Goal: Task Accomplishment & Management: Manage account settings

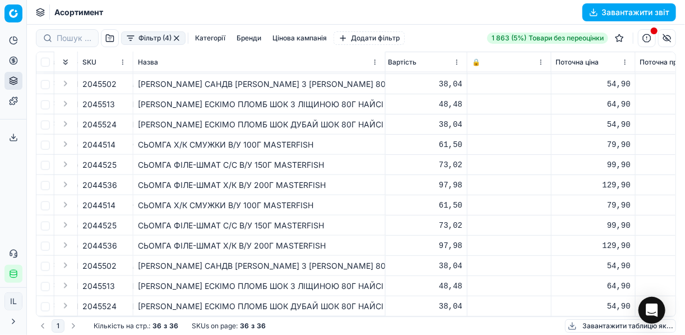
scroll to position [489, 355]
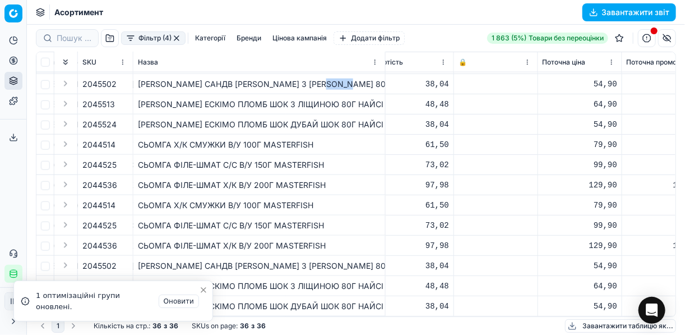
drag, startPoint x: 342, startPoint y: 76, endPoint x: 321, endPoint y: 77, distance: 21.9
click at [321, 78] on div "МОРОЗ САНДВ ПЛОМБ ВАНІЛ З МИГДАЛ 80Г НАЙСІ" at bounding box center [259, 83] width 243 height 11
copy div "НАЙСІ"
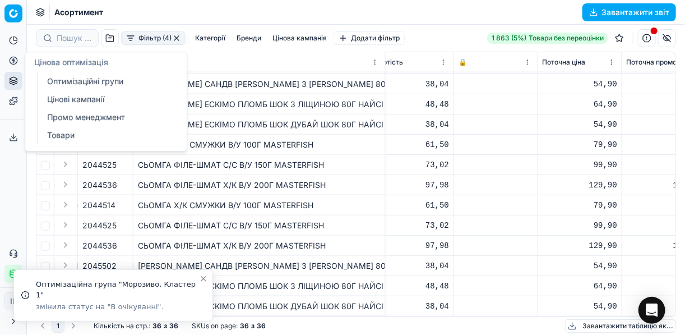
click at [16, 62] on icon at bounding box center [13, 60] width 9 height 9
click at [77, 82] on link "Оптимізаційні групи" at bounding box center [108, 81] width 131 height 16
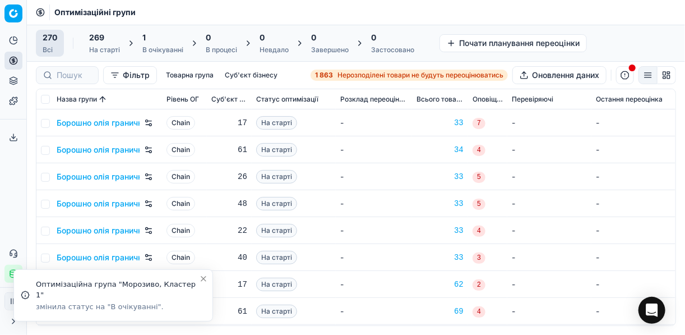
click at [161, 37] on div "1" at bounding box center [162, 37] width 41 height 11
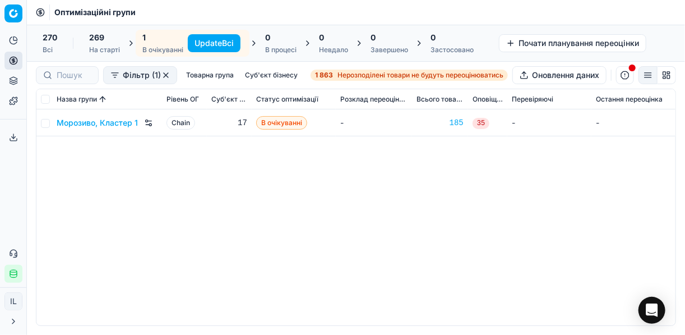
click at [195, 37] on button "Update Всі" at bounding box center [214, 43] width 53 height 18
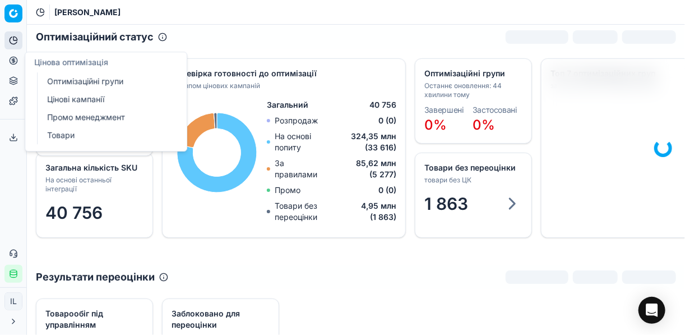
click at [13, 59] on icon at bounding box center [13, 60] width 0 height 4
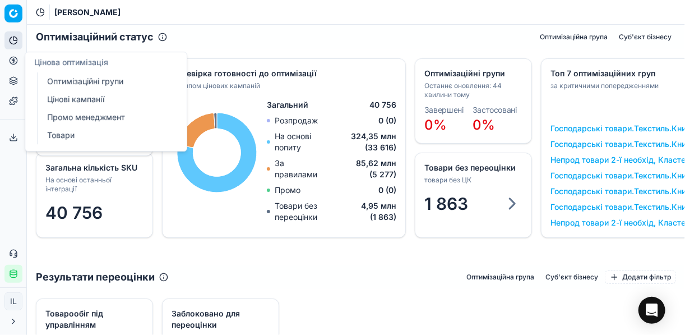
click at [83, 100] on link "Цінові кампанії" at bounding box center [108, 99] width 131 height 16
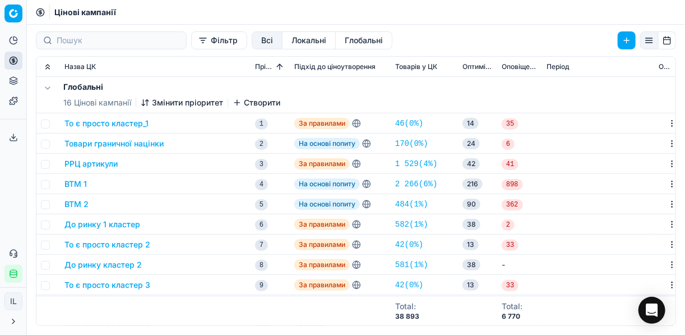
click at [191, 41] on button "Фільтр" at bounding box center [219, 40] width 56 height 18
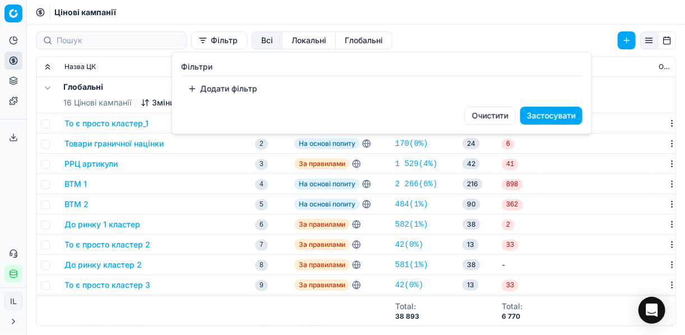
click at [202, 92] on button "Додати фільтр" at bounding box center [222, 89] width 83 height 18
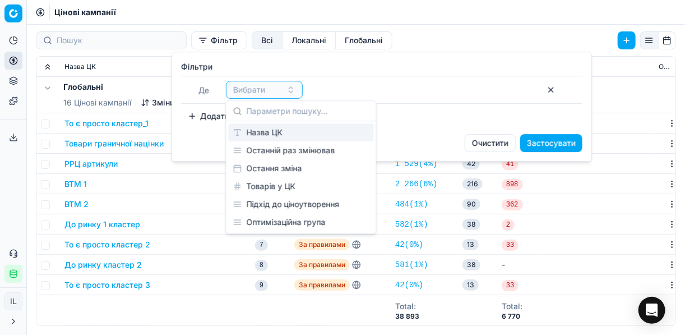
click at [275, 132] on div "Назва ЦК" at bounding box center [301, 132] width 145 height 18
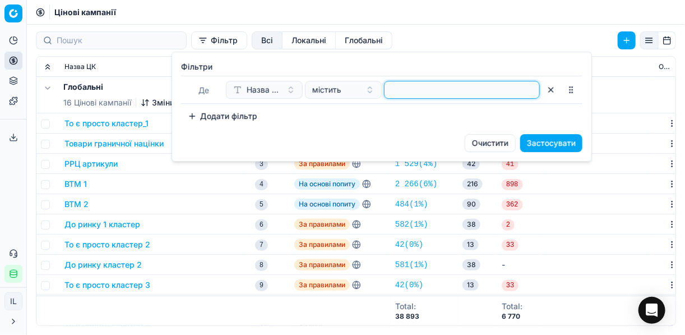
click at [399, 89] on input at bounding box center [462, 89] width 146 height 17
type input "с"
type input "моро"
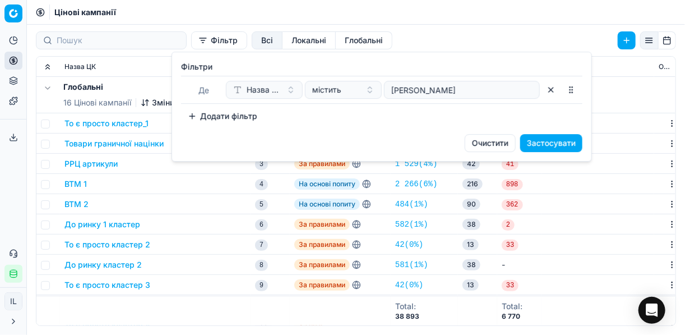
click at [512, 139] on button "Застосувати" at bounding box center [551, 143] width 62 height 18
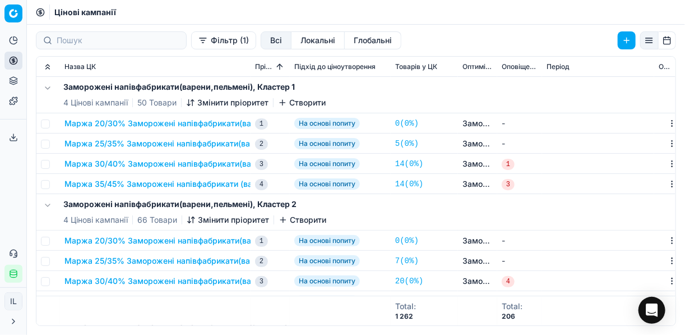
click at [145, 121] on button "Маржа 20/30% Заморожені напівфабрикати(варени,пельмені)" at bounding box center [186, 123] width 245 height 11
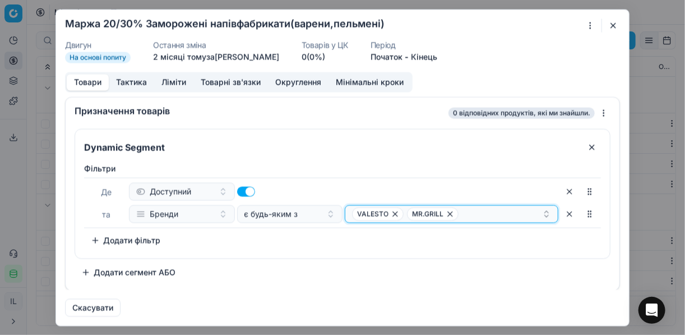
click at [450, 214] on icon "button" at bounding box center [450, 213] width 4 height 4
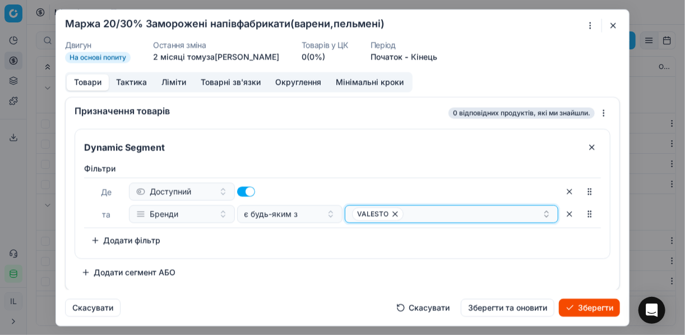
click at [395, 214] on icon "button" at bounding box center [395, 213] width 4 height 4
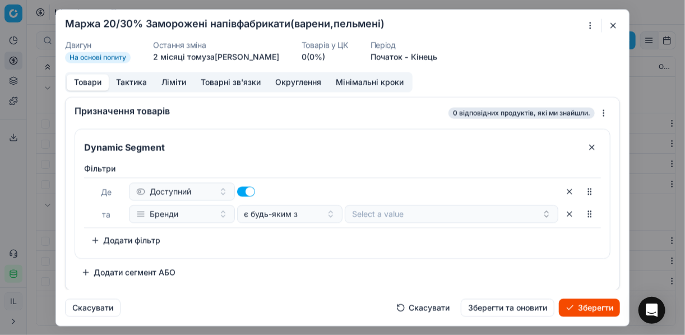
click at [429, 310] on button "Скасувати" at bounding box center [423, 307] width 67 height 18
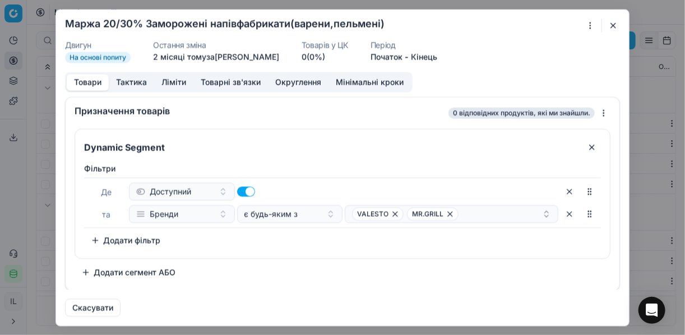
click at [512, 23] on button "button" at bounding box center [612, 24] width 13 height 13
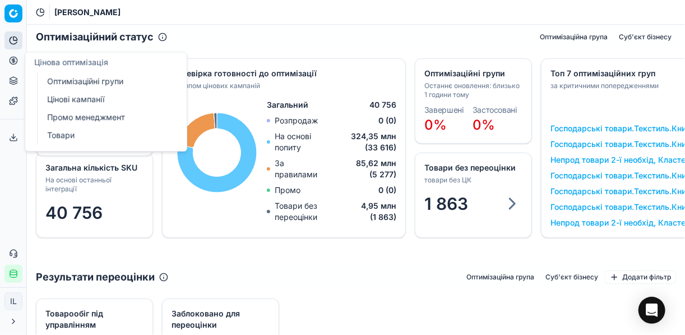
click at [71, 99] on link "Цінові кампанії" at bounding box center [108, 99] width 131 height 16
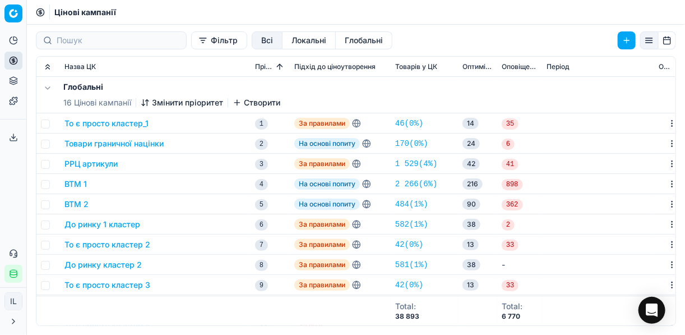
click at [191, 41] on button "Фільтр" at bounding box center [219, 40] width 56 height 18
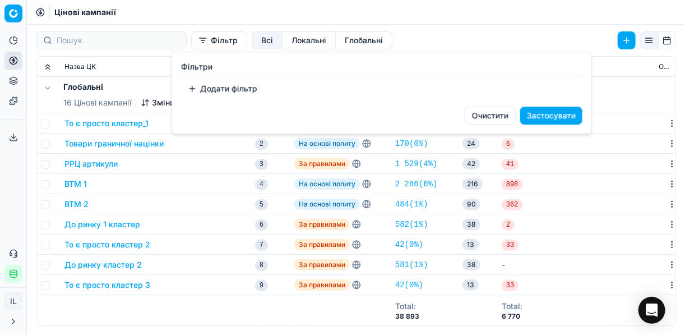
click at [199, 91] on button "Додати фільтр" at bounding box center [222, 89] width 83 height 18
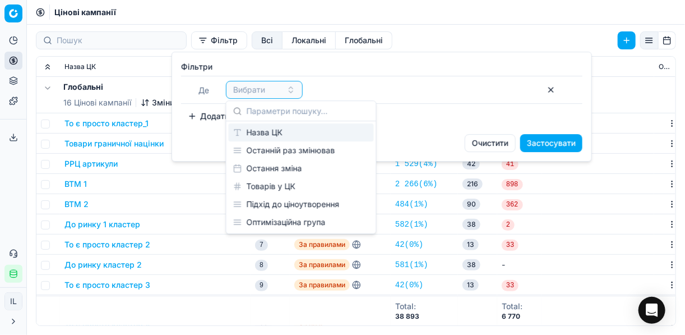
click at [465, 57] on div "Фiльтри Де Вибрати To pick up a sortable item, press space or enter. While drag…" at bounding box center [381, 93] width 419 height 82
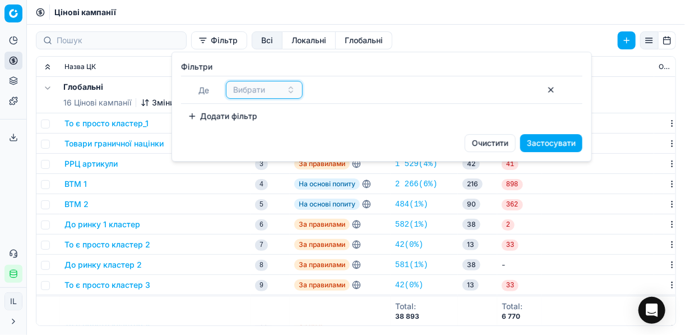
click at [289, 94] on button "Вибрати" at bounding box center [264, 90] width 77 height 18
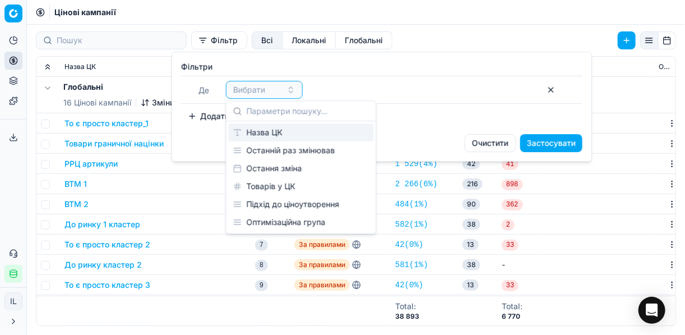
drag, startPoint x: 290, startPoint y: 133, endPoint x: 299, endPoint y: 119, distance: 16.6
click at [290, 133] on div "Назва ЦК" at bounding box center [301, 132] width 145 height 18
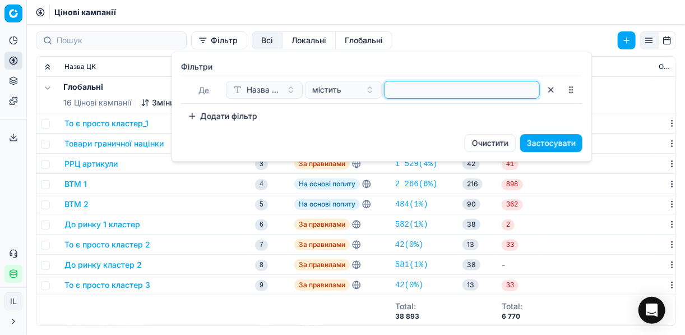
click at [408, 92] on input at bounding box center [462, 89] width 146 height 17
type input "моорозив"
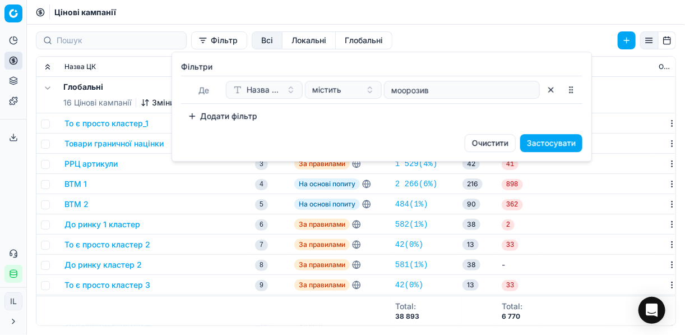
click at [561, 140] on button "Застосувати" at bounding box center [551, 143] width 62 height 18
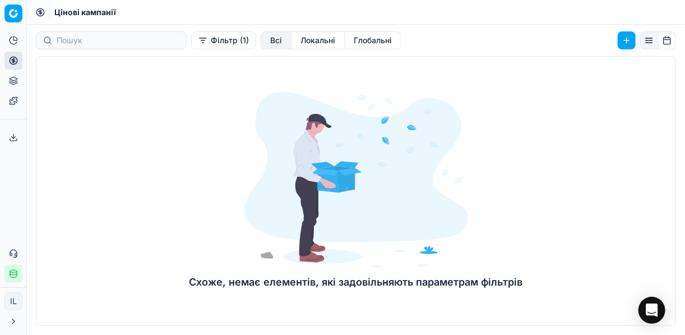
click at [191, 41] on button "Фільтр (1)" at bounding box center [223, 40] width 65 height 18
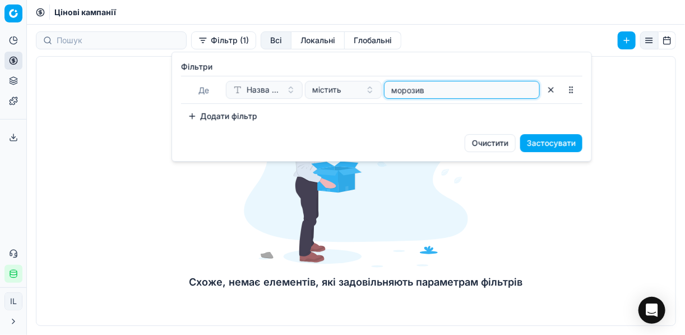
type input "морозив"
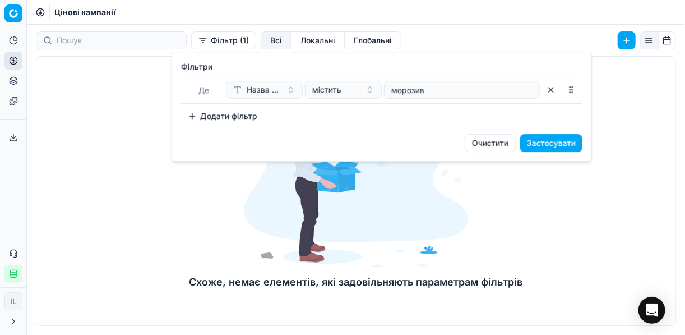
click at [539, 136] on button "Застосувати" at bounding box center [551, 143] width 62 height 18
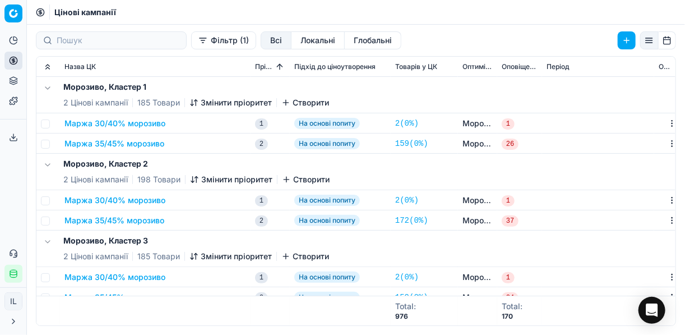
click at [154, 123] on button "Маржа 30/40% морозиво" at bounding box center [114, 123] width 101 height 11
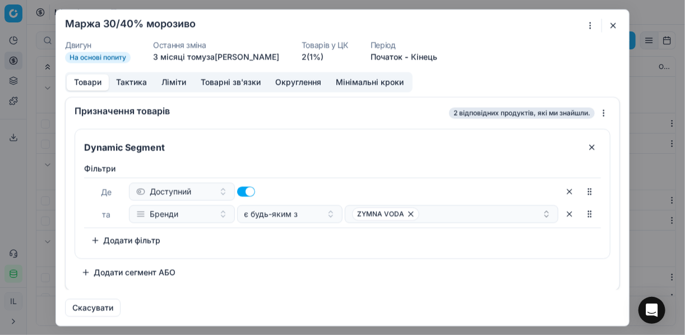
click at [590, 24] on div "Ми зберігаємо налаштування ЦК. Будь ласка, зачекайте, це може зайняти декілька …" at bounding box center [342, 167] width 685 height 335
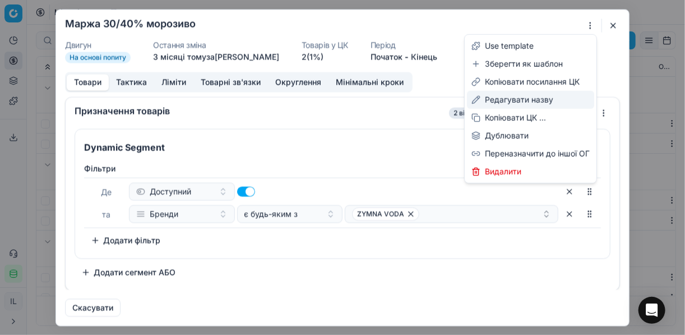
click at [504, 101] on div "Редагувати назву" at bounding box center [530, 100] width 127 height 18
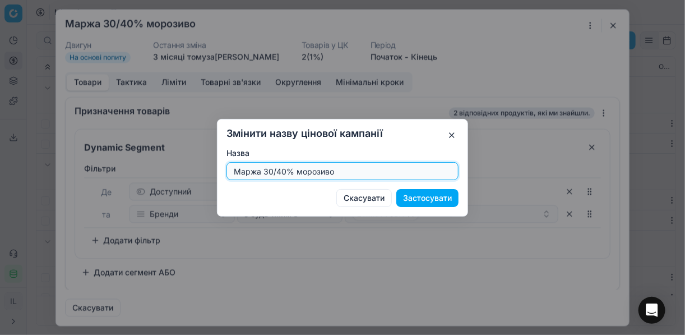
click at [286, 170] on input "Маржа 30/40% морозиво" at bounding box center [342, 171] width 222 height 17
click at [272, 170] on input "Маржа 30/40% морозиво" at bounding box center [342, 171] width 222 height 17
type input "Маржа 20/40% морозиво"
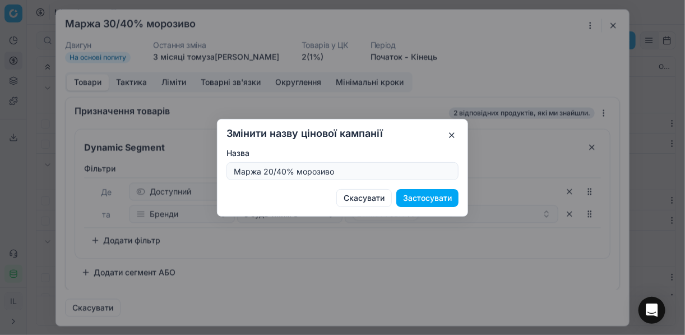
click at [415, 199] on button "Застосувати" at bounding box center [427, 198] width 62 height 18
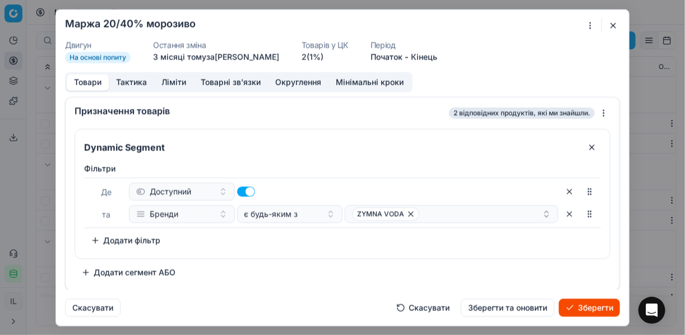
click at [174, 84] on button "Ліміти" at bounding box center [173, 82] width 39 height 16
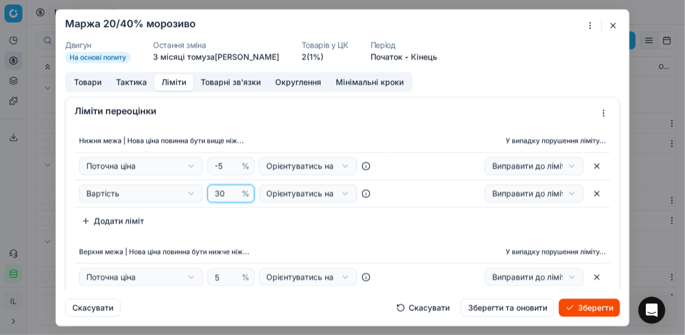
click at [222, 192] on input "30" at bounding box center [225, 193] width 27 height 17
type input "3"
type input "20"
click at [298, 121] on div "Ліміти переоцінки" at bounding box center [343, 111] width 554 height 28
click at [86, 84] on button "Товари" at bounding box center [88, 82] width 42 height 16
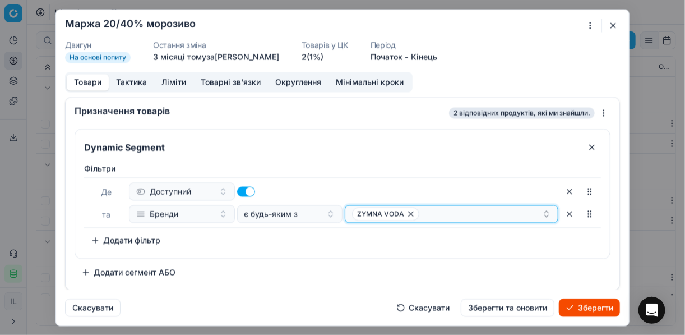
click at [410, 215] on icon "button" at bounding box center [410, 213] width 9 height 9
click at [376, 213] on button "Select a value" at bounding box center [452, 214] width 214 height 18
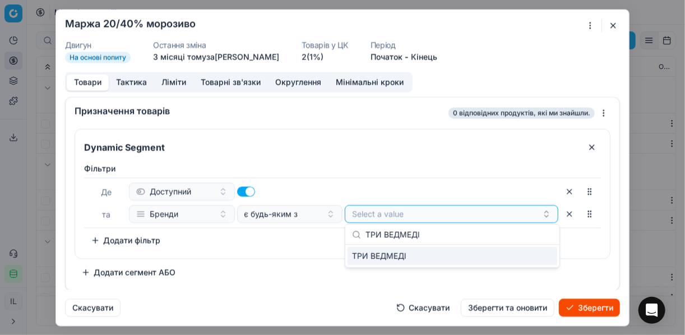
type input "ТРИ ВЕДМЕДІ"
click at [541, 256] on div "ТРИ ВЕДМЕДІ" at bounding box center [453, 256] width 210 height 18
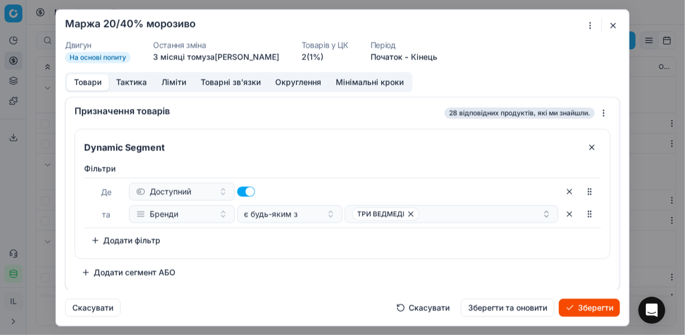
click at [590, 308] on button "Зберегти" at bounding box center [589, 307] width 61 height 18
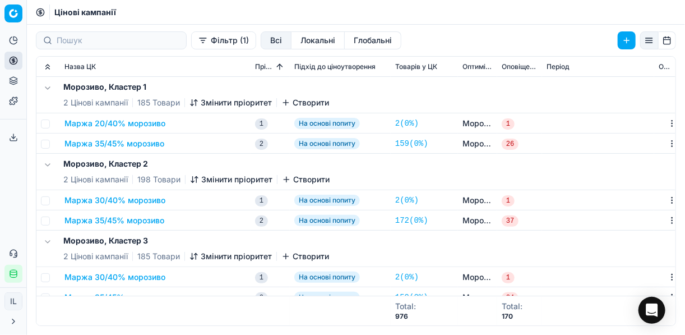
click at [114, 145] on button "Маржа 35/45% морозиво" at bounding box center [114, 143] width 100 height 11
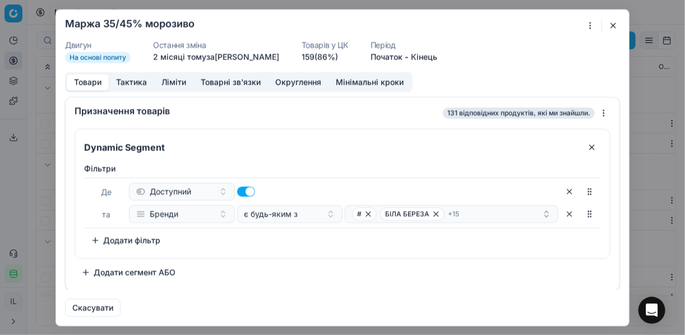
click at [592, 26] on div "Ми зберігаємо налаштування ЦК. Будь ласка, зачекайте, це може зайняти декілька …" at bounding box center [342, 167] width 685 height 335
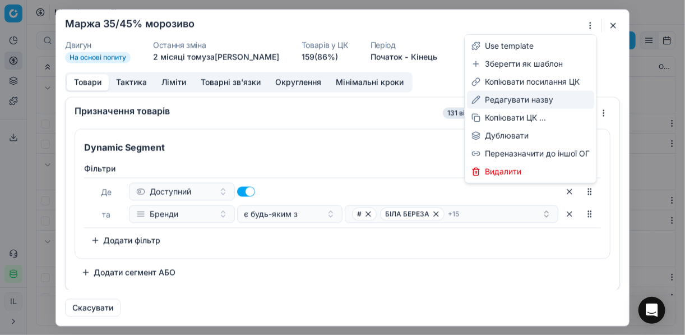
click at [513, 102] on div "Редагувати назву" at bounding box center [530, 100] width 127 height 18
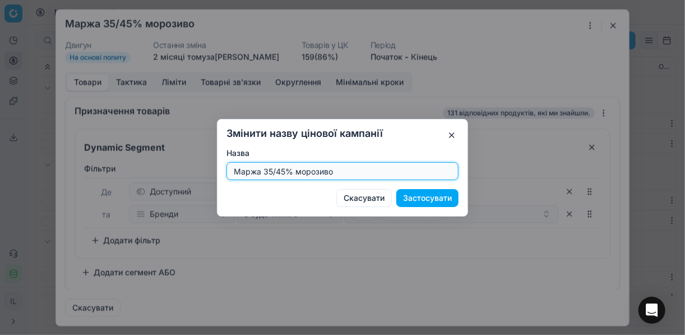
click at [271, 170] on input "Маржа 35/45% морозиво" at bounding box center [342, 171] width 222 height 17
type input "Маржа 20/45% морозиво"
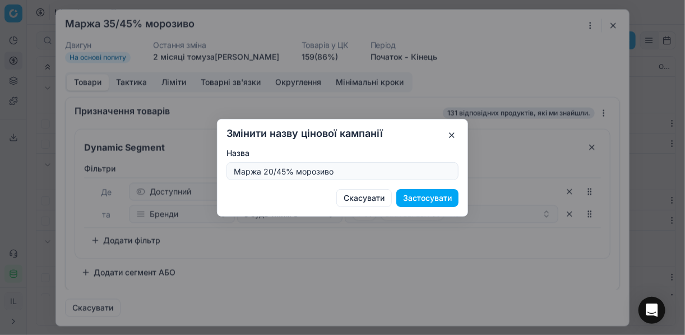
click at [429, 202] on button "Застосувати" at bounding box center [427, 198] width 62 height 18
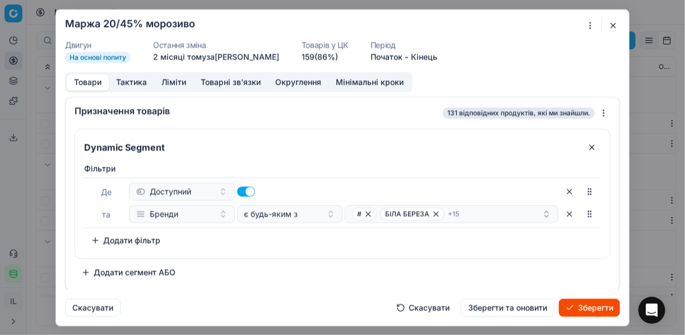
click at [174, 85] on button "Ліміти" at bounding box center [173, 82] width 39 height 16
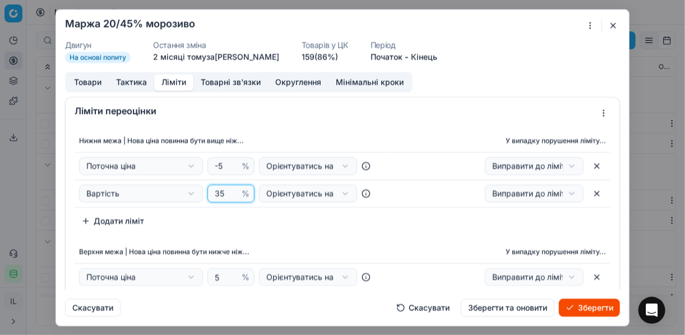
click at [221, 192] on input "35" at bounding box center [225, 193] width 27 height 17
type input "3"
type input "20"
click at [323, 233] on div "Нижня межа | Нова ціна повинна бути вище ніж... У випадку порушення ліміту... П…" at bounding box center [343, 235] width 554 height 220
click at [78, 88] on button "Товари" at bounding box center [88, 82] width 42 height 16
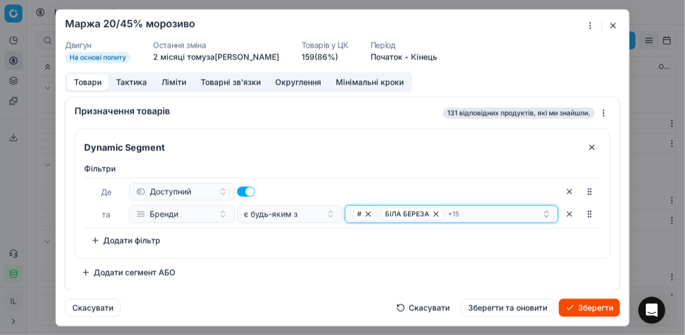
click at [432, 213] on icon "button" at bounding box center [436, 213] width 9 height 9
click at [424, 214] on icon "button" at bounding box center [425, 213] width 9 height 9
click at [421, 211] on icon "button" at bounding box center [425, 213] width 9 height 9
click at [366, 210] on icon "button" at bounding box center [368, 213] width 9 height 9
click at [388, 212] on icon "button" at bounding box center [388, 213] width 9 height 9
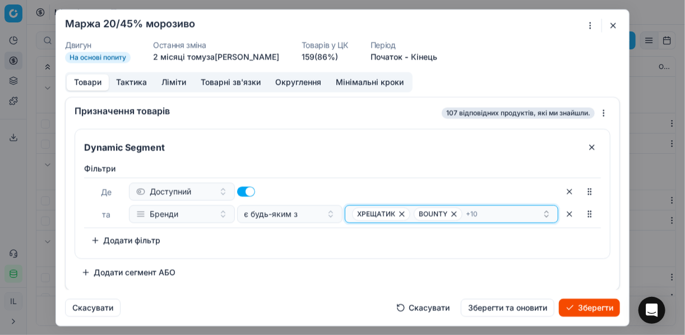
click at [400, 213] on icon "button" at bounding box center [401, 213] width 9 height 9
click at [388, 212] on icon "button" at bounding box center [392, 213] width 9 height 9
click at [399, 212] on icon "button" at bounding box center [396, 213] width 9 height 9
click at [417, 212] on icon "button" at bounding box center [419, 213] width 4 height 4
click at [381, 214] on icon "button" at bounding box center [381, 213] width 9 height 9
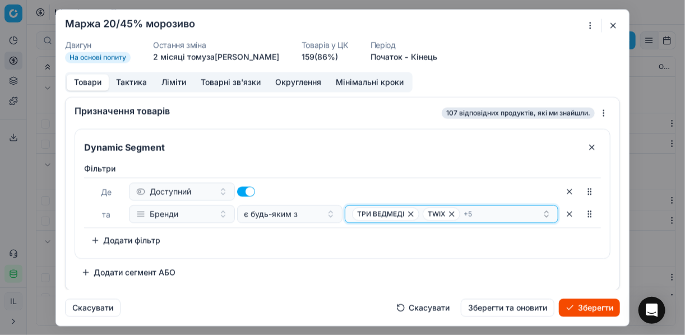
click at [402, 212] on span "ТРИ ВЕДМЕДІ" at bounding box center [380, 213] width 47 height 9
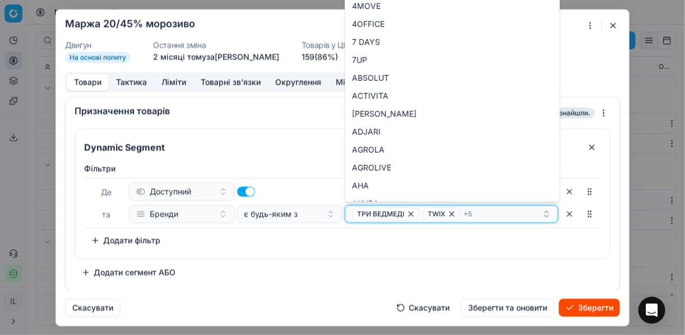
click at [409, 212] on icon "button" at bounding box center [410, 213] width 9 height 9
click at [382, 213] on icon "button" at bounding box center [381, 213] width 9 height 9
click at [415, 213] on icon "button" at bounding box center [419, 213] width 9 height 9
click at [382, 212] on icon "button" at bounding box center [384, 213] width 9 height 9
click at [436, 212] on icon "button" at bounding box center [438, 213] width 4 height 4
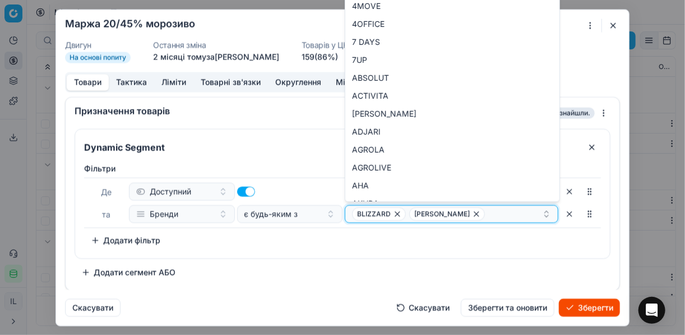
click at [395, 212] on icon "button" at bounding box center [397, 213] width 9 height 9
click at [417, 213] on icon "button" at bounding box center [419, 213] width 4 height 4
click at [359, 211] on button "Select a value" at bounding box center [452, 214] width 214 height 18
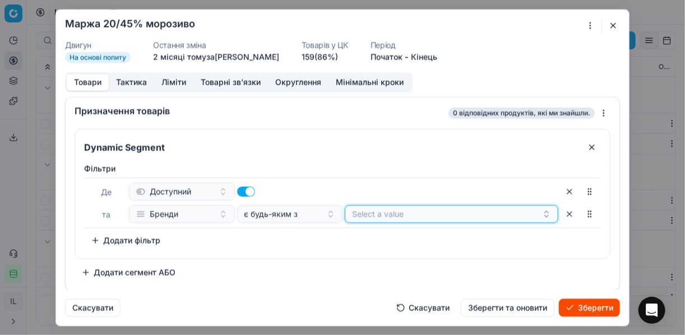
click at [381, 211] on button "Select a value" at bounding box center [452, 214] width 214 height 18
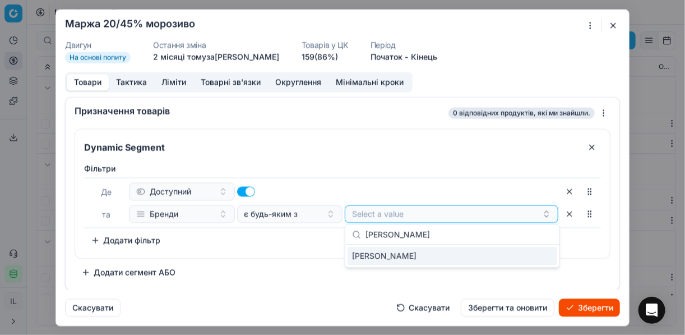
type input "РУДЬ"
click at [538, 257] on div "РУДЬ" at bounding box center [453, 256] width 210 height 18
click at [418, 253] on div "РУДЬ" at bounding box center [453, 256] width 210 height 18
click at [513, 252] on div "РУДЬ" at bounding box center [453, 256] width 210 height 18
click at [404, 212] on div "РУДЬ" at bounding box center [447, 213] width 190 height 13
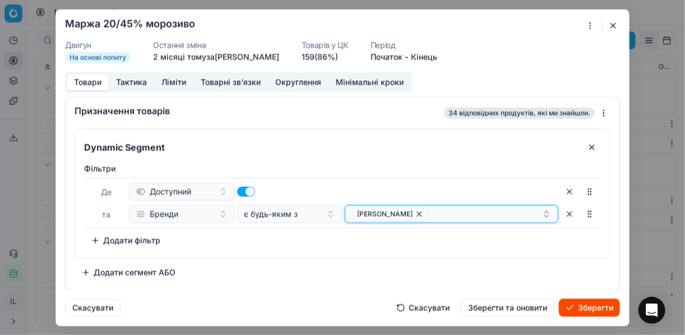
click at [404, 212] on div "РУДЬ" at bounding box center [447, 213] width 190 height 13
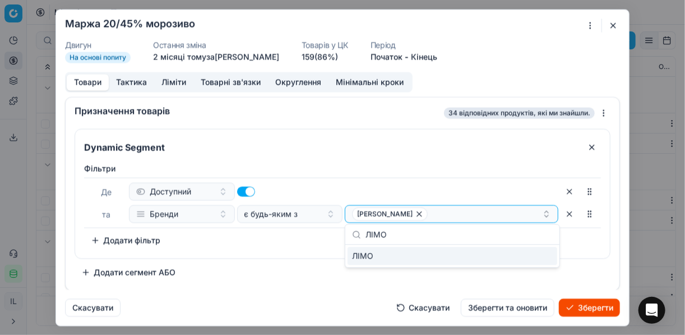
type input "ЛІМО"
click at [531, 256] on div "ЛІМО" at bounding box center [453, 256] width 210 height 18
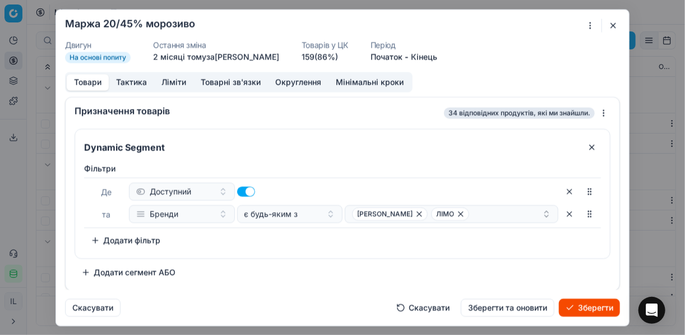
click at [290, 249] on div "Фiльтри Де Доступний та Бренди є будь-яким з РУДЬ ЛІМО To pick up a sortable it…" at bounding box center [342, 208] width 535 height 100
click at [459, 214] on div "РУДЬ ЛІМО" at bounding box center [447, 213] width 190 height 13
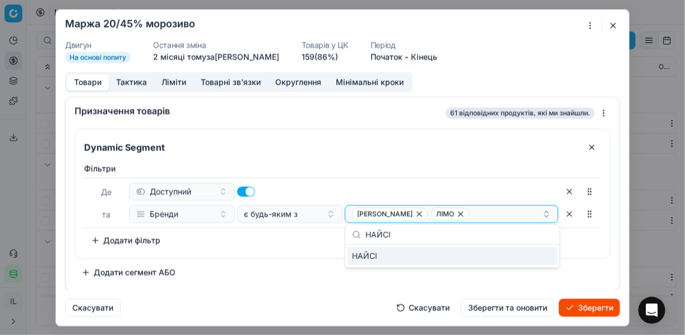
type input "НАЙСІ"
click at [521, 260] on div "НАЙСІ" at bounding box center [453, 256] width 210 height 18
click at [291, 251] on div "Фiльтри Де Доступний та Бренди є будь-яким з РУДЬ ЛІМО + 1 To pick up a sortabl…" at bounding box center [342, 208] width 535 height 100
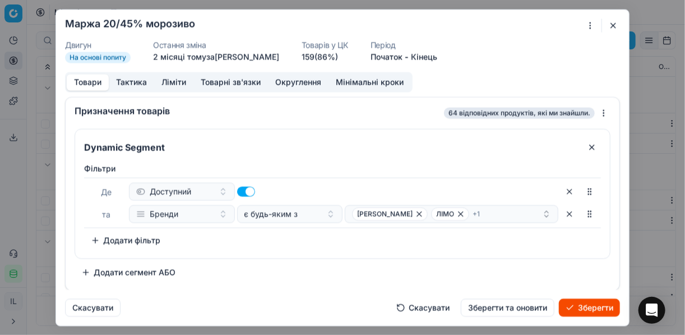
click at [598, 307] on button "Зберегти" at bounding box center [589, 307] width 61 height 18
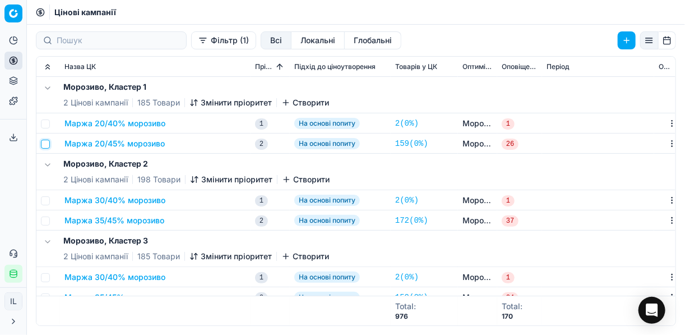
click at [46, 146] on input "checkbox" at bounding box center [45, 144] width 9 height 9
checkbox input "true"
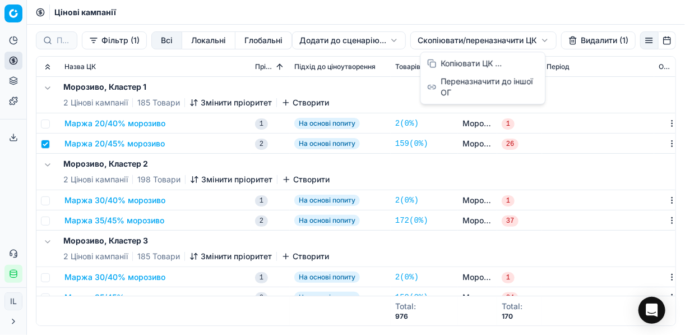
click at [427, 40] on html "Pricing platform Аналітика Цінова оптимізація Асортимент продукції Шаблони Серв…" at bounding box center [342, 167] width 685 height 335
click at [447, 65] on div "Копіювати ЦК ..." at bounding box center [483, 63] width 120 height 18
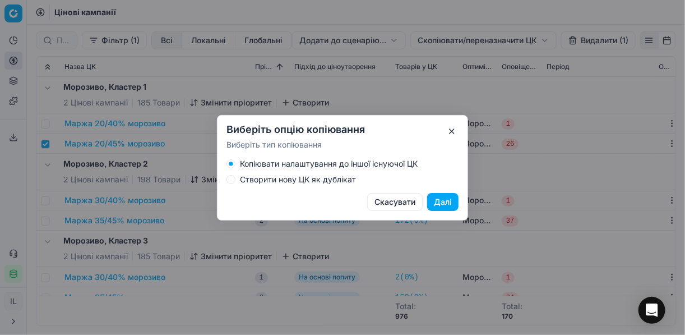
click at [233, 180] on button "Створити нову ЦК як дублікат" at bounding box center [230, 179] width 9 height 9
click at [446, 201] on button "Далі" at bounding box center [442, 202] width 31 height 18
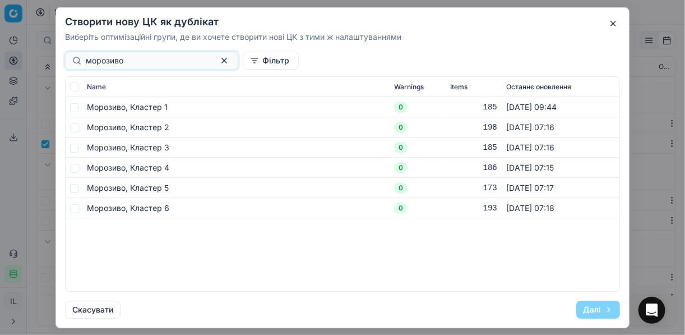
type input "морозиво"
click at [73, 106] on input "checkbox" at bounding box center [74, 107] width 9 height 9
checkbox input "true"
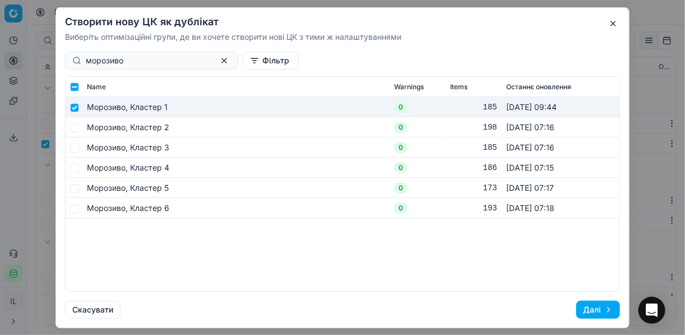
click at [594, 311] on button "Далі" at bounding box center [598, 309] width 44 height 18
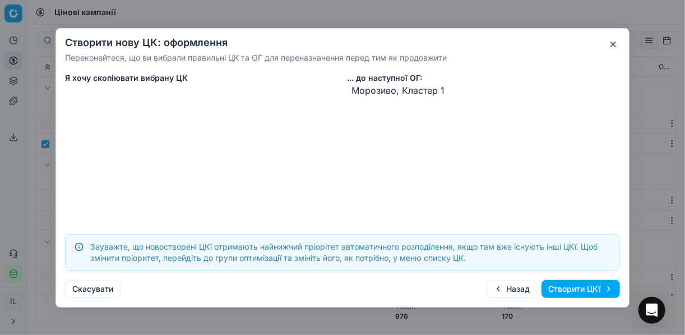
click at [577, 289] on button "Створити ЦКї" at bounding box center [580, 289] width 78 height 18
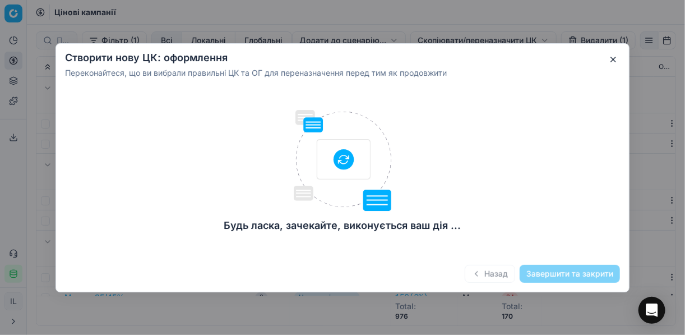
checkbox input "false"
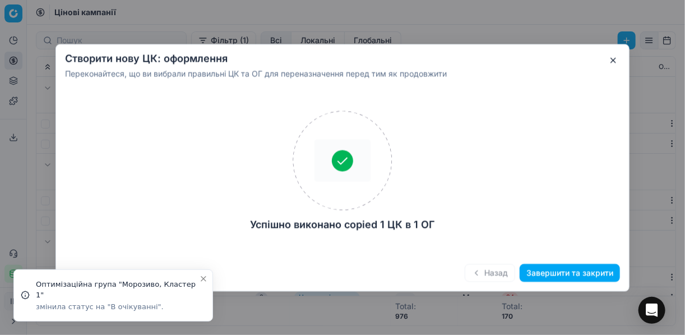
click at [572, 275] on button "Завершити та закрити" at bounding box center [570, 272] width 100 height 18
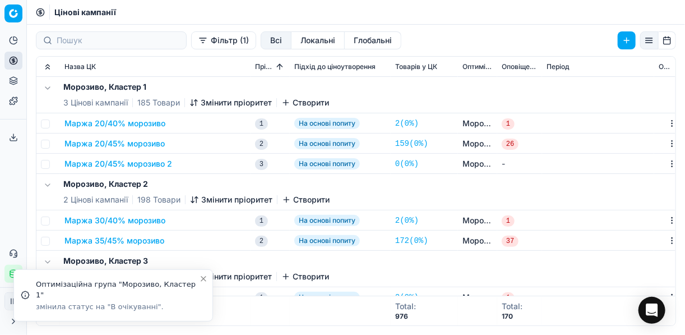
click at [140, 160] on button "Маржа 20/45% морозиво 2" at bounding box center [118, 163] width 108 height 11
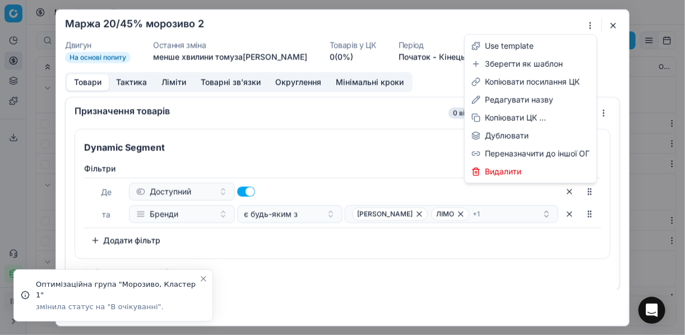
click at [589, 26] on div "Ми зберігаємо налаштування ЦК. Будь ласка, зачекайте, це може зайняти декілька …" at bounding box center [342, 167] width 685 height 335
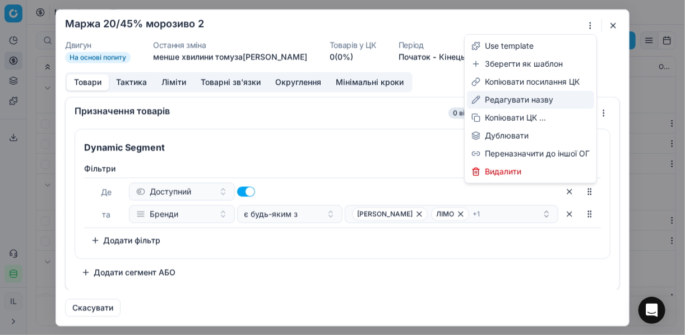
click at [509, 98] on div "Редагувати назву" at bounding box center [530, 100] width 127 height 18
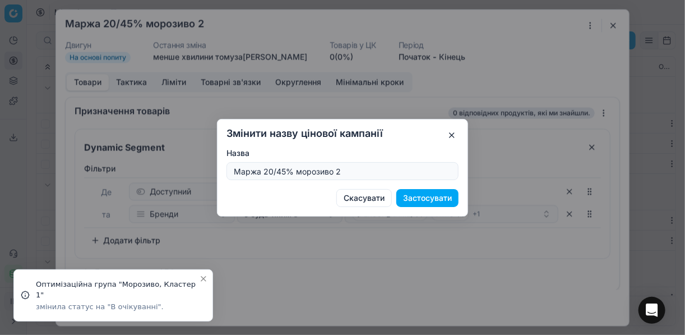
click at [270, 170] on input "Маржа 20/45% морозиво 2" at bounding box center [342, 171] width 222 height 17
click at [351, 168] on input "Маржа 25/45% морозиво 2" at bounding box center [342, 171] width 222 height 17
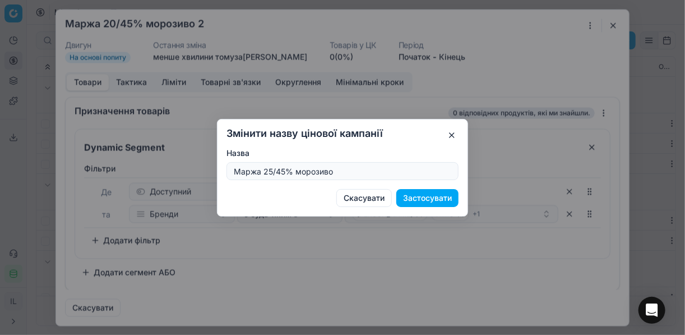
type input "Маржа 25/45% морозиво"
click at [430, 200] on button "Застосувати" at bounding box center [427, 198] width 62 height 18
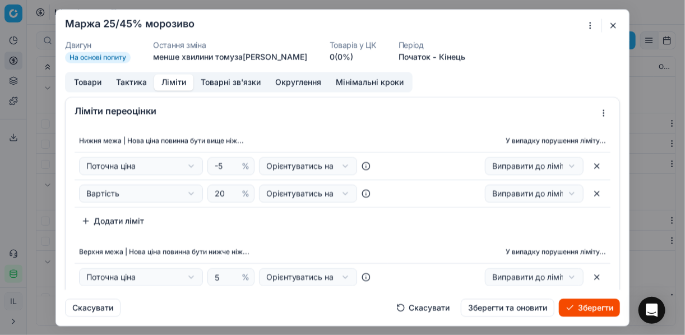
click at [172, 82] on button "Ліміти" at bounding box center [173, 82] width 39 height 16
click at [222, 186] on input "20" at bounding box center [225, 193] width 27 height 17
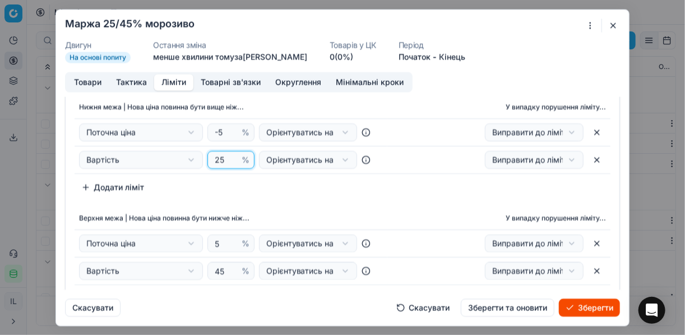
scroll to position [45, 0]
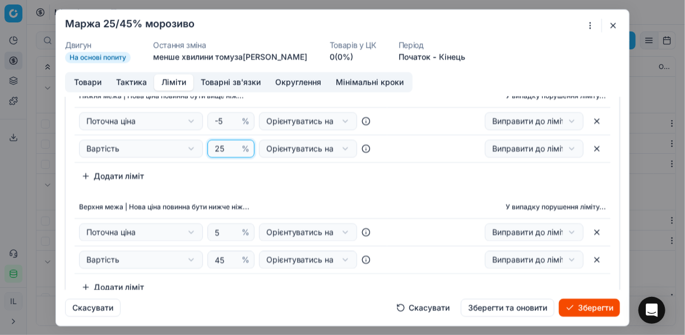
type input "25"
click at [585, 307] on button "Зберегти" at bounding box center [589, 307] width 61 height 18
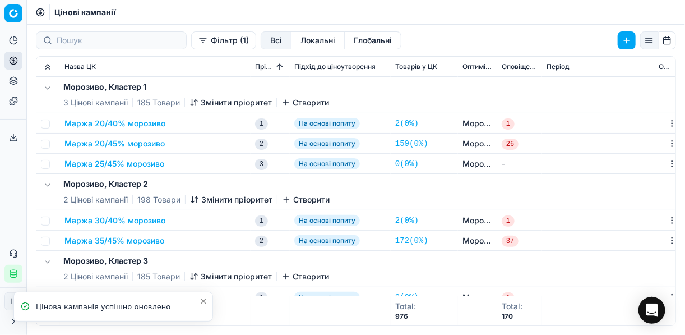
click at [106, 160] on button "Маржа 25/45% морозиво" at bounding box center [114, 163] width 100 height 11
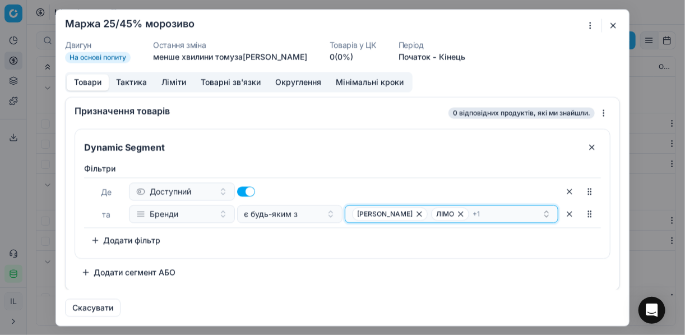
click at [417, 214] on icon "button" at bounding box center [419, 213] width 4 height 4
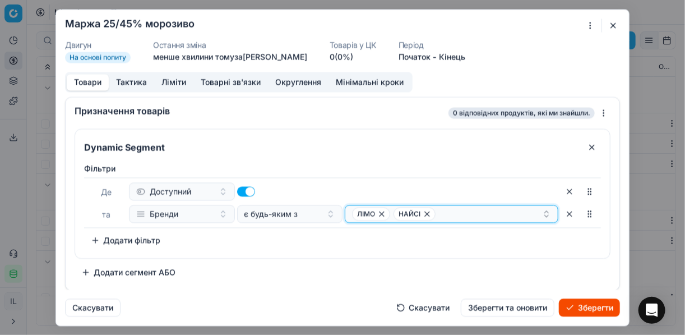
click at [382, 214] on icon "button" at bounding box center [381, 213] width 4 height 4
click at [379, 214] on span "НАЙСІ" at bounding box center [373, 213] width 42 height 13
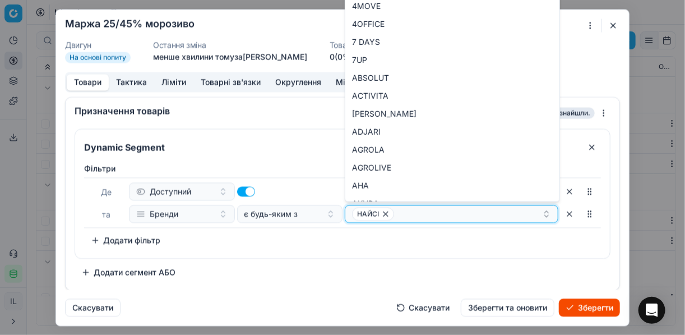
click at [386, 216] on icon "button" at bounding box center [385, 213] width 9 height 9
click at [381, 218] on button "Select a value" at bounding box center [452, 214] width 214 height 18
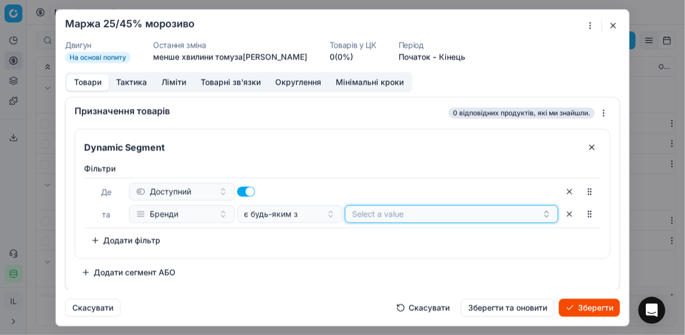
click at [372, 207] on button "Select a value" at bounding box center [452, 214] width 214 height 18
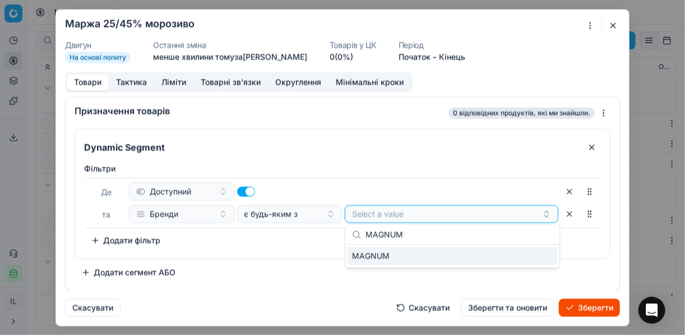
type input "MAGNUM"
click at [541, 260] on div "MAGNUM" at bounding box center [453, 256] width 210 height 18
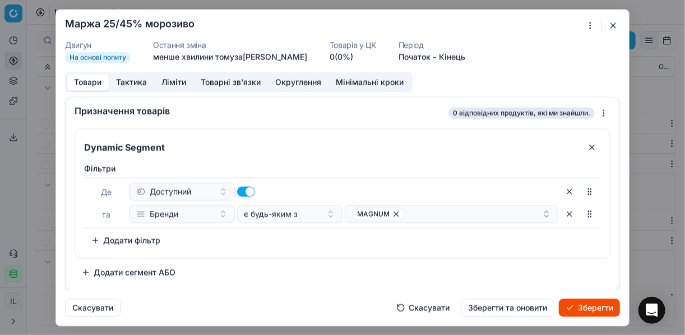
click at [334, 244] on div "Фiльтри Де Доступний та Бренди є будь-яким з MAGNUM To pick up a sortable item,…" at bounding box center [342, 206] width 517 height 86
click at [425, 210] on div "MAGNUM" at bounding box center [447, 213] width 190 height 13
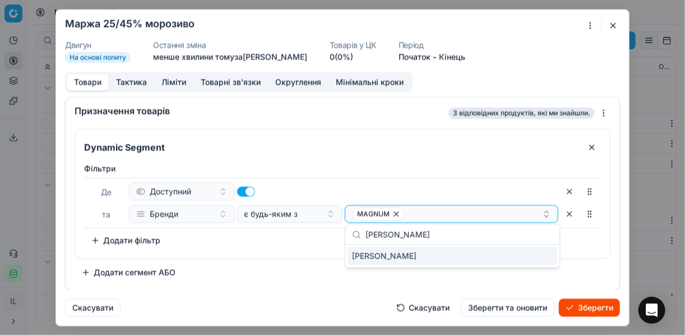
type input "ХЛАДИК"
click at [512, 259] on div "ХЛАДИК" at bounding box center [453, 256] width 210 height 18
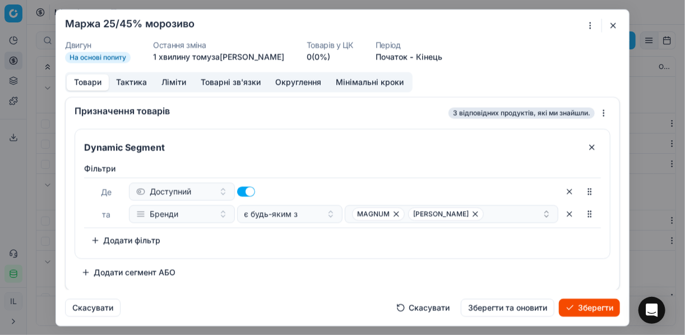
click at [271, 253] on div "Фiльтри Де Доступний та Бренди є будь-яким з MAGNUM ХЛАДИК To pick up a sortabl…" at bounding box center [342, 208] width 535 height 100
click at [481, 214] on div "MAGNUM ХЛАДИК" at bounding box center [447, 213] width 190 height 13
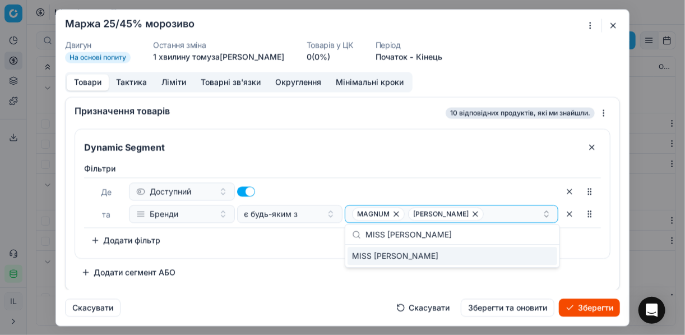
type input "MISS TI"
click at [540, 263] on div "MISS TI" at bounding box center [453, 256] width 210 height 18
click at [328, 252] on div "Фiльтри Де Доступний та Бренди є будь-яким з MAGNUM ХЛАДИК + 1 To pick up a sor…" at bounding box center [342, 208] width 535 height 100
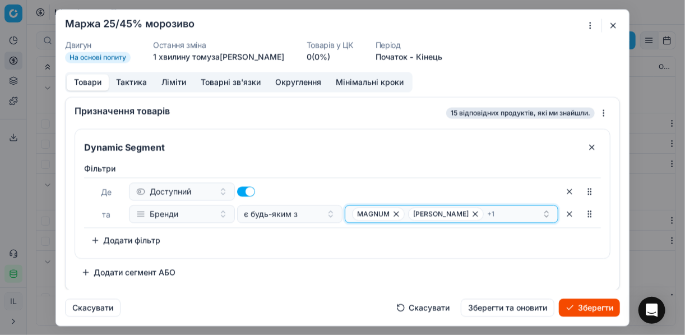
click at [480, 215] on div "MAGNUM ХЛАДИК + 1" at bounding box center [447, 213] width 190 height 13
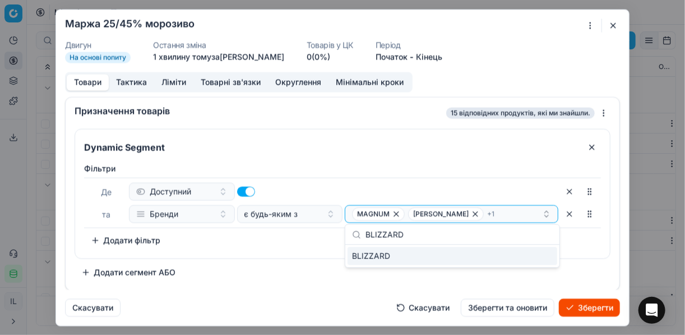
type input "BLIZZARD"
click at [531, 258] on div "BLIZZARD" at bounding box center [453, 256] width 210 height 18
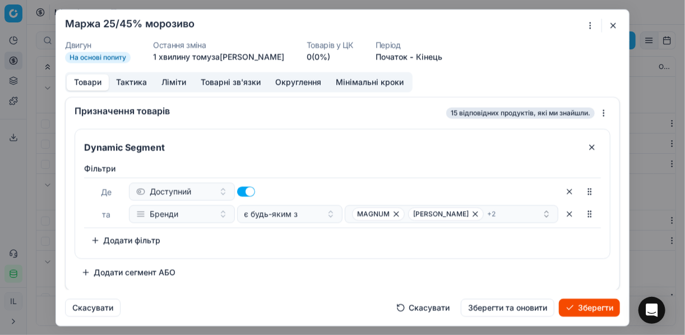
click at [286, 256] on div "Фiльтри Де Доступний та Бренди є будь-яким з MAGNUM ХЛАДИК + 2 To pick up a sor…" at bounding box center [342, 208] width 535 height 100
click at [495, 219] on div "MAGNUM ХЛАДИК + 2" at bounding box center [447, 213] width 190 height 13
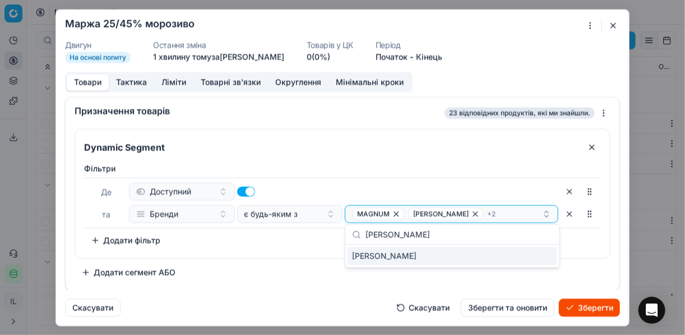
type input "ФЕДИК"
drag, startPoint x: 539, startPoint y: 263, endPoint x: 529, endPoint y: 260, distance: 10.8
click at [535, 262] on div "ФЕДИК" at bounding box center [453, 256] width 210 height 18
drag, startPoint x: 314, startPoint y: 257, endPoint x: 367, endPoint y: 254, distance: 52.7
click at [314, 257] on div "Dynamic Segment Фiльтри Де Доступний та Бренди є будь-яким з MAGNUM ХЛАДИК + 3 …" at bounding box center [343, 193] width 536 height 130
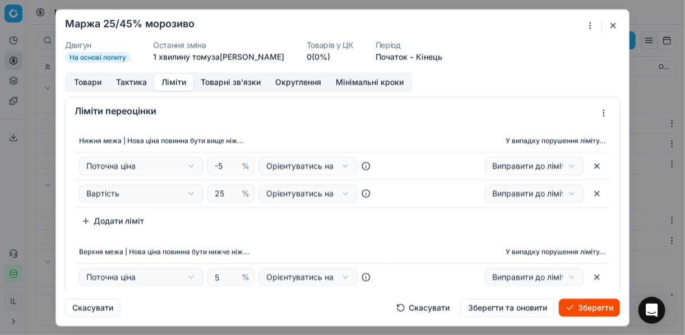
click at [173, 82] on button "Ліміти" at bounding box center [173, 82] width 39 height 16
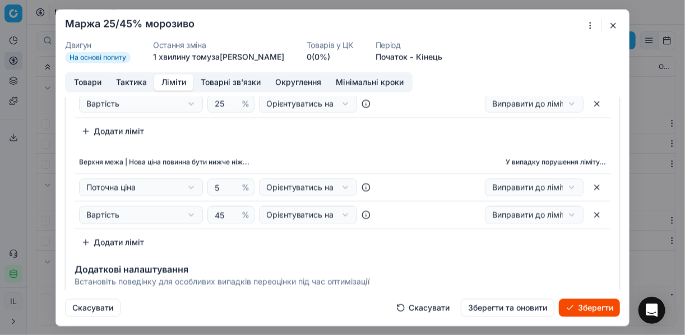
click at [575, 304] on button "Зберегти" at bounding box center [589, 307] width 61 height 18
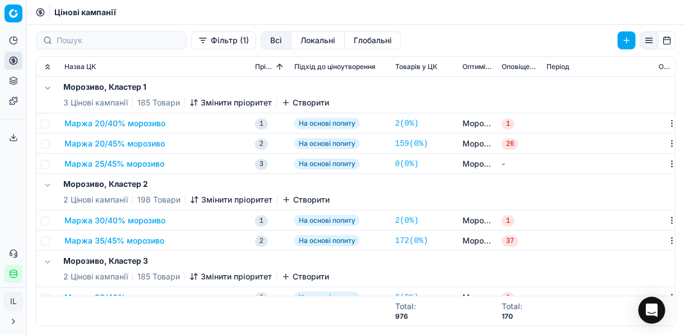
click at [50, 164] on td at bounding box center [48, 164] width 24 height 20
click at [44, 161] on input "checkbox" at bounding box center [45, 164] width 9 height 9
checkbox input "true"
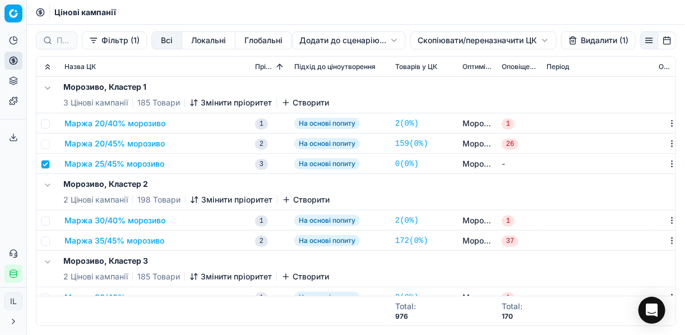
click at [420, 40] on html "Pricing platform Аналітика Цінова оптимізація Асортимент продукції Шаблони Серв…" at bounding box center [342, 167] width 685 height 335
click at [444, 60] on div "Копіювати ЦК ..." at bounding box center [483, 63] width 120 height 18
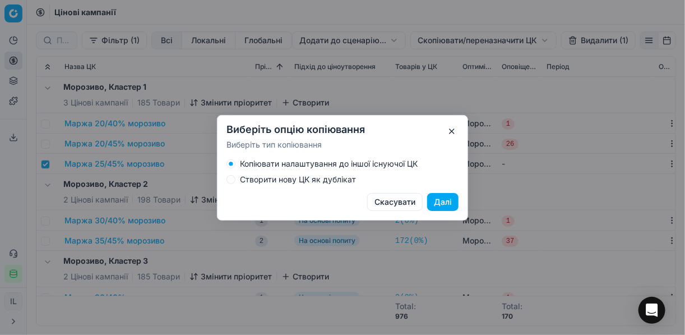
click at [230, 179] on button "Створити нову ЦК як дублікат" at bounding box center [230, 179] width 9 height 9
click at [442, 202] on button "Далі" at bounding box center [442, 202] width 31 height 18
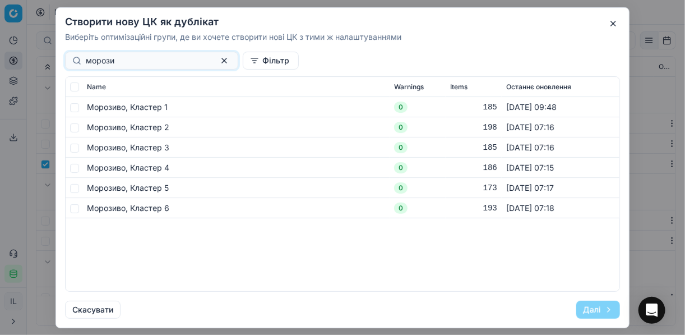
type input "морози"
click at [72, 108] on input "checkbox" at bounding box center [74, 107] width 9 height 9
checkbox input "true"
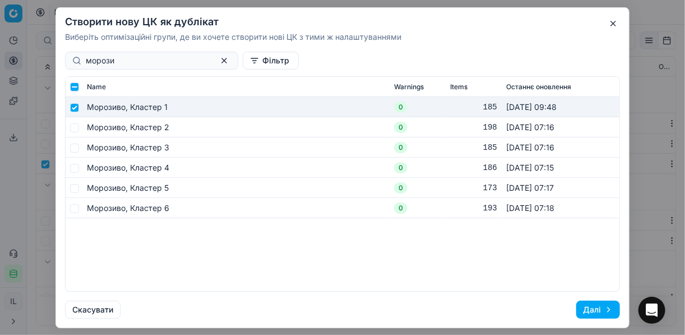
click at [603, 311] on button "Далі" at bounding box center [598, 309] width 44 height 18
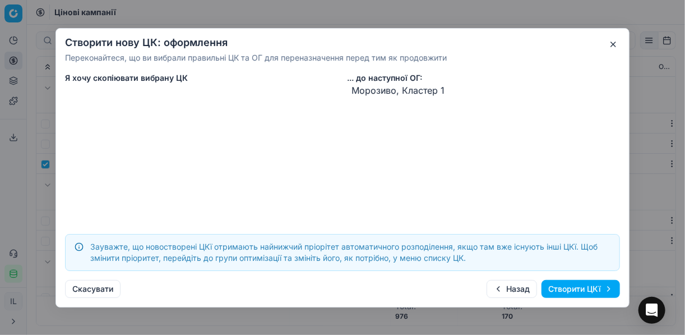
click at [581, 290] on button "Створити ЦКї" at bounding box center [580, 289] width 78 height 18
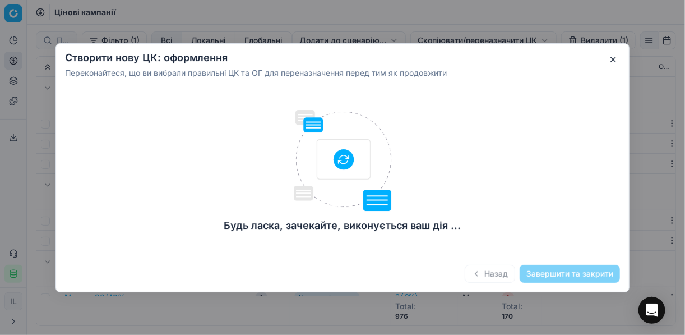
checkbox input "false"
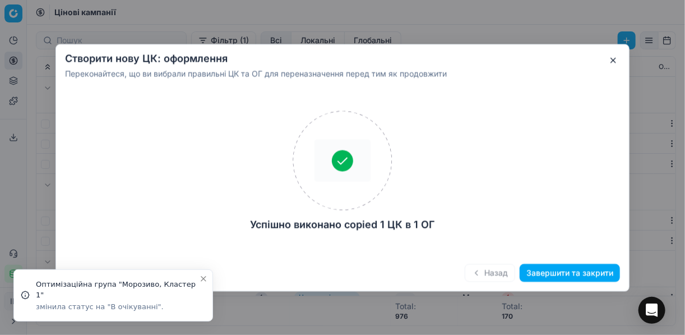
click at [576, 278] on button "Завершити та закрити" at bounding box center [570, 272] width 100 height 18
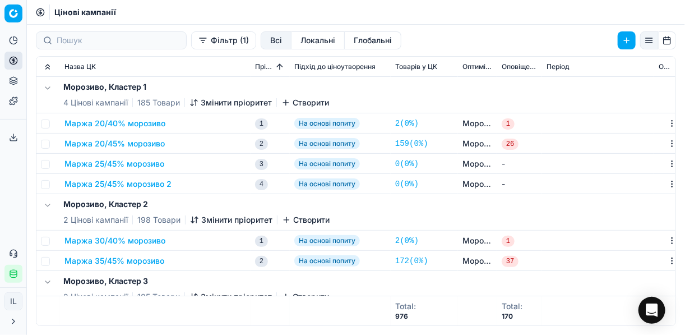
click at [142, 180] on button "Маржа 25/45% морозиво 2" at bounding box center [117, 183] width 107 height 11
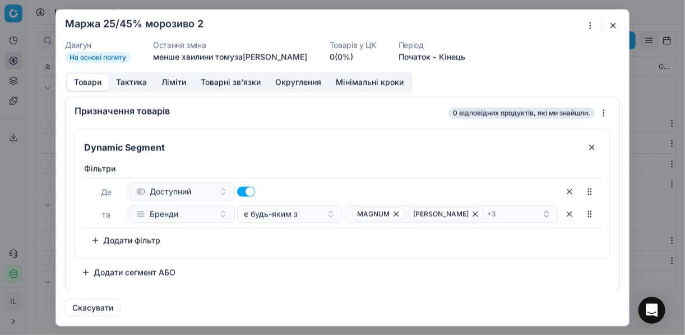
click at [589, 25] on div "Ми зберігаємо налаштування ЦК. Будь ласка, зачекайте, це може зайняти декілька …" at bounding box center [342, 167] width 685 height 335
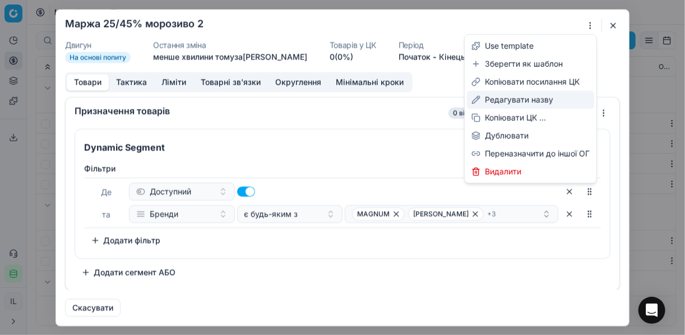
click at [515, 105] on div "Редагувати назву" at bounding box center [530, 100] width 127 height 18
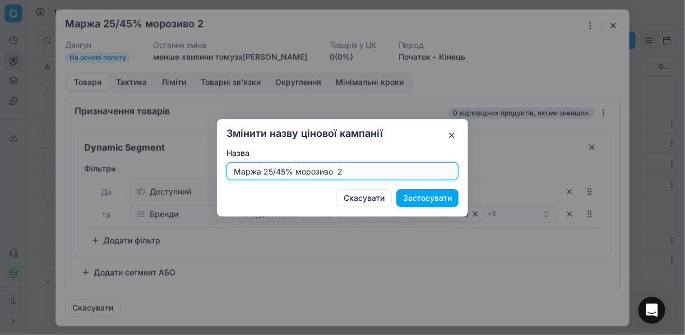
click at [283, 170] on input "Маржа 25/45% морозиво 2" at bounding box center [342, 171] width 222 height 17
click at [345, 170] on input "Маржа 30/50% морозиво 2" at bounding box center [342, 171] width 222 height 17
type input "Маржа 30/50% морозиво"
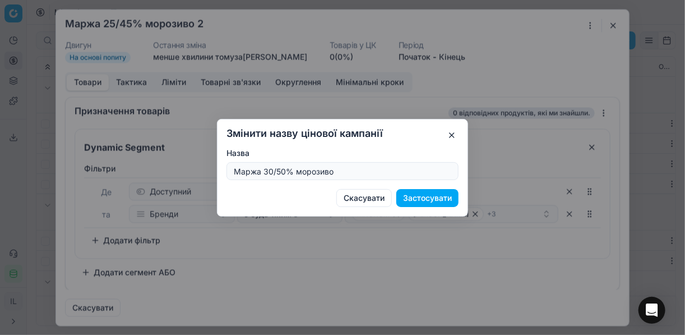
click at [431, 199] on button "Застосувати" at bounding box center [427, 198] width 62 height 18
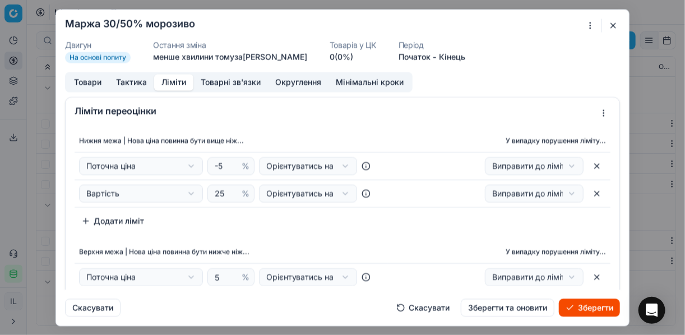
click at [172, 75] on button "Ліміти" at bounding box center [173, 82] width 39 height 16
click at [222, 192] on input "25" at bounding box center [225, 193] width 27 height 17
type input "2"
type input "30"
click at [285, 245] on th "Верхня межа | Нова ціна повинна бути нижче ніж..." at bounding box center [231, 252] width 313 height 22
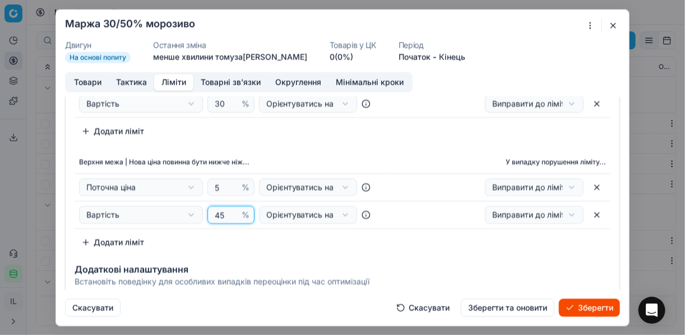
click at [221, 213] on input "45" at bounding box center [225, 214] width 27 height 17
type input "4"
type input "50"
click at [373, 145] on div "Нижня межа | Нова ціна повинна бути вище ніж... У випадку порушення ліміту... П…" at bounding box center [343, 145] width 554 height 220
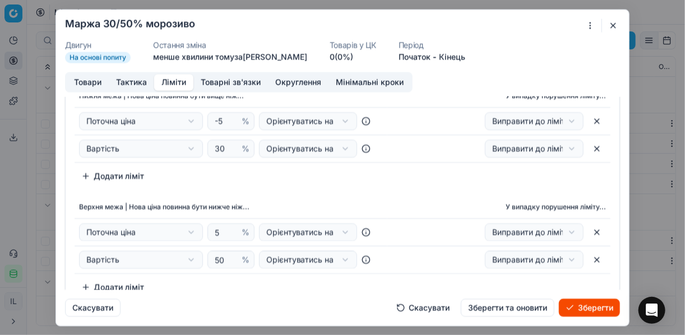
click at [85, 81] on button "Товари" at bounding box center [88, 82] width 42 height 16
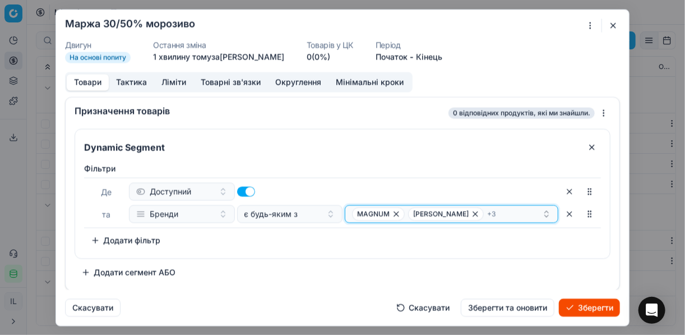
click at [396, 214] on icon "button" at bounding box center [396, 213] width 4 height 4
click at [415, 215] on icon "button" at bounding box center [419, 213] width 9 height 9
click at [433, 215] on icon "button" at bounding box center [437, 213] width 9 height 9
click at [393, 211] on icon "button" at bounding box center [397, 213] width 9 height 9
click at [415, 213] on icon "button" at bounding box center [419, 213] width 9 height 9
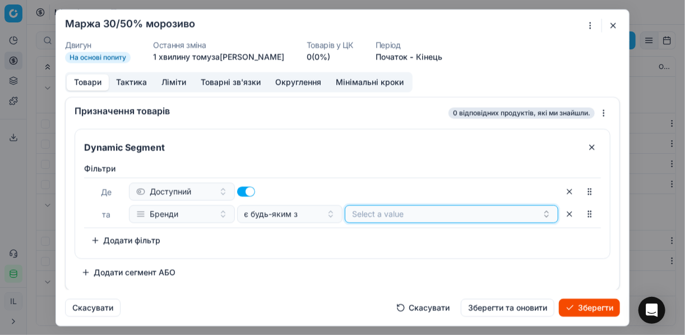
click at [362, 212] on button "Select a value" at bounding box center [452, 214] width 214 height 18
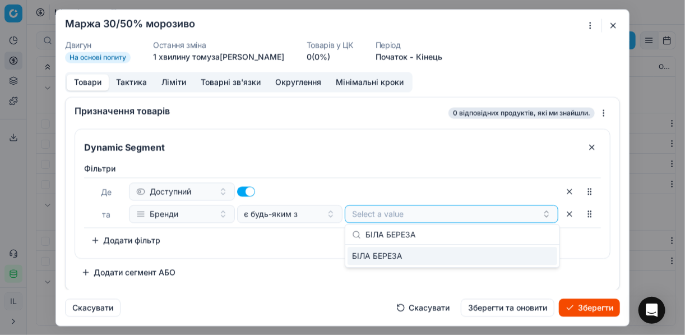
type input "БІЛА БЕРЕЗА"
click at [547, 254] on div "БІЛА БЕРЕЗА" at bounding box center [453, 256] width 210 height 18
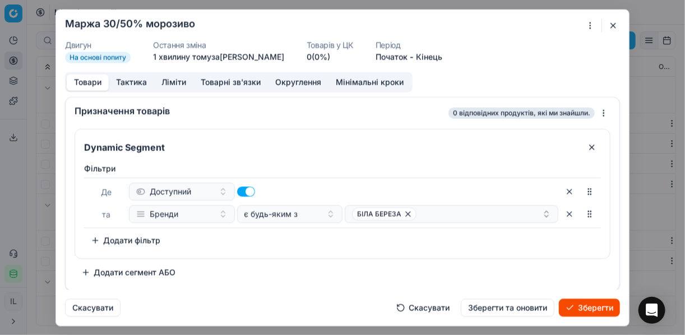
click at [328, 265] on div "Dynamic Segment Фiльтри Де Доступний та Бренди є будь-яким з БІЛА БЕРЕЗА To pic…" at bounding box center [343, 204] width 536 height 152
click at [431, 214] on div "БІЛА БЕРЕЗА" at bounding box center [447, 213] width 190 height 13
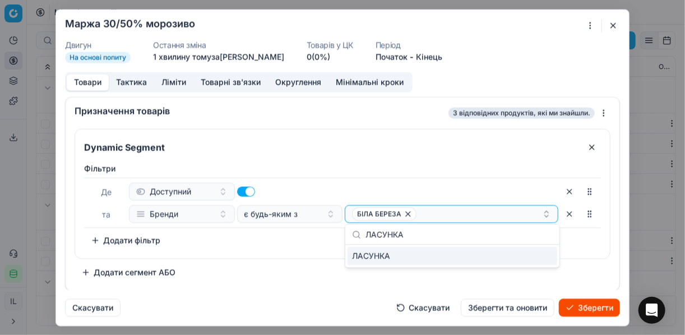
type input "ЛАСУНКА"
click at [529, 258] on div "ЛАСУНКА" at bounding box center [453, 256] width 210 height 18
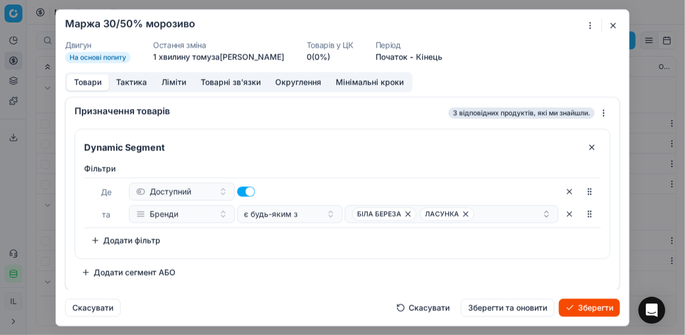
click at [298, 247] on div "Фiльтри Де Доступний та Бренди є будь-яким з БІЛА БЕРЕЗА ЛАСУНКА To pick up a s…" at bounding box center [342, 206] width 517 height 86
click at [478, 212] on div "БІЛА БЕРЕЗА ЛАСУНКА" at bounding box center [447, 213] width 190 height 13
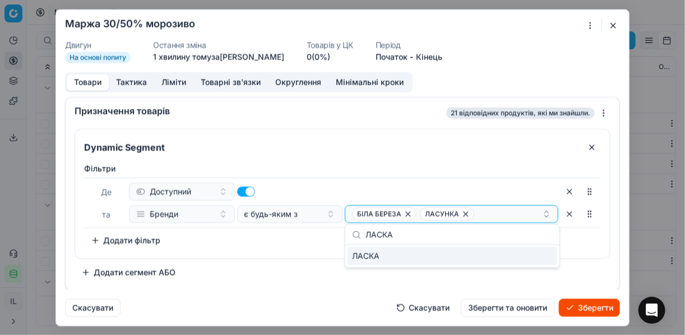
type input "ЛАСКА"
click at [545, 249] on div "ЛАСКА" at bounding box center [453, 256] width 210 height 18
click at [201, 237] on div "Фiльтри Де Доступний та Бренди є будь-яким з БІЛА БЕРЕЗА ЛАСУНКА + 1 To pick up…" at bounding box center [342, 206] width 517 height 86
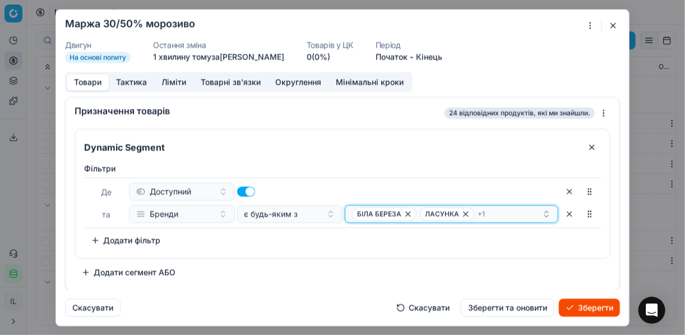
click at [518, 210] on div "БІЛА БЕРЕЗА ЛАСУНКА + 1" at bounding box center [447, 213] width 190 height 13
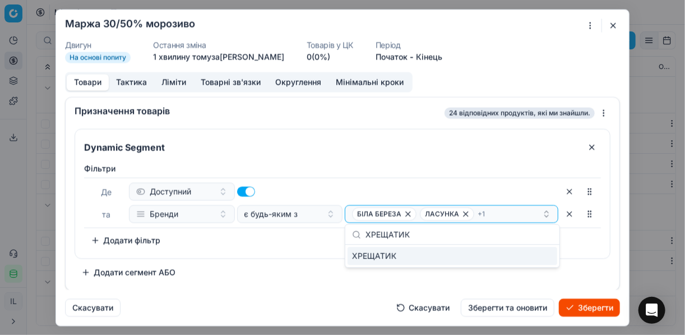
type input "ХРЕЩАТИК"
drag, startPoint x: 544, startPoint y: 254, endPoint x: 497, endPoint y: 255, distance: 46.5
click at [543, 254] on div "ХРЕЩАТИК" at bounding box center [453, 256] width 210 height 18
click at [310, 256] on div "Фiльтри Де Доступний та Бренди є будь-яким з БІЛА БЕРЕЗА ЛАСУНКА + 2 To pick up…" at bounding box center [342, 208] width 535 height 100
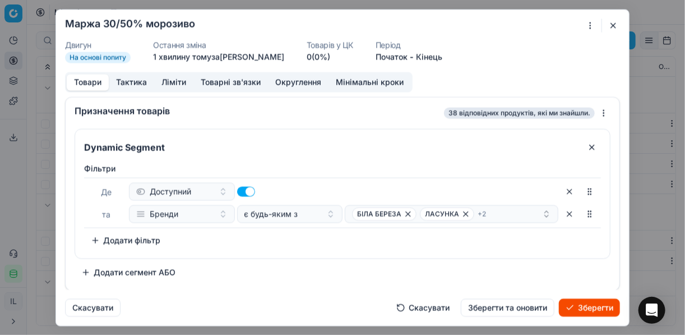
click at [167, 83] on button "Ліміти" at bounding box center [173, 82] width 39 height 16
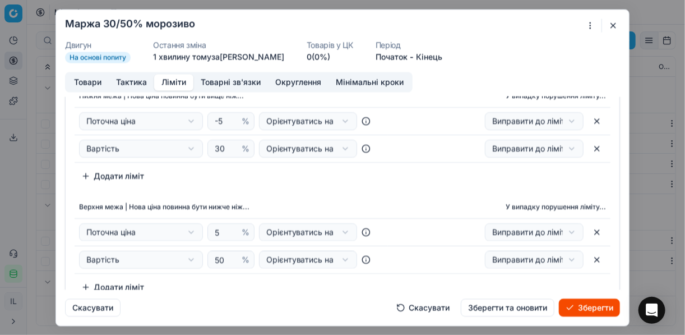
click at [593, 305] on button "Зберегти" at bounding box center [589, 307] width 61 height 18
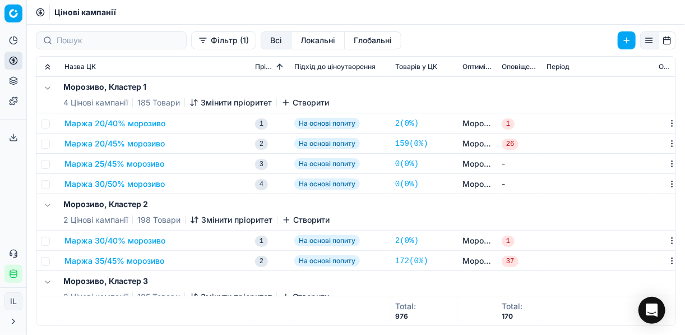
click at [50, 182] on td at bounding box center [48, 184] width 24 height 20
click at [45, 184] on input "checkbox" at bounding box center [45, 184] width 9 height 9
checkbox input "true"
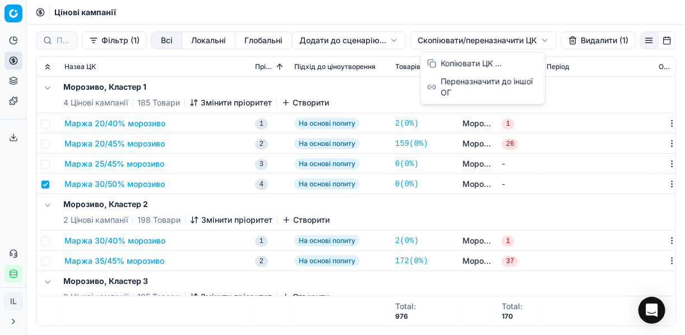
click at [438, 39] on html "Pricing platform Аналітика Цінова оптимізація Асортимент продукції Шаблони Серв…" at bounding box center [342, 167] width 685 height 335
click at [457, 68] on div "Копіювати ЦК ..." at bounding box center [483, 63] width 120 height 18
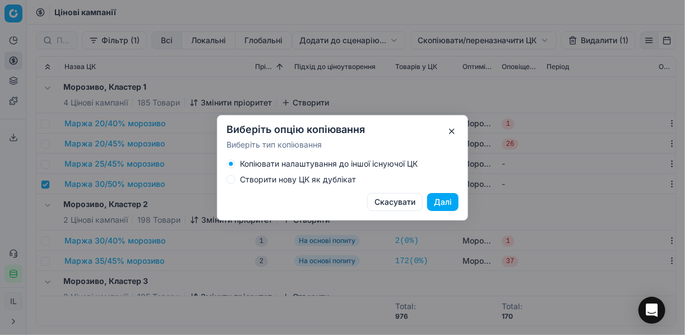
click at [228, 182] on button "Створити нову ЦК як дублікат" at bounding box center [230, 179] width 9 height 9
click at [441, 206] on button "Далі" at bounding box center [442, 202] width 31 height 18
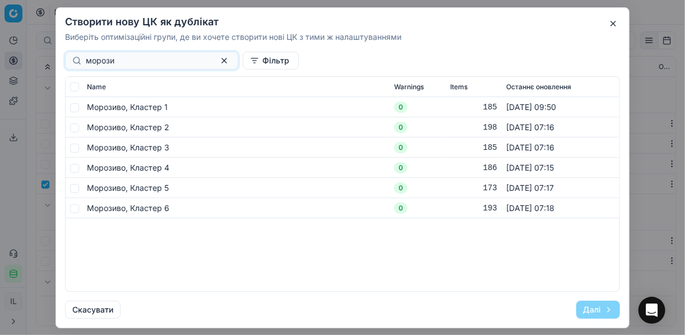
type input "морози"
click at [75, 108] on input "checkbox" at bounding box center [74, 107] width 9 height 9
checkbox input "true"
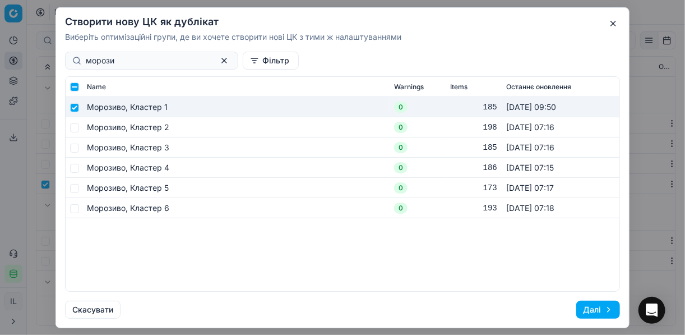
click at [591, 309] on button "Далі" at bounding box center [598, 309] width 44 height 18
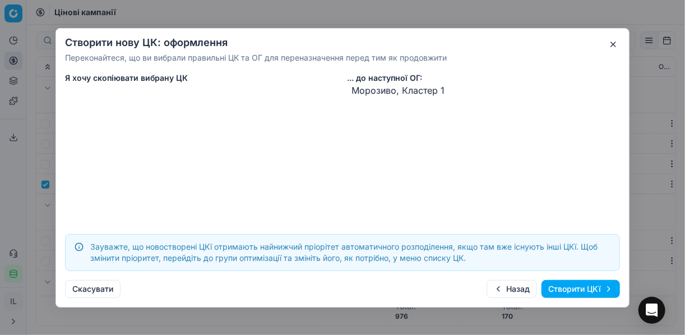
click at [578, 290] on button "Створити ЦКї" at bounding box center [580, 289] width 78 height 18
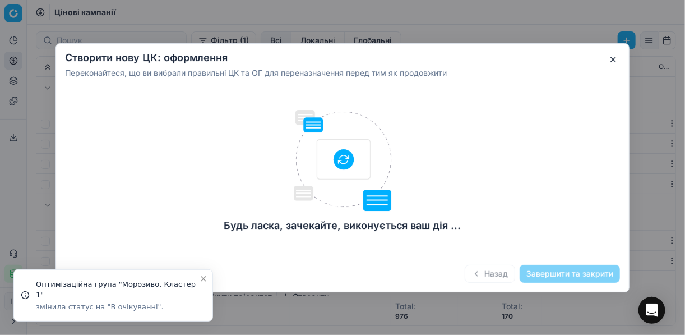
checkbox input "false"
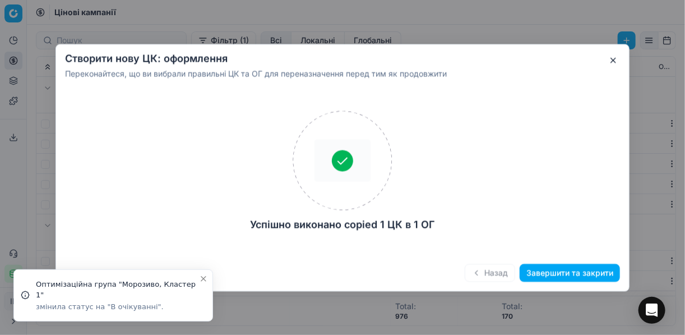
click at [548, 271] on button "Завершити та закрити" at bounding box center [570, 272] width 100 height 18
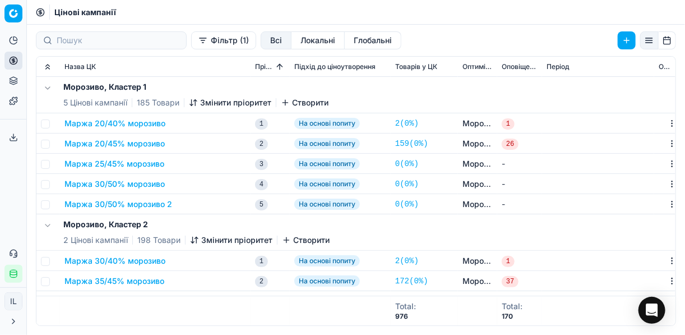
click at [151, 206] on button "Маржа 30/50% морозиво 2" at bounding box center [118, 203] width 108 height 11
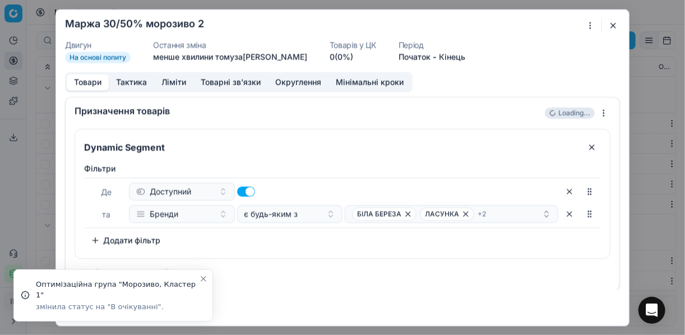
click at [590, 30] on div "Ми зберігаємо налаштування ЦК. Будь ласка, зачекайте, це може зайняти декілька …" at bounding box center [342, 167] width 685 height 335
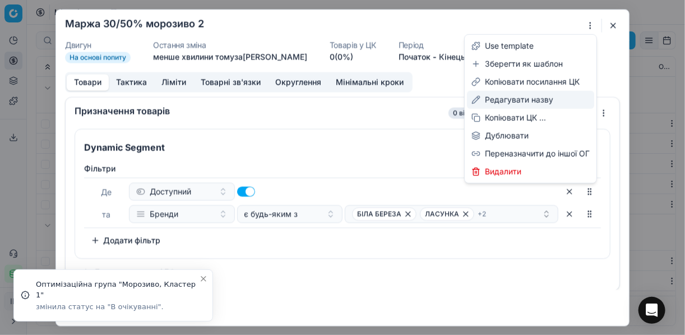
click at [506, 100] on div "Редагувати назву" at bounding box center [530, 100] width 127 height 18
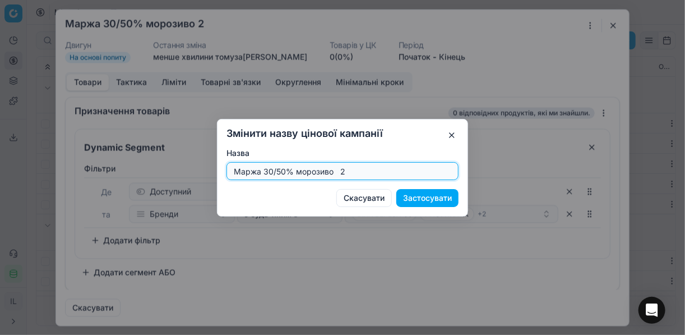
click at [348, 175] on input "Маржа 30/50% морозиво 2" at bounding box center [342, 171] width 222 height 17
click at [270, 173] on input "Маржа 30/50% морозиво" at bounding box center [342, 171] width 222 height 17
type input "Маржа 35/50% морозиво"
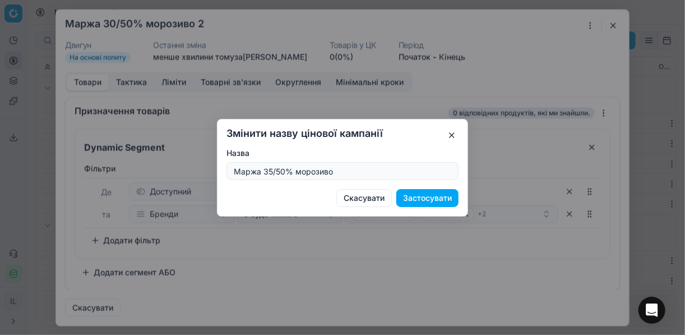
click at [433, 200] on button "Застосувати" at bounding box center [427, 198] width 62 height 18
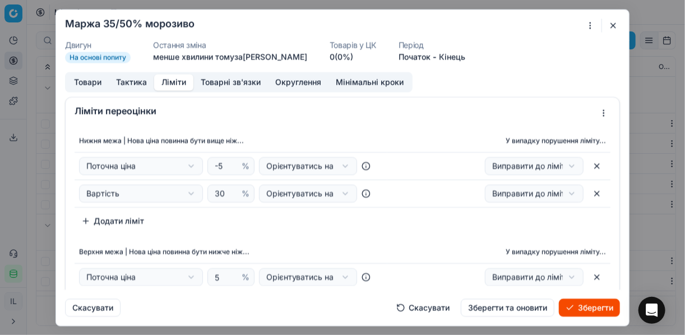
click at [164, 82] on button "Ліміти" at bounding box center [173, 82] width 39 height 16
click at [224, 194] on input "30" at bounding box center [225, 193] width 27 height 17
type input "35"
click at [94, 85] on button "Товари" at bounding box center [88, 82] width 42 height 16
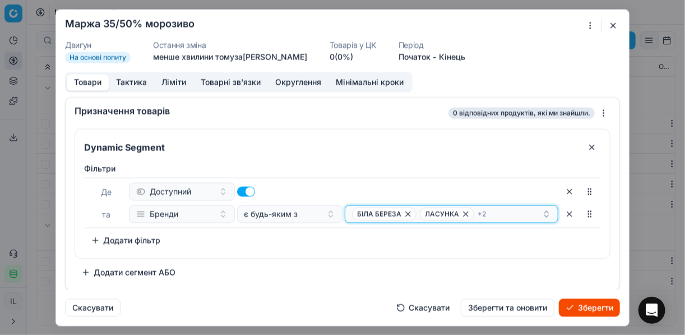
click at [409, 214] on icon "button" at bounding box center [408, 213] width 9 height 9
click at [397, 215] on icon "button" at bounding box center [397, 213] width 9 height 9
click at [387, 214] on icon "button" at bounding box center [388, 213] width 9 height 9
click at [400, 214] on icon "button" at bounding box center [401, 213] width 9 height 9
click at [355, 215] on button "Select a value" at bounding box center [452, 214] width 214 height 18
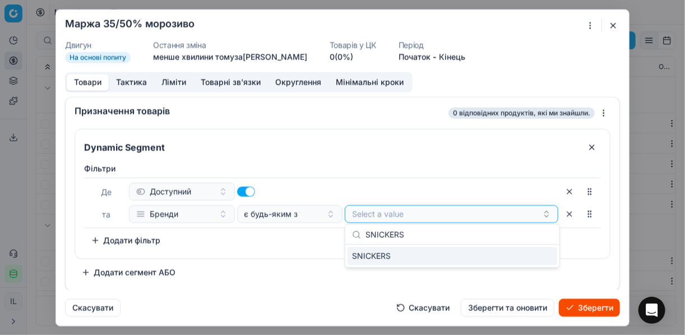
type input "SNICKERS"
drag, startPoint x: 534, startPoint y: 256, endPoint x: 468, endPoint y: 251, distance: 66.4
click at [535, 256] on div "SNICKERS" at bounding box center [453, 256] width 210 height 18
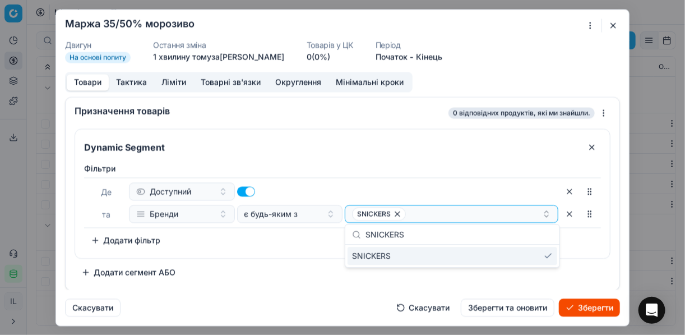
click at [273, 243] on div "Фiльтри Де Доступний та Бренди є будь-яким з SNICKERS To pick up a sortable ite…" at bounding box center [342, 206] width 517 height 86
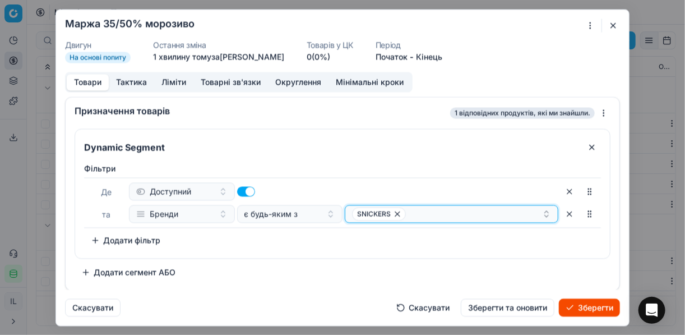
click at [451, 220] on button "SNICKERS" at bounding box center [452, 214] width 214 height 18
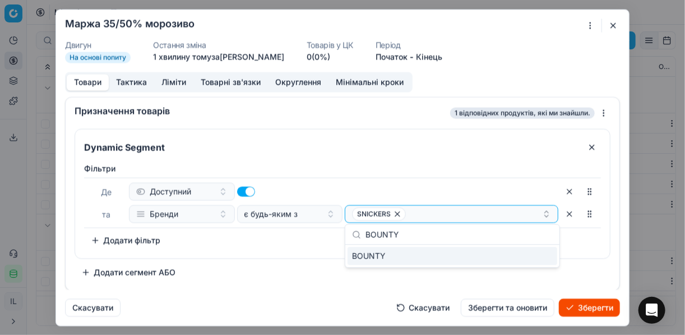
type input "BOUNTY"
click at [545, 257] on div "BOUNTY" at bounding box center [453, 256] width 210 height 18
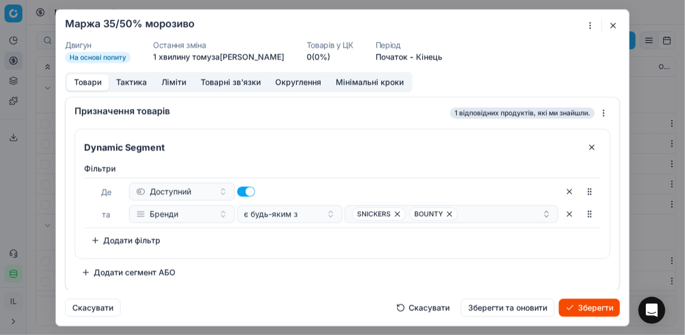
click at [266, 254] on div "Фiльтри Де Доступний та Бренди є будь-яким з SNICKERS BOUNTY To pick up a sorta…" at bounding box center [342, 208] width 535 height 100
click at [483, 215] on div "SNICKERS BOUNTY" at bounding box center [447, 213] width 190 height 13
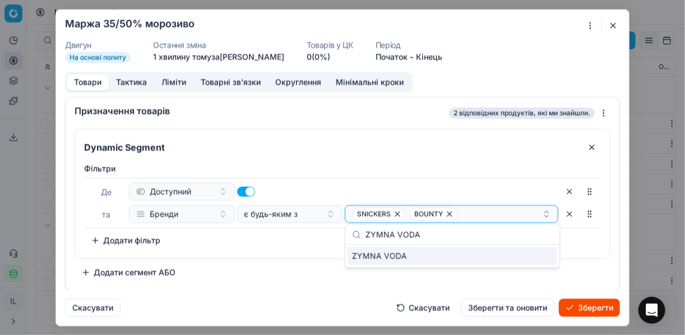
type input "ZYMNA VODA"
click at [534, 258] on div "ZYMNA VODA" at bounding box center [453, 256] width 210 height 18
click at [254, 248] on div "Фiльтри Де Доступний та Бренди є будь-яким з SNICKERS BOUNTY + 1 To pick up a s…" at bounding box center [342, 208] width 535 height 100
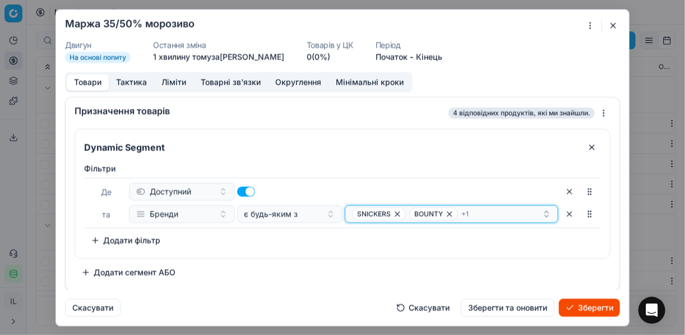
click at [486, 215] on div "SNICKERS BOUNTY + 1" at bounding box center [447, 213] width 190 height 13
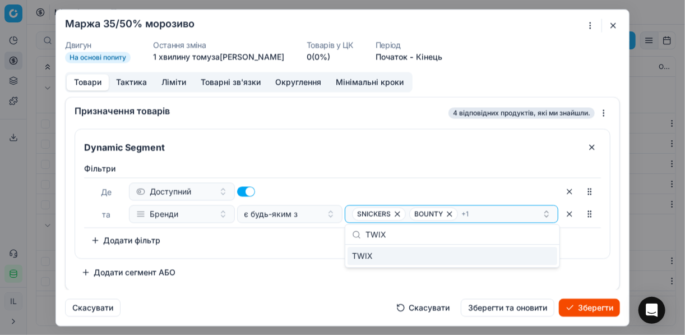
type input "TWIX"
drag, startPoint x: 538, startPoint y: 258, endPoint x: 461, endPoint y: 256, distance: 76.8
click at [536, 257] on div "TWIX" at bounding box center [453, 256] width 210 height 18
click at [303, 252] on div "Фiльтри Де Доступний та Бренди є будь-яким з SNICKERS BOUNTY + 2 To pick up a s…" at bounding box center [342, 208] width 535 height 100
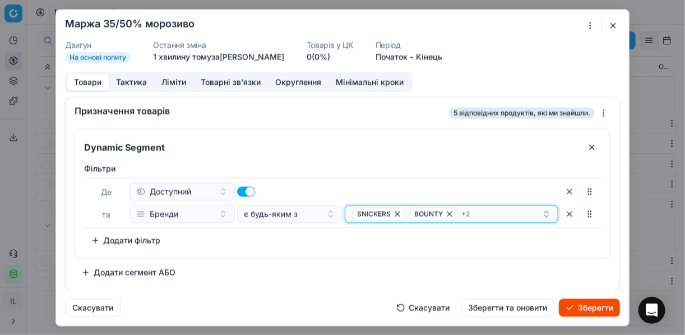
click at [484, 214] on div "SNICKERS BOUNTY + 2" at bounding box center [447, 213] width 190 height 13
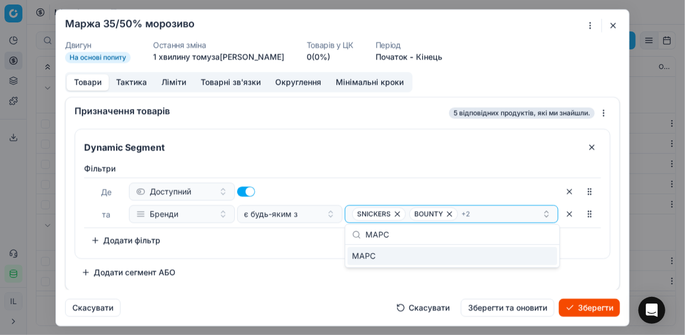
type input "МАРС"
click at [480, 252] on div "МАРС" at bounding box center [453, 256] width 210 height 18
click at [244, 251] on div "Фiльтри Де Доступний та Бренди є будь-яким з SNICKERS BOUNTY + 3 To pick up a s…" at bounding box center [342, 208] width 535 height 100
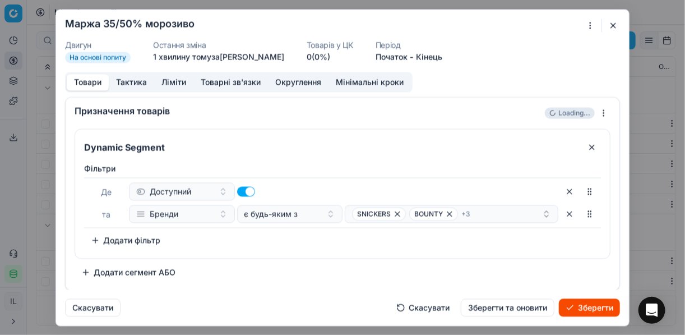
click at [605, 303] on button "Зберегти" at bounding box center [589, 307] width 61 height 18
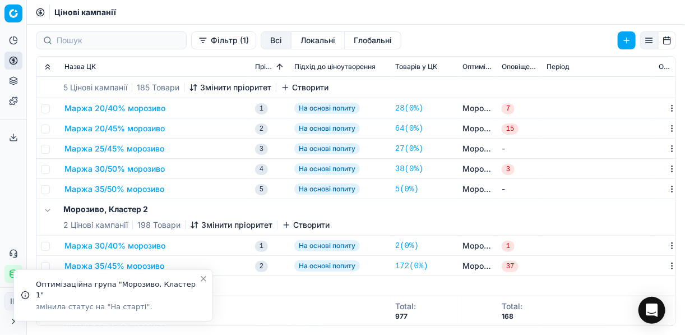
scroll to position [0, 0]
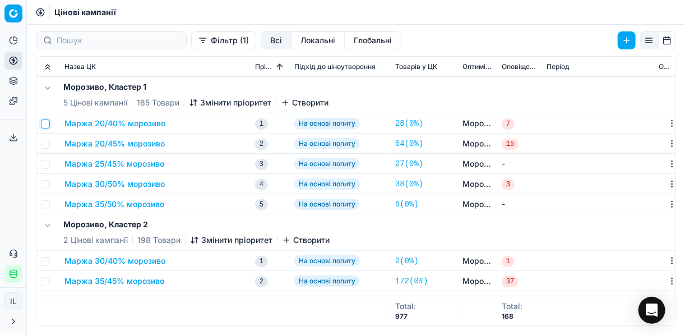
click at [45, 124] on input "checkbox" at bounding box center [45, 123] width 9 height 9
checkbox input "true"
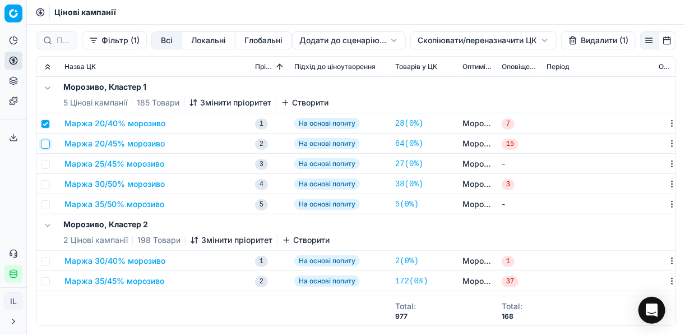
click at [45, 143] on input "checkbox" at bounding box center [45, 144] width 9 height 9
checkbox input "true"
click at [48, 163] on input "checkbox" at bounding box center [45, 164] width 9 height 9
checkbox input "true"
click at [43, 183] on input "checkbox" at bounding box center [45, 184] width 9 height 9
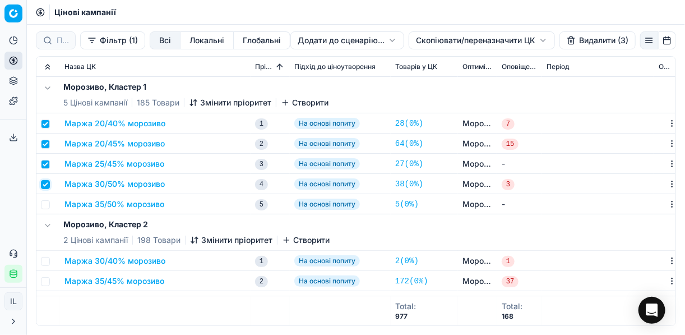
checkbox input "true"
click at [45, 203] on input "checkbox" at bounding box center [45, 204] width 9 height 9
checkbox input "true"
click at [433, 40] on html "Pricing platform Аналітика Цінова оптимізація Асортимент продукції Шаблони Серв…" at bounding box center [342, 167] width 685 height 335
click at [455, 68] on div "Копіювати ЦК" at bounding box center [481, 63] width 120 height 18
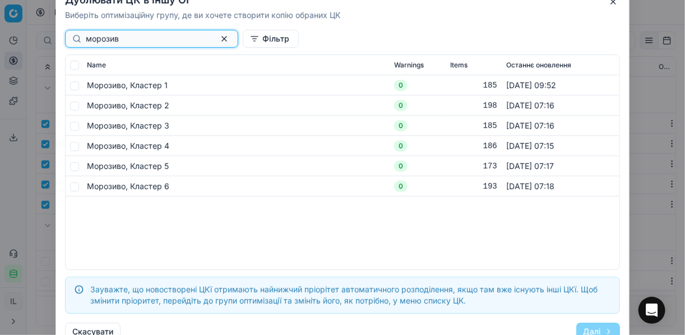
type input "морозив"
click at [75, 108] on input "checkbox" at bounding box center [74, 105] width 9 height 9
checkbox input "true"
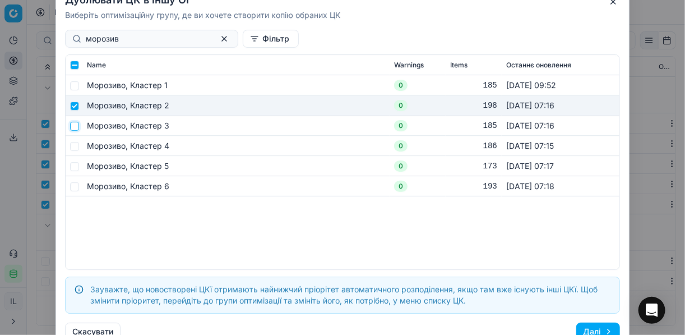
click at [75, 126] on input "checkbox" at bounding box center [74, 125] width 9 height 9
checkbox input "true"
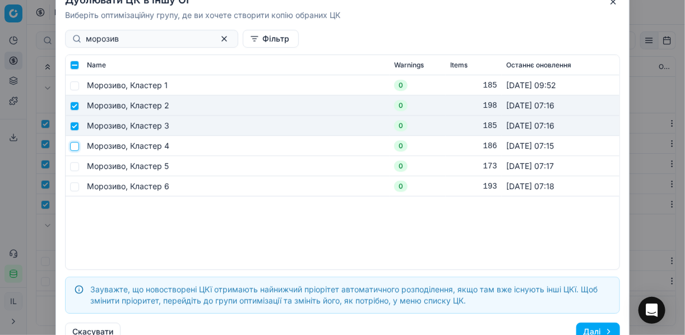
click at [72, 149] on input "checkbox" at bounding box center [74, 145] width 9 height 9
checkbox input "true"
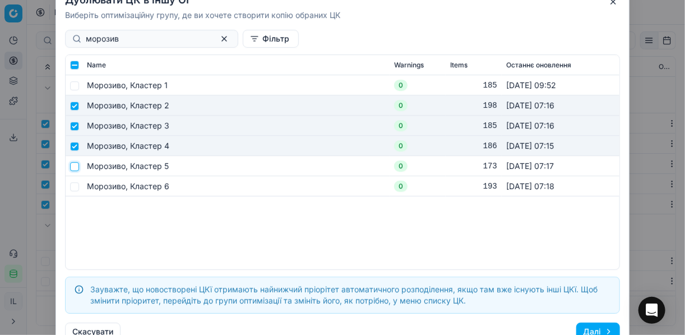
click at [72, 169] on input "checkbox" at bounding box center [74, 165] width 9 height 9
checkbox input "true"
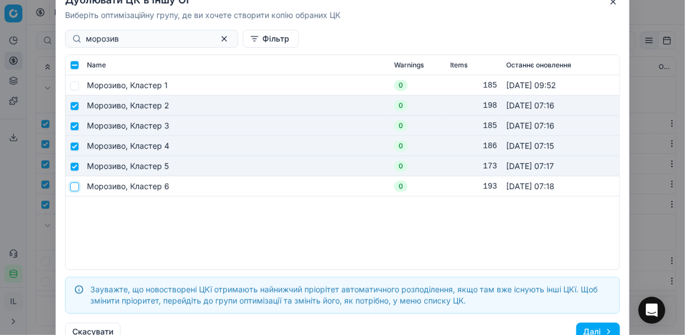
click at [71, 187] on input "checkbox" at bounding box center [74, 186] width 9 height 9
checkbox input "true"
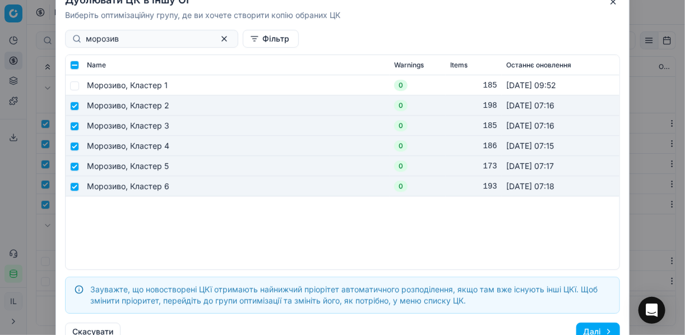
click at [596, 328] on button "Далі" at bounding box center [598, 331] width 44 height 18
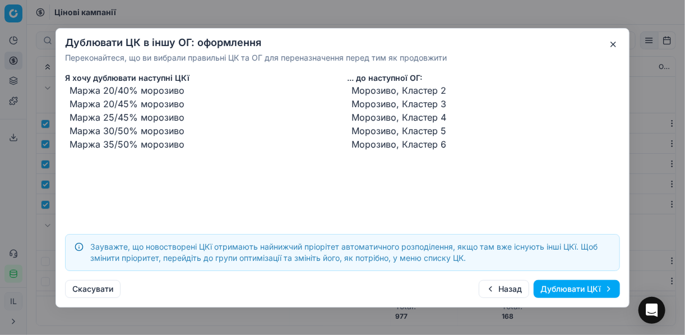
click at [568, 289] on button "Дублювати ЦКї" at bounding box center [577, 289] width 86 height 18
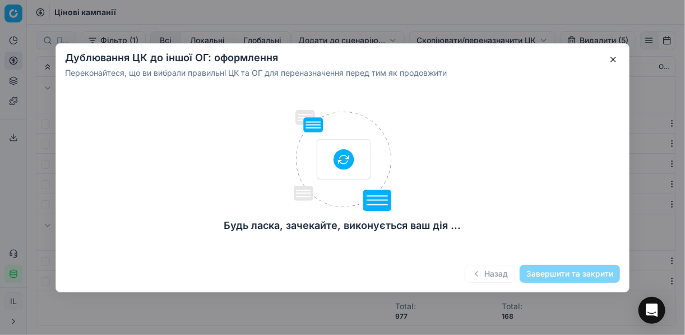
checkbox input "false"
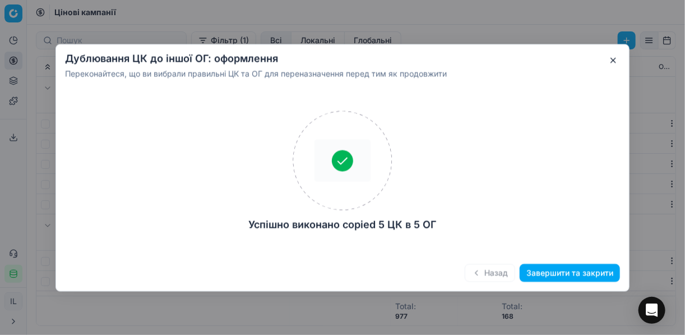
click at [542, 272] on button "Завершити та закрити" at bounding box center [570, 272] width 100 height 18
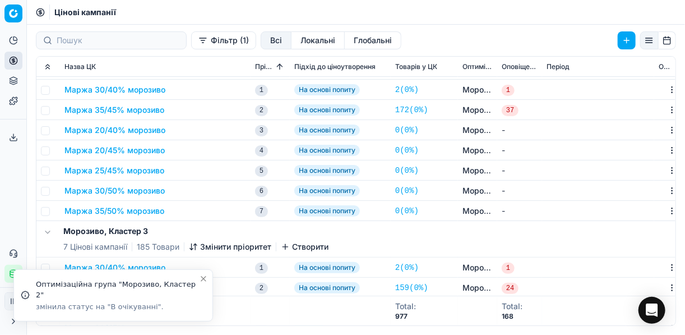
scroll to position [90, 0]
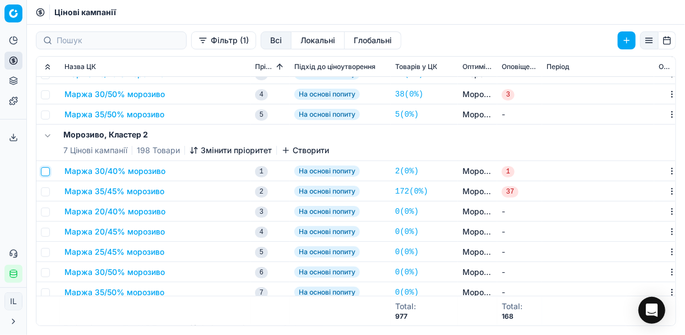
click at [49, 172] on input "checkbox" at bounding box center [45, 171] width 9 height 9
checkbox input "true"
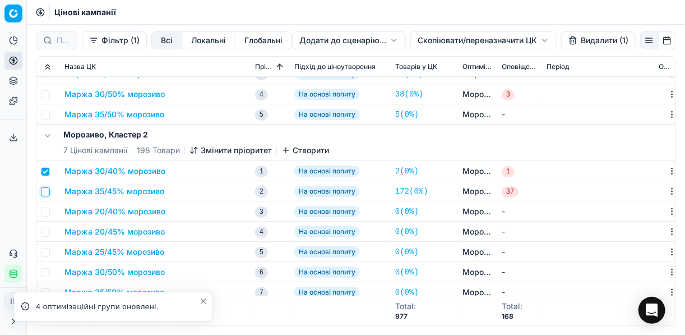
click at [45, 190] on input "checkbox" at bounding box center [45, 191] width 9 height 9
checkbox input "true"
click at [573, 38] on button "Видалити (2)" at bounding box center [597, 40] width 76 height 18
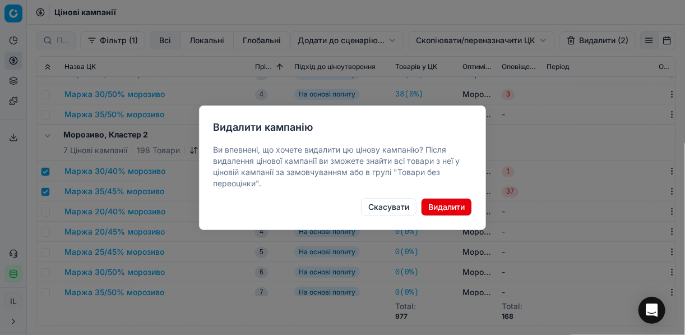
click at [437, 206] on button "Видалити" at bounding box center [446, 207] width 51 height 18
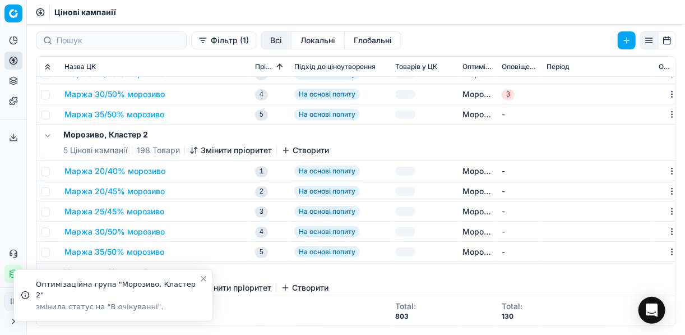
checkbox input "false"
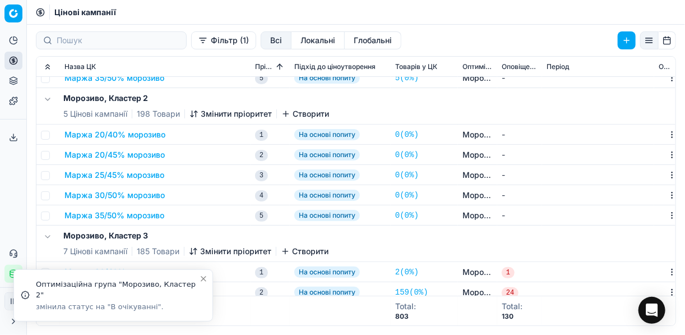
scroll to position [224, 0]
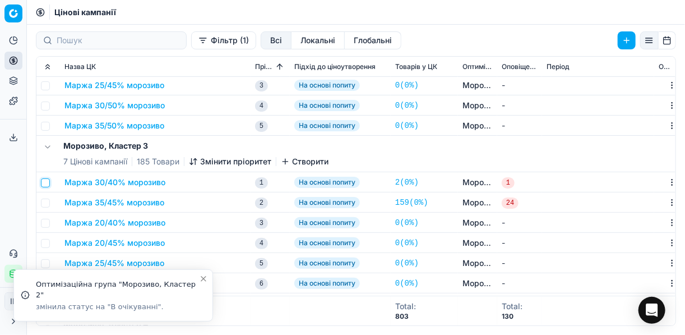
click at [47, 183] on input "checkbox" at bounding box center [45, 182] width 9 height 9
checkbox input "true"
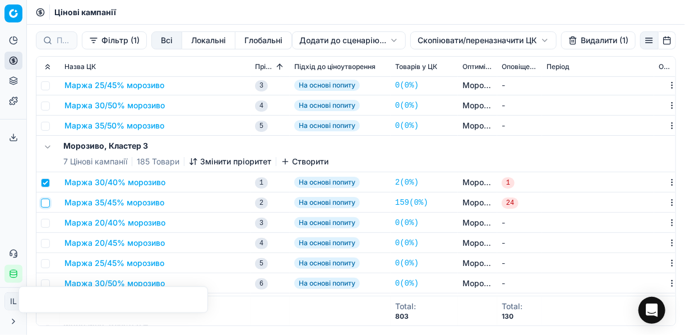
click at [47, 205] on input "checkbox" at bounding box center [45, 202] width 9 height 9
checkbox input "true"
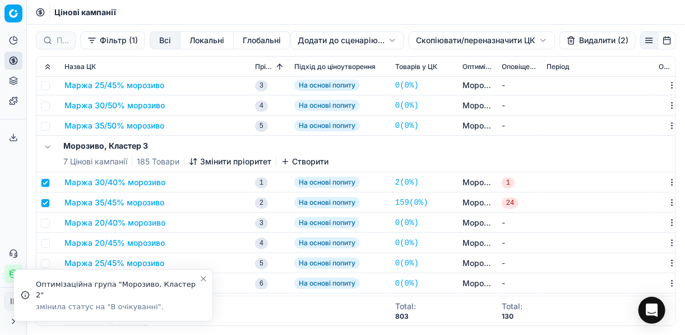
click at [577, 42] on button "Видалити (2)" at bounding box center [597, 40] width 76 height 18
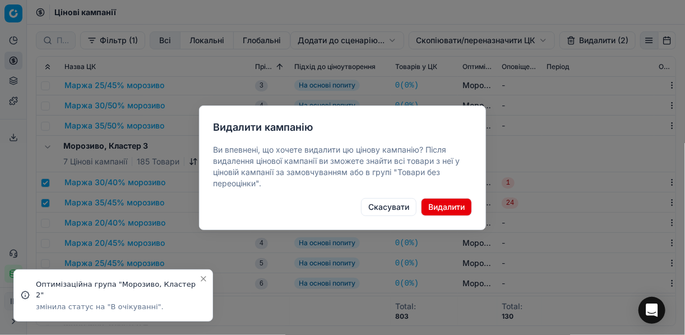
click at [439, 203] on button "Видалити" at bounding box center [446, 207] width 51 height 18
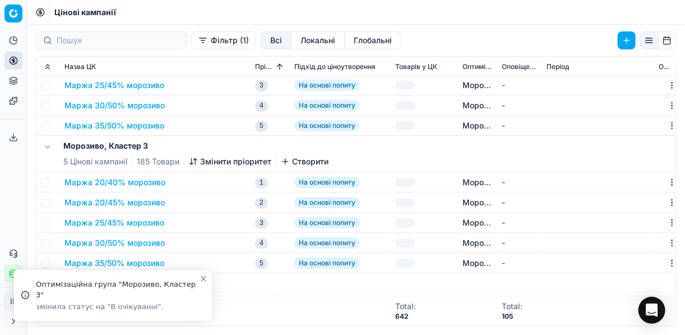
checkbox input "false"
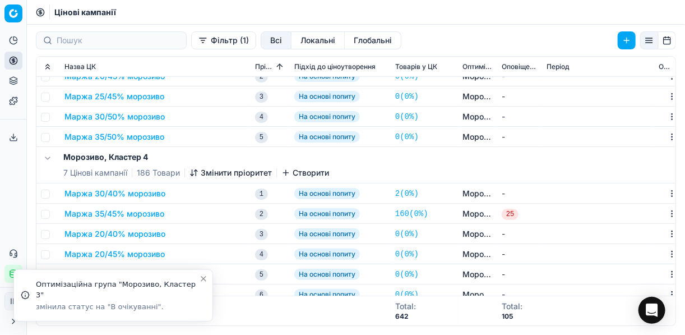
scroll to position [404, 0]
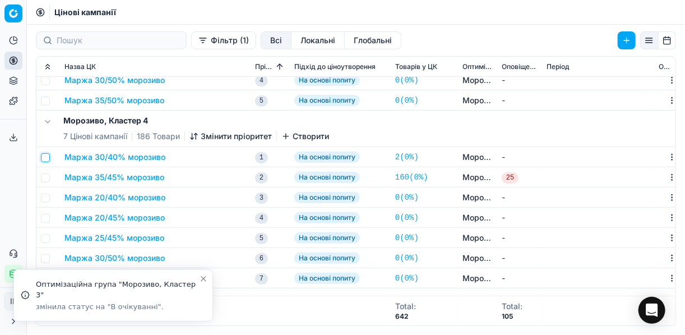
drag, startPoint x: 42, startPoint y: 156, endPoint x: 62, endPoint y: 165, distance: 21.6
click at [43, 156] on input "checkbox" at bounding box center [45, 157] width 9 height 9
checkbox input "true"
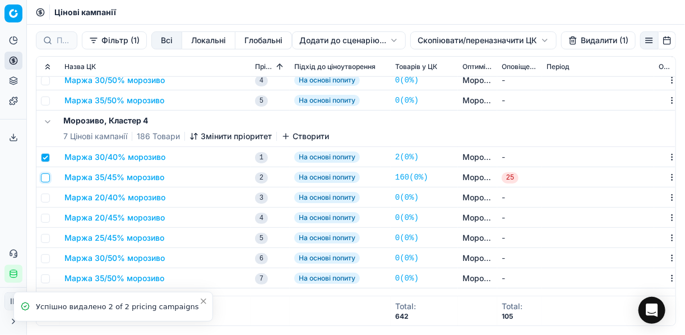
click at [47, 177] on input "checkbox" at bounding box center [45, 177] width 9 height 9
checkbox input "true"
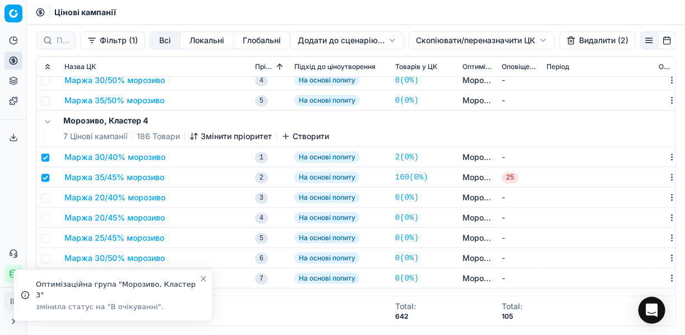
click at [587, 40] on button "Видалити (2)" at bounding box center [597, 40] width 76 height 18
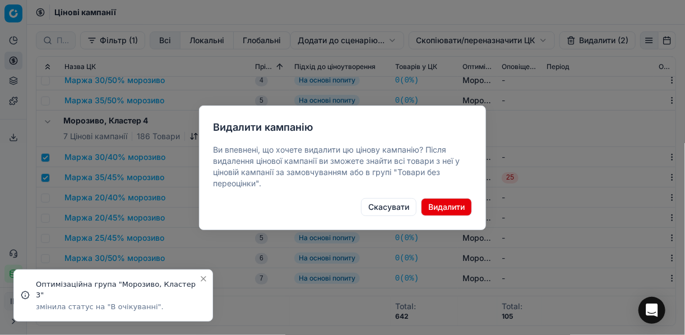
click at [441, 204] on button "Видалити" at bounding box center [446, 207] width 51 height 18
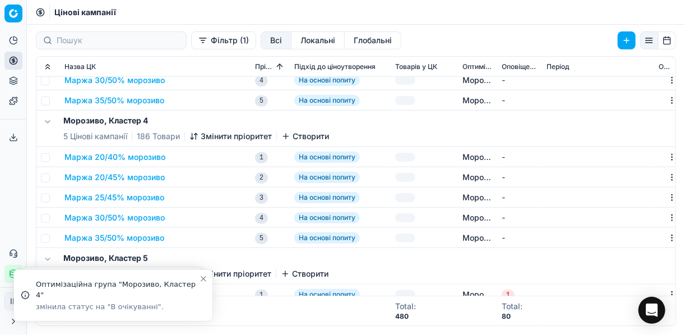
checkbox input "false"
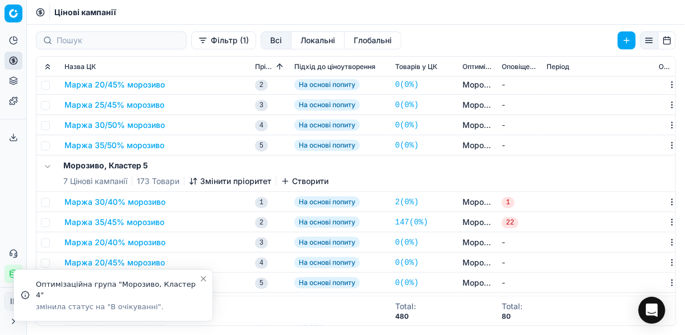
scroll to position [538, 0]
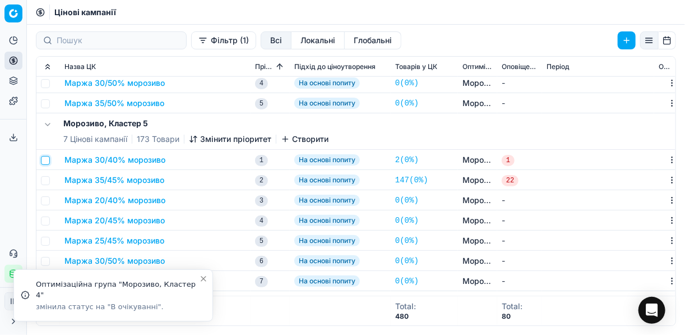
click at [47, 160] on input "checkbox" at bounding box center [45, 160] width 9 height 9
checkbox input "true"
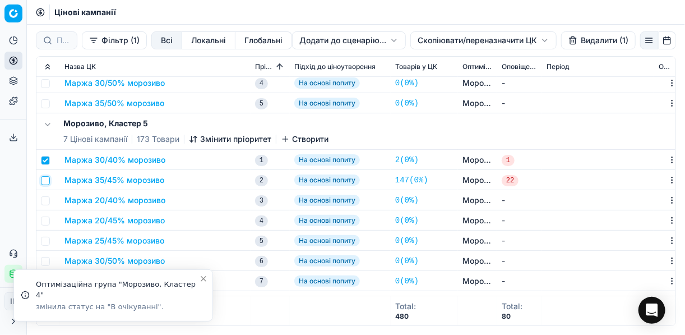
click at [47, 179] on input "checkbox" at bounding box center [45, 180] width 9 height 9
checkbox input "true"
click at [582, 43] on button "Видалити (2)" at bounding box center [597, 40] width 76 height 18
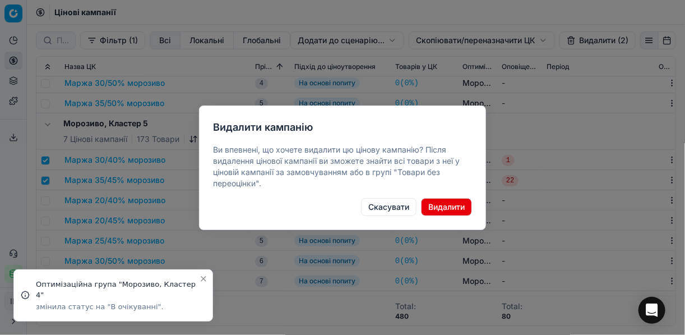
click at [436, 207] on button "Видалити" at bounding box center [446, 207] width 51 height 18
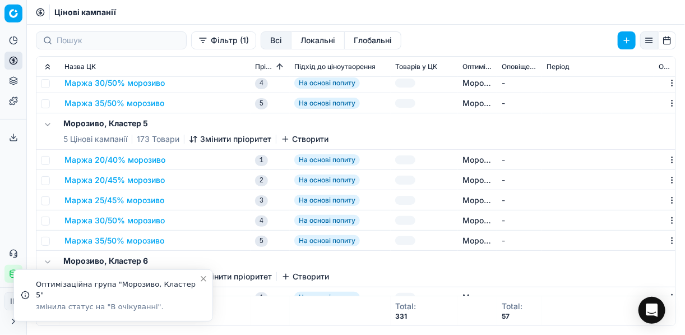
checkbox input "false"
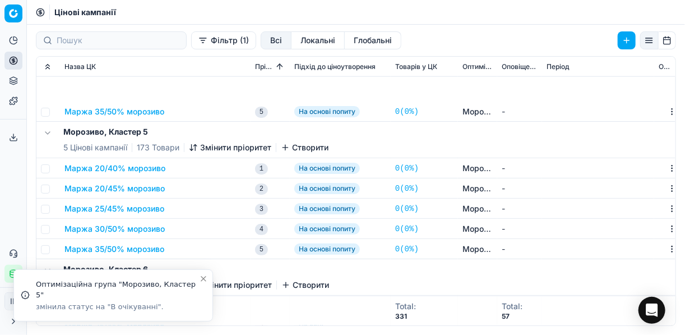
scroll to position [678, 0]
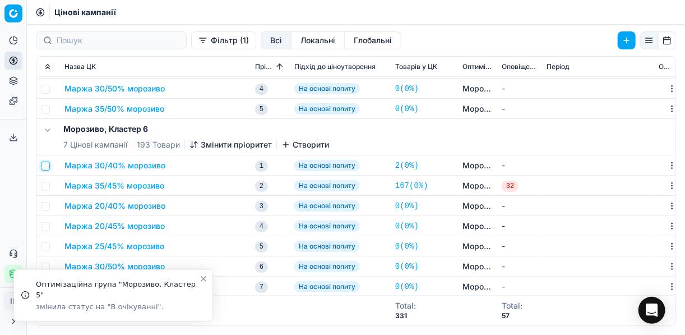
click at [48, 165] on input "checkbox" at bounding box center [45, 165] width 9 height 9
checkbox input "true"
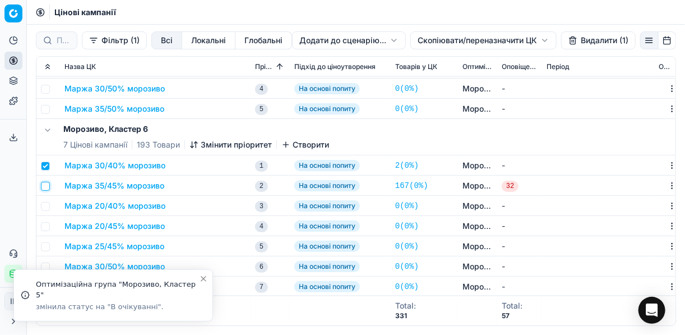
click at [45, 185] on input "checkbox" at bounding box center [45, 186] width 9 height 9
checkbox input "true"
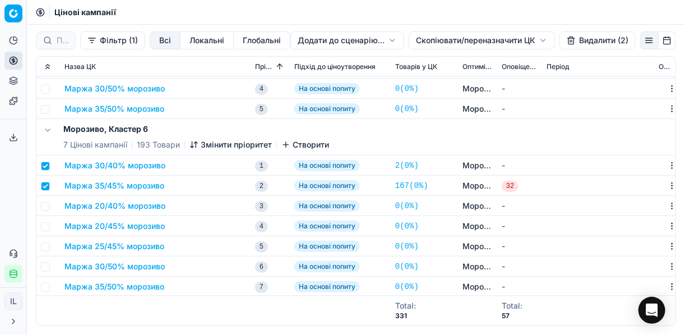
click at [585, 35] on button "Видалити (2)" at bounding box center [597, 40] width 76 height 18
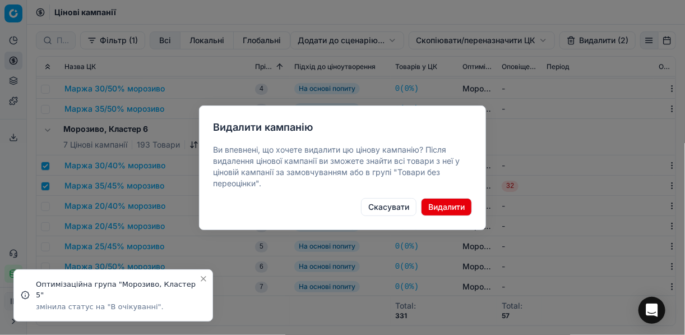
click at [442, 200] on button "Видалити" at bounding box center [446, 207] width 51 height 18
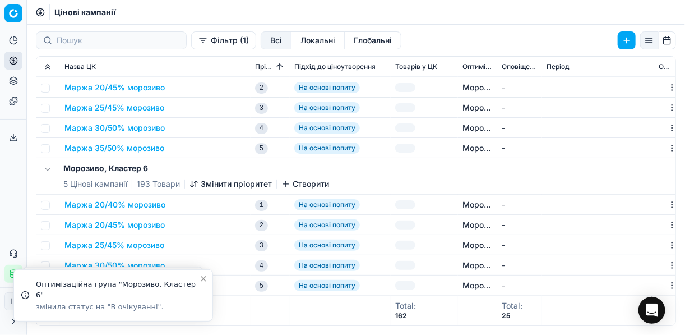
checkbox input "false"
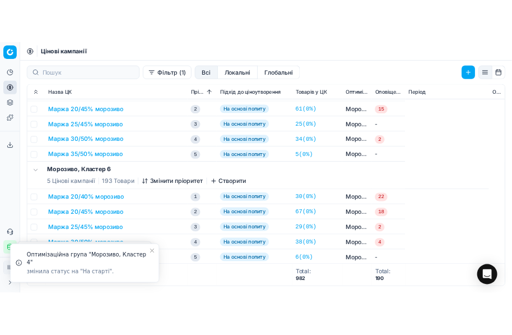
scroll to position [645, 0]
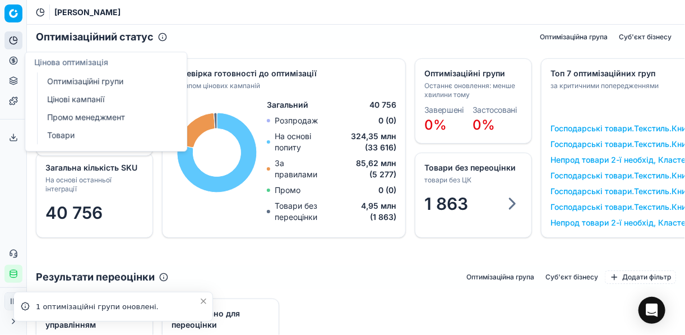
click at [113, 83] on link "Оптимізаційні групи" at bounding box center [108, 81] width 131 height 16
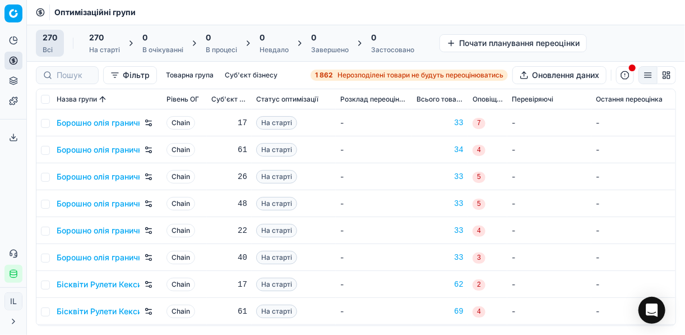
click at [337, 75] on span "Нерозподілені товари не будуть переоцінюватись" at bounding box center [420, 75] width 166 height 9
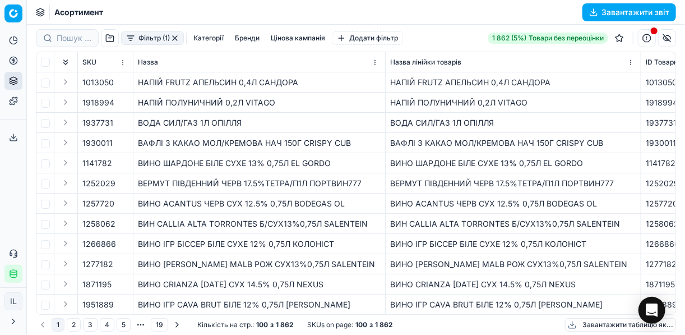
click at [128, 39] on button "Фільтр (1)" at bounding box center [152, 37] width 63 height 13
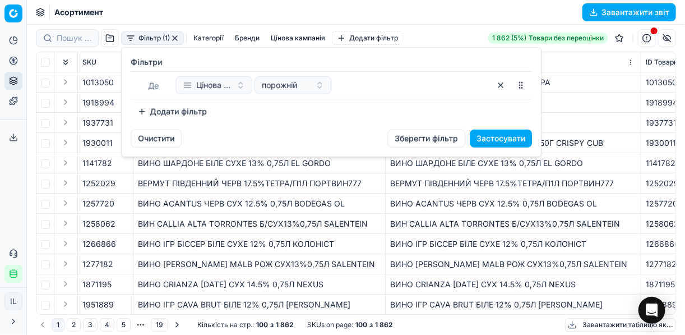
click at [140, 109] on button "Додати фільтр" at bounding box center [172, 112] width 83 height 18
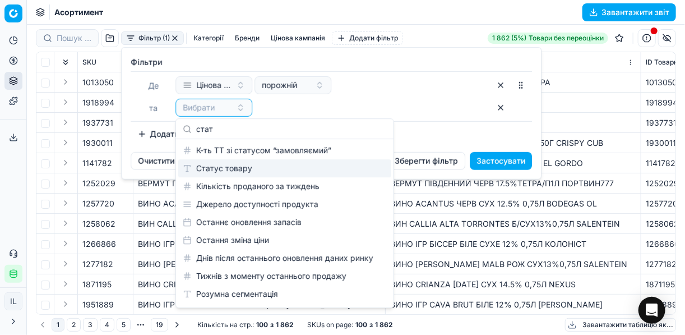
type input "стат"
click at [239, 164] on div "Статус товару" at bounding box center [284, 168] width 213 height 18
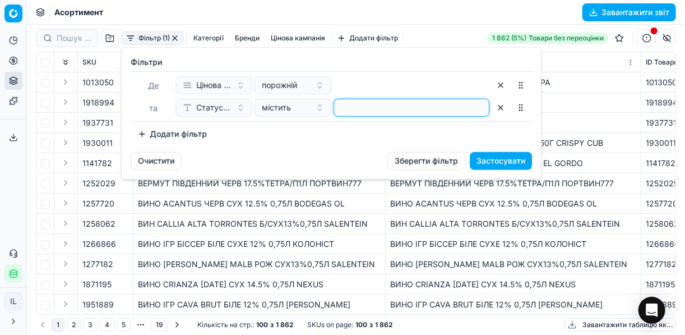
click at [345, 102] on input at bounding box center [412, 107] width 146 height 17
type input "1"
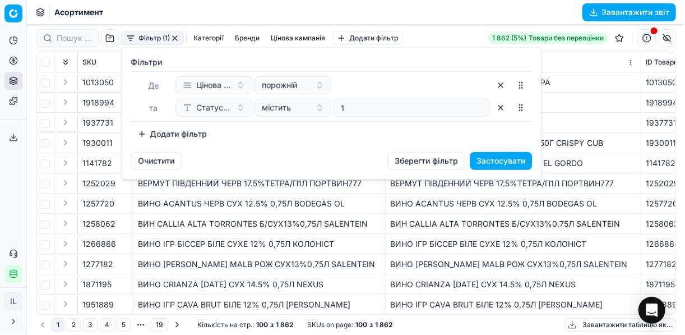
click at [142, 135] on button "Додати фільтр" at bounding box center [172, 134] width 83 height 18
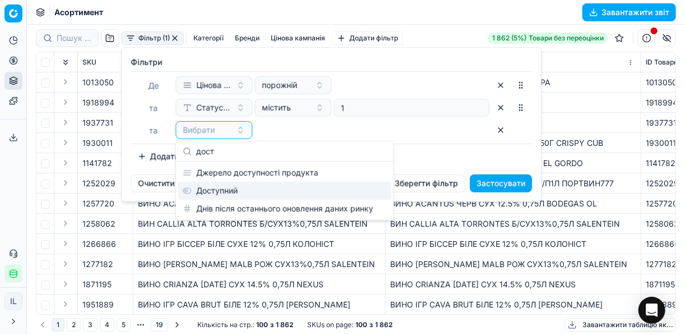
type input "дост"
click at [263, 187] on div "Доступний" at bounding box center [284, 191] width 213 height 18
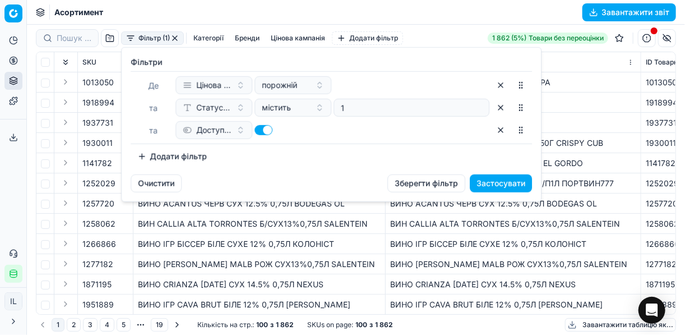
click at [140, 159] on button "Додати фільтр" at bounding box center [172, 156] width 83 height 18
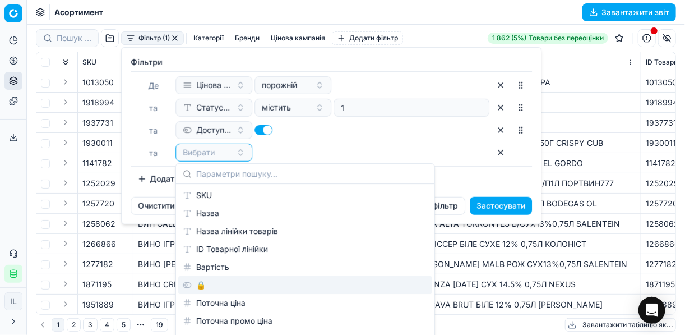
click at [202, 285] on div "🔒" at bounding box center [305, 285] width 254 height 18
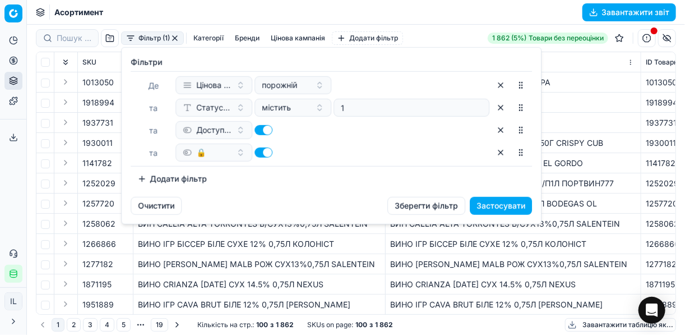
click at [257, 152] on button "button" at bounding box center [263, 152] width 18 height 10
checkbox input "false"
click at [510, 209] on button "Застосувати" at bounding box center [501, 206] width 62 height 18
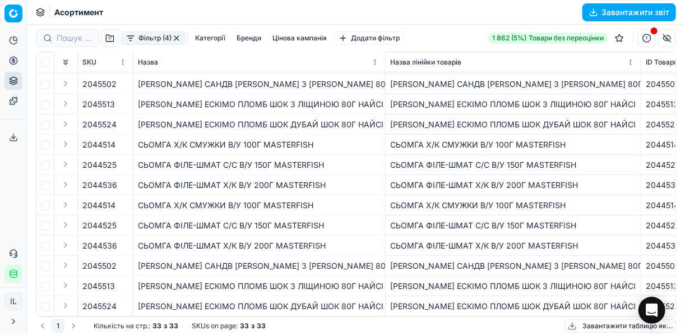
scroll to position [383, 0]
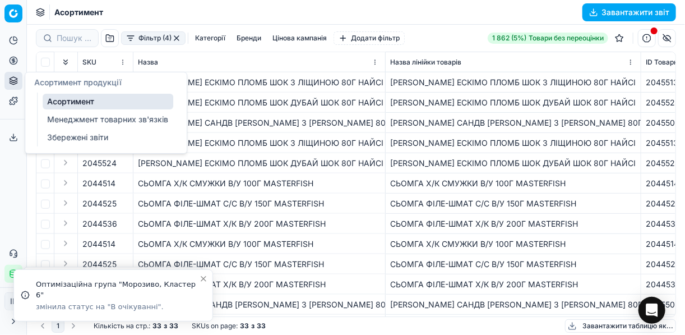
click at [13, 66] on button "Цінова оптимізація" at bounding box center [13, 61] width 18 height 18
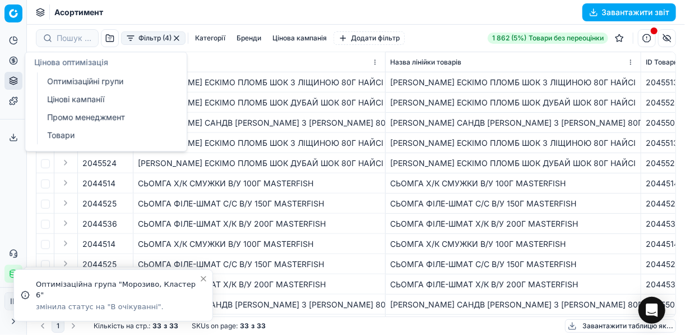
click at [85, 84] on link "Оптимізаційні групи" at bounding box center [108, 81] width 131 height 16
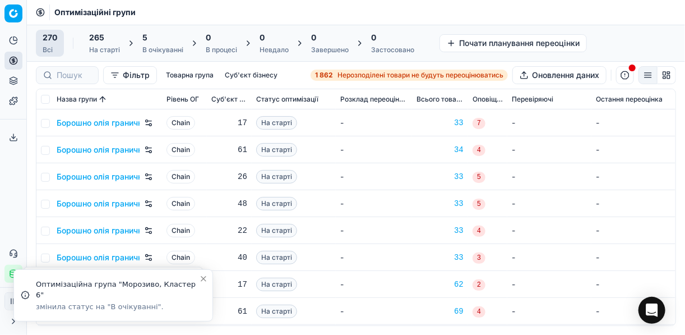
click at [159, 37] on div "5" at bounding box center [162, 37] width 41 height 11
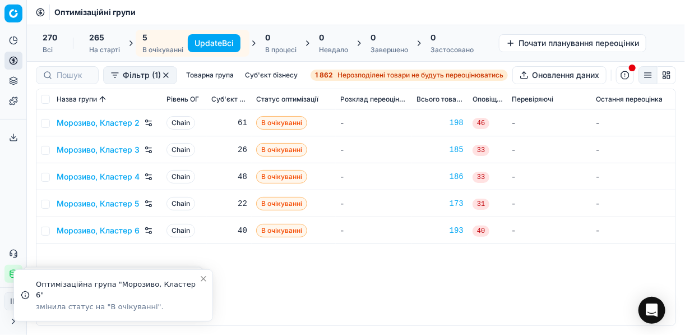
click at [222, 44] on button "Update Всі" at bounding box center [214, 43] width 53 height 18
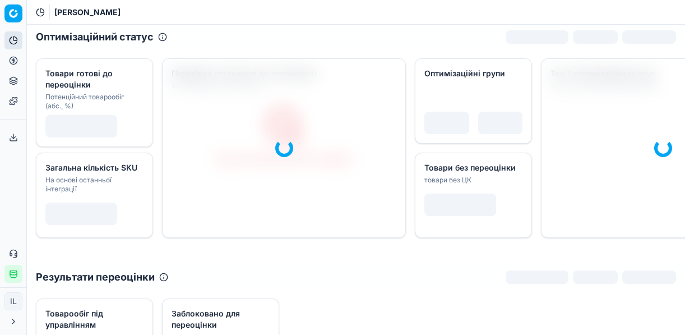
click at [13, 61] on icon at bounding box center [13, 60] width 9 height 9
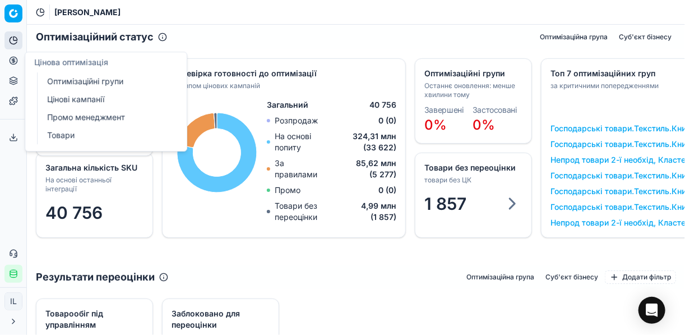
click at [69, 83] on link "Оптимізаційні групи" at bounding box center [108, 81] width 131 height 16
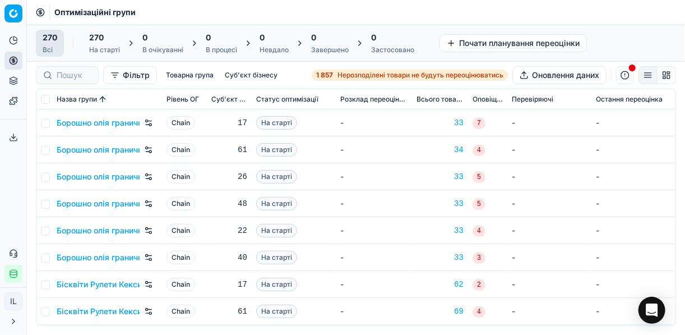
click at [333, 74] on div "1 857 Нерозподілені товари не будуть переоцінюватись" at bounding box center [409, 75] width 187 height 9
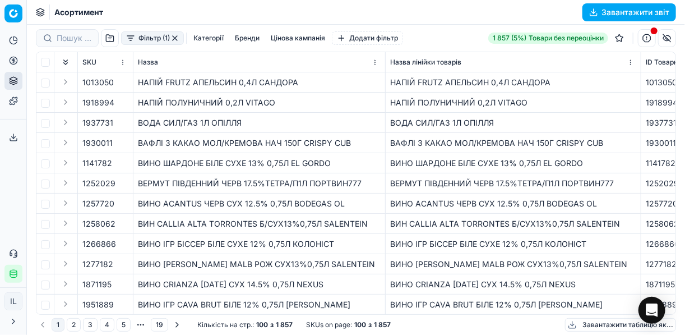
click at [132, 41] on button "Фільтр (1)" at bounding box center [152, 37] width 63 height 13
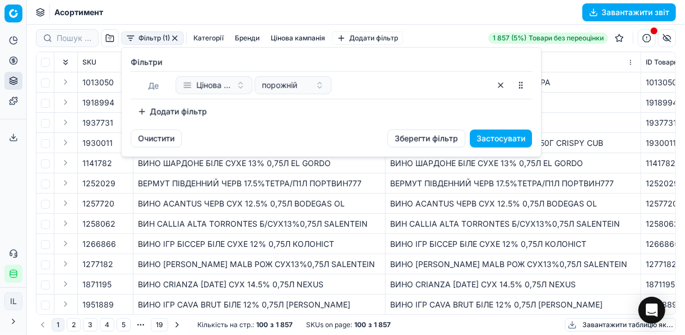
click at [136, 113] on button "Додати фільтр" at bounding box center [172, 112] width 83 height 18
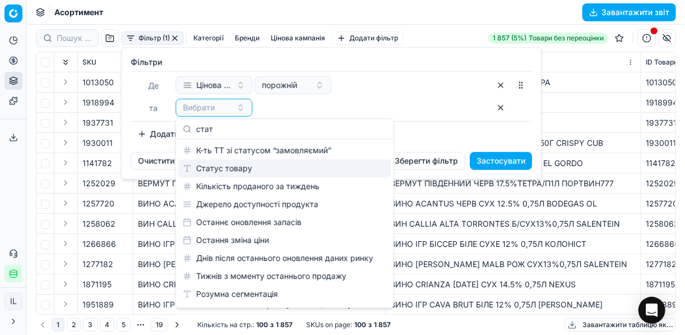
type input "стат"
click at [235, 164] on div "Статус товару" at bounding box center [284, 168] width 213 height 18
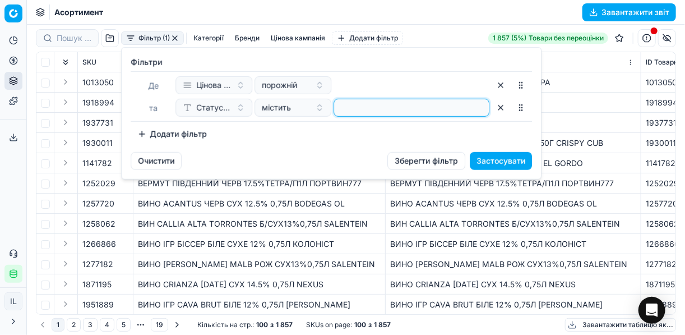
click at [340, 112] on input at bounding box center [412, 107] width 146 height 17
type input "1"
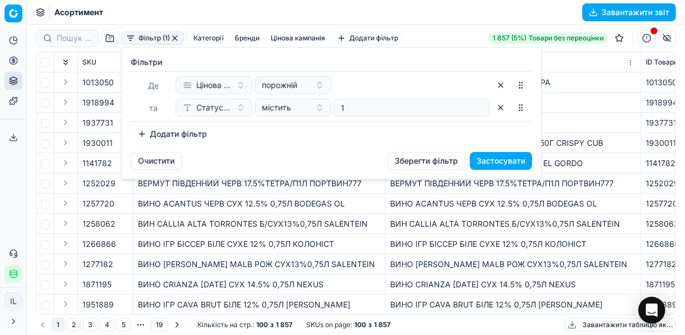
click at [135, 133] on button "Додати фільтр" at bounding box center [172, 134] width 83 height 18
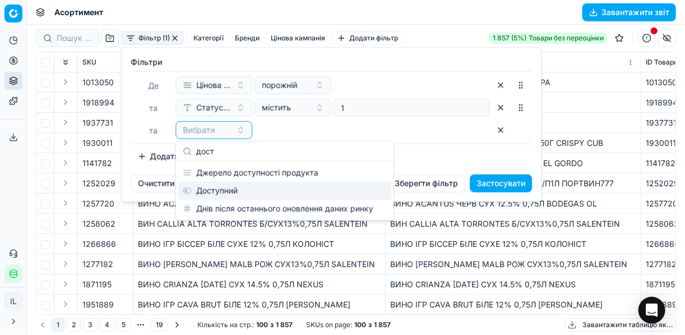
type input "дост"
drag, startPoint x: 234, startPoint y: 193, endPoint x: 225, endPoint y: 190, distance: 9.4
click at [235, 193] on div "Доступний" at bounding box center [284, 191] width 213 height 18
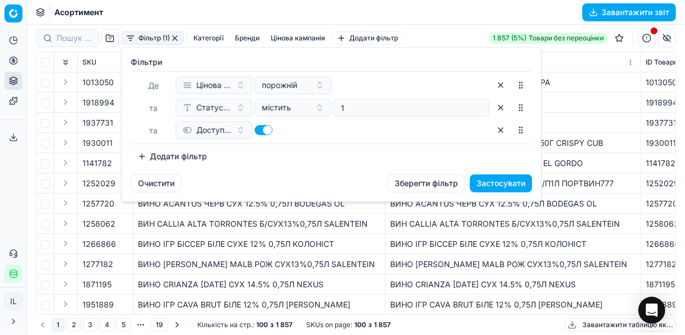
click at [143, 158] on button "Додати фільтр" at bounding box center [172, 156] width 83 height 18
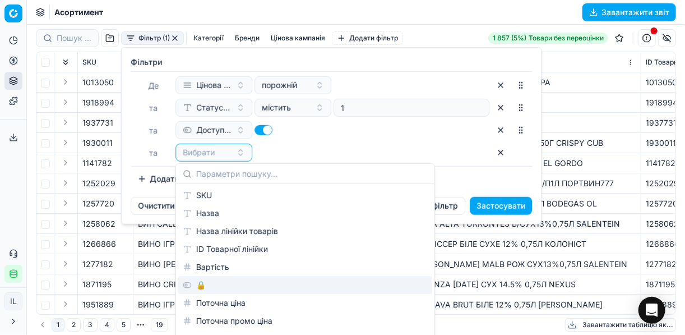
click at [212, 289] on div "🔒" at bounding box center [305, 285] width 254 height 18
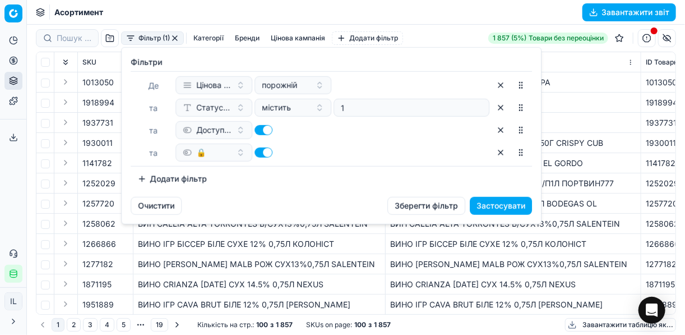
click at [260, 152] on button "button" at bounding box center [263, 152] width 18 height 10
checkbox input "false"
click at [507, 205] on button "Застосувати" at bounding box center [501, 206] width 62 height 18
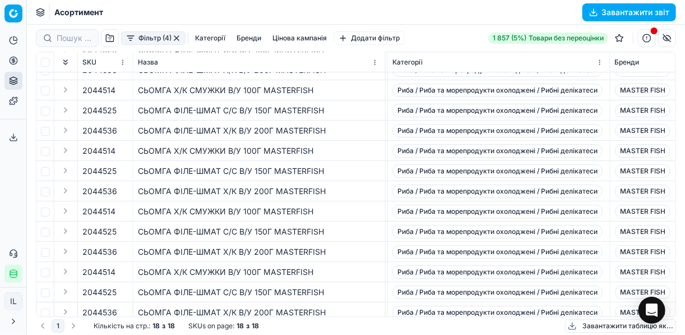
scroll to position [126, 2103]
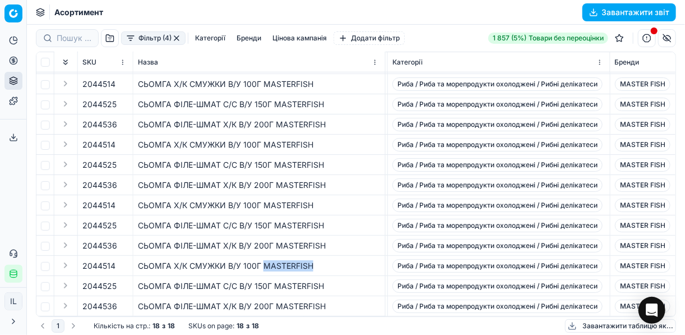
drag, startPoint x: 313, startPoint y: 258, endPoint x: 266, endPoint y: 256, distance: 47.2
click at [266, 260] on div "СЬОМГА Х/К СМУЖКИ В/У 100Г MASTERFISH" at bounding box center [259, 265] width 243 height 11
copy div "MASTERFISH"
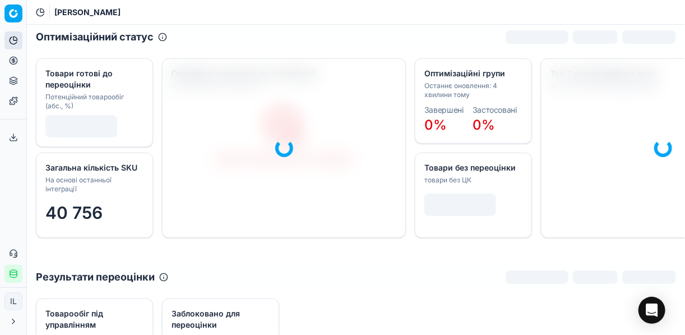
click at [12, 64] on circle at bounding box center [13, 60] width 7 height 7
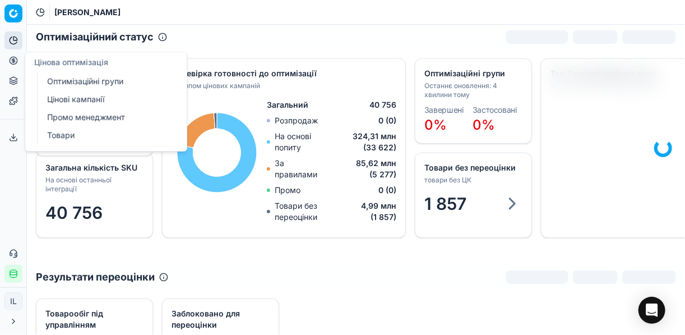
click at [89, 82] on link "Оптимізаційні групи" at bounding box center [108, 81] width 131 height 16
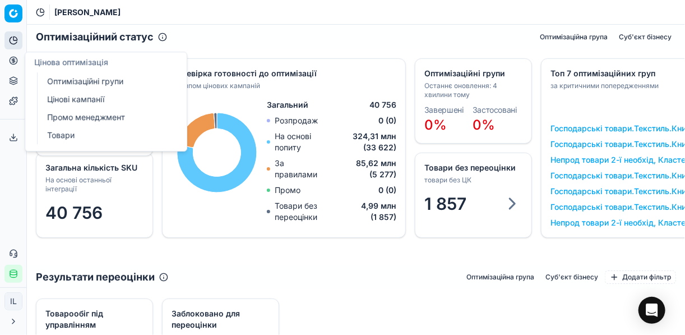
click at [85, 103] on link "Цінові кампанії" at bounding box center [108, 99] width 131 height 16
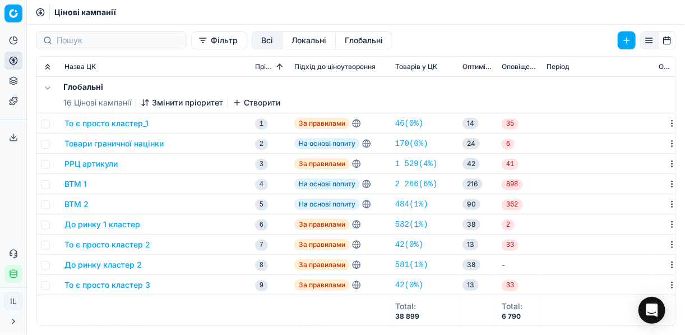
click at [191, 45] on button "Фільтр" at bounding box center [219, 40] width 56 height 18
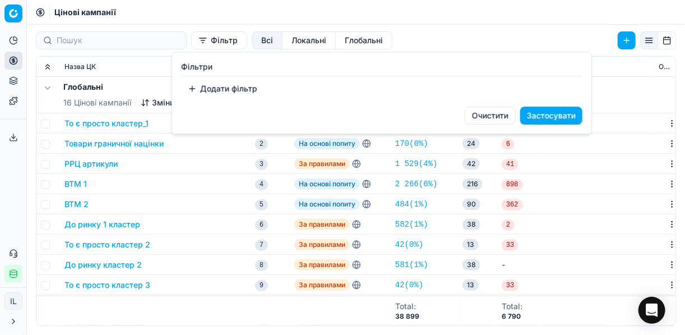
click at [194, 87] on button "Додати фільтр" at bounding box center [222, 89] width 83 height 18
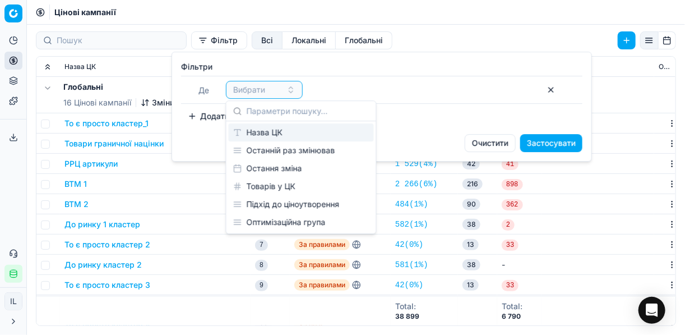
click at [280, 130] on div "Назва ЦК" at bounding box center [301, 132] width 145 height 18
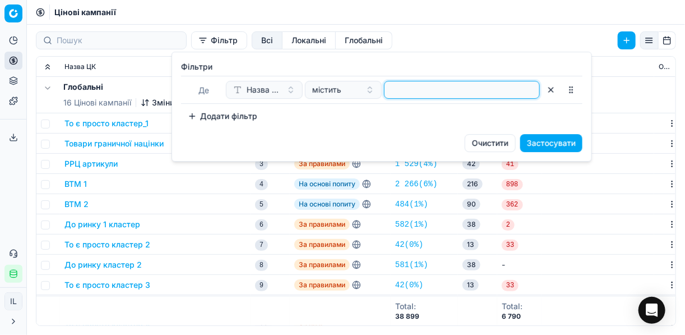
click at [425, 88] on input at bounding box center [462, 89] width 146 height 17
type input "риба"
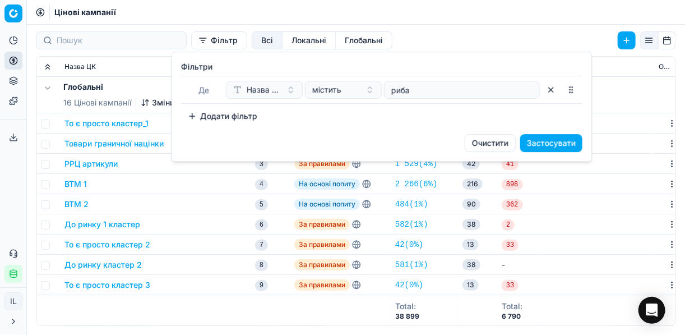
click at [567, 138] on button "Застосувати" at bounding box center [551, 143] width 62 height 18
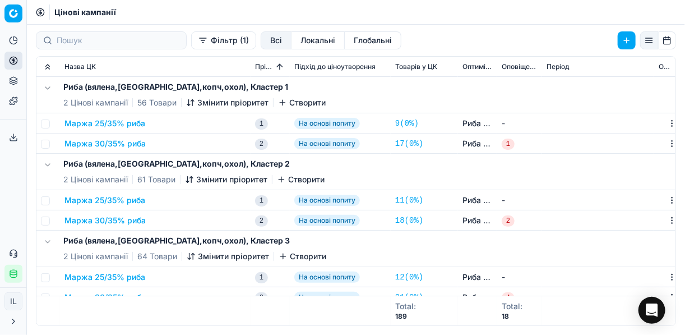
click at [129, 128] on button "Маржа 25/35% риба" at bounding box center [104, 123] width 81 height 11
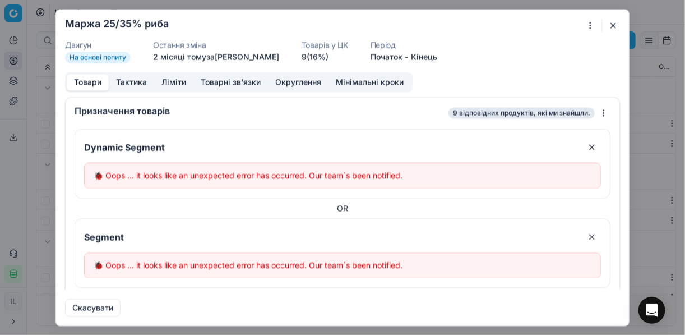
click at [613, 23] on button "button" at bounding box center [612, 24] width 13 height 13
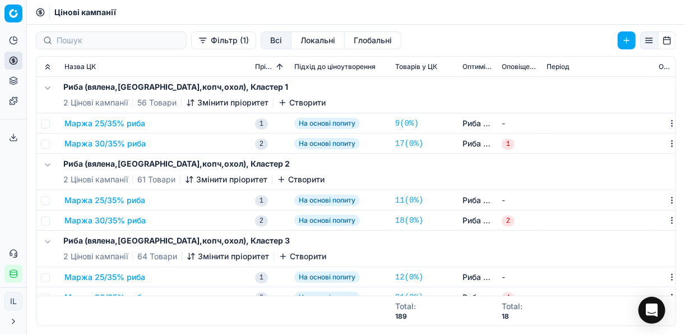
click at [118, 118] on button "Маржа 25/35% риба" at bounding box center [104, 123] width 81 height 11
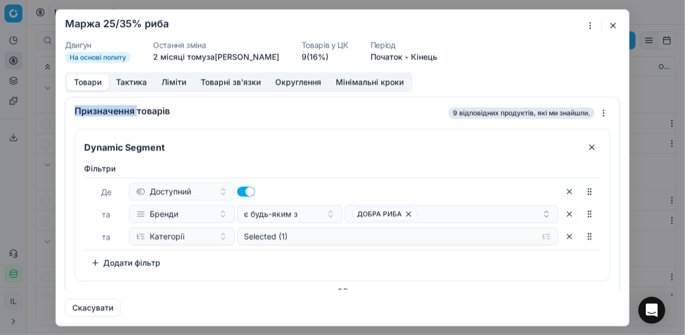
click at [613, 24] on button "button" at bounding box center [612, 24] width 13 height 13
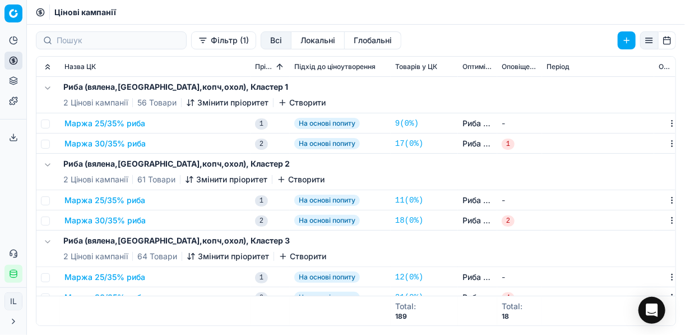
click at [116, 123] on button "Маржа 25/35% риба" at bounding box center [104, 123] width 81 height 11
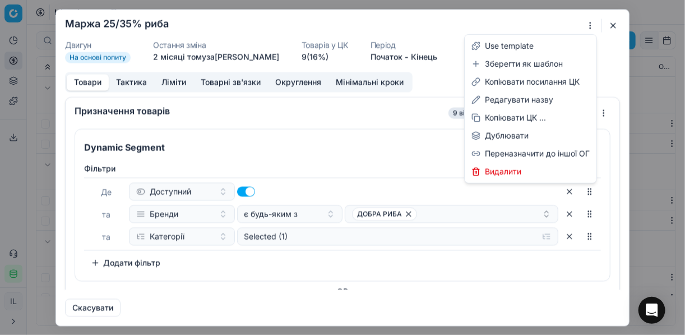
click at [590, 23] on div "Ми зберігаємо налаштування ЦК. Будь ласка, зачекайте, це може зайняти декілька …" at bounding box center [342, 167] width 685 height 335
click at [515, 101] on div "Редагувати назву" at bounding box center [530, 100] width 127 height 18
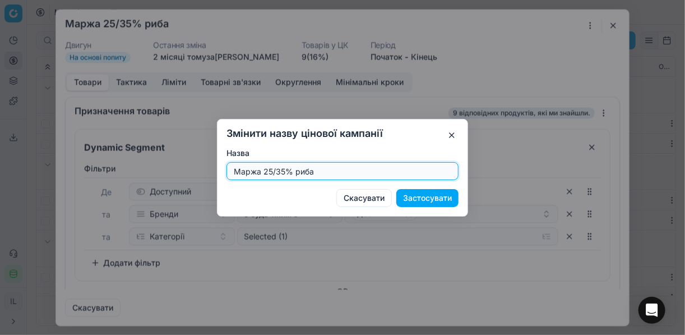
click at [270, 169] on input "Маржа 25/35% риба" at bounding box center [342, 171] width 222 height 17
click at [284, 168] on input "Маржа 25/35% риба" at bounding box center [342, 171] width 222 height 17
type input "Маржа 15/30% риба"
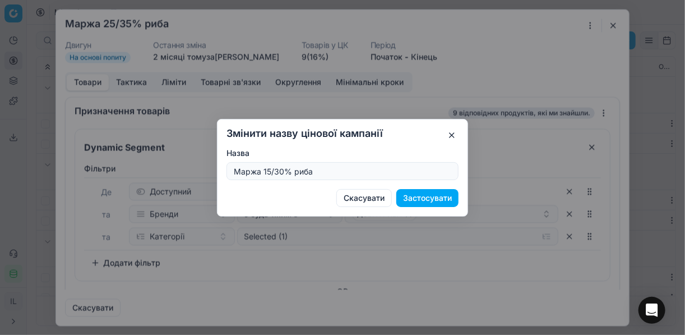
click at [415, 196] on button "Застосувати" at bounding box center [427, 198] width 62 height 18
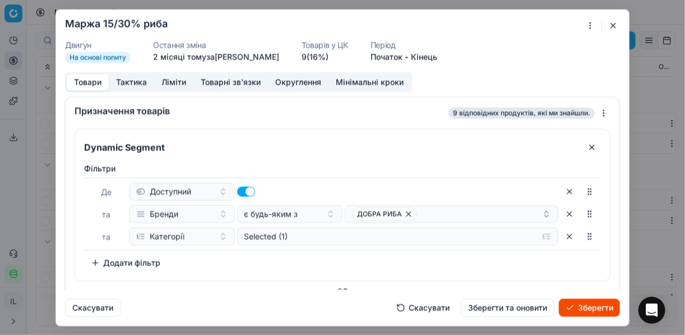
click at [170, 83] on button "Ліміти" at bounding box center [173, 82] width 39 height 16
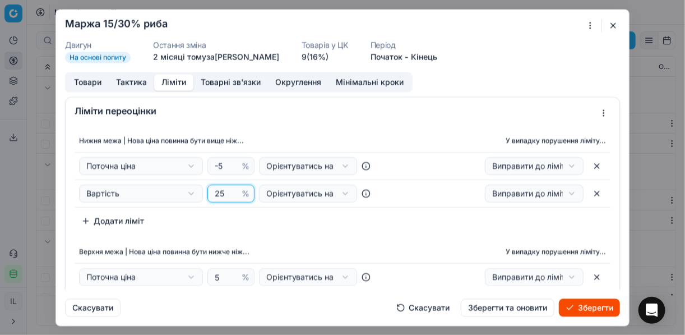
click at [217, 192] on input "25" at bounding box center [225, 193] width 27 height 17
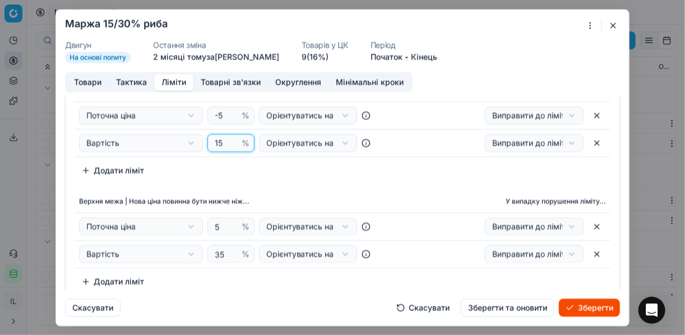
scroll to position [90, 0]
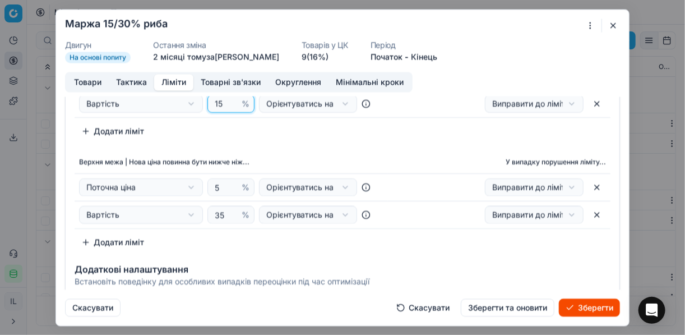
type input "15"
click at [226, 216] on input "34" at bounding box center [225, 214] width 27 height 17
type input "30"
drag, startPoint x: 368, startPoint y: 143, endPoint x: 277, endPoint y: 111, distance: 96.3
click at [367, 142] on div "Нижня межа | Нова ціна повинна бути вище ніж... У випадку порушення ліміту... П…" at bounding box center [343, 145] width 554 height 220
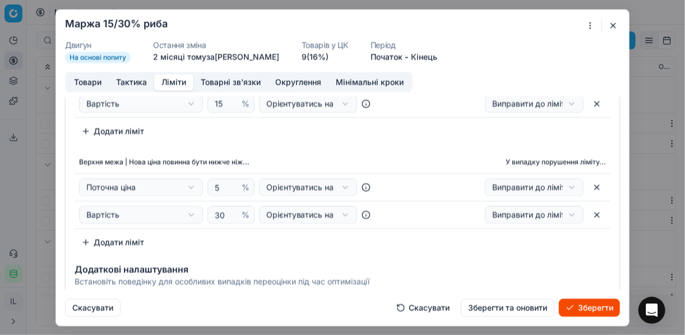
click at [84, 77] on button "Товари" at bounding box center [88, 82] width 42 height 16
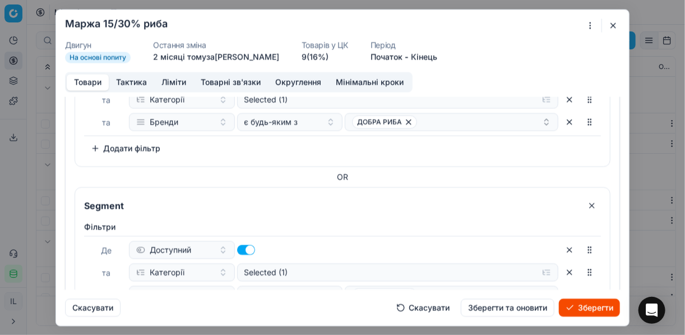
scroll to position [708, 0]
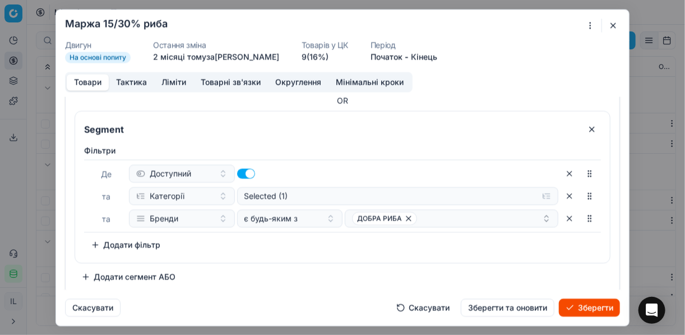
click at [585, 128] on button "button" at bounding box center [592, 129] width 18 height 18
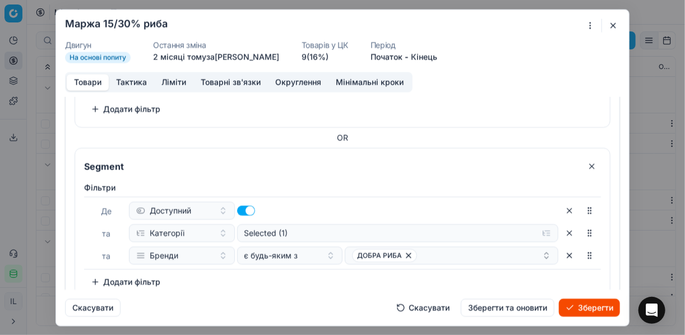
scroll to position [492, 0]
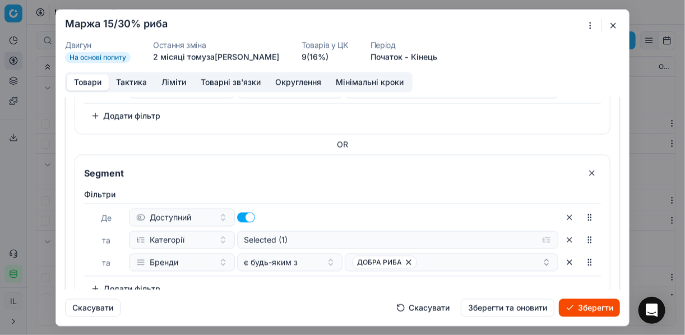
click at [583, 168] on button "button" at bounding box center [592, 173] width 18 height 18
click at [589, 168] on button "button" at bounding box center [592, 172] width 18 height 18
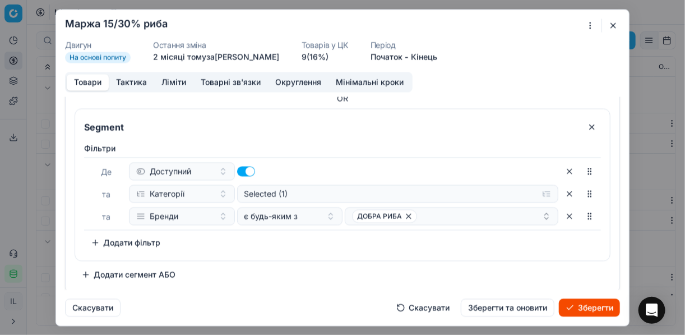
scroll to position [103, 0]
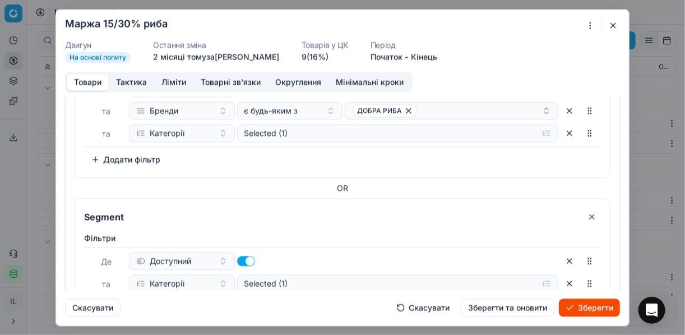
click at [586, 212] on button "button" at bounding box center [592, 216] width 18 height 18
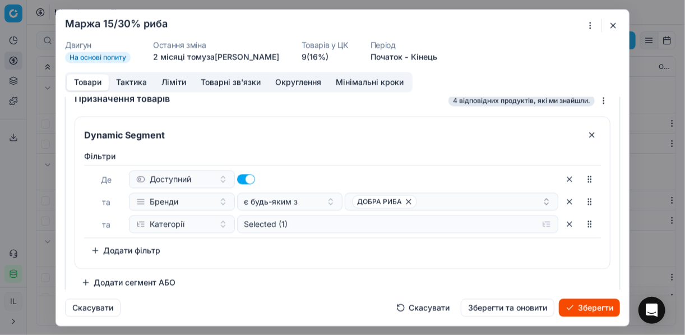
scroll to position [21, 0]
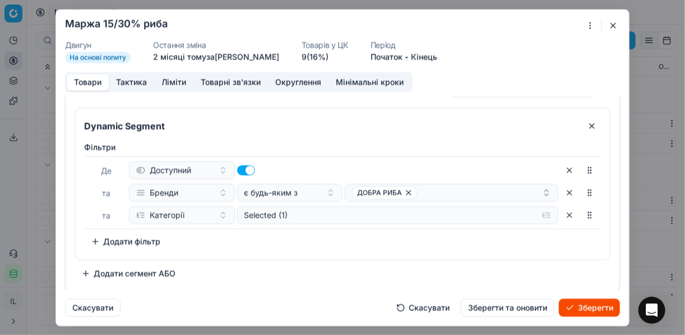
click at [562, 191] on button "button" at bounding box center [569, 192] width 18 height 18
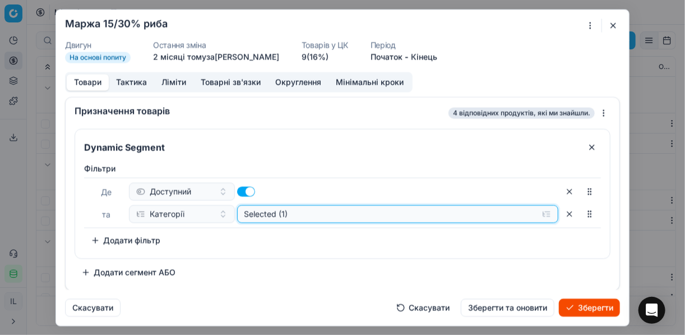
click at [546, 212] on button "Selected (1)" at bounding box center [398, 214] width 322 height 18
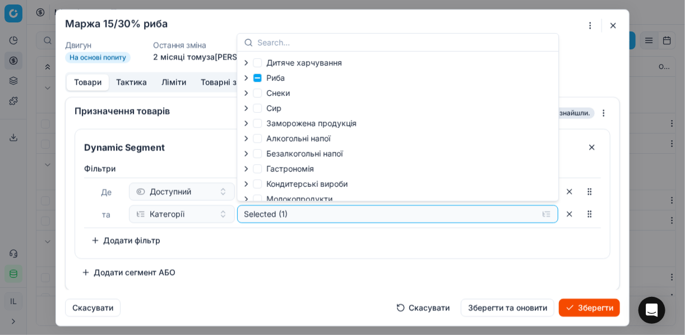
click at [247, 74] on icon "button" at bounding box center [246, 77] width 9 height 9
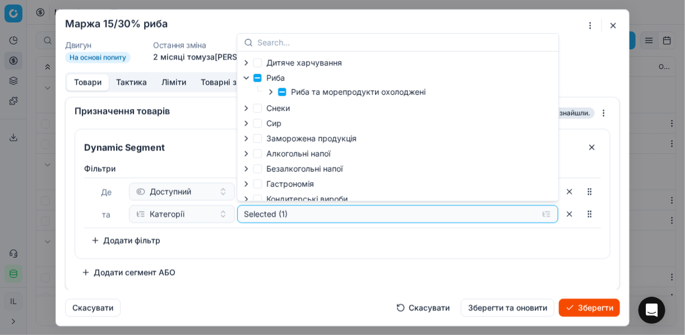
click at [274, 93] on icon "button" at bounding box center [270, 91] width 9 height 9
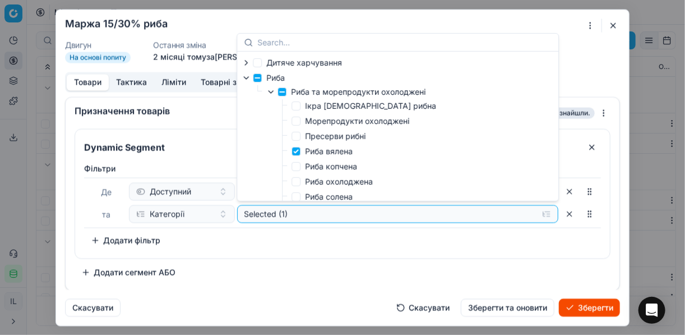
click at [369, 248] on div "Фiльтри Де Доступний та Категорії Selected (1) To pick up a sortable item, pres…" at bounding box center [342, 208] width 535 height 100
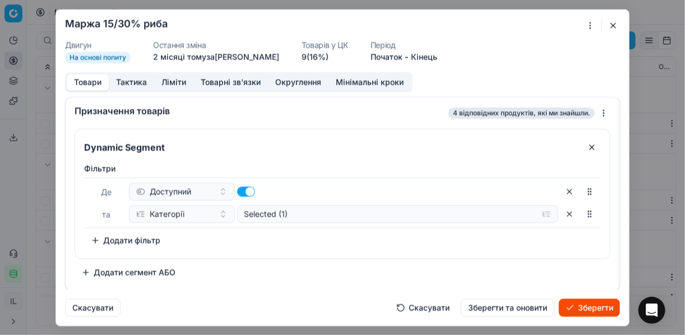
click at [94, 238] on button "Додати фільтр" at bounding box center [125, 240] width 83 height 18
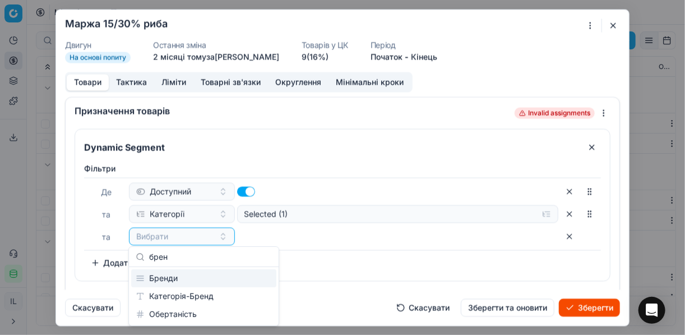
type input "брен"
click at [190, 280] on div "Бренди" at bounding box center [203, 278] width 145 height 18
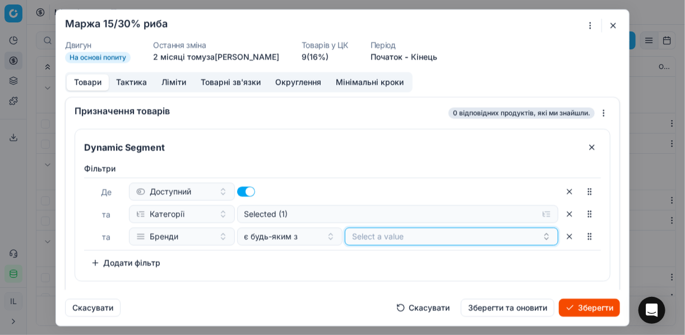
click at [419, 235] on button "Select a value" at bounding box center [452, 236] width 214 height 18
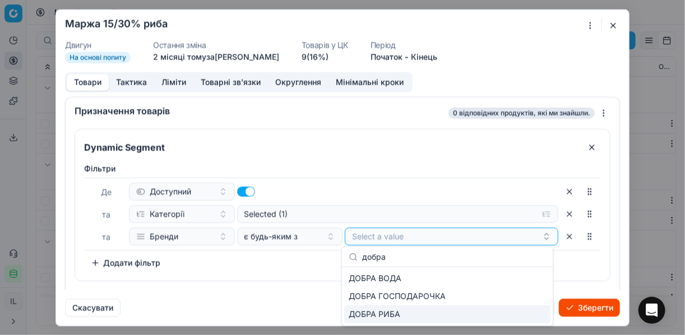
type input "добра"
click at [512, 313] on div "ДОБРА РИБА" at bounding box center [447, 314] width 206 height 18
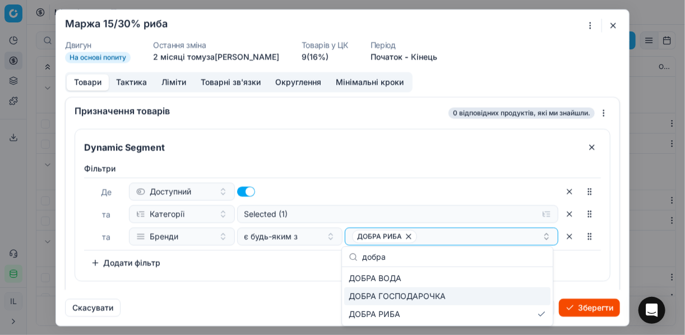
click at [290, 279] on div "Dynamic Segment Фiльтри Де Доступний та Категорії Selected (1) та Бренди є будь…" at bounding box center [343, 215] width 536 height 175
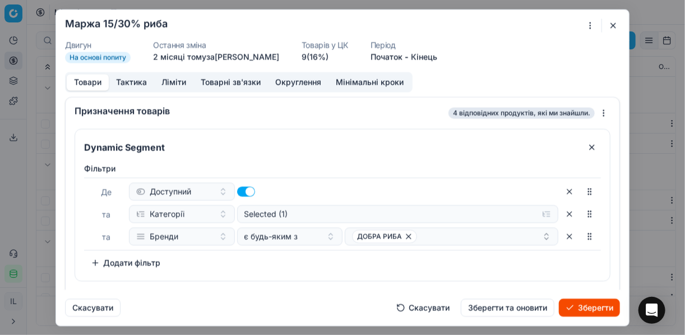
click at [591, 308] on button "Зберегти" at bounding box center [589, 307] width 61 height 18
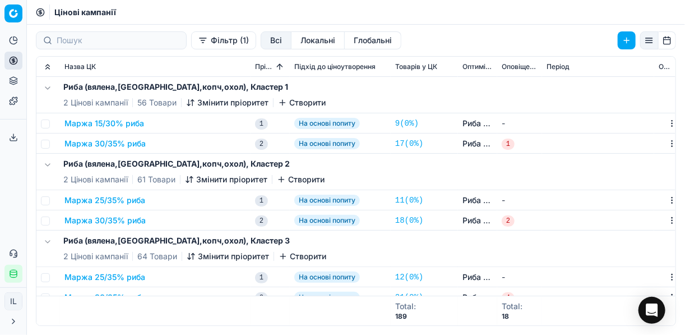
click at [117, 142] on button "Маржа 30/35% риба" at bounding box center [104, 143] width 81 height 11
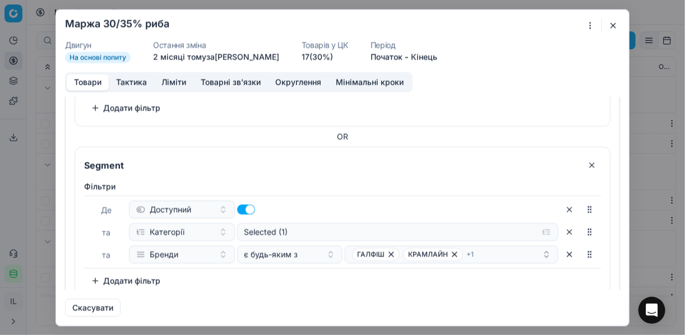
scroll to position [708, 0]
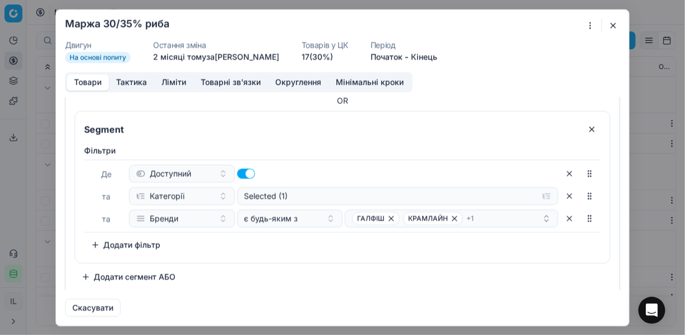
click at [591, 24] on div "Ми зберігаємо налаштування ЦК. Будь ласка, зачекайте, це може зайняти декілька …" at bounding box center [342, 167] width 685 height 335
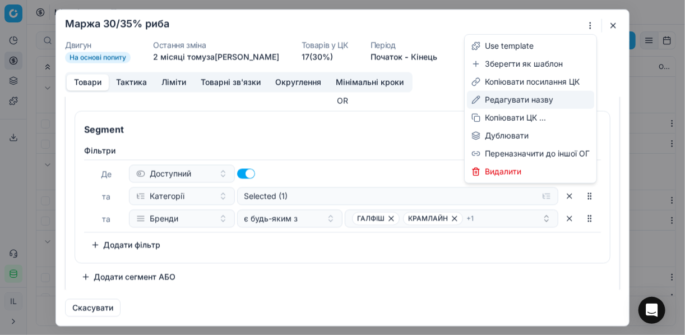
click at [512, 99] on div "Редагувати назву" at bounding box center [530, 100] width 127 height 18
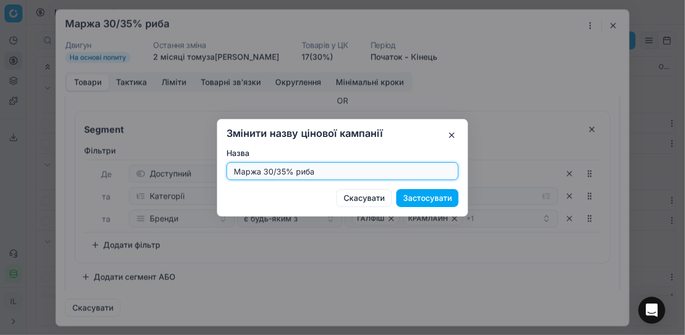
click at [272, 170] on input "Маржа 30/35% риба" at bounding box center [342, 171] width 222 height 17
type input "Маржа 20/35% риба"
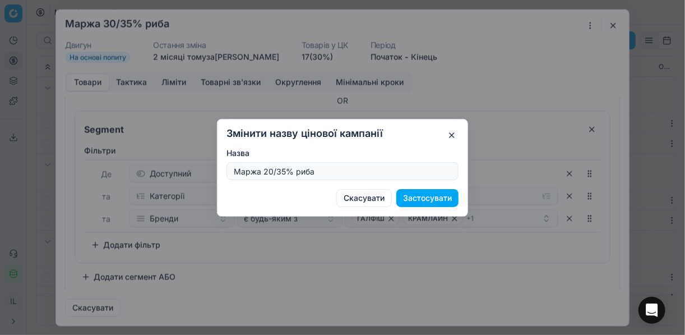
click at [434, 197] on button "Застосувати" at bounding box center [427, 198] width 62 height 18
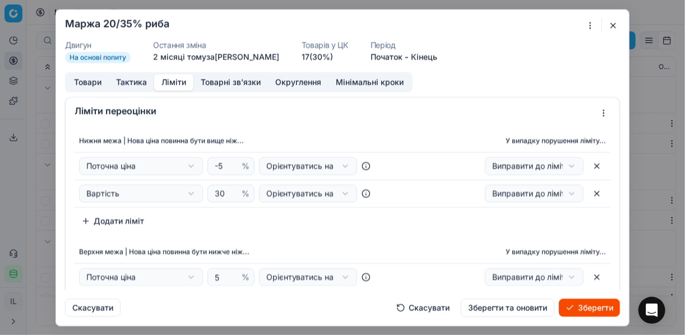
click at [169, 84] on button "Ліміти" at bounding box center [173, 82] width 39 height 16
click at [217, 193] on input "30" at bounding box center [225, 193] width 27 height 17
type input "20"
click at [296, 212] on div "Нижня межа | Нова ціна повинна бути вище ніж... У випадку порушення ліміту... П…" at bounding box center [343, 179] width 536 height 100
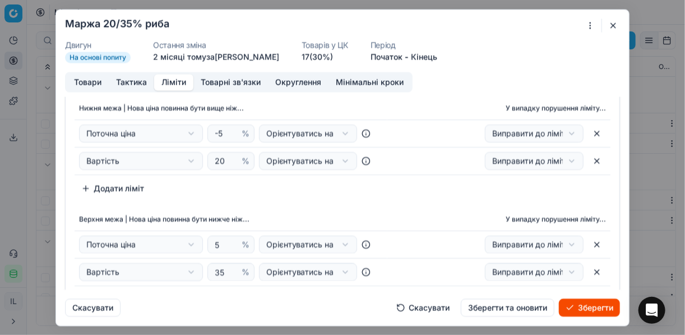
scroll to position [0, 0]
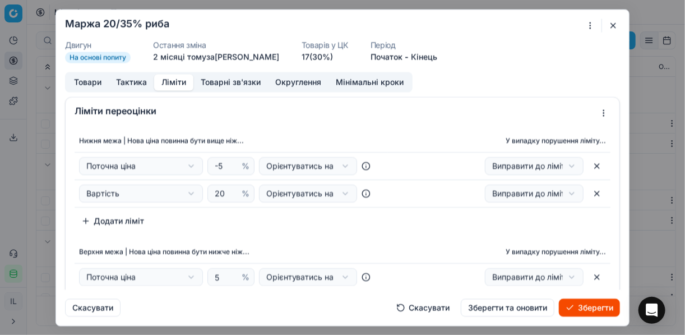
click at [76, 86] on button "Товари" at bounding box center [88, 82] width 42 height 16
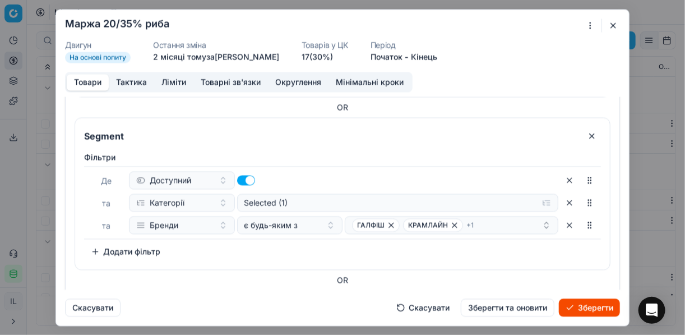
scroll to position [664, 0]
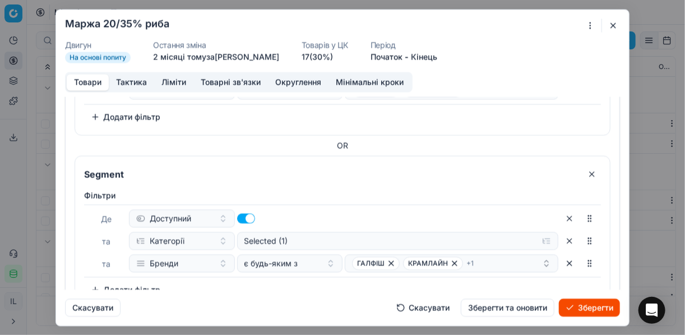
click at [583, 168] on button "button" at bounding box center [592, 174] width 18 height 18
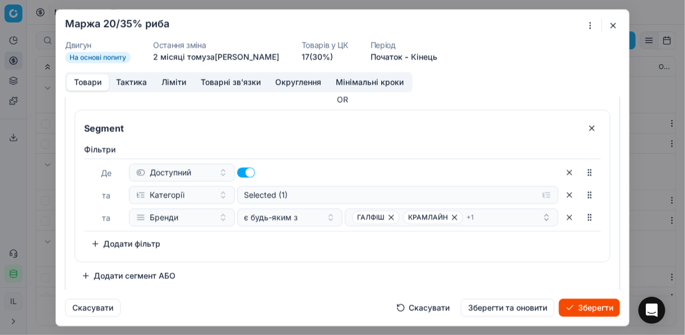
scroll to position [447, 0]
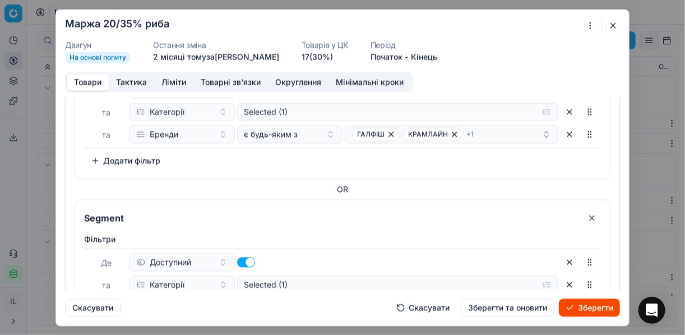
click at [583, 215] on button "button" at bounding box center [592, 218] width 18 height 18
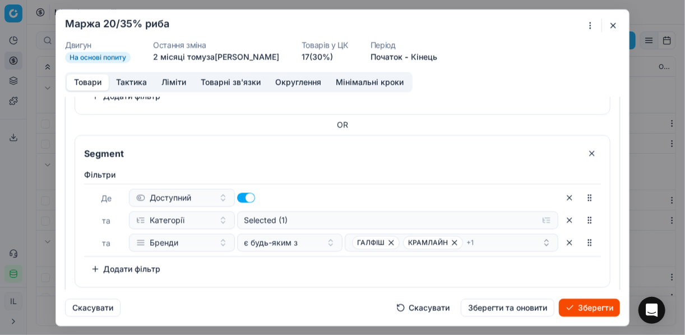
scroll to position [275, 0]
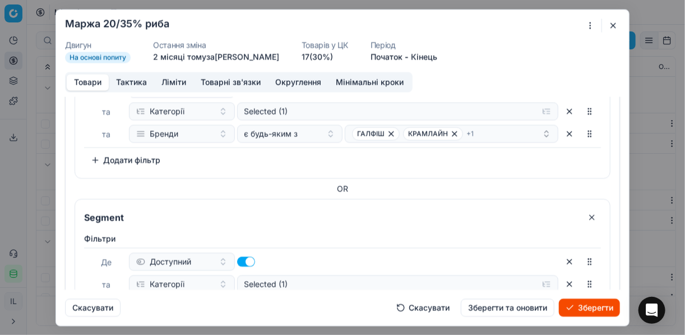
click at [583, 212] on button "button" at bounding box center [592, 217] width 18 height 18
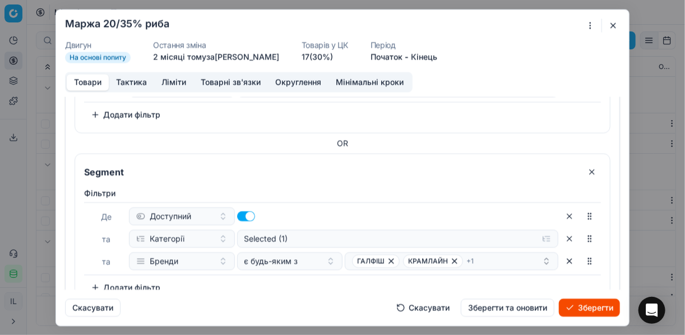
click at [583, 170] on button "button" at bounding box center [592, 172] width 18 height 18
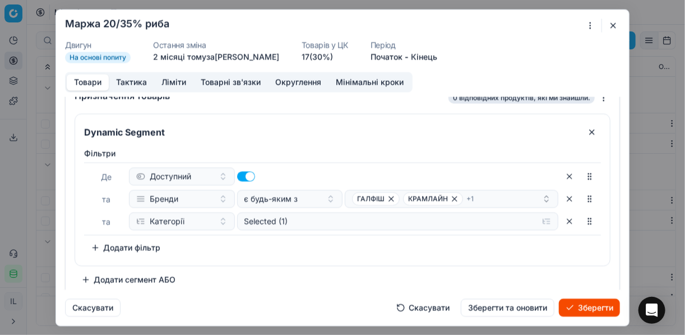
scroll to position [21, 0]
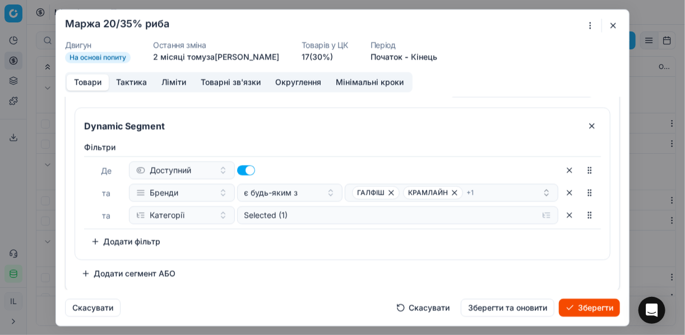
click at [560, 190] on button "button" at bounding box center [569, 192] width 18 height 18
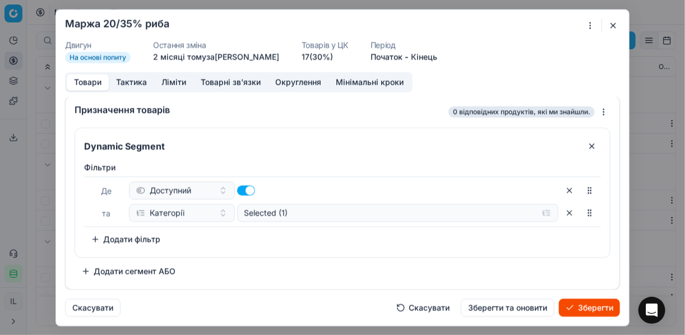
scroll to position [0, 0]
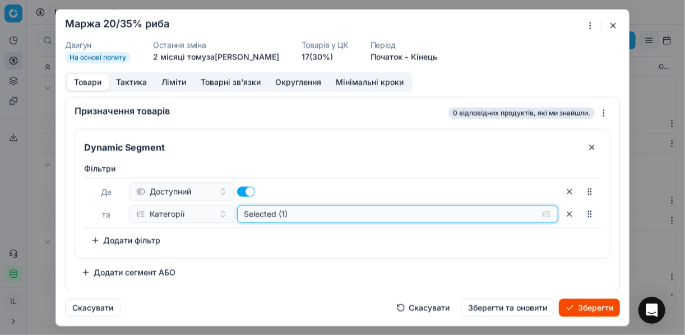
click at [546, 214] on button "Selected (1)" at bounding box center [398, 214] width 322 height 18
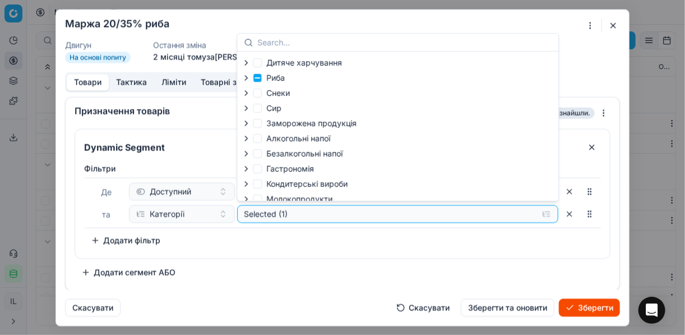
click at [246, 78] on icon "button" at bounding box center [246, 77] width 9 height 9
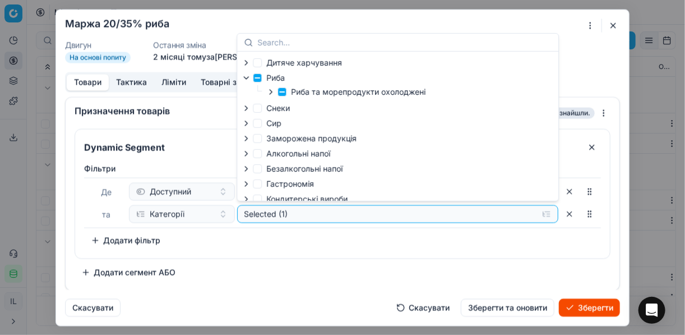
click at [271, 94] on icon "button" at bounding box center [270, 91] width 9 height 9
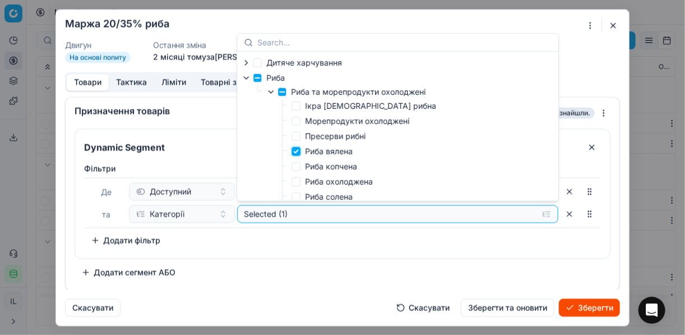
click at [296, 151] on input "Риба вялена" at bounding box center [295, 151] width 9 height 9
checkbox input "false"
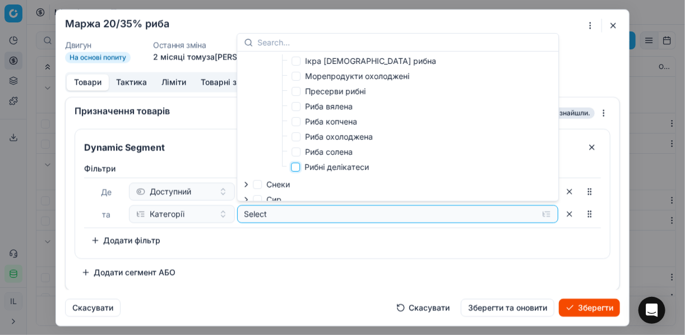
click at [296, 166] on input "Рибні делікатеси" at bounding box center [295, 167] width 9 height 9
checkbox input "true"
click at [316, 248] on div "Фiльтри Де Доступний та Категорії Selected (1) To pick up a sortable item, pres…" at bounding box center [342, 208] width 535 height 100
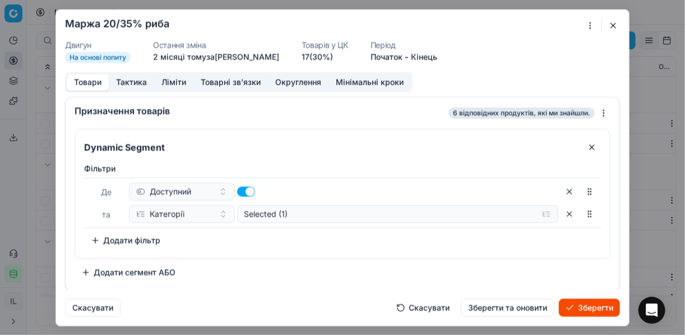
click at [94, 239] on button "Додати фільтр" at bounding box center [125, 240] width 83 height 18
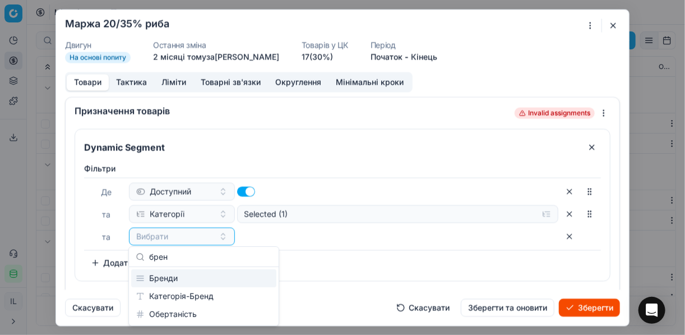
type input "брен"
drag, startPoint x: 207, startPoint y: 281, endPoint x: 228, endPoint y: 263, distance: 28.2
click at [207, 281] on div "Бренди" at bounding box center [203, 278] width 145 height 18
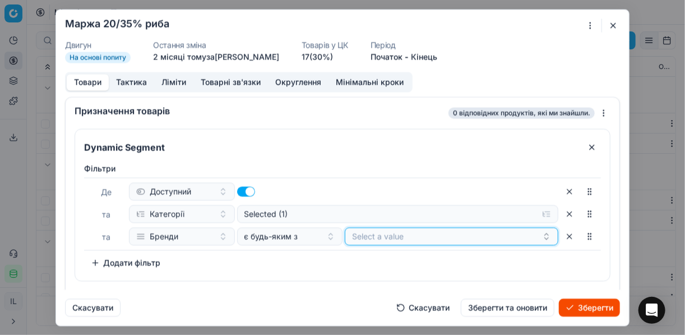
click at [377, 234] on button "Select a value" at bounding box center [452, 236] width 214 height 18
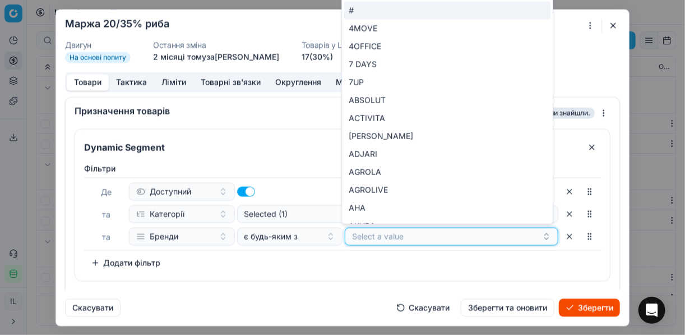
drag, startPoint x: 437, startPoint y: 225, endPoint x: 434, endPoint y: 231, distance: 6.5
click at [435, 229] on button "Select a value" at bounding box center [452, 236] width 214 height 18
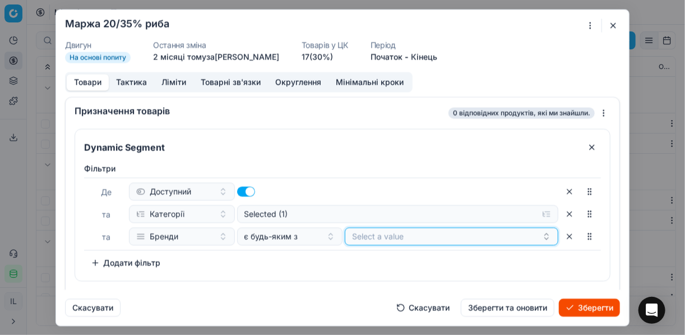
click at [432, 235] on button "Select a value" at bounding box center [452, 236] width 214 height 18
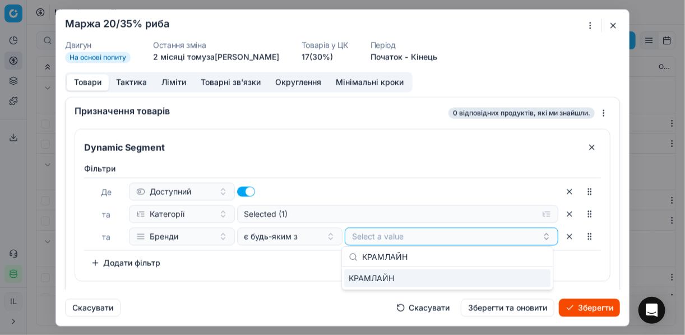
type input "КРАМЛАЙН"
drag, startPoint x: 525, startPoint y: 278, endPoint x: 514, endPoint y: 274, distance: 11.3
click at [524, 278] on div "КРАМЛАЙН" at bounding box center [447, 278] width 206 height 18
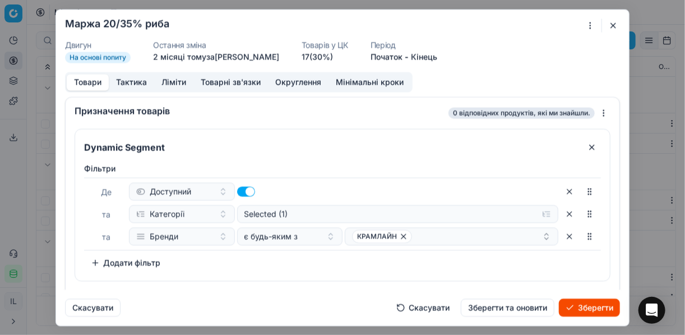
click at [289, 253] on div "Фiльтри Де Доступний та Категорії Selected (1) та Бренди є будь-яким з КРАМЛАЙН…" at bounding box center [342, 217] width 517 height 109
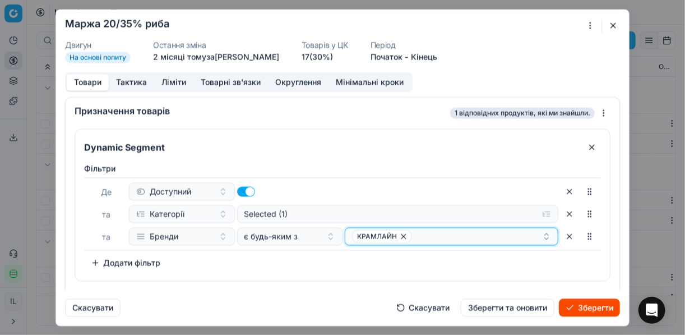
click at [430, 233] on div "КРАМЛАЙН" at bounding box center [447, 235] width 190 height 13
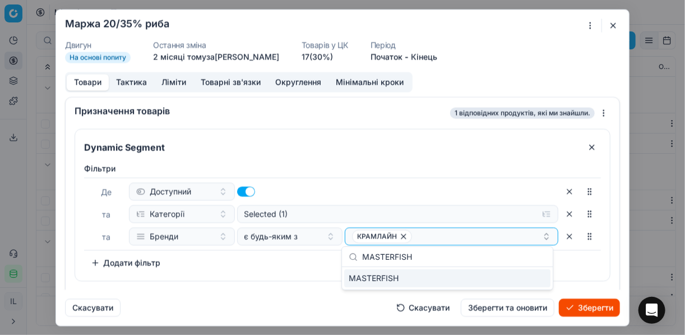
type input "MASTERFISH"
click at [526, 275] on div "MASTERFISH" at bounding box center [447, 278] width 206 height 18
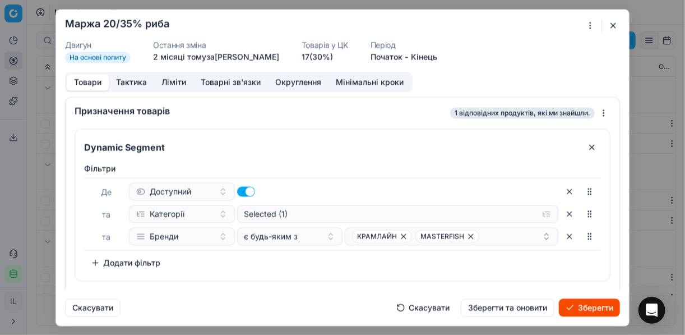
click at [278, 252] on div "Фiльтри Де Доступний та Категорії Selected (1) та Бренди є будь-яким з КРАМЛАЙН…" at bounding box center [342, 217] width 517 height 109
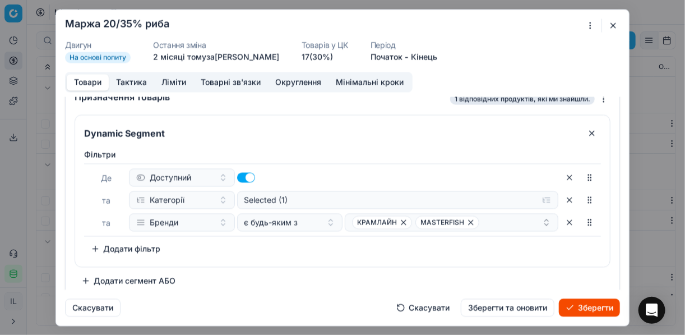
scroll to position [21, 0]
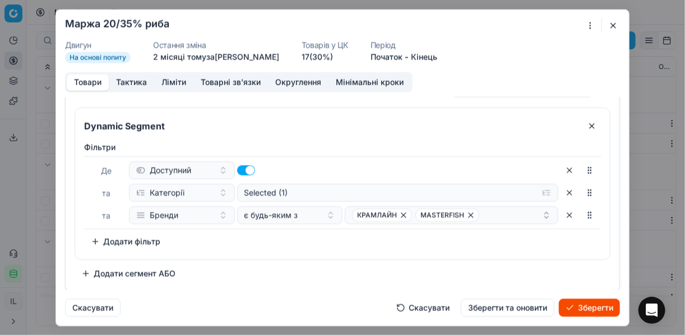
click at [89, 271] on button "Додати сегмент АБО" at bounding box center [129, 273] width 108 height 18
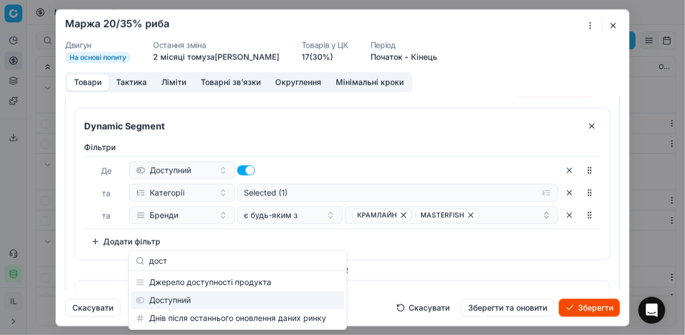
type input "дост"
click at [227, 301] on div "Доступний" at bounding box center [237, 300] width 213 height 18
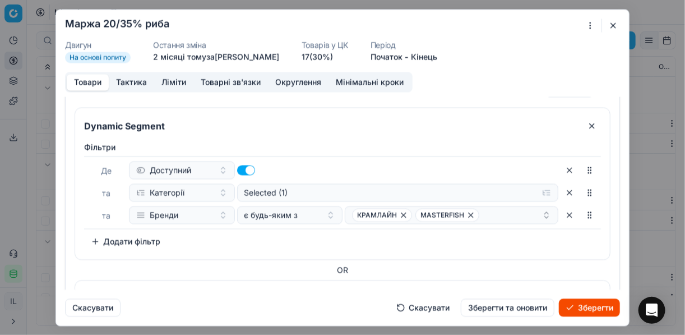
scroll to position [148, 0]
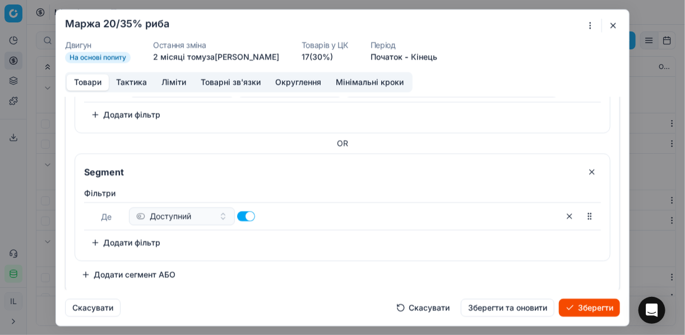
click at [89, 237] on button "Додати фільтр" at bounding box center [125, 242] width 83 height 18
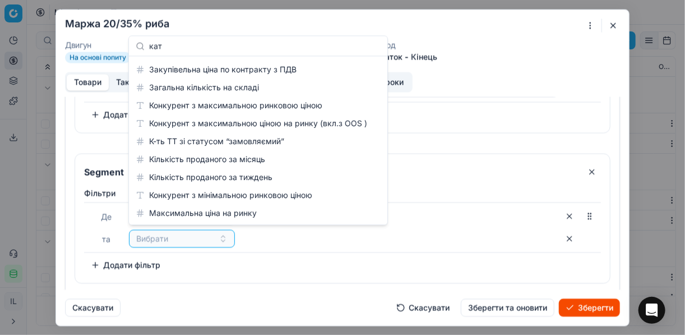
scroll to position [0, 0]
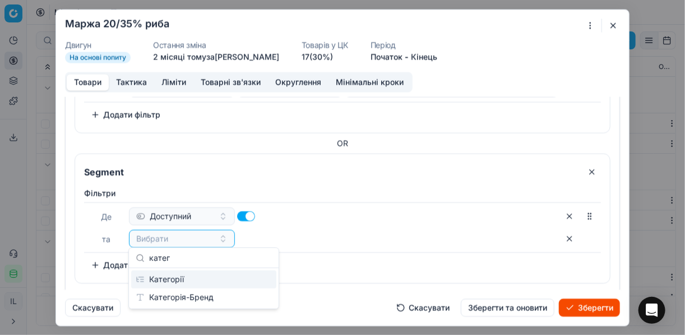
type input "катег"
click at [235, 280] on div "Категорії" at bounding box center [203, 279] width 145 height 18
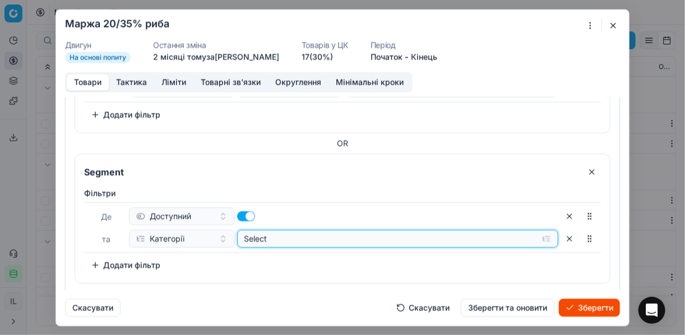
click at [540, 238] on button "Select" at bounding box center [398, 238] width 322 height 18
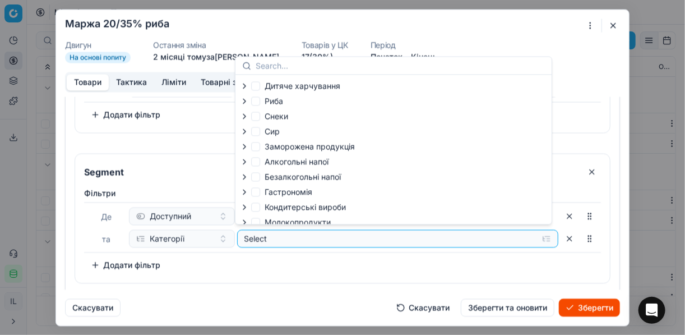
click at [244, 101] on icon "button" at bounding box center [244, 100] width 9 height 9
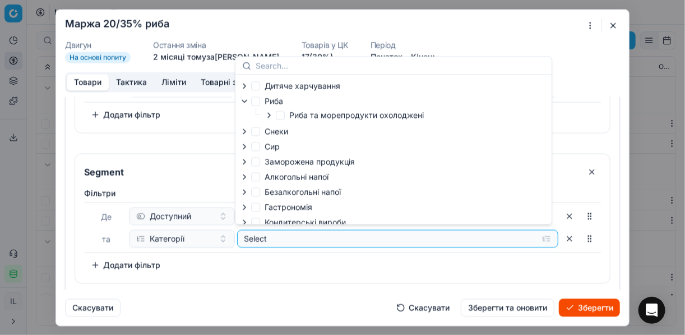
click at [263, 116] on li "Риба та морепродукти охолоджені" at bounding box center [340, 115] width 168 height 15
click at [265, 115] on icon "button" at bounding box center [269, 114] width 9 height 9
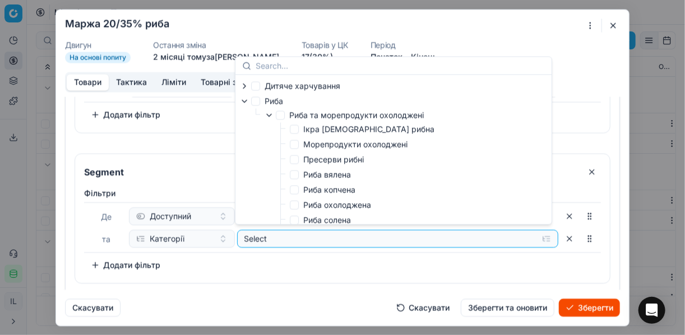
scroll to position [45, 0]
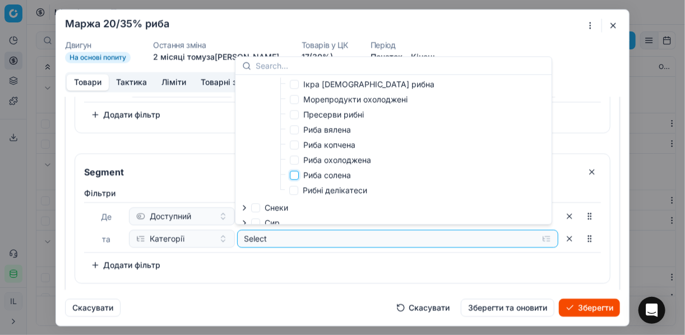
click at [294, 178] on input "Риба солена" at bounding box center [294, 174] width 9 height 9
checkbox input "true"
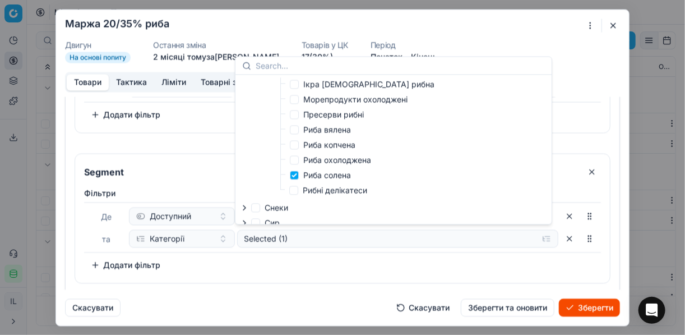
click at [313, 268] on div "[PERSON_NAME] та Категорії Selected (1) To pick up a sortable item, press space…" at bounding box center [342, 230] width 517 height 86
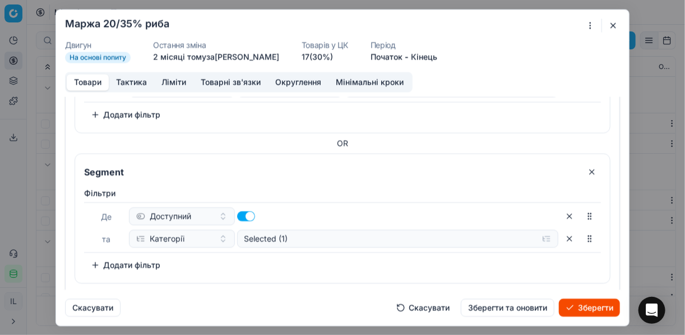
click at [95, 262] on button "Додати фільтр" at bounding box center [125, 265] width 83 height 18
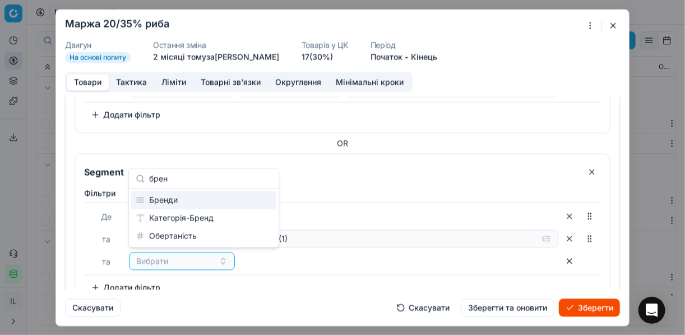
type input "брен"
click at [201, 201] on div "Бренди" at bounding box center [203, 200] width 145 height 18
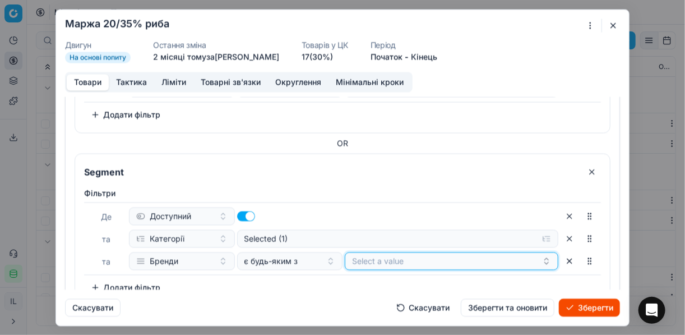
click at [417, 257] on button "Select a value" at bounding box center [452, 261] width 214 height 18
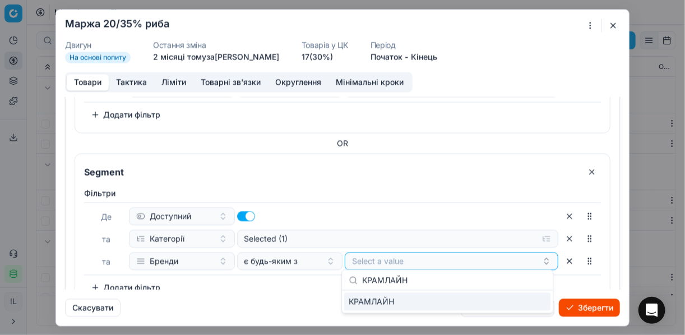
type input "КРАМЛАЙН"
click at [543, 302] on div "КРАМЛАЙН" at bounding box center [447, 302] width 206 height 18
click at [260, 281] on div "Фiльтри Де Доступний та Категорії Selected (1) та Бренди є будь-яким з КРАМЛАЙН…" at bounding box center [342, 241] width 517 height 109
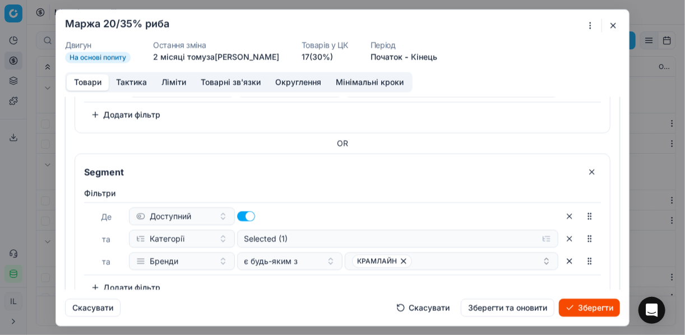
scroll to position [193, 0]
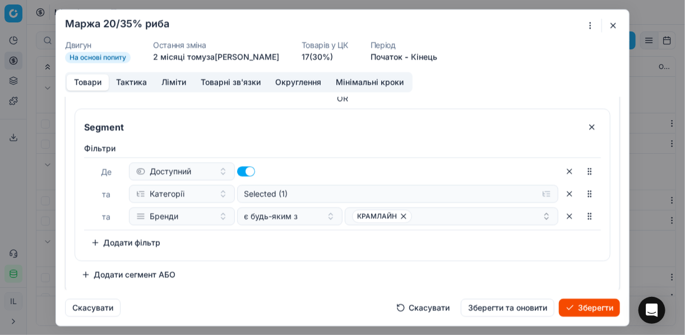
click at [97, 272] on button "Додати сегмент АБО" at bounding box center [129, 274] width 108 height 18
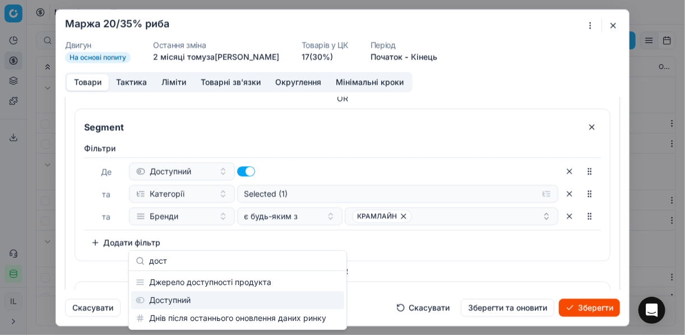
type input "дост"
click at [232, 306] on div "Доступний" at bounding box center [237, 300] width 213 height 18
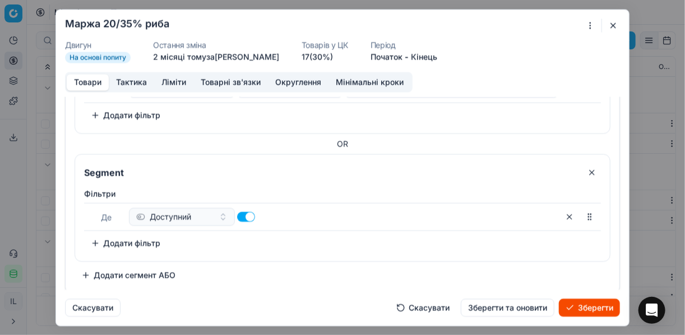
click at [100, 240] on button "Додати фільтр" at bounding box center [125, 243] width 83 height 18
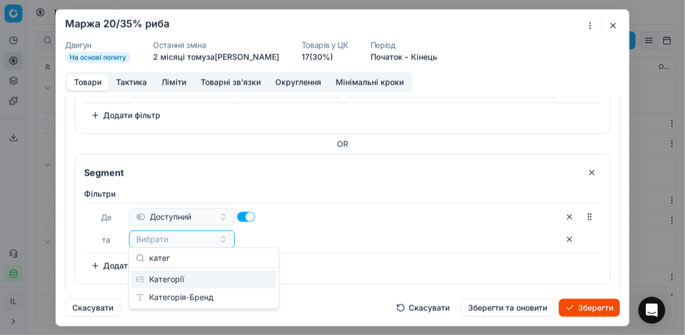
type input "катег"
click at [206, 274] on div "Категорії" at bounding box center [203, 279] width 145 height 18
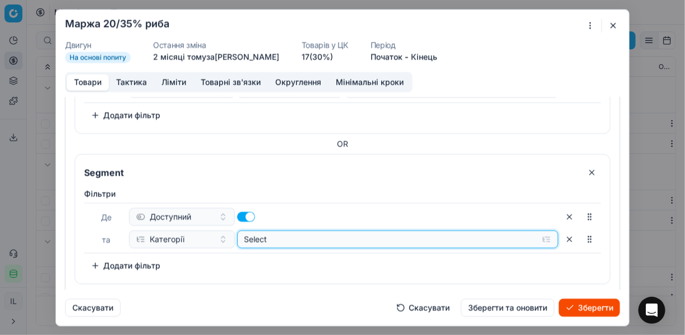
click at [541, 239] on button "Select" at bounding box center [398, 239] width 322 height 18
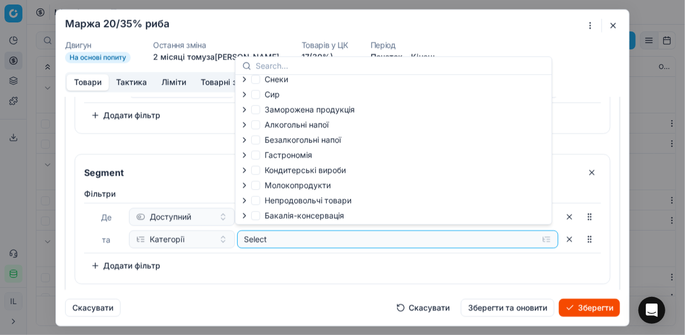
scroll to position [0, 0]
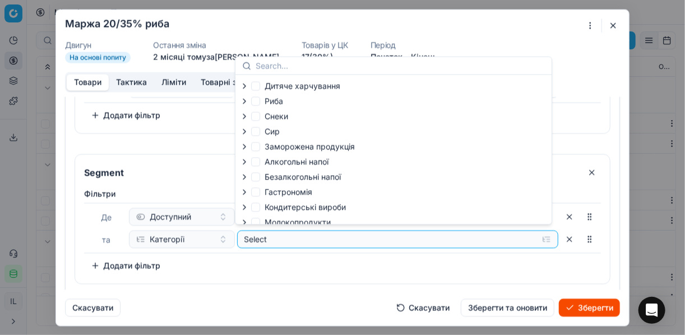
click at [243, 100] on icon "button" at bounding box center [244, 100] width 9 height 9
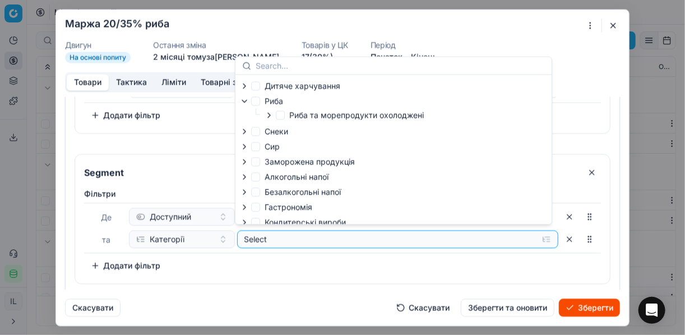
click at [270, 119] on icon "button" at bounding box center [269, 114] width 9 height 9
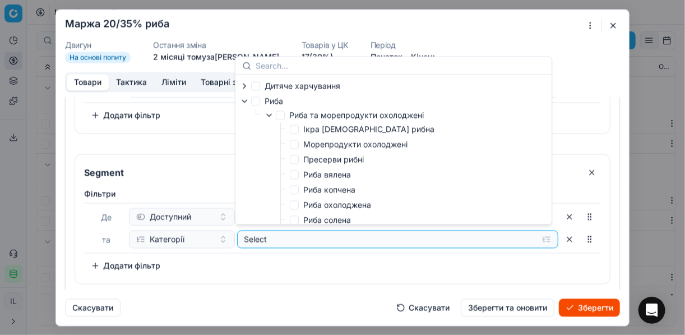
click at [299, 188] on label "Риба копчена" at bounding box center [323, 189] width 66 height 11
click at [299, 188] on input "Риба копчена" at bounding box center [294, 189] width 9 height 9
checkbox input "true"
click at [214, 179] on div "Segment" at bounding box center [342, 168] width 535 height 29
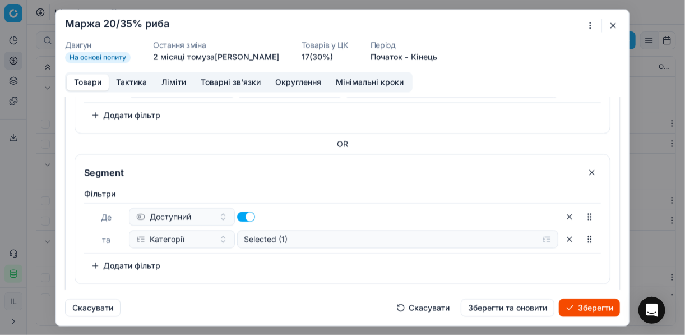
click at [99, 266] on button "Додати фільтр" at bounding box center [125, 265] width 83 height 18
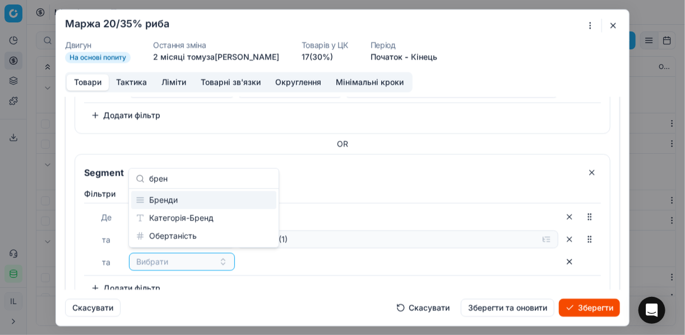
type input "брен"
drag, startPoint x: 186, startPoint y: 196, endPoint x: 279, endPoint y: 190, distance: 92.7
click at [187, 197] on div "Бренди" at bounding box center [203, 200] width 145 height 18
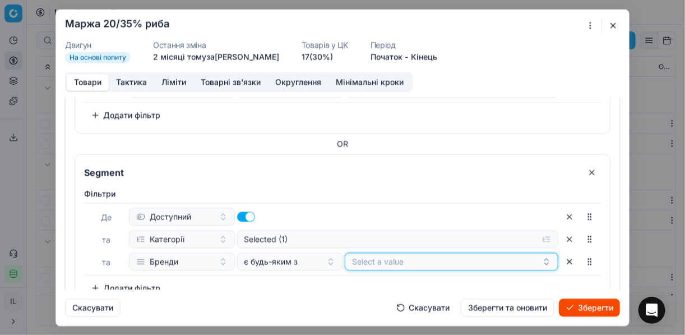
click at [393, 256] on button "Select a value" at bounding box center [452, 261] width 214 height 18
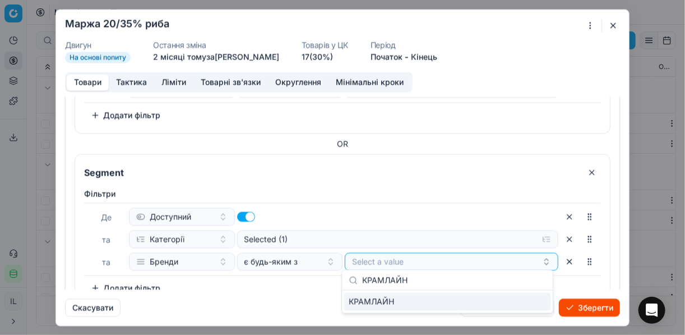
type input "КРАМЛАЙН"
click at [535, 306] on div "КРАМЛАЙН" at bounding box center [447, 302] width 206 height 18
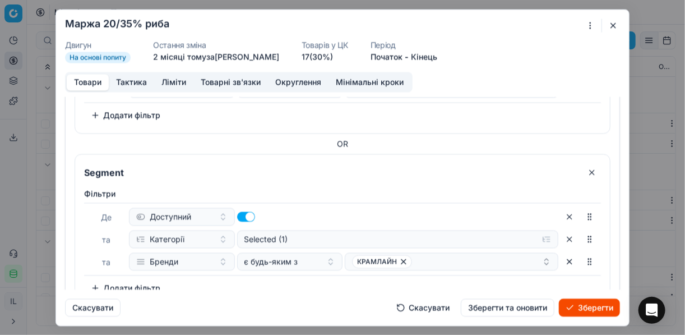
click at [577, 303] on button "Зберегти" at bounding box center [589, 307] width 61 height 18
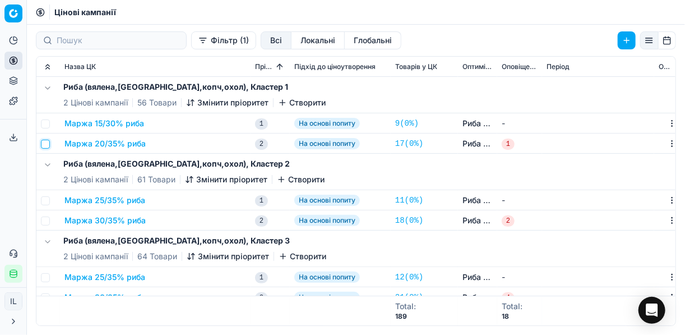
click at [48, 145] on input "checkbox" at bounding box center [45, 144] width 9 height 9
checkbox input "true"
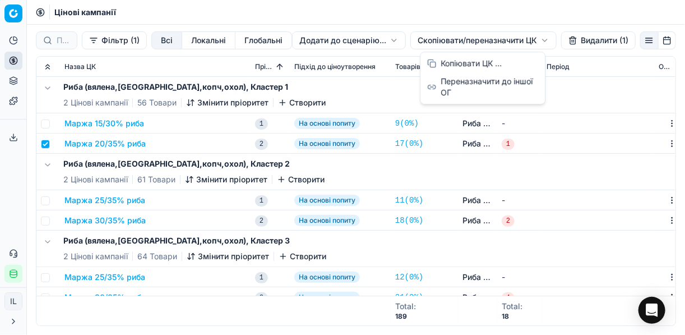
click at [421, 39] on html "Pricing platform Аналітика Цінова оптимізація Асортимент продукції Шаблони Серв…" at bounding box center [342, 167] width 685 height 335
click at [448, 63] on div "Копіювати ЦК ..." at bounding box center [483, 63] width 120 height 18
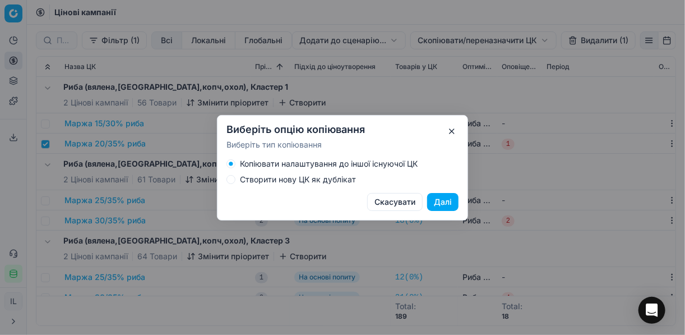
click at [234, 178] on button "Створити нову ЦК як дублікат" at bounding box center [230, 179] width 9 height 9
click at [446, 205] on button "Далі" at bounding box center [442, 202] width 31 height 18
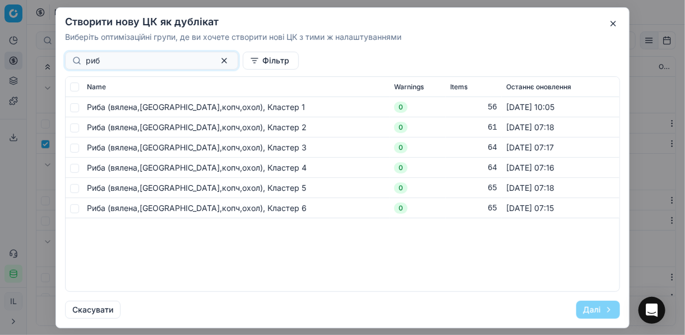
type input "риб"
click at [73, 107] on input "checkbox" at bounding box center [74, 107] width 9 height 9
checkbox input "true"
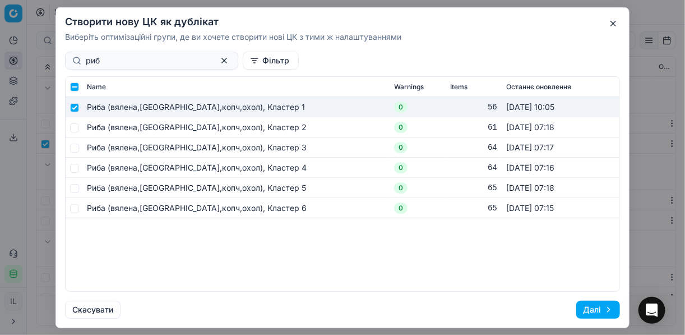
click at [591, 304] on button "Далі" at bounding box center [598, 309] width 44 height 18
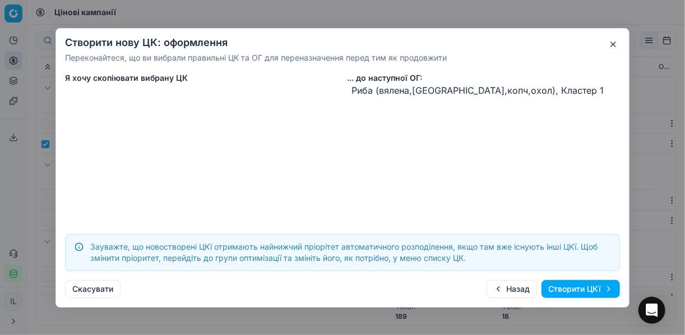
click at [567, 288] on button "Створити ЦКї" at bounding box center [580, 289] width 78 height 18
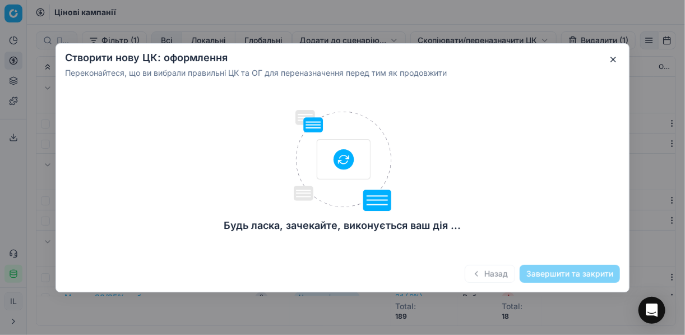
checkbox input "false"
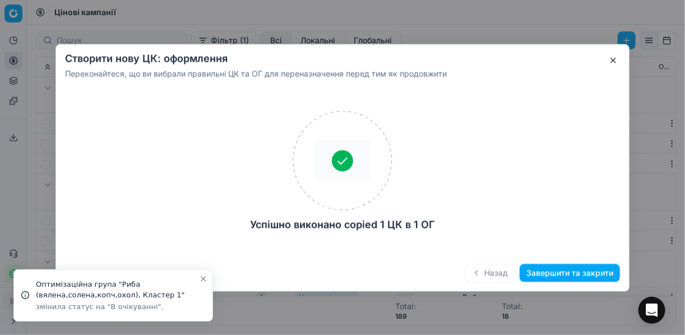
click at [541, 274] on button "Завершити та закрити" at bounding box center [570, 272] width 100 height 18
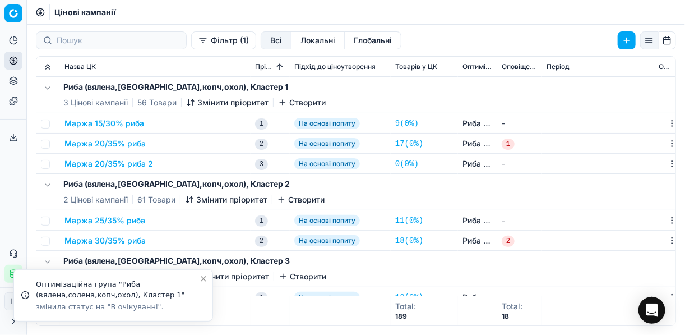
click at [123, 158] on button "Маржа 20/35% риба 2" at bounding box center [108, 163] width 89 height 11
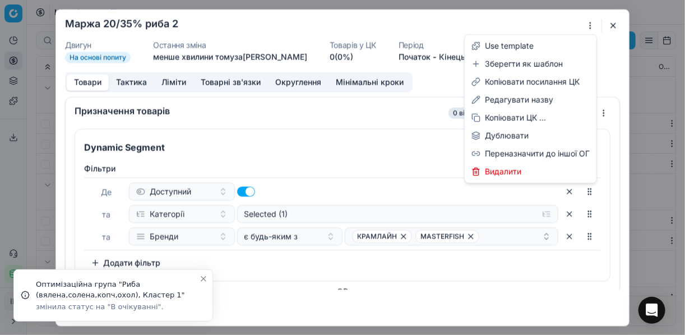
click at [585, 22] on div "Ми зберігаємо налаштування ЦК. Будь ласка, зачекайте, це може зайняти декілька …" at bounding box center [342, 167] width 685 height 335
click at [518, 101] on div "Редагувати назву" at bounding box center [530, 100] width 127 height 18
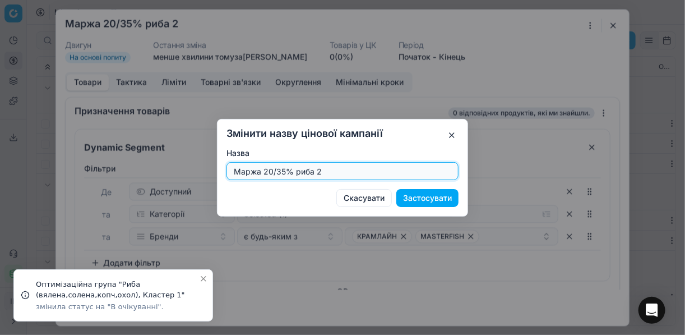
click at [332, 172] on input "Маржа 20/35% риба 2" at bounding box center [342, 171] width 222 height 17
click at [270, 174] on input "Маржа 20/35% риба" at bounding box center [342, 171] width 222 height 17
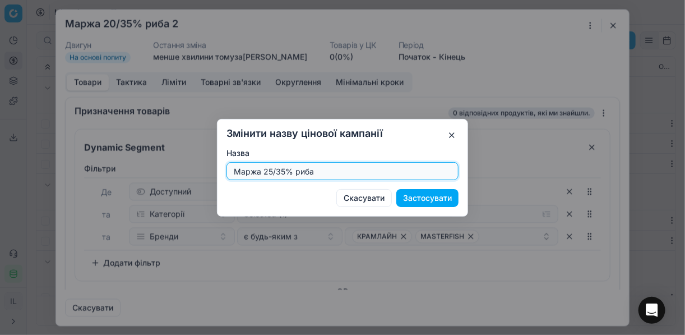
type input "Маржа 25/35% риба"
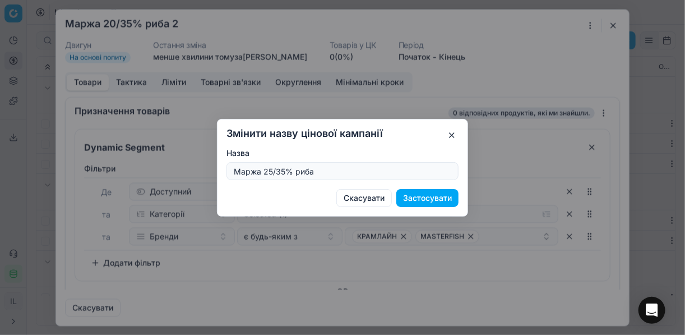
click at [427, 197] on button "Застосувати" at bounding box center [427, 198] width 62 height 18
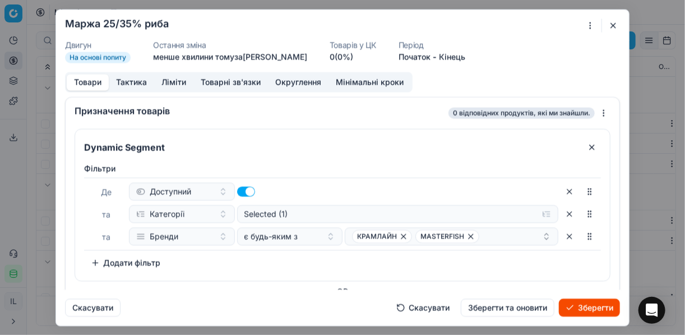
click at [170, 74] on button "Ліміти" at bounding box center [173, 82] width 39 height 16
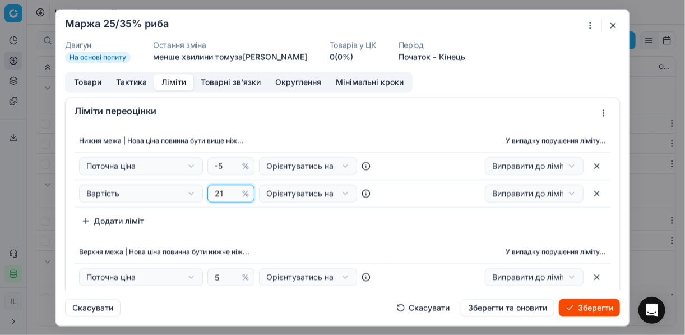
click at [226, 192] on input "21" at bounding box center [225, 193] width 27 height 17
type input "25"
click at [316, 223] on div "Нижня межа | Нова ціна повинна бути вище ніж... У випадку порушення ліміту... П…" at bounding box center [343, 179] width 536 height 100
click at [94, 84] on button "Товари" at bounding box center [88, 82] width 42 height 16
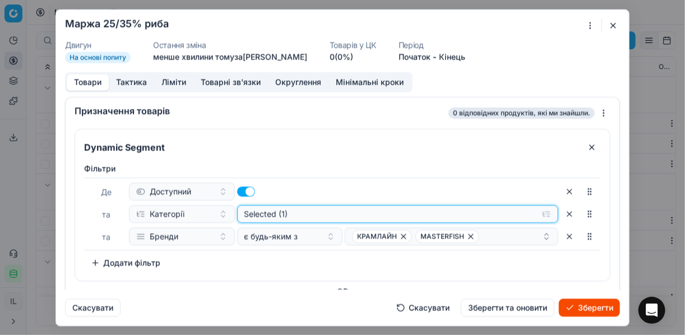
click at [544, 214] on button "Selected (1)" at bounding box center [398, 214] width 322 height 18
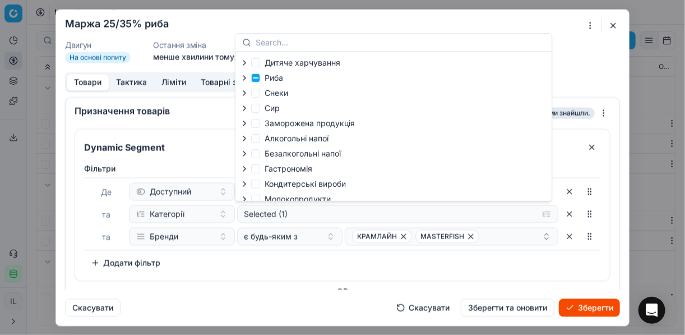
click at [432, 251] on div "Фiльтри Де Доступний та Категорії Selected (1) та Бренди є будь-яким з КРАМЛАЙН…" at bounding box center [342, 217] width 517 height 109
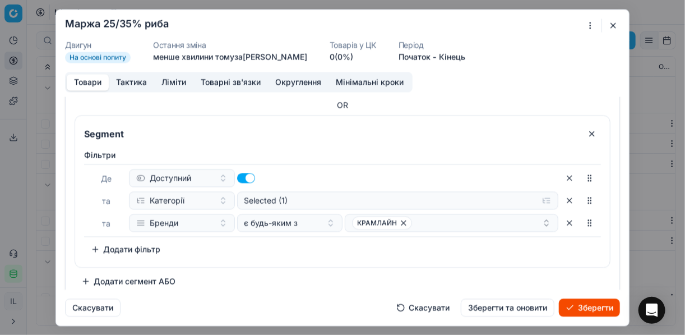
scroll to position [365, 0]
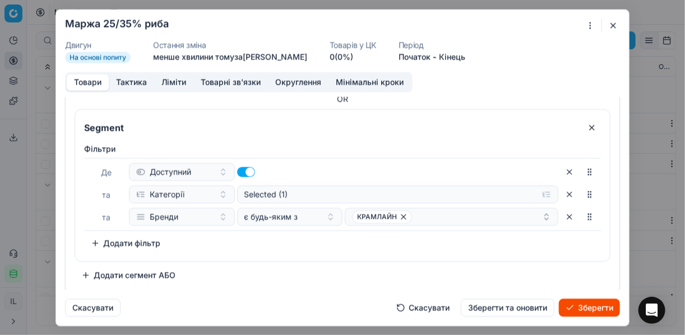
click at [566, 170] on button "button" at bounding box center [569, 172] width 18 height 18
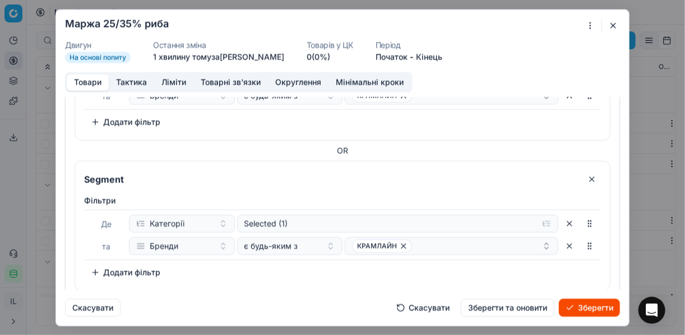
scroll to position [342, 0]
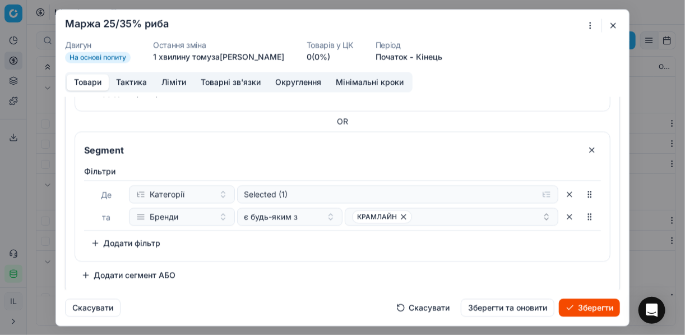
click at [583, 147] on button "button" at bounding box center [592, 150] width 18 height 18
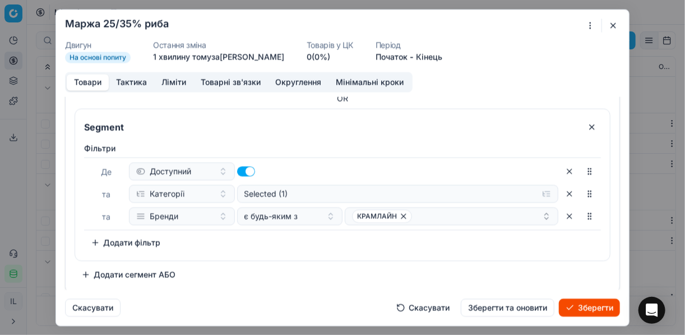
scroll to position [193, 0]
click at [589, 124] on button "button" at bounding box center [592, 127] width 18 height 18
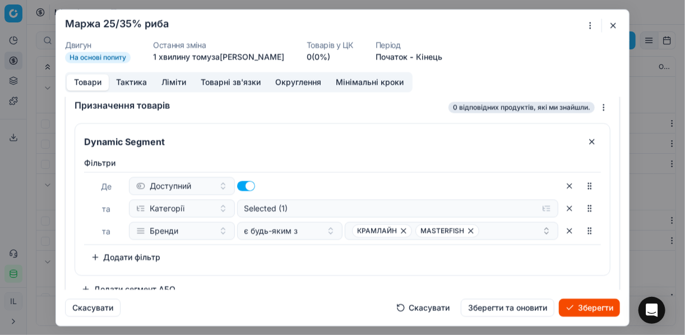
scroll to position [0, 0]
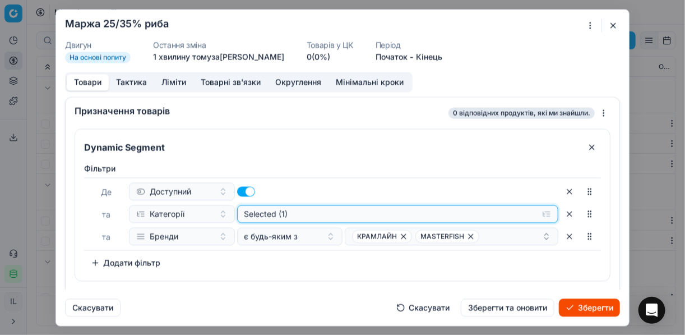
click at [542, 212] on button "Selected (1)" at bounding box center [398, 214] width 322 height 18
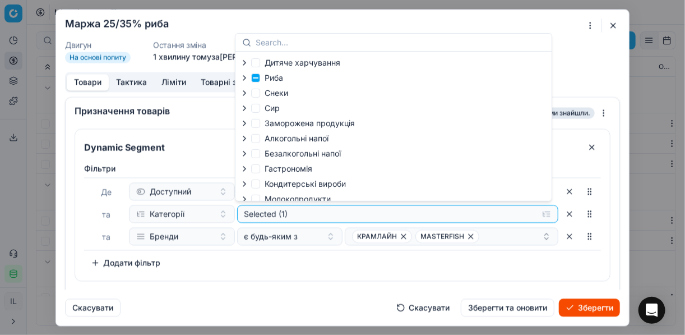
click at [243, 81] on icon "button" at bounding box center [244, 77] width 9 height 9
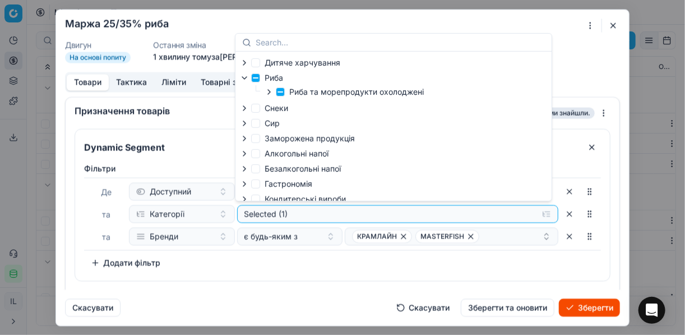
click at [269, 94] on icon "button" at bounding box center [269, 91] width 9 height 9
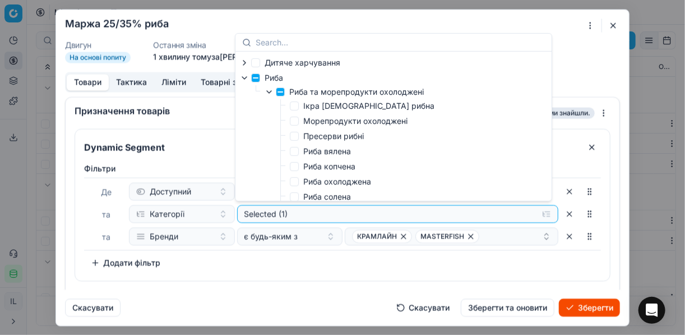
scroll to position [45, 0]
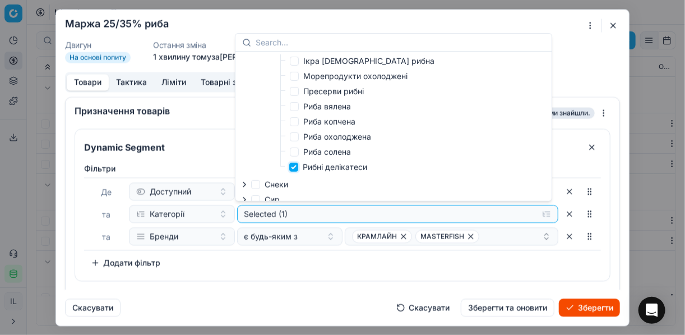
click at [295, 168] on input "Рибні делікатеси" at bounding box center [293, 167] width 9 height 9
checkbox input "false"
click at [298, 151] on label "Риба солена" at bounding box center [320, 151] width 61 height 11
click at [298, 151] on input "Риба солена" at bounding box center [294, 151] width 9 height 9
checkbox input "true"
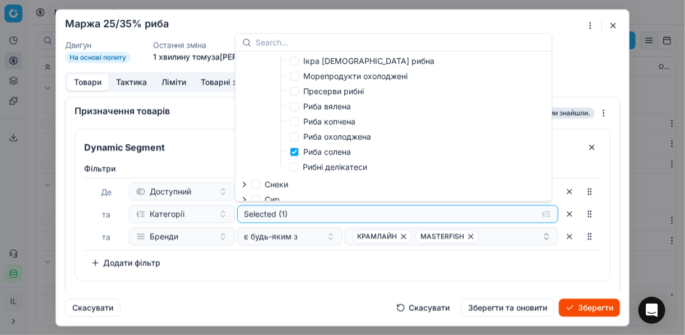
click at [516, 254] on div "Фiльтри Де Доступний та Категорії Selected (1) та Бренди є будь-яким з КРАМЛАЙН…" at bounding box center [342, 217] width 517 height 109
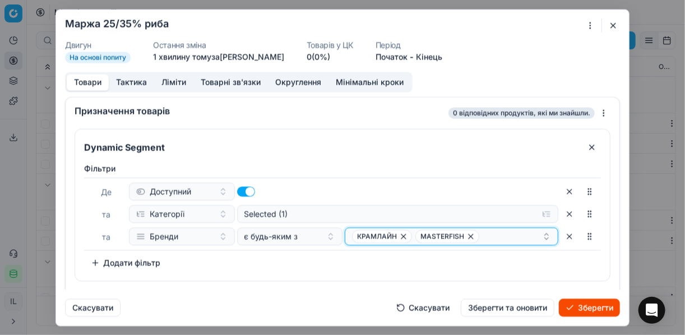
click at [399, 234] on icon "button" at bounding box center [403, 235] width 9 height 9
click at [405, 236] on icon "button" at bounding box center [407, 235] width 9 height 9
click at [402, 234] on button "Select a value" at bounding box center [452, 236] width 214 height 18
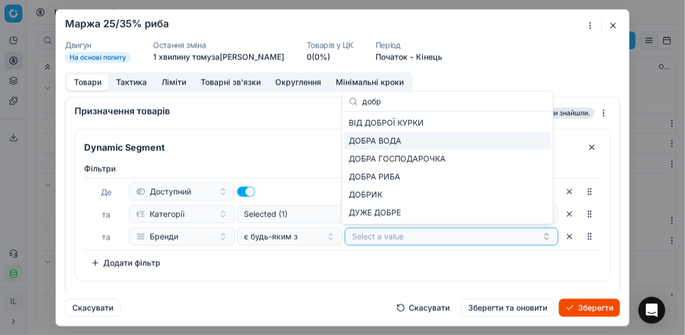
type input "добр"
click at [411, 141] on div "ДОБРА ВОДА" at bounding box center [447, 141] width 206 height 18
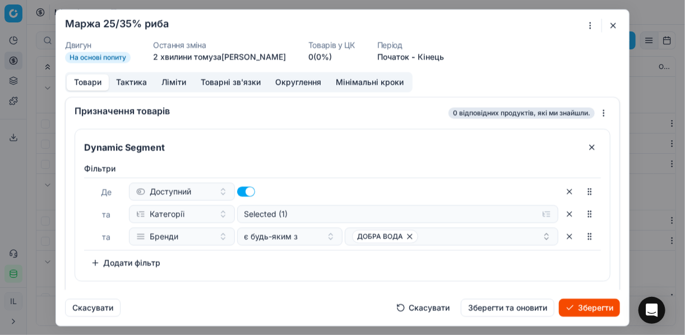
click at [480, 266] on div "Фiльтри Де Доступний та Категорії Selected (1) та Бренди є будь-яким з ДОБРА ВО…" at bounding box center [342, 217] width 517 height 109
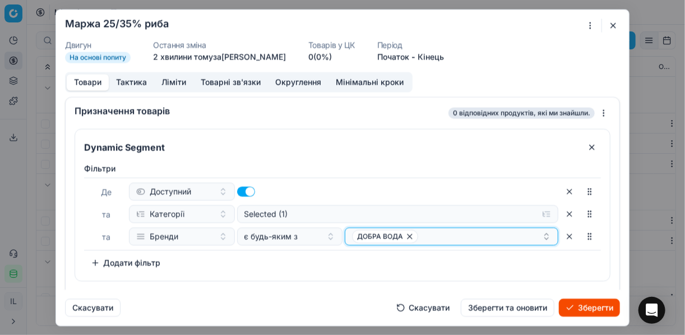
click at [439, 233] on div "ДОБРА ВОДА" at bounding box center [447, 235] width 190 height 13
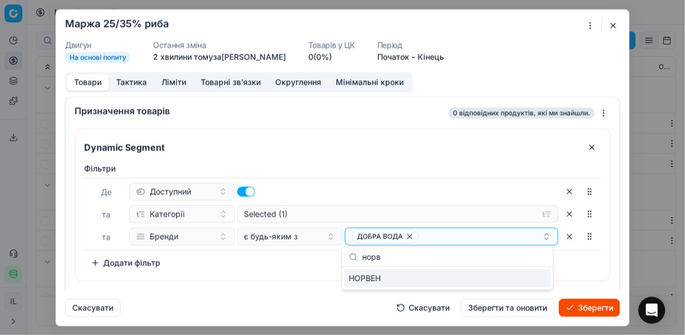
type input "норв"
click at [506, 277] on div "НОРВЕН" at bounding box center [447, 278] width 206 height 18
click at [260, 247] on div "Де Доступний та Категорії Selected (1) та Бренди є будь-яким з ДОБРА ВОДА НОРВЕН" at bounding box center [342, 213] width 517 height 73
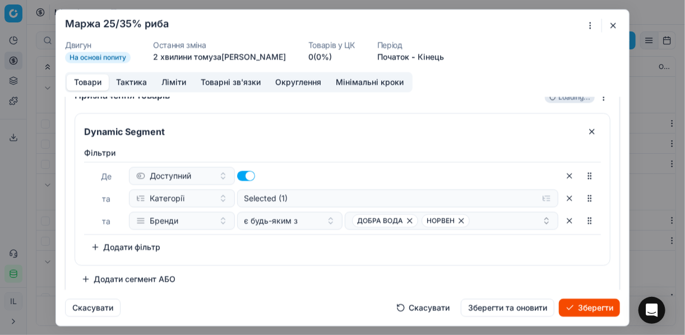
scroll to position [21, 0]
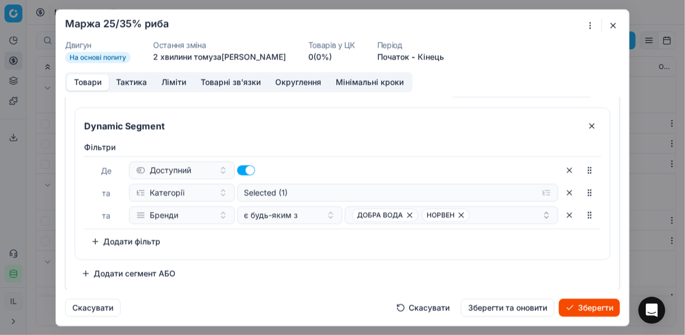
click at [99, 270] on button "Додати сегмент АБО" at bounding box center [129, 273] width 108 height 18
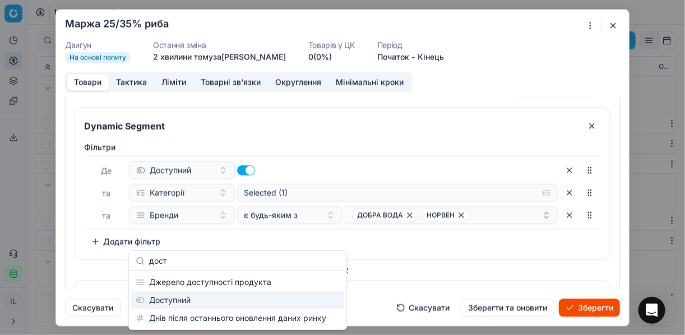
type input "дост"
click at [196, 304] on div "Доступний" at bounding box center [237, 300] width 213 height 18
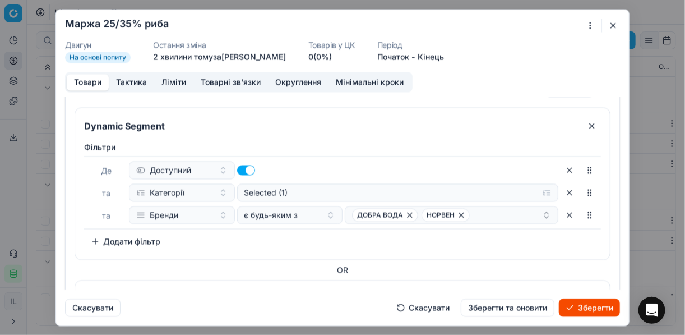
scroll to position [148, 0]
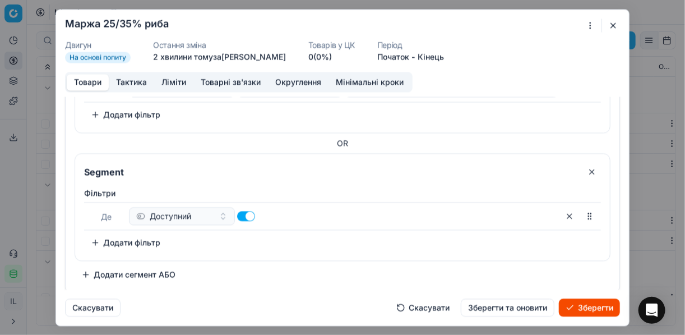
click at [99, 237] on button "Додати фільтр" at bounding box center [125, 242] width 83 height 18
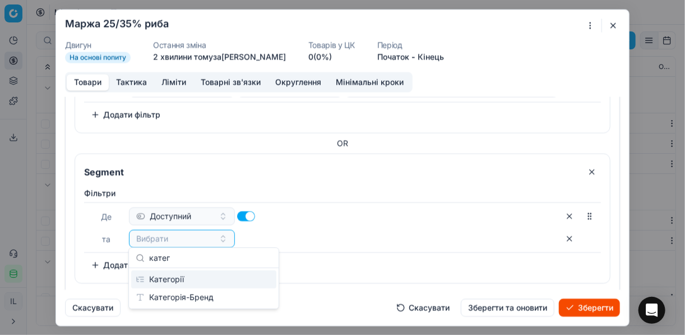
type input "катег"
click at [224, 276] on div "Категорії" at bounding box center [203, 279] width 145 height 18
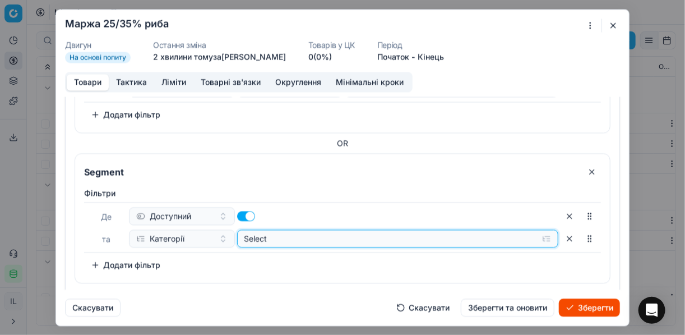
click at [539, 237] on button "Select" at bounding box center [398, 238] width 322 height 18
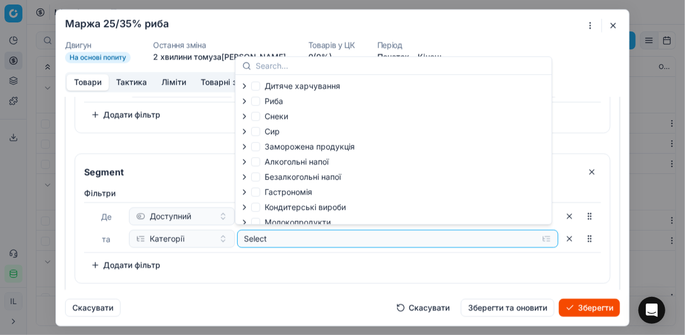
click at [243, 102] on icon "button" at bounding box center [244, 100] width 9 height 9
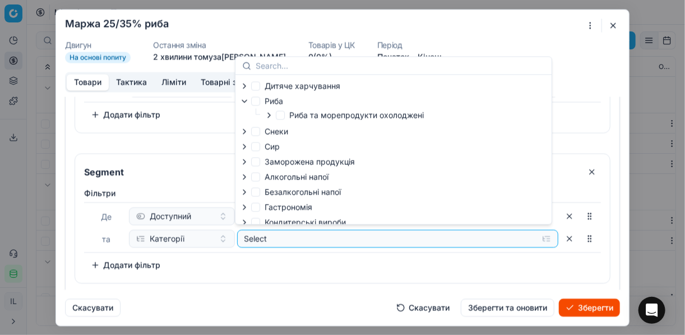
click at [269, 115] on icon "button" at bounding box center [269, 114] width 9 height 9
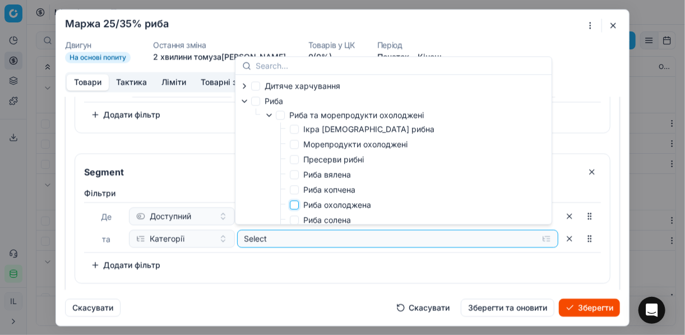
click at [296, 205] on input "Риба охолоджена" at bounding box center [294, 204] width 9 height 9
checkbox input "true"
click at [492, 277] on div "[PERSON_NAME] та Категорії Selected (1) To pick up a sortable item, press space…" at bounding box center [342, 233] width 535 height 100
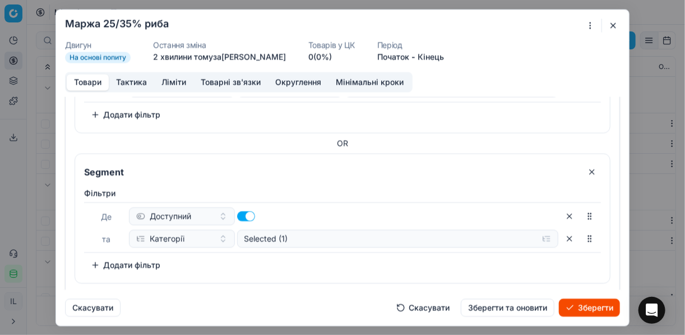
click at [92, 260] on button "Додати фільтр" at bounding box center [125, 265] width 83 height 18
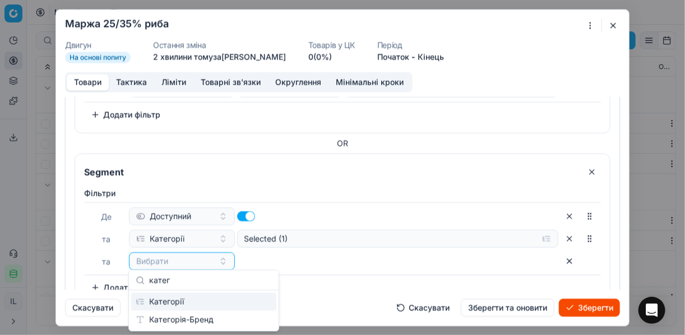
type input "катег"
click at [225, 304] on div "Категорії" at bounding box center [203, 302] width 145 height 18
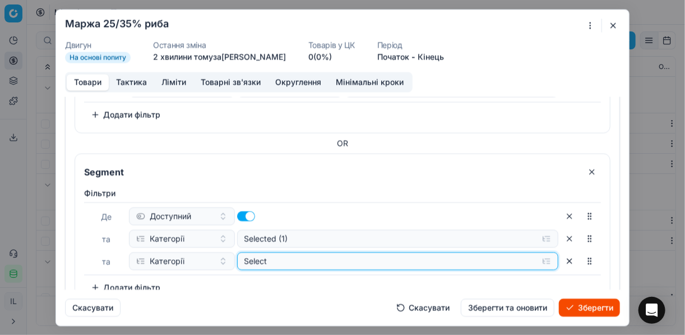
click at [294, 257] on div "Select" at bounding box center [388, 260] width 289 height 11
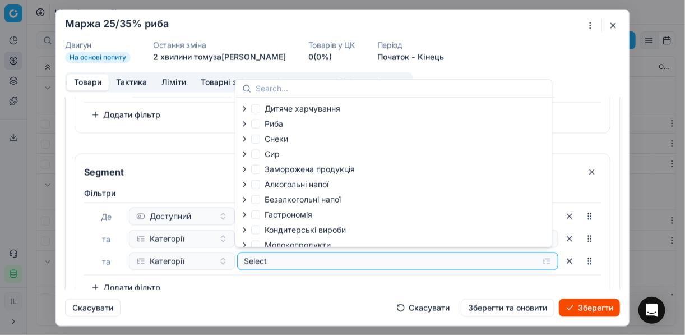
click at [245, 123] on icon "button" at bounding box center [244, 124] width 2 height 4
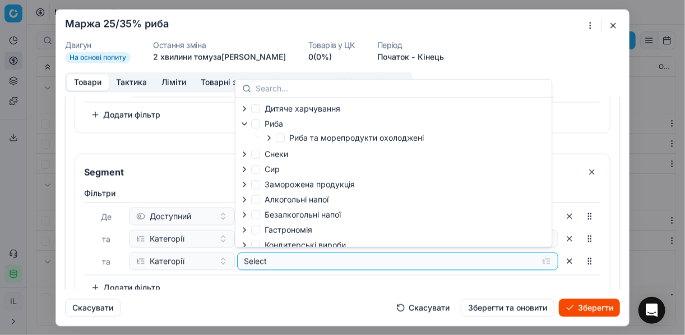
click at [270, 140] on icon "button" at bounding box center [269, 137] width 9 height 9
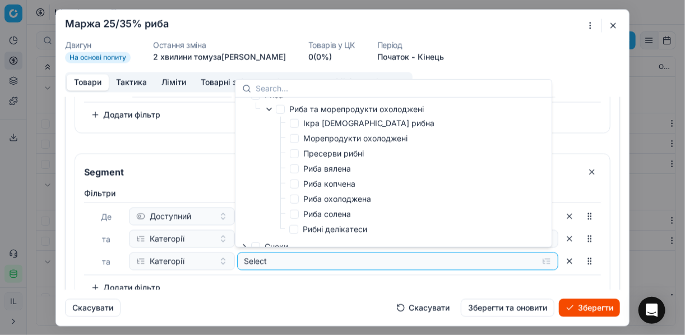
scroll to position [90, 0]
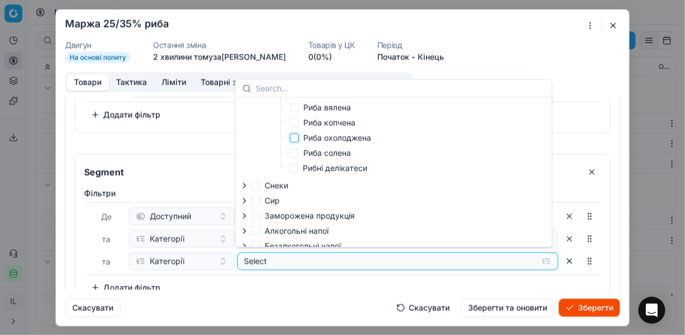
click at [295, 140] on input "Риба охолоджена" at bounding box center [294, 137] width 9 height 9
checkbox input "true"
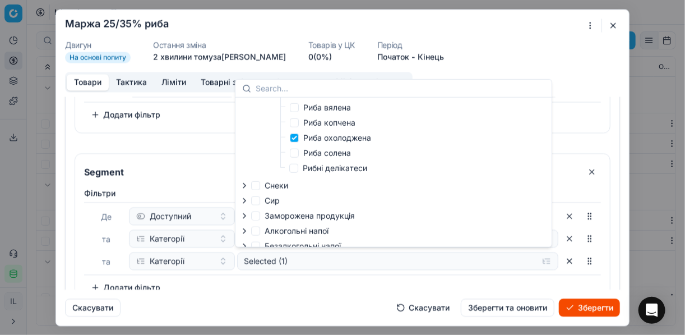
click at [293, 284] on div "Фiльтри Де Доступний та Категорії Selected (1) та Категорії Selected (1) To pic…" at bounding box center [342, 241] width 517 height 109
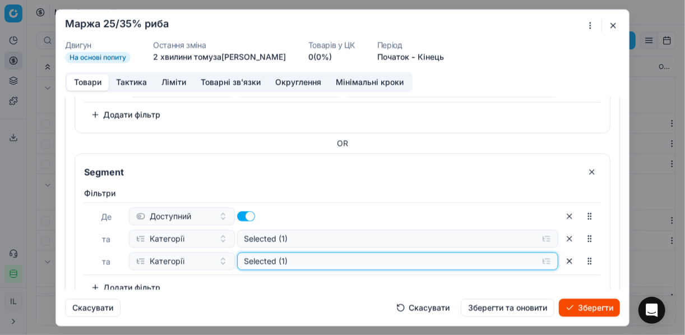
click at [317, 261] on div "Selected (1)" at bounding box center [388, 260] width 289 height 11
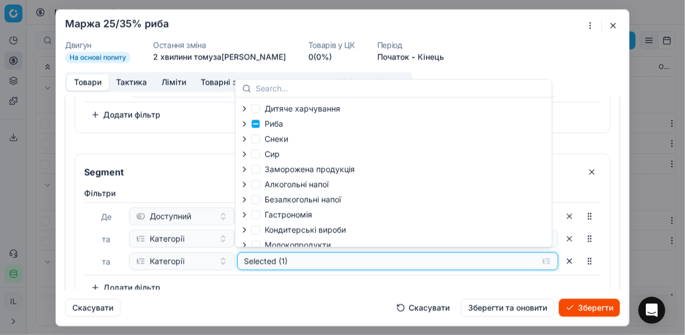
click at [482, 266] on button "Selected (1)" at bounding box center [398, 261] width 322 height 18
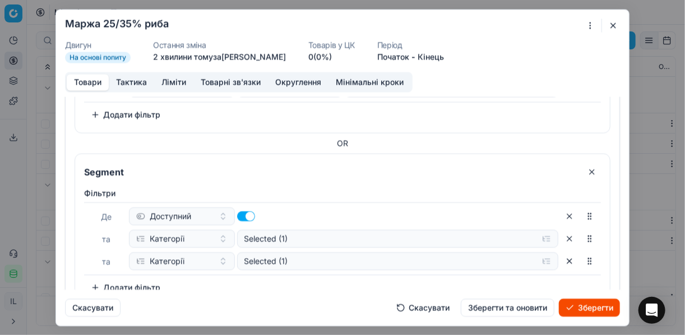
drag, startPoint x: 560, startPoint y: 260, endPoint x: 542, endPoint y: 252, distance: 19.9
click at [560, 259] on button "button" at bounding box center [569, 261] width 18 height 18
click at [96, 258] on button "Додати фільтр" at bounding box center [125, 265] width 83 height 18
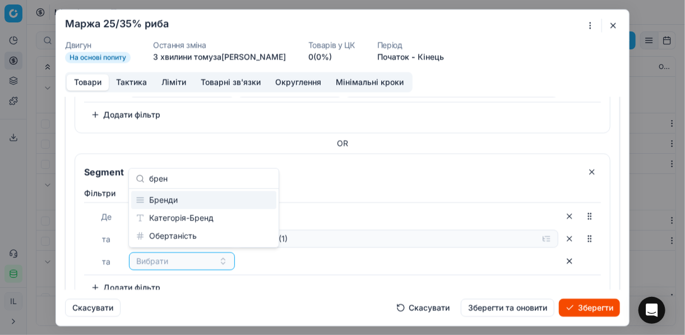
type input "брен"
click at [201, 205] on div "Бренди" at bounding box center [203, 200] width 145 height 18
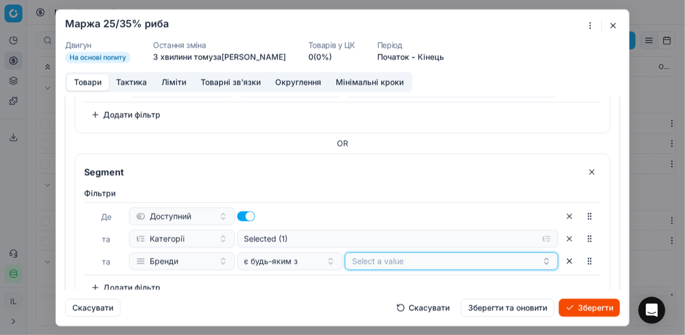
click at [412, 257] on button "Select a value" at bounding box center [452, 261] width 214 height 18
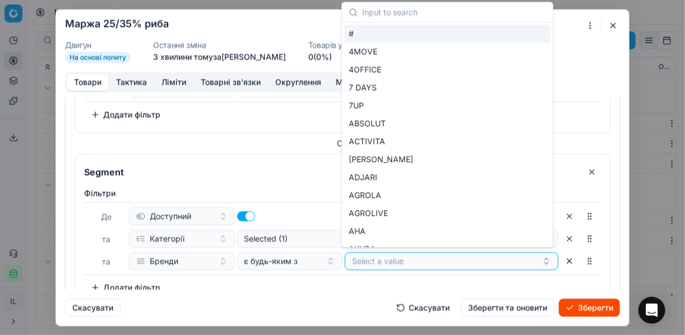
type input "е"
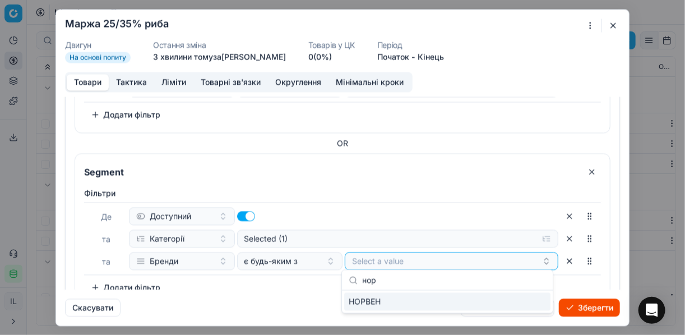
type input "нор"
drag, startPoint x: 538, startPoint y: 303, endPoint x: 433, endPoint y: 282, distance: 106.7
click at [538, 303] on div "НОРВЕН" at bounding box center [447, 302] width 206 height 18
click at [276, 279] on div "Фiльтри Де Доступний та Категорії Selected (1) та Бренди є будь-яким з НОРВЕН T…" at bounding box center [342, 241] width 517 height 109
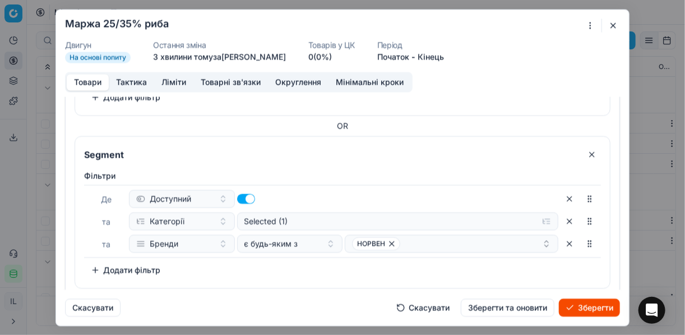
scroll to position [193, 0]
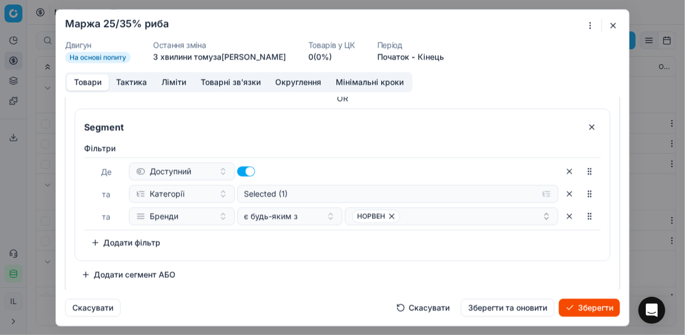
click at [96, 276] on button "Додати сегмент АБО" at bounding box center [129, 274] width 108 height 18
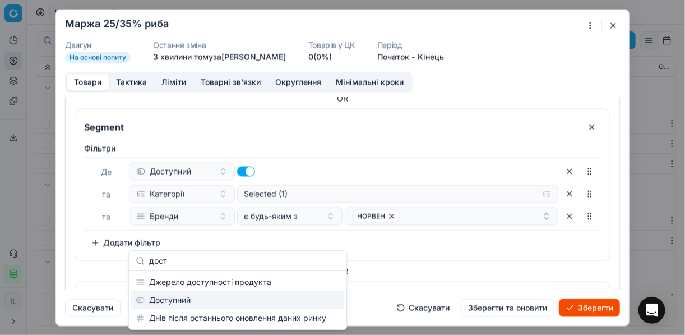
type input "дост"
click at [195, 307] on div "Доступний" at bounding box center [237, 300] width 213 height 18
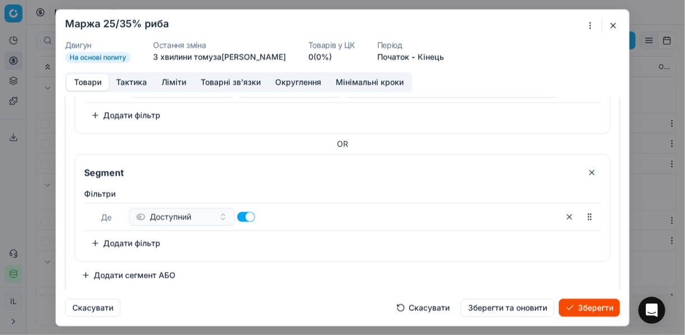
click at [103, 238] on button "Додати фільтр" at bounding box center [125, 243] width 83 height 18
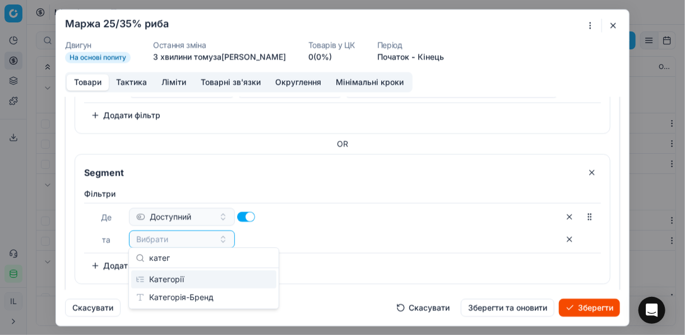
type input "катег"
click at [241, 280] on div "Категорії" at bounding box center [203, 279] width 145 height 18
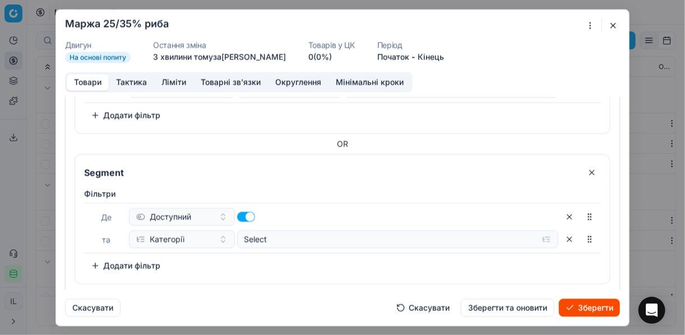
click at [332, 260] on div "Фiльтри Де Доступний та Категорії Select To pick up a sortable item, press spac…" at bounding box center [342, 231] width 517 height 86
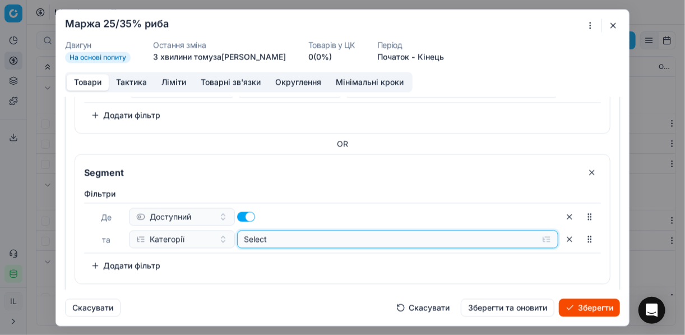
click at [539, 237] on button "Select" at bounding box center [398, 239] width 322 height 18
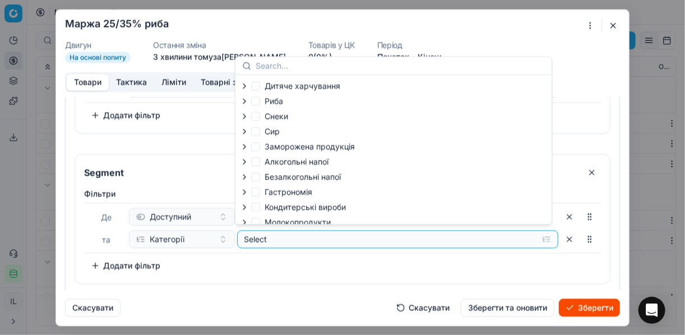
click at [247, 104] on icon "button" at bounding box center [244, 100] width 9 height 9
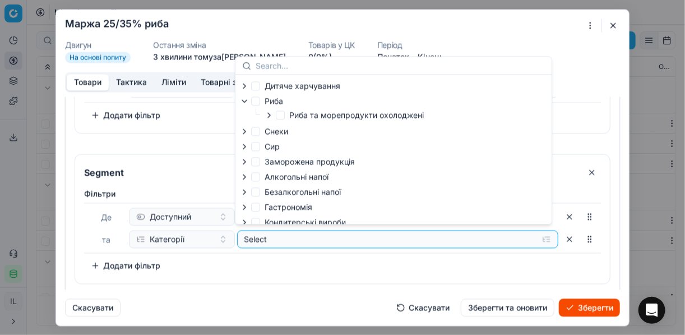
click at [269, 117] on icon "button" at bounding box center [269, 114] width 9 height 9
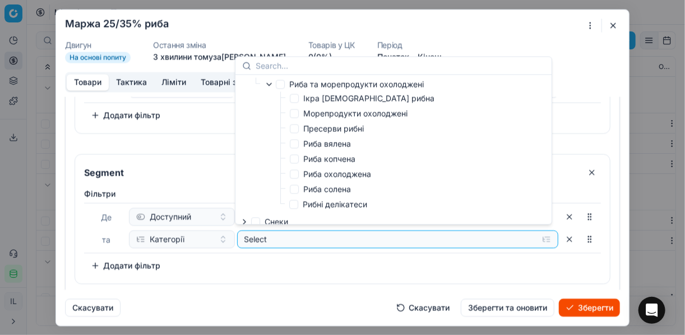
scroll to position [45, 0]
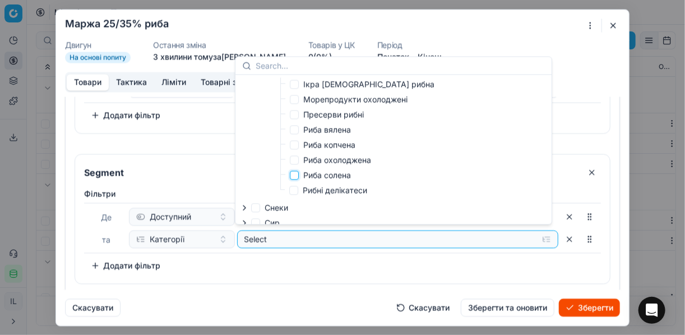
click at [297, 177] on input "Риба солена" at bounding box center [294, 174] width 9 height 9
checkbox input "true"
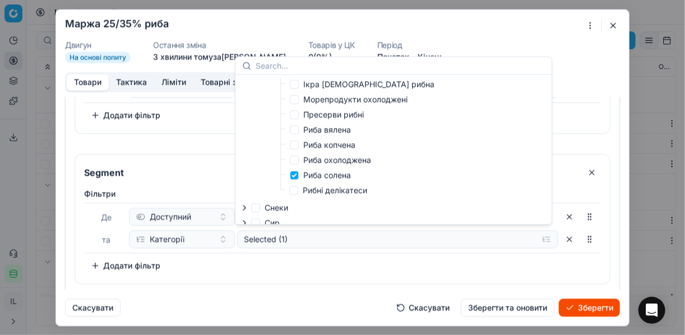
drag, startPoint x: 317, startPoint y: 253, endPoint x: 126, endPoint y: 281, distance: 193.1
click at [314, 253] on div "[PERSON_NAME] та Категорії Selected (1) To pick up a sortable item, press space…" at bounding box center [342, 231] width 517 height 86
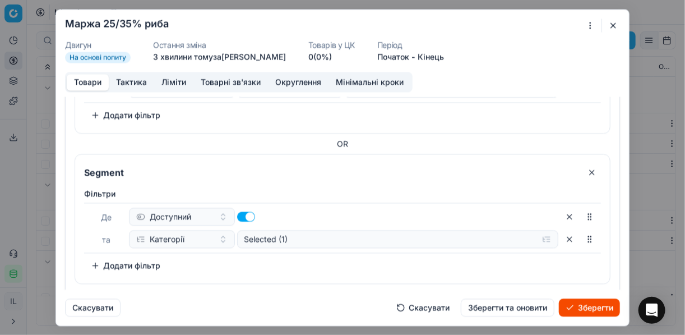
click at [99, 262] on button "Додати фільтр" at bounding box center [125, 265] width 83 height 18
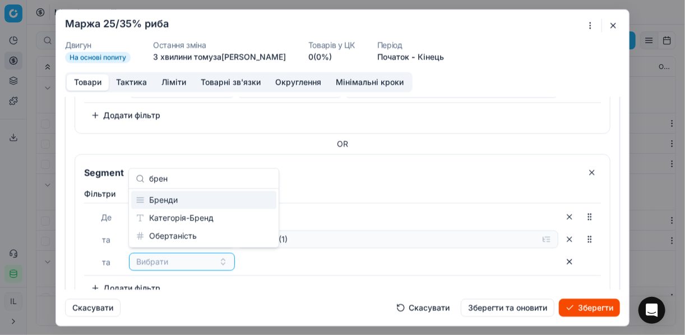
type input "брен"
click at [174, 202] on div "Бренди" at bounding box center [203, 200] width 145 height 18
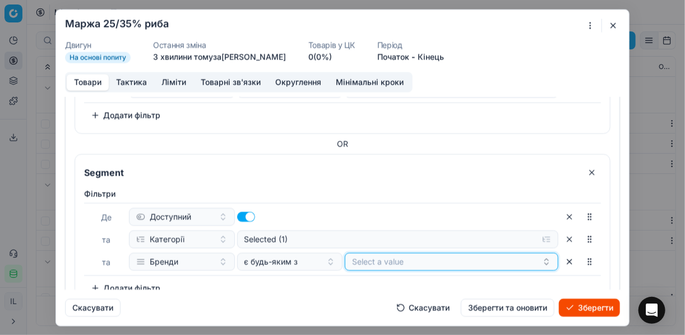
click at [397, 258] on button "Select a value" at bounding box center [452, 261] width 214 height 18
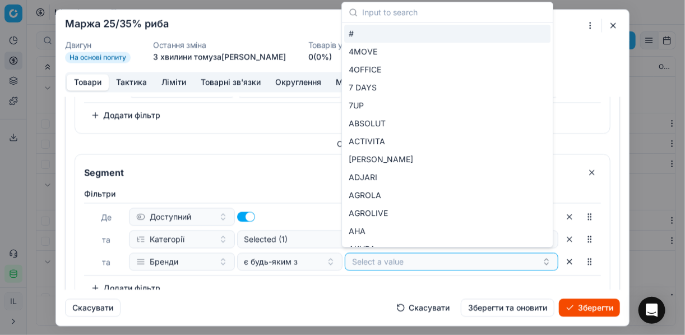
type input "н"
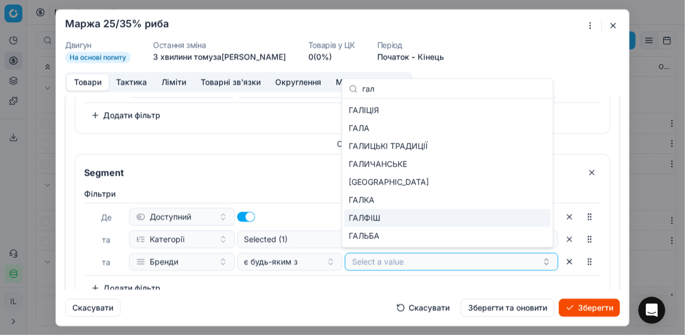
type input "гал"
click at [532, 214] on div "ГАЛФІШ" at bounding box center [447, 218] width 206 height 18
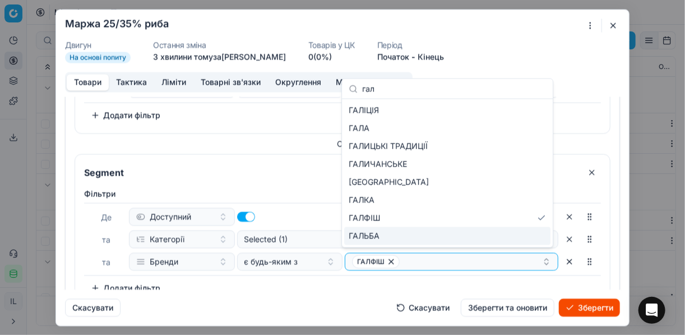
click at [308, 282] on div "Фiльтри Де Доступний та Категорії Selected (1) та Бренди є будь-яким з ГАЛФІШ T…" at bounding box center [342, 242] width 517 height 109
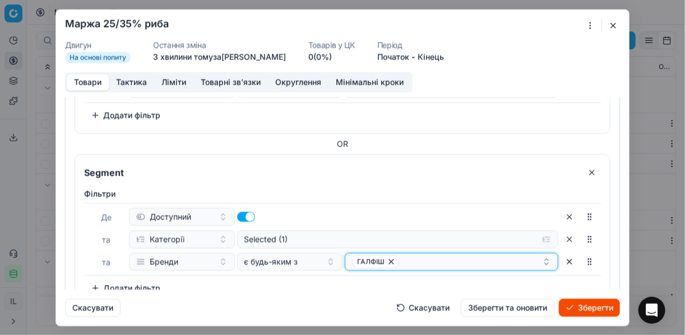
click at [447, 257] on div "ГАЛФІШ" at bounding box center [447, 260] width 190 height 13
type input "добра"
click at [501, 239] on div "ДОБРА РИБА" at bounding box center [447, 236] width 206 height 18
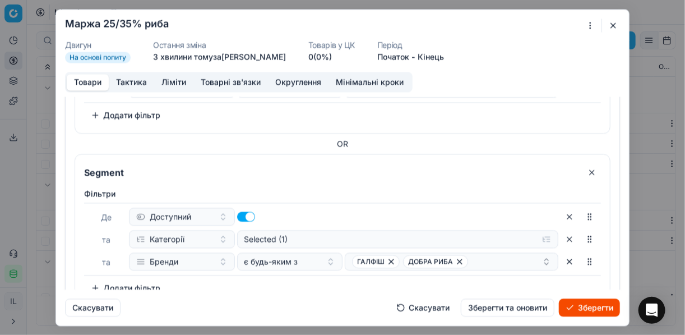
click at [258, 281] on div "Фiльтри Де Доступний та Категорії Selected (1) та Бренди є будь-яким з ГАЛФІШ Д…" at bounding box center [342, 242] width 517 height 109
click at [115, 285] on button "Додати фільтр" at bounding box center [125, 288] width 83 height 18
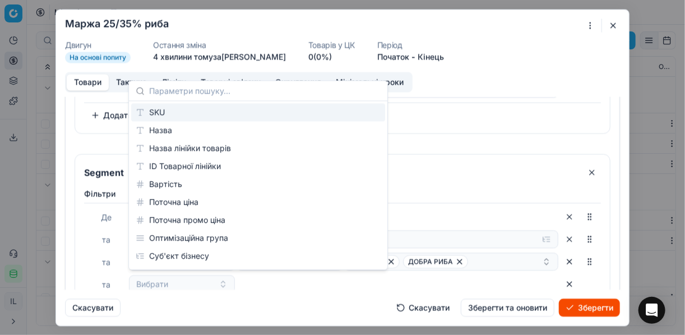
click at [282, 286] on div "Вибрати" at bounding box center [343, 284] width 429 height 18
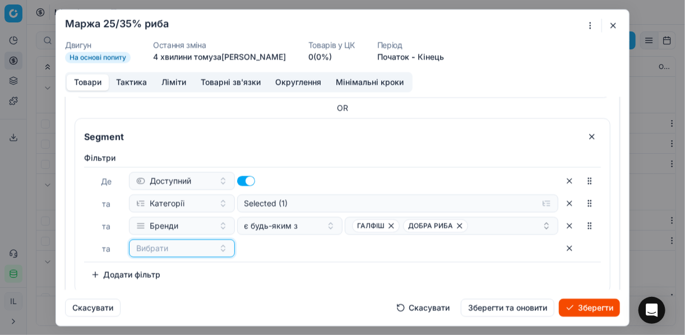
scroll to position [387, 0]
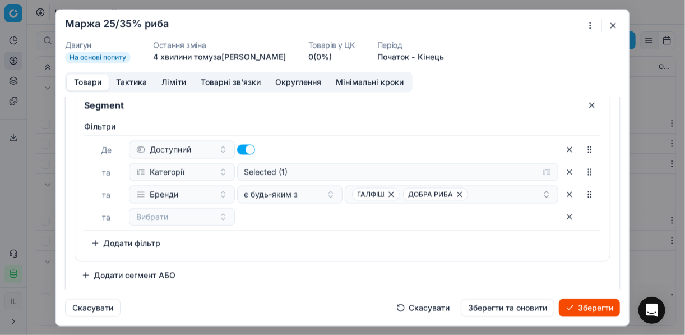
click at [127, 270] on button "Додати сегмент АБО" at bounding box center [129, 275] width 108 height 18
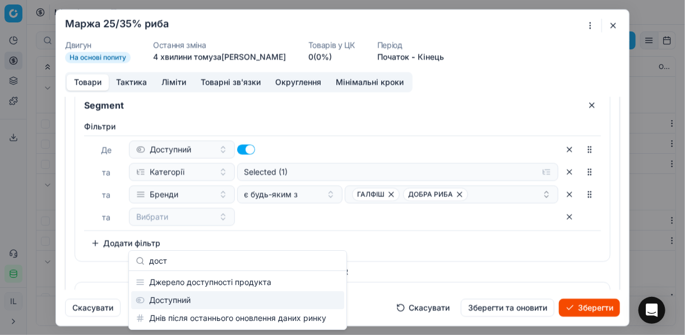
type input "дост"
click at [190, 300] on div "Доступний" at bounding box center [237, 300] width 213 height 18
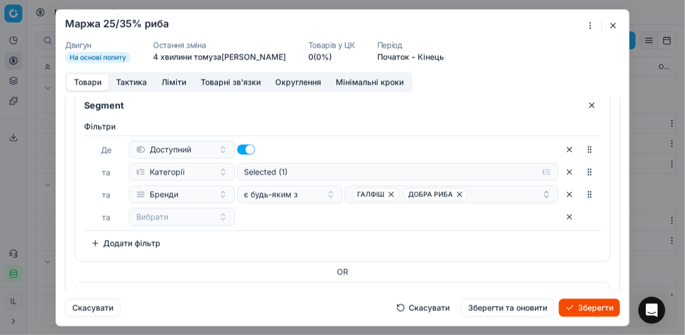
scroll to position [514, 0]
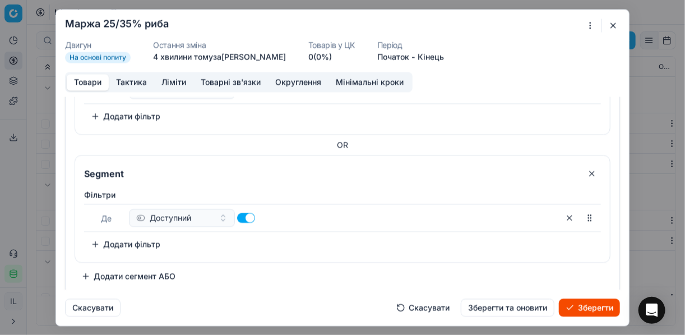
click at [95, 244] on button "Додати фільтр" at bounding box center [125, 244] width 83 height 18
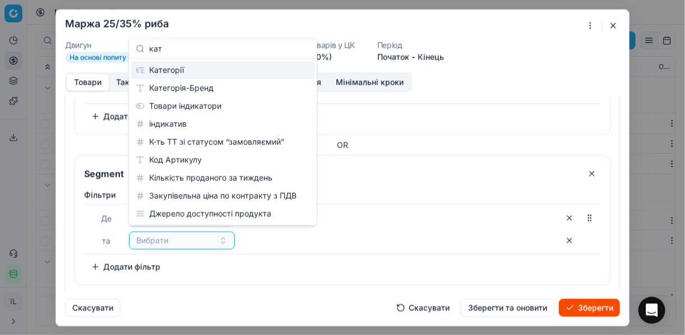
type input "кат"
click at [283, 71] on div "Категорії" at bounding box center [222, 70] width 183 height 18
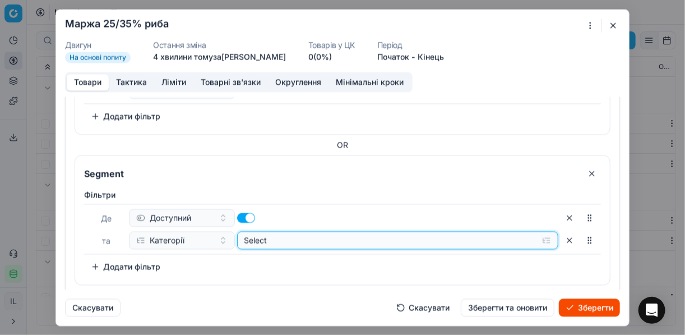
click at [541, 237] on button "Select" at bounding box center [398, 240] width 322 height 18
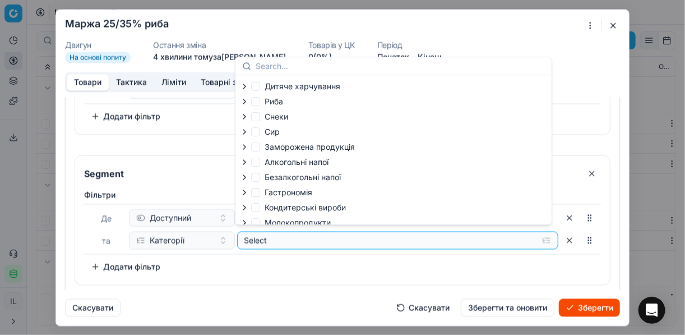
click at [244, 104] on icon "button" at bounding box center [244, 101] width 9 height 9
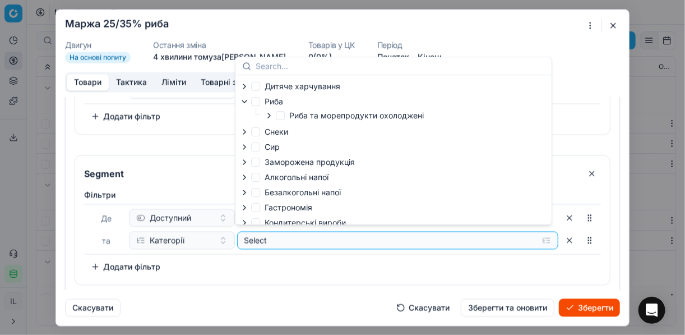
click at [270, 117] on icon "button" at bounding box center [269, 115] width 9 height 9
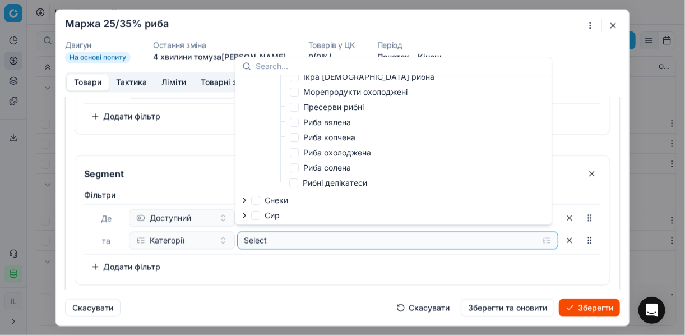
scroll to position [90, 0]
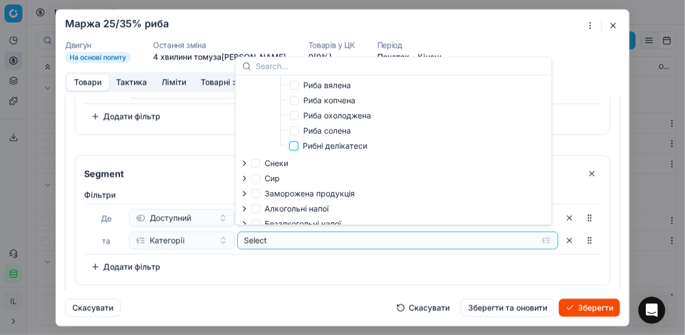
click at [295, 143] on input "Рибні делікатеси" at bounding box center [293, 145] width 9 height 9
checkbox input "true"
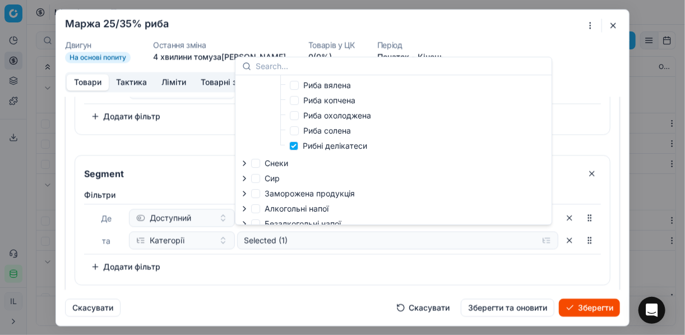
drag, startPoint x: 326, startPoint y: 263, endPoint x: 144, endPoint y: 264, distance: 181.6
click at [321, 263] on div "[PERSON_NAME] та Категорії Selected (1) To pick up a sortable item, press space…" at bounding box center [342, 232] width 517 height 86
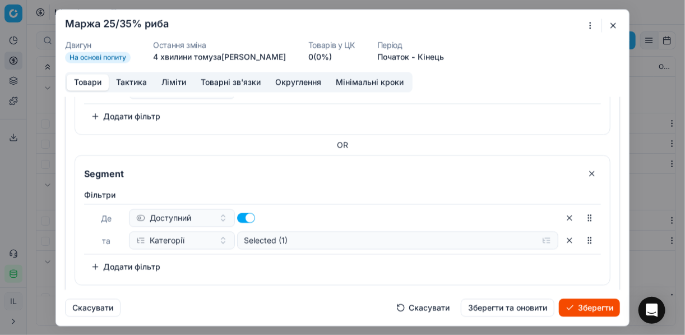
click at [99, 262] on button "Додати фільтр" at bounding box center [125, 266] width 83 height 18
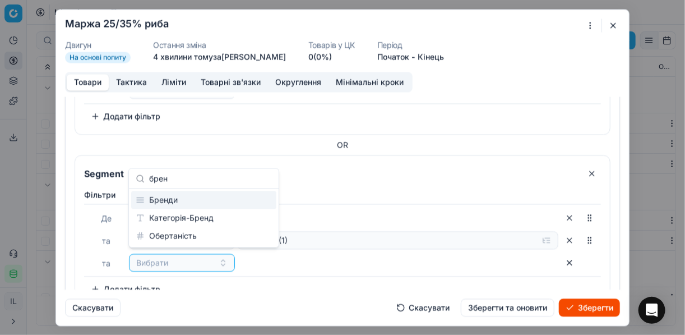
type input "брен"
click at [178, 201] on div "Бренди" at bounding box center [203, 200] width 145 height 18
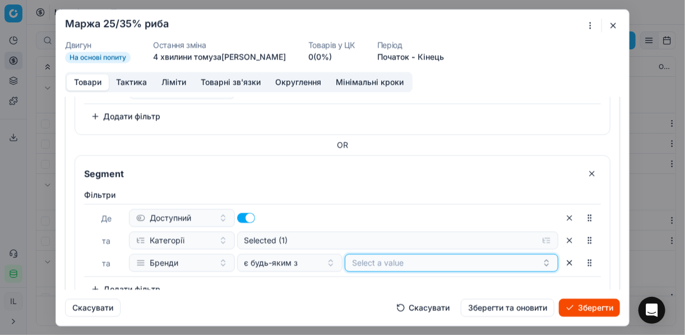
drag, startPoint x: 399, startPoint y: 263, endPoint x: 392, endPoint y: 274, distance: 12.6
click at [400, 263] on button "Select a value" at bounding box center [452, 262] width 214 height 18
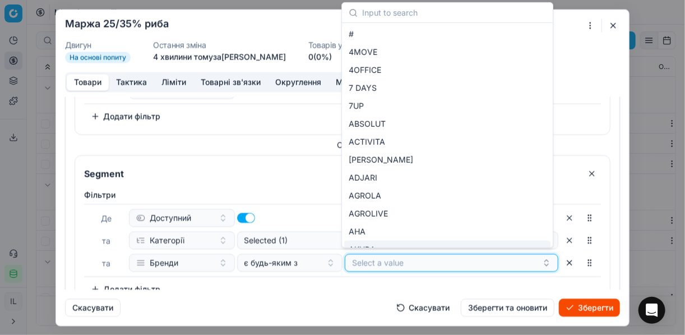
click at [378, 260] on button "Select a value" at bounding box center [452, 262] width 214 height 18
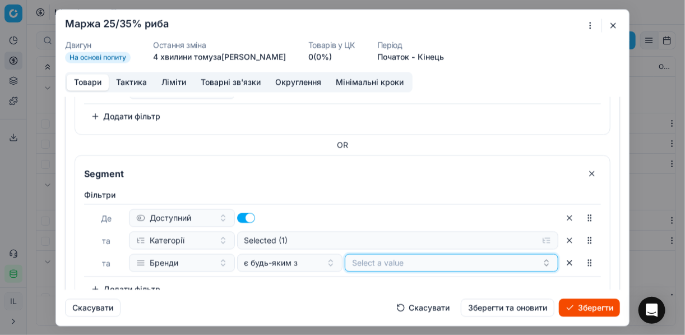
click at [378, 260] on button "Select a value" at bounding box center [452, 262] width 214 height 18
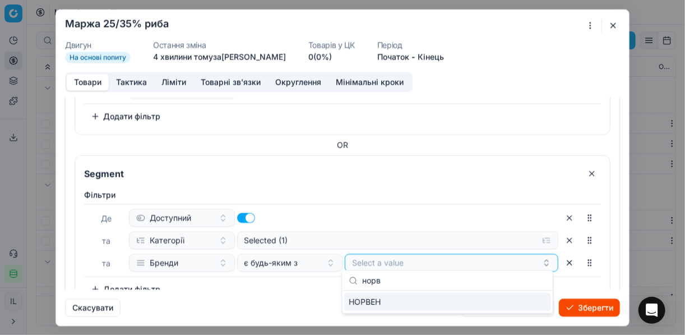
type input "норв"
click at [536, 302] on div "НОРВЕН" at bounding box center [447, 302] width 206 height 18
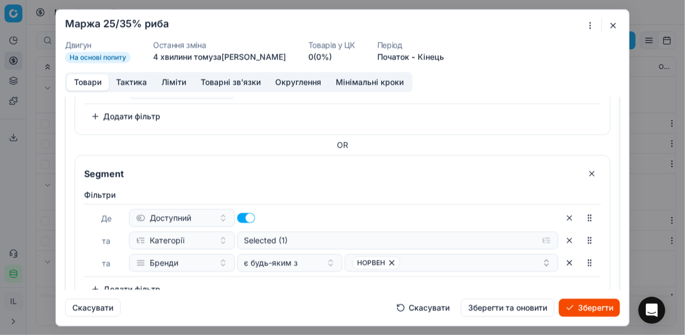
click at [276, 294] on div "Скасувати Скасувати Зберегти та оновити Зберегти" at bounding box center [342, 302] width 555 height 27
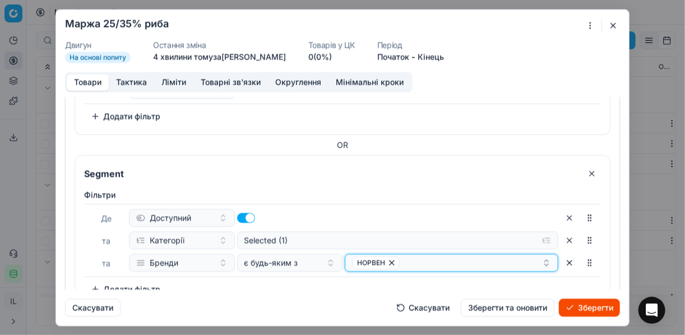
click at [428, 258] on div "НОРВЕН" at bounding box center [447, 262] width 190 height 13
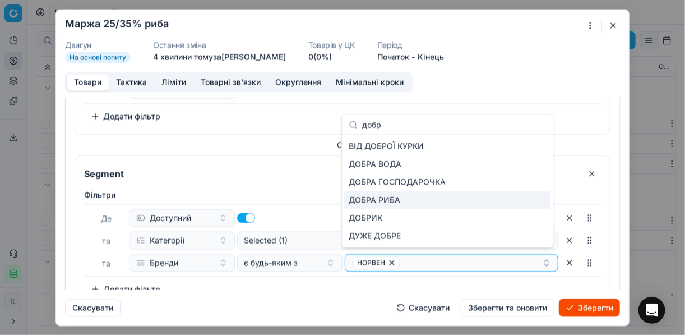
type input "добр"
click at [469, 198] on div "ДОБРА РИБА" at bounding box center [447, 200] width 206 height 18
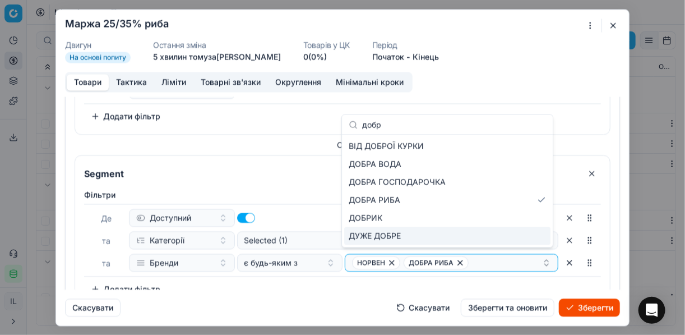
click at [404, 275] on div "Фiльтри [PERSON_NAME] та Категорії Selected (1) та Бренди є будь-яким з НОРВЕН …" at bounding box center [342, 243] width 517 height 109
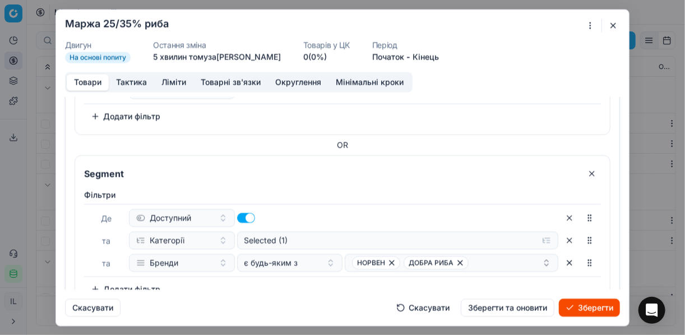
click at [575, 308] on button "Зберегти" at bounding box center [589, 307] width 61 height 18
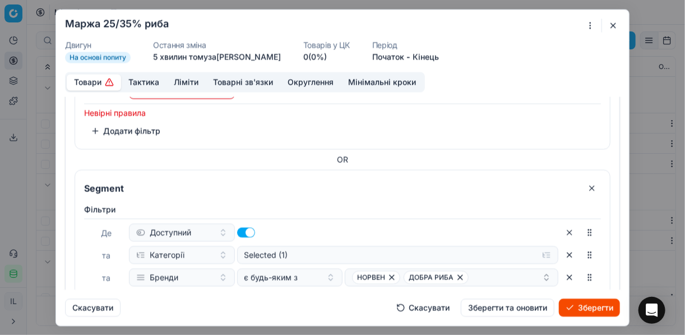
scroll to position [424, 0]
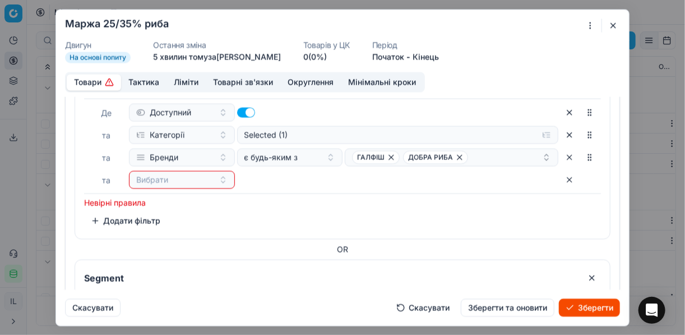
click at [560, 176] on button "button" at bounding box center [569, 179] width 18 height 18
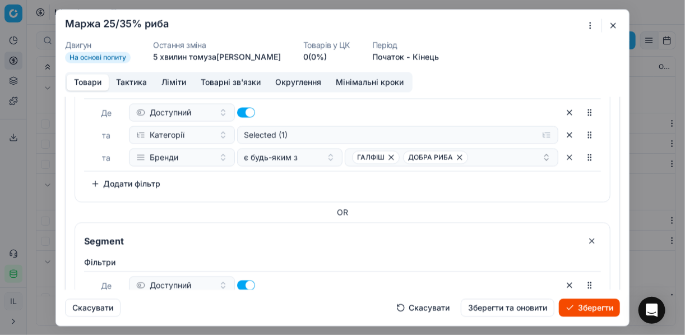
click at [587, 306] on button "Зберегти" at bounding box center [589, 307] width 61 height 18
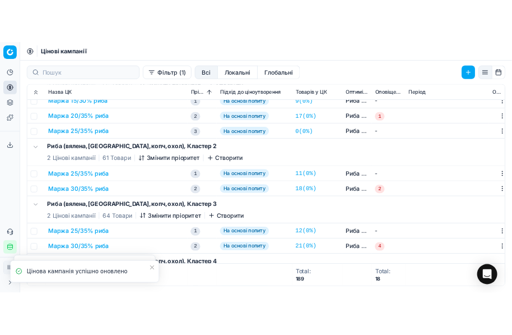
scroll to position [0, 0]
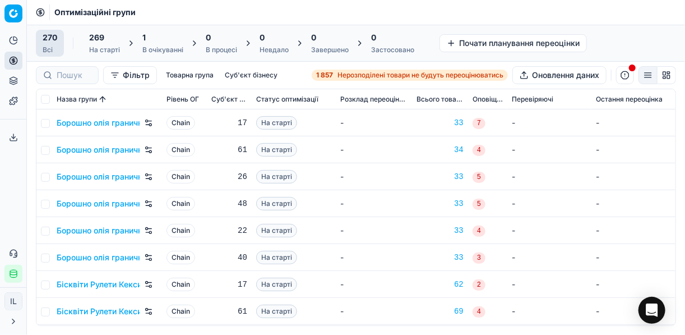
click at [158, 39] on div "1" at bounding box center [162, 37] width 41 height 11
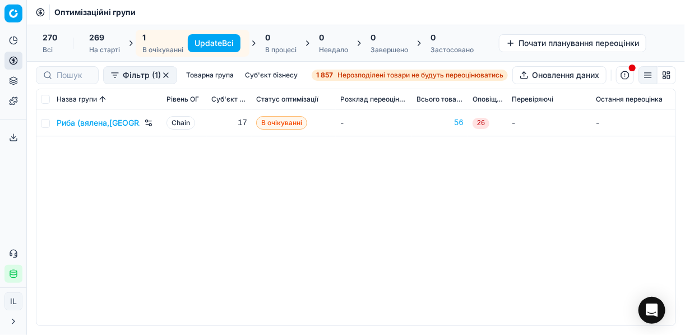
click at [208, 41] on button "Update Всі" at bounding box center [214, 43] width 53 height 18
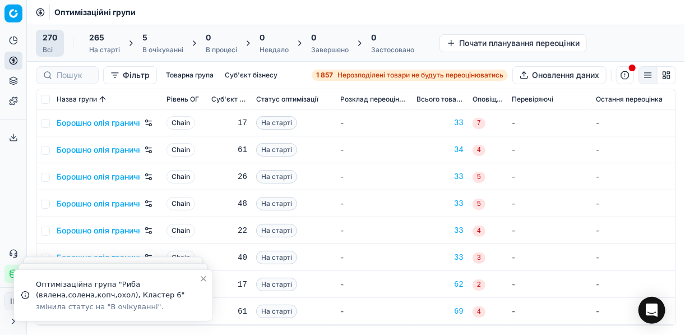
click at [161, 45] on div "В очікуванні" at bounding box center [162, 49] width 41 height 9
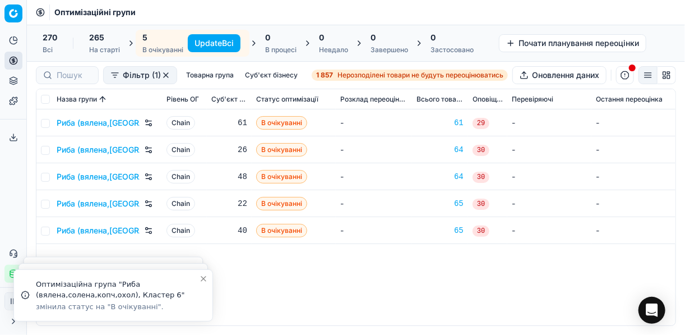
click at [225, 44] on button "Update Всі" at bounding box center [214, 43] width 53 height 18
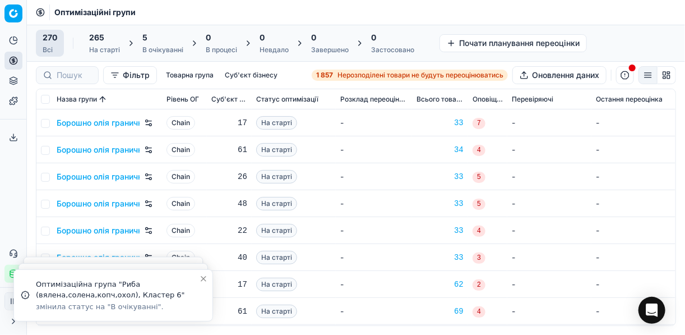
click at [165, 43] on div "5 В очікуванні" at bounding box center [162, 43] width 41 height 22
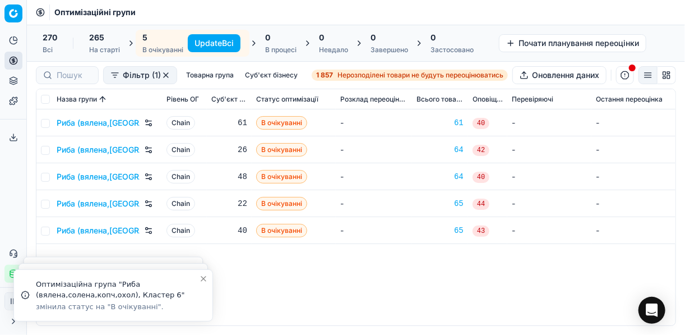
click at [213, 45] on button "Update Всі" at bounding box center [214, 43] width 53 height 18
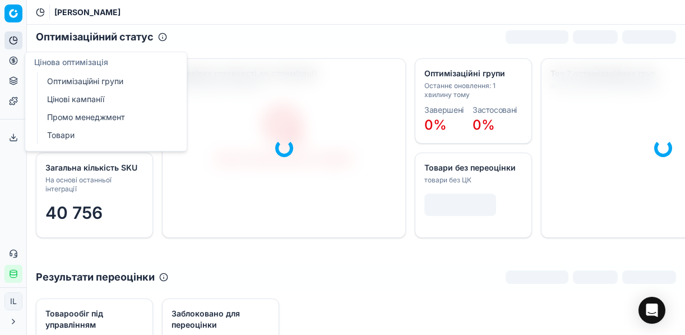
click at [85, 82] on link "Оптимізаційні групи" at bounding box center [108, 81] width 131 height 16
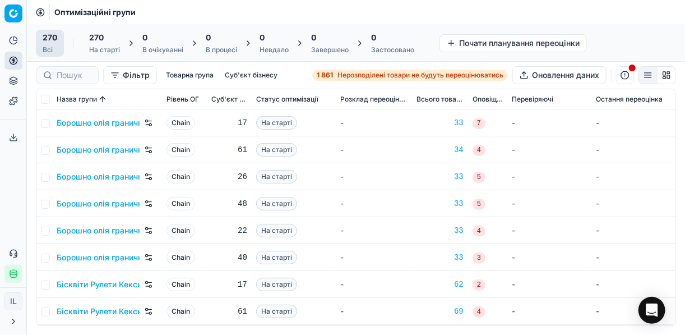
click at [338, 74] on span "Нерозподілені товари не будуть переоцінюватись" at bounding box center [420, 75] width 166 height 9
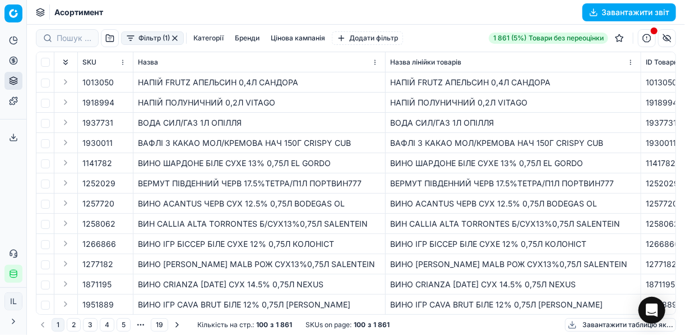
click at [132, 39] on button "Фільтр (1)" at bounding box center [152, 37] width 63 height 13
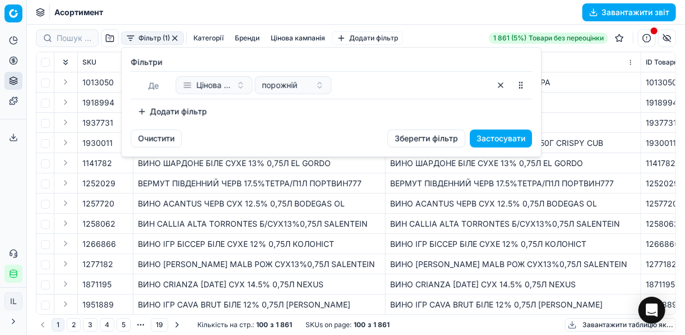
click at [147, 110] on button "Додати фільтр" at bounding box center [172, 112] width 83 height 18
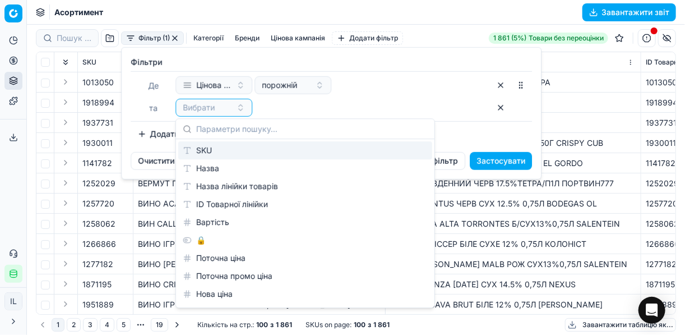
click at [376, 105] on div "Вибрати" at bounding box center [332, 108] width 314 height 18
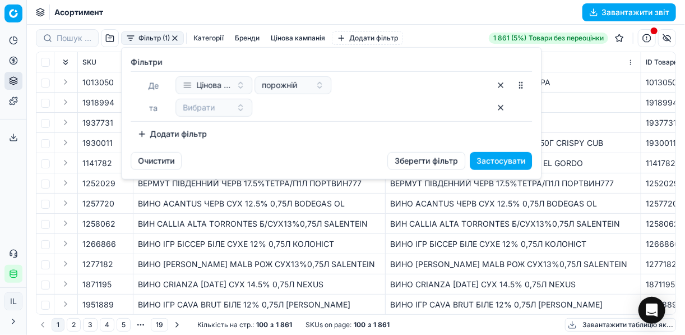
click at [12, 59] on html "Pricing platform Аналітика Цінова оптимізація Асортимент продукції Шаблони Серв…" at bounding box center [342, 167] width 685 height 335
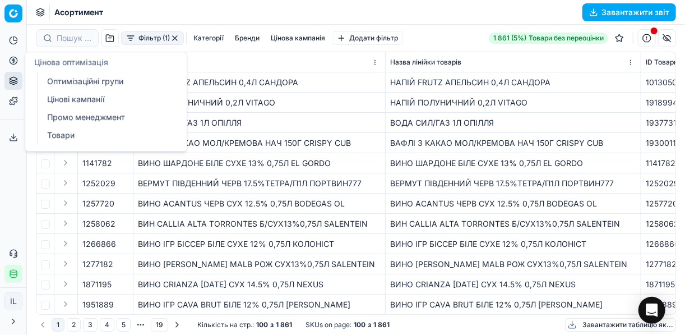
click at [72, 84] on link "Оптимізаційні групи" at bounding box center [108, 81] width 131 height 16
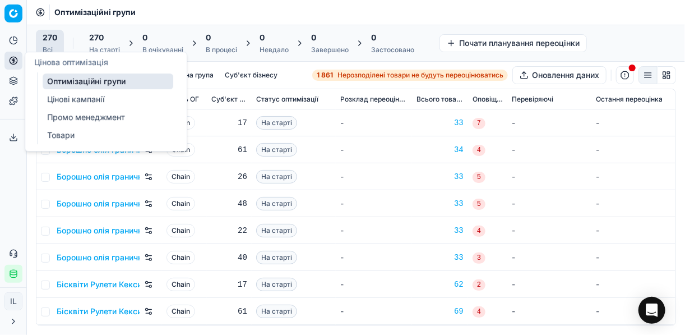
click at [55, 96] on link "Цінові кампанії" at bounding box center [108, 99] width 131 height 16
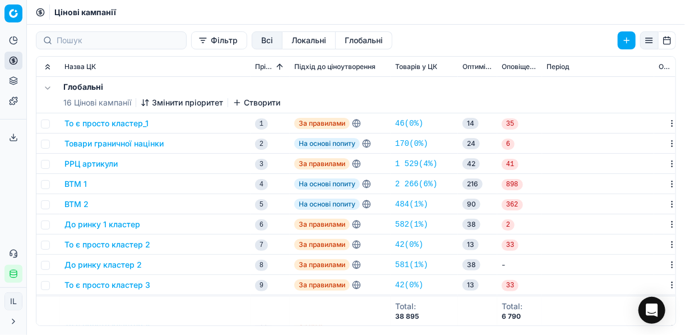
click at [191, 41] on button "Фільтр" at bounding box center [219, 40] width 56 height 18
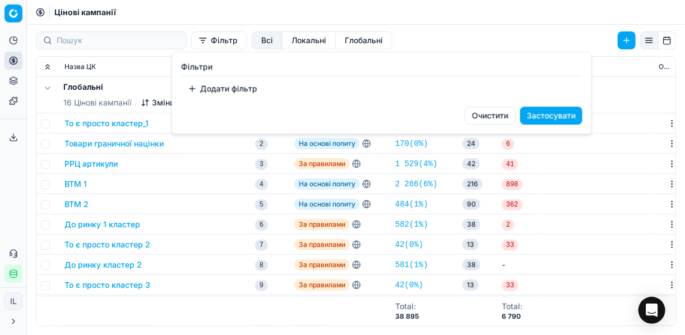
click at [194, 91] on button "Додати фільтр" at bounding box center [222, 89] width 83 height 18
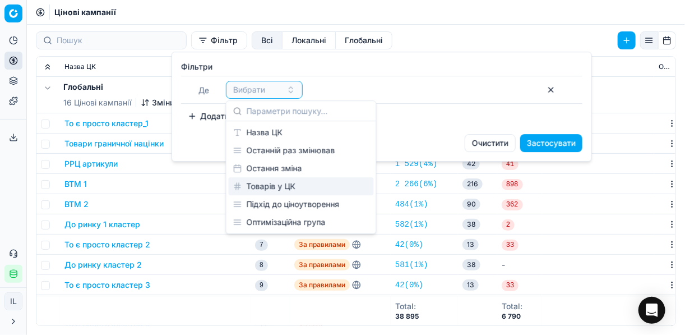
click at [281, 185] on div "Товарів у ЦК" at bounding box center [301, 186] width 145 height 18
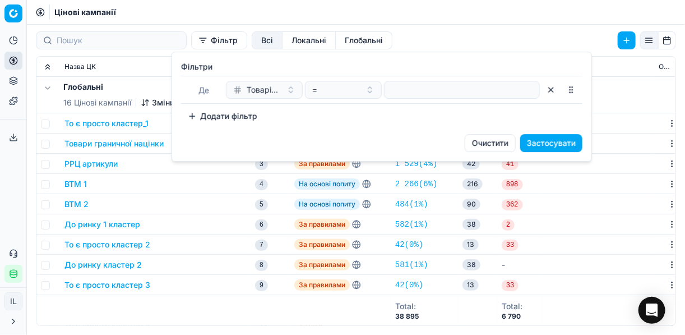
click at [549, 89] on button "button" at bounding box center [551, 90] width 18 height 18
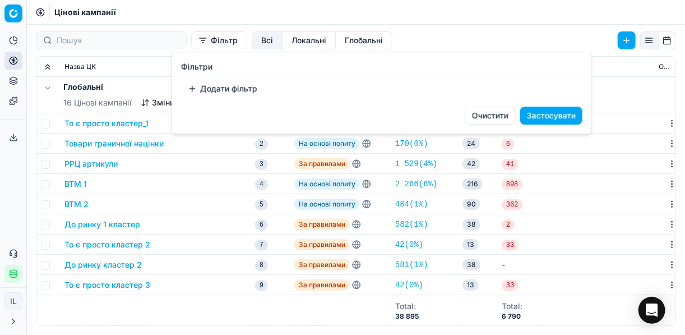
click at [495, 112] on button "Очистити" at bounding box center [490, 115] width 51 height 18
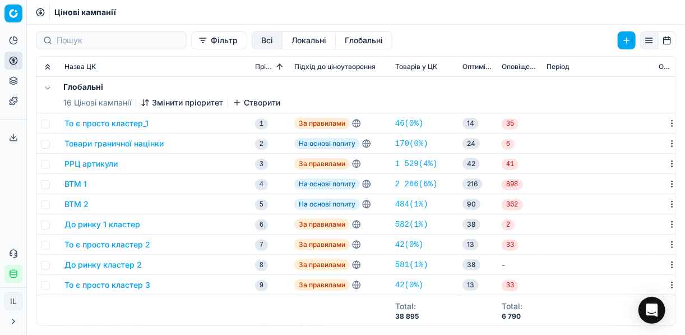
click at [191, 41] on button "Фільтр" at bounding box center [219, 40] width 56 height 18
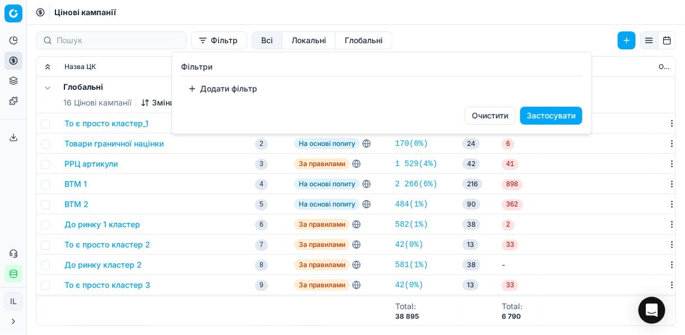
click at [193, 87] on button "Додати фільтр" at bounding box center [222, 89] width 83 height 18
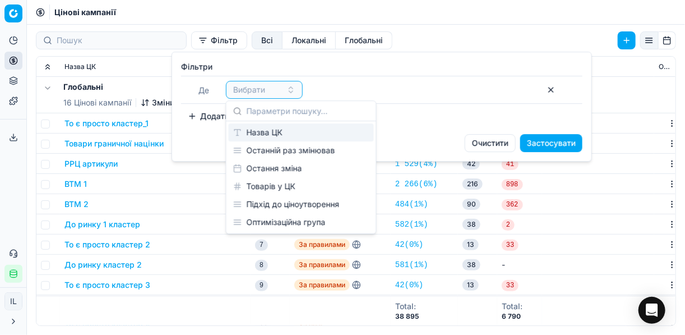
click at [275, 133] on div "Назва ЦК" at bounding box center [301, 132] width 145 height 18
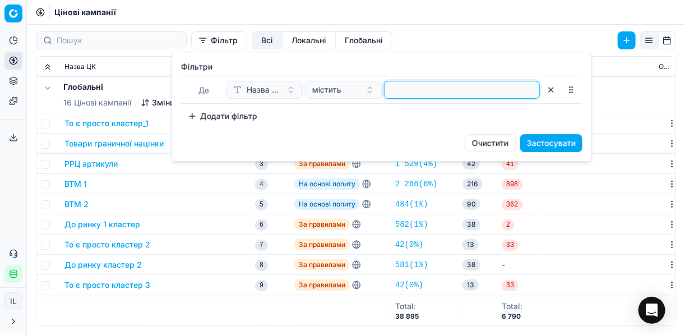
click at [404, 86] on input at bounding box center [462, 89] width 146 height 17
type input "риба"
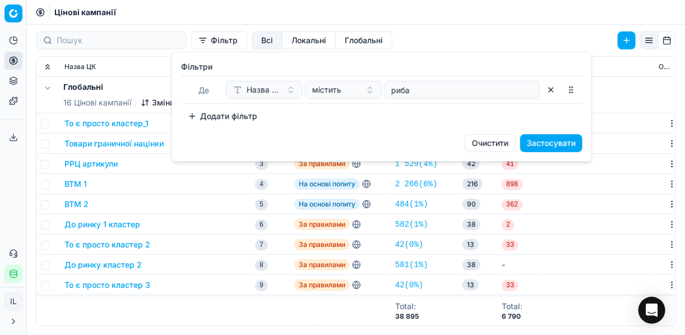
click at [541, 142] on button "Застосувати" at bounding box center [551, 143] width 62 height 18
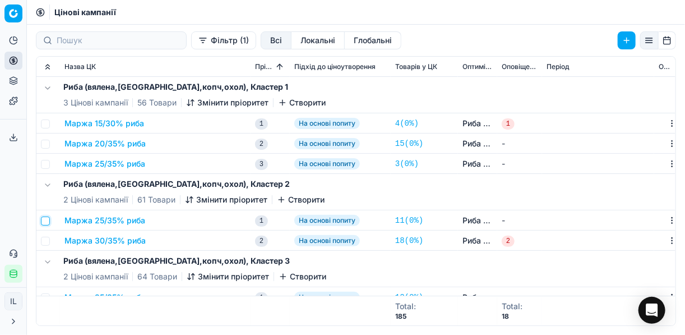
click at [44, 219] on input "checkbox" at bounding box center [45, 220] width 9 height 9
checkbox input "true"
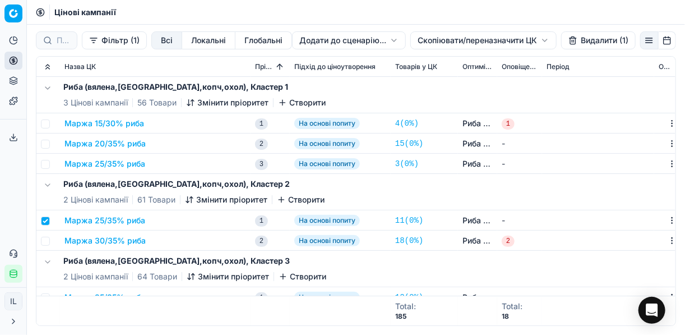
click at [578, 43] on button "Видалити (1)" at bounding box center [598, 40] width 75 height 18
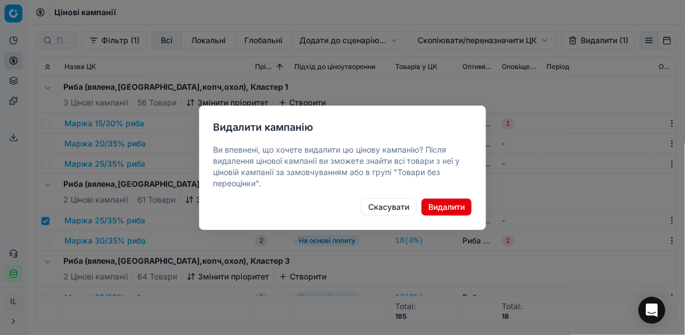
click at [436, 209] on button "Видалити" at bounding box center [446, 207] width 51 height 18
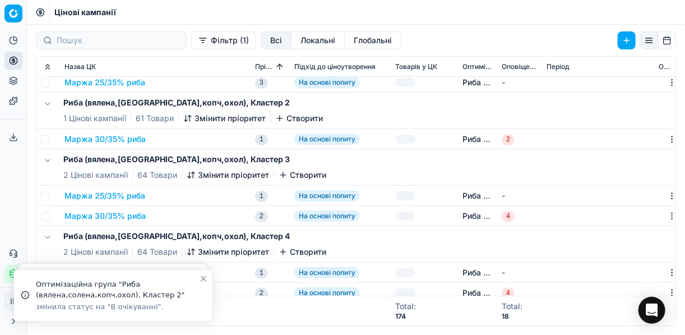
scroll to position [135, 0]
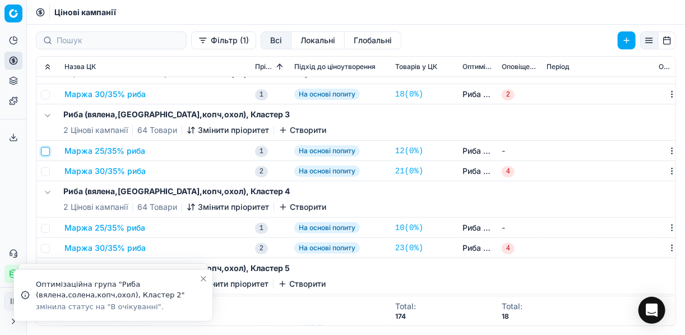
click at [48, 150] on input "checkbox" at bounding box center [45, 151] width 9 height 9
checkbox input "true"
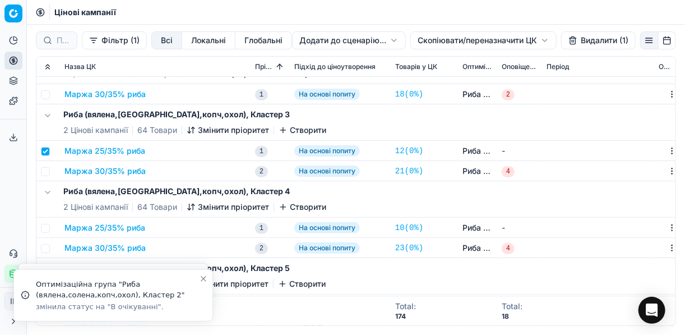
click at [585, 46] on button "Видалити (1)" at bounding box center [598, 40] width 75 height 18
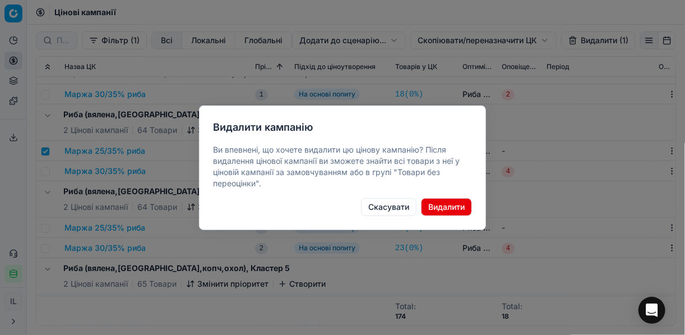
click at [438, 211] on button "Видалити" at bounding box center [446, 207] width 51 height 18
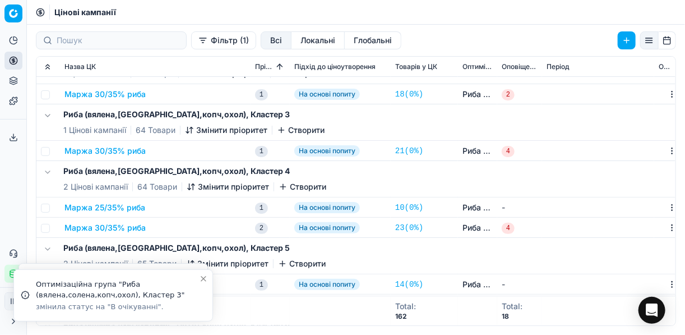
scroll to position [179, 0]
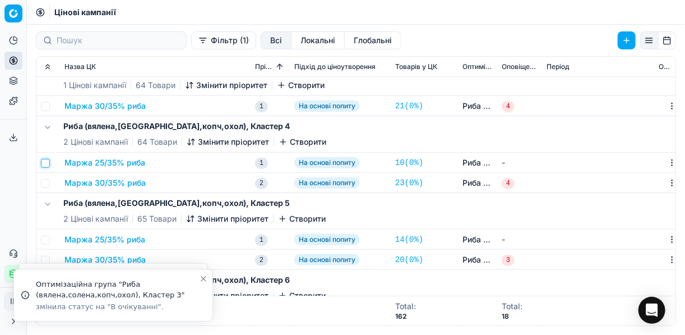
click at [45, 161] on input "checkbox" at bounding box center [45, 163] width 9 height 9
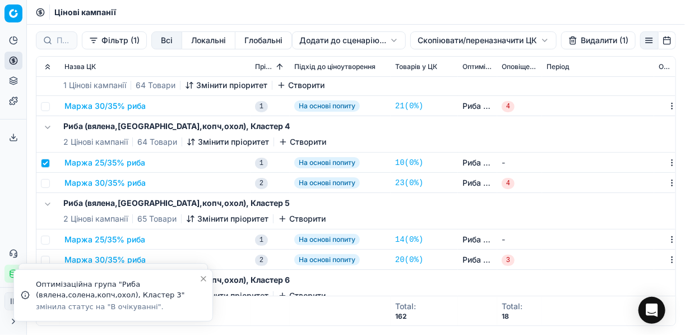
click at [590, 43] on button "Видалити (1)" at bounding box center [598, 40] width 75 height 18
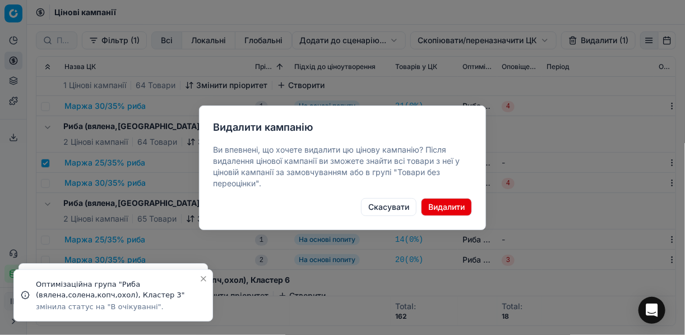
click at [449, 209] on button "Видалити" at bounding box center [446, 207] width 51 height 18
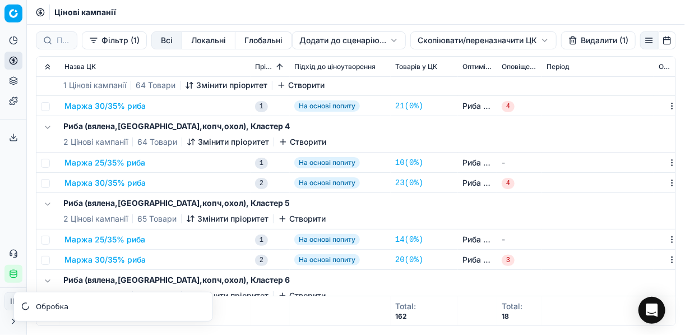
checkbox input "false"
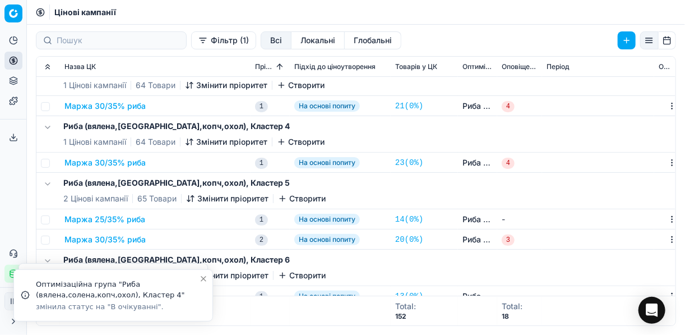
scroll to position [208, 0]
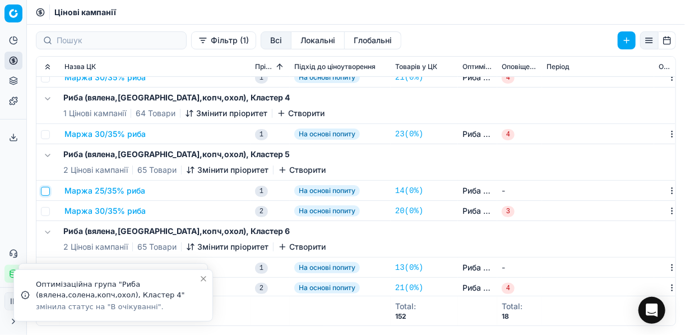
click at [48, 188] on input "checkbox" at bounding box center [45, 191] width 9 height 9
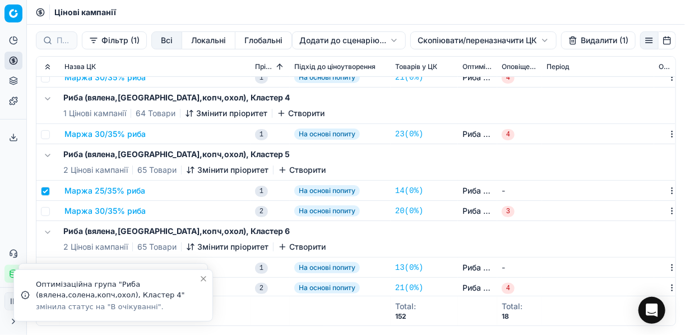
click at [589, 46] on button "Видалити (1)" at bounding box center [598, 40] width 75 height 18
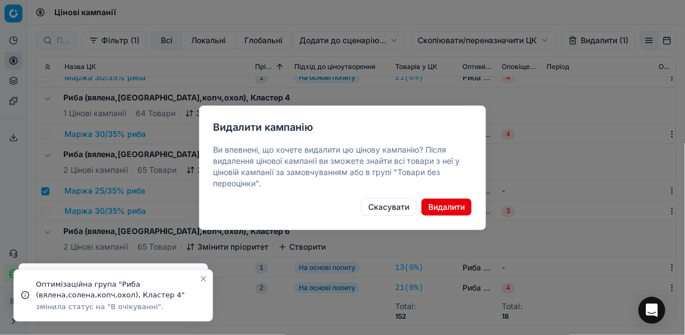
click at [436, 207] on button "Видалити" at bounding box center [446, 207] width 51 height 18
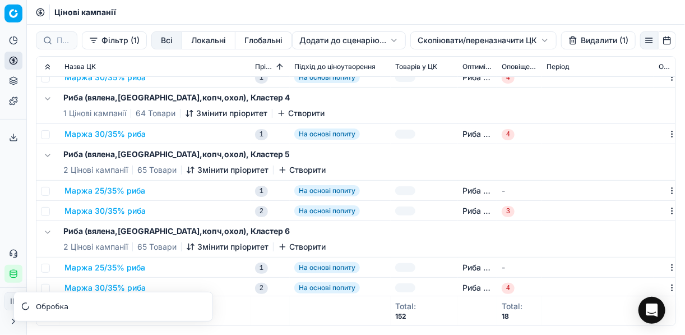
checkbox input "false"
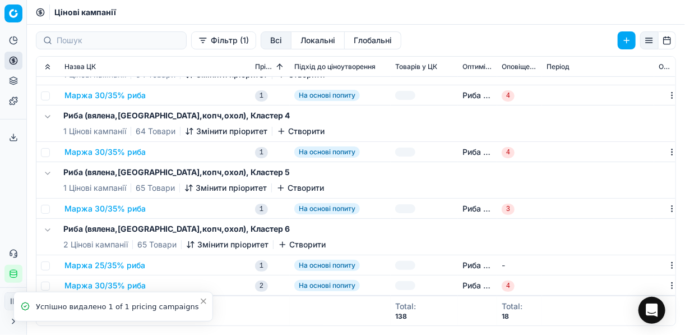
scroll to position [188, 0]
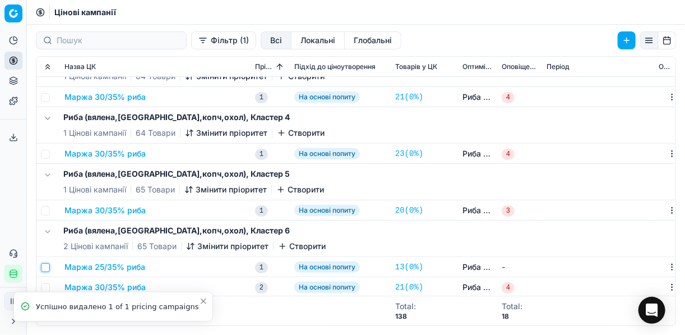
click at [48, 263] on input "checkbox" at bounding box center [45, 267] width 9 height 9
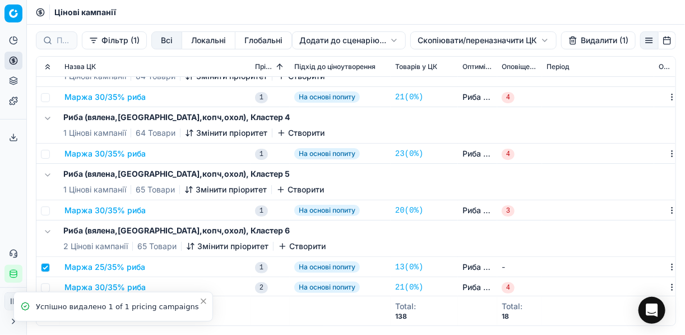
click at [603, 43] on button "Видалити (1)" at bounding box center [598, 40] width 75 height 18
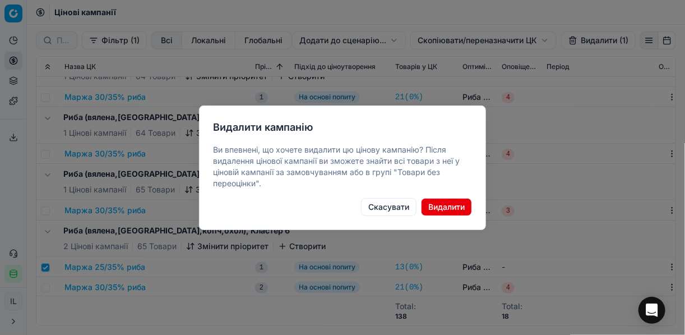
click at [465, 205] on button "Видалити" at bounding box center [446, 207] width 51 height 18
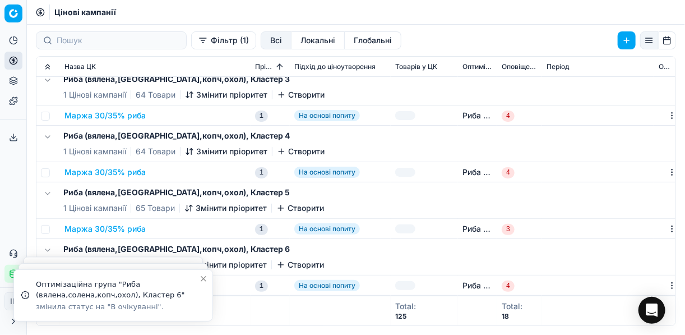
checkbox input "false"
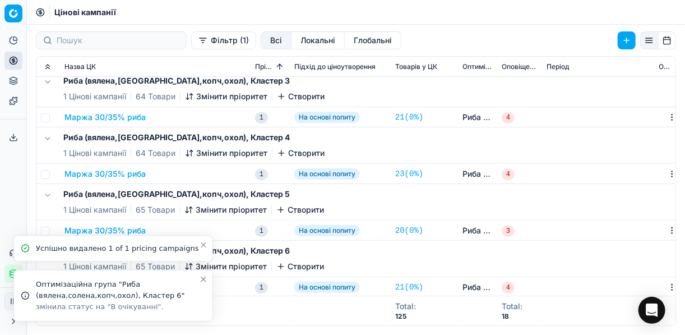
click at [207, 277] on icon "Close toast" at bounding box center [203, 279] width 9 height 9
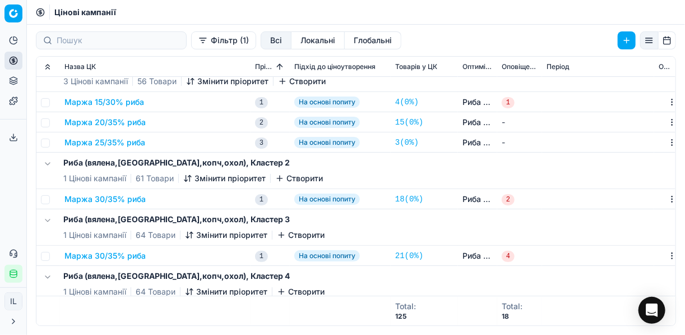
scroll to position [0, 0]
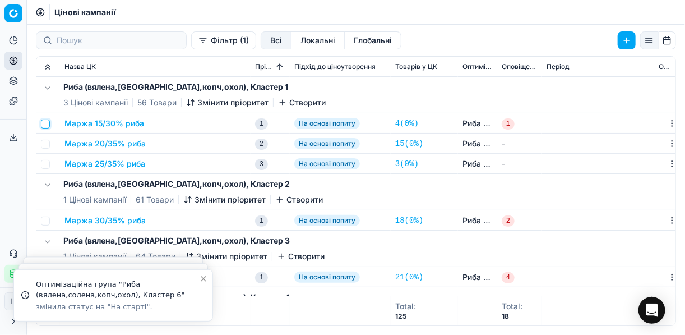
click at [44, 126] on input "checkbox" at bounding box center [45, 123] width 9 height 9
checkbox input "true"
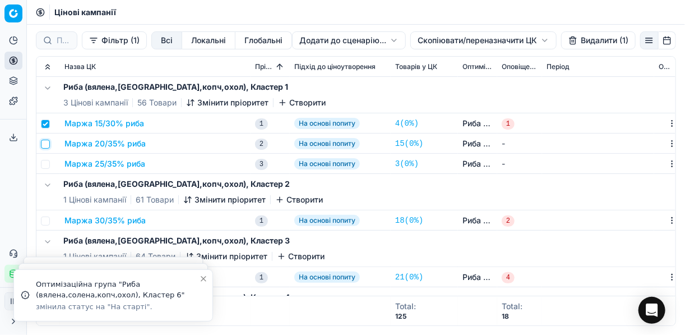
click at [46, 142] on input "checkbox" at bounding box center [45, 144] width 9 height 9
checkbox input "true"
click at [47, 163] on input "checkbox" at bounding box center [45, 164] width 9 height 9
checkbox input "true"
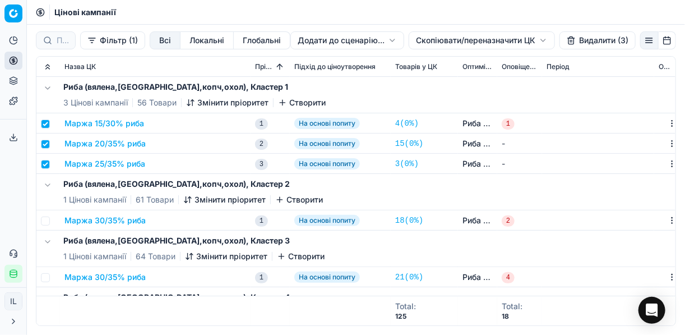
click at [437, 37] on html "Pricing platform Аналітика Цінова оптимізація Асортимент продукції Шаблони Серв…" at bounding box center [342, 167] width 685 height 335
click at [453, 66] on div "Копіювати ЦК" at bounding box center [481, 63] width 120 height 18
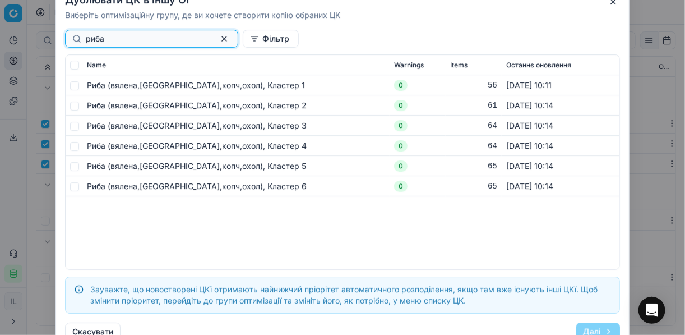
type input "риба"
click at [76, 105] on input "checkbox" at bounding box center [74, 105] width 9 height 9
checkbox input "true"
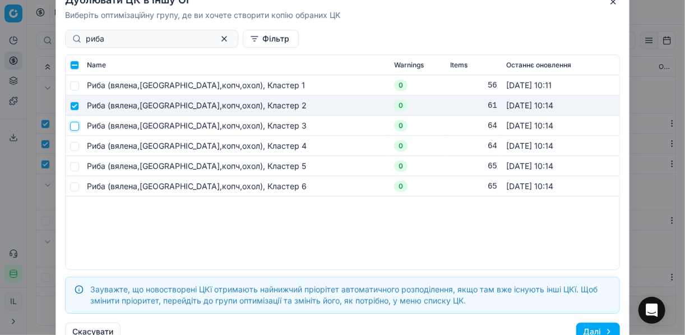
click at [76, 127] on input "checkbox" at bounding box center [74, 125] width 9 height 9
checkbox input "true"
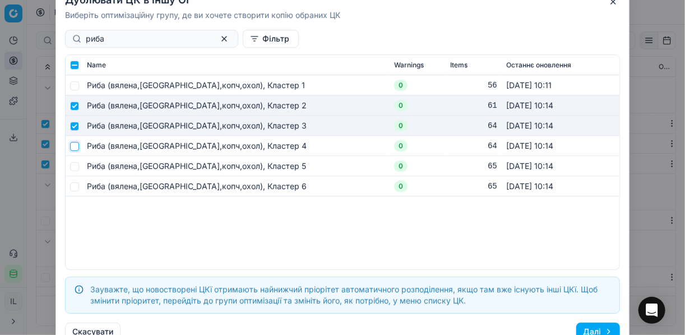
click at [77, 146] on input "checkbox" at bounding box center [74, 145] width 9 height 9
checkbox input "true"
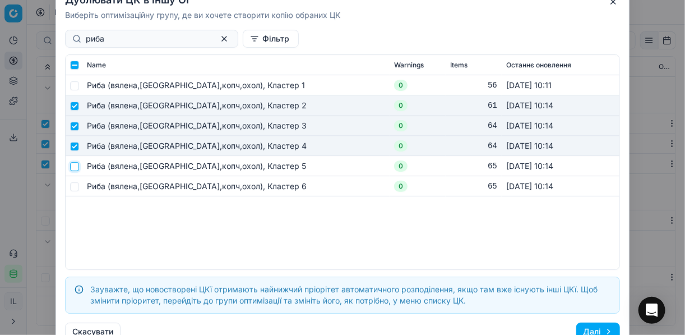
drag, startPoint x: 74, startPoint y: 168, endPoint x: 76, endPoint y: 178, distance: 10.9
click at [73, 168] on input "checkbox" at bounding box center [74, 165] width 9 height 9
checkbox input "true"
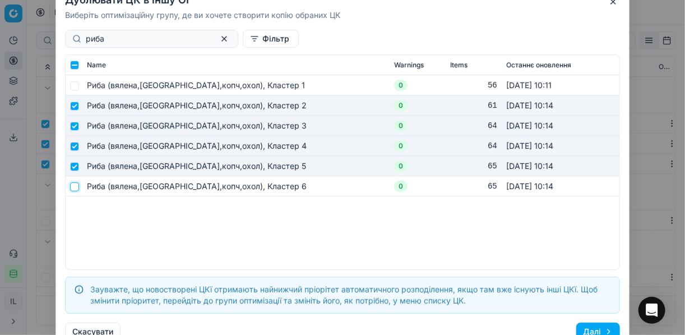
click at [76, 182] on input "checkbox" at bounding box center [74, 186] width 9 height 9
checkbox input "true"
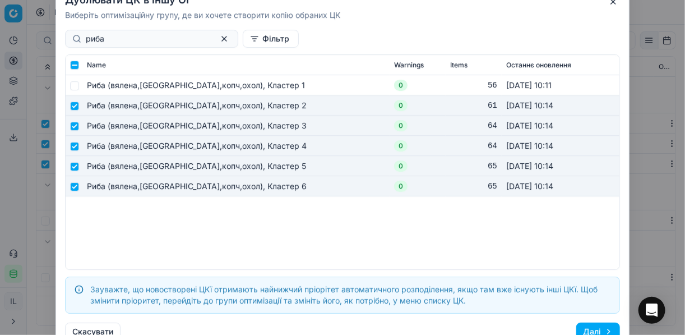
click at [590, 326] on button "Далі" at bounding box center [598, 331] width 44 height 18
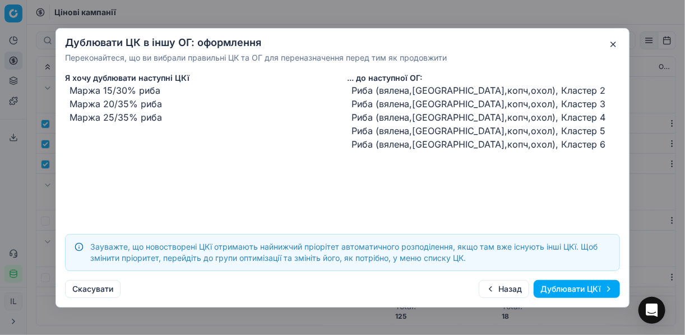
click at [564, 290] on button "Дублювати ЦКї" at bounding box center [577, 289] width 86 height 18
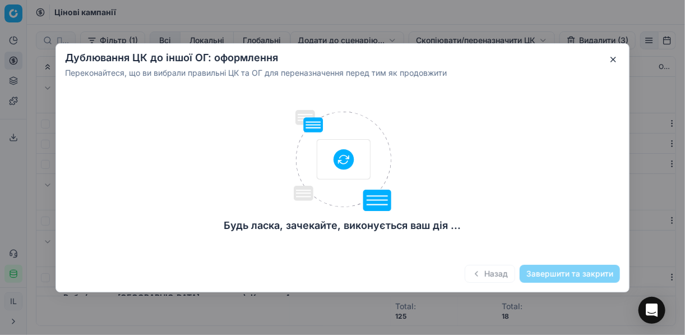
checkbox input "false"
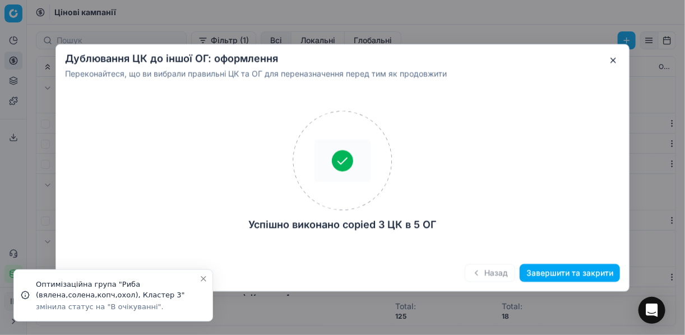
click at [559, 274] on button "Завершити та закрити" at bounding box center [570, 272] width 100 height 18
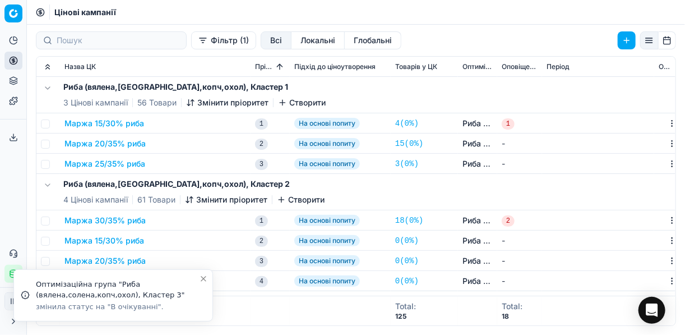
scroll to position [90, 0]
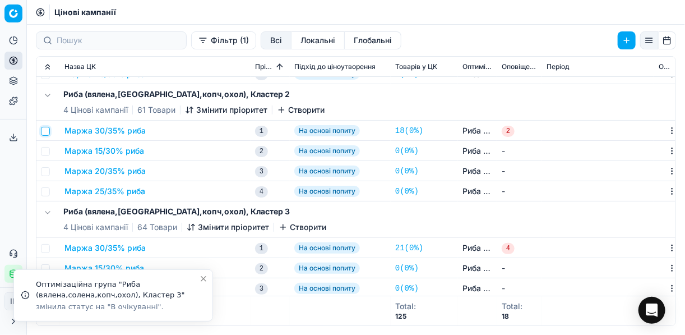
click at [45, 132] on input "checkbox" at bounding box center [45, 131] width 9 height 9
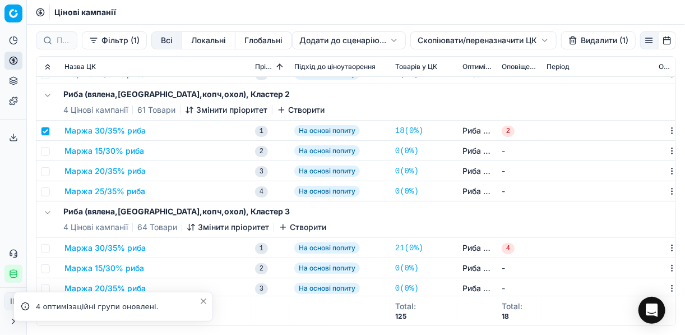
click at [573, 37] on button "Видалити (1)" at bounding box center [598, 40] width 75 height 18
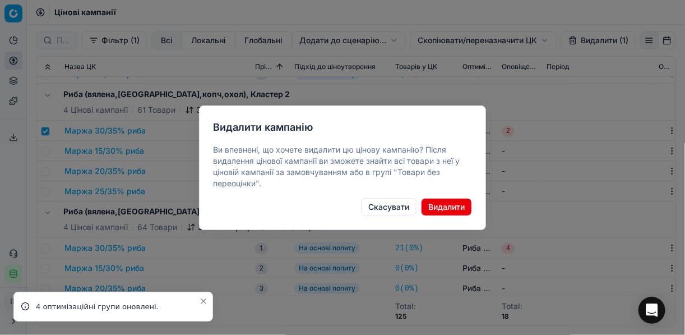
click at [452, 207] on button "Видалити" at bounding box center [446, 207] width 51 height 18
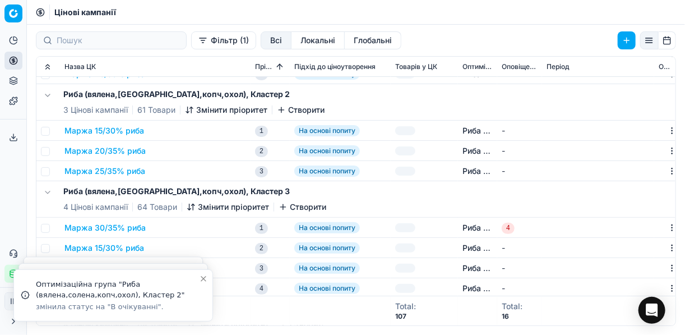
checkbox input "false"
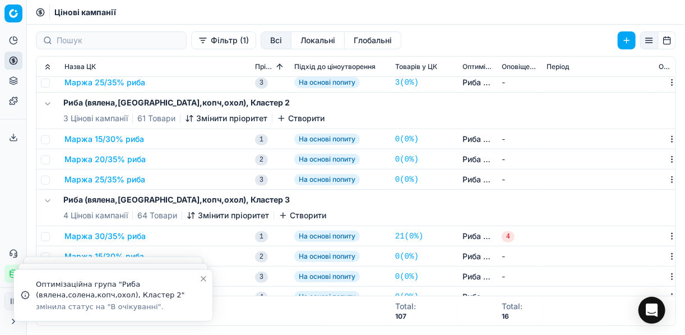
scroll to position [179, 0]
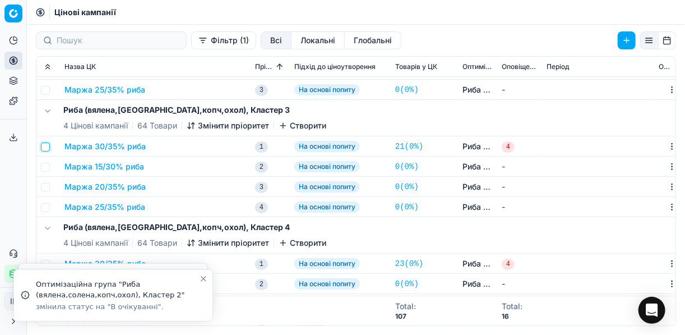
click at [44, 146] on input "checkbox" at bounding box center [45, 146] width 9 height 9
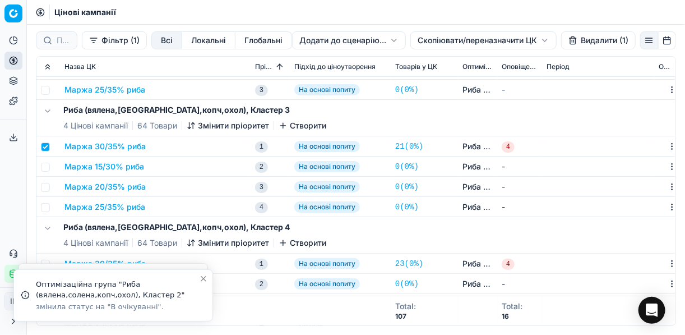
click at [587, 42] on button "Видалити (1)" at bounding box center [598, 40] width 75 height 18
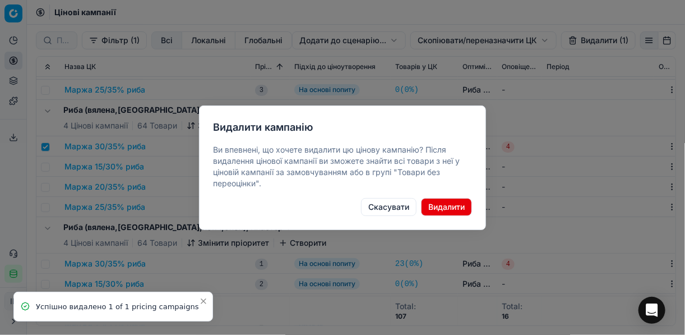
click at [443, 210] on button "Видалити" at bounding box center [446, 207] width 51 height 18
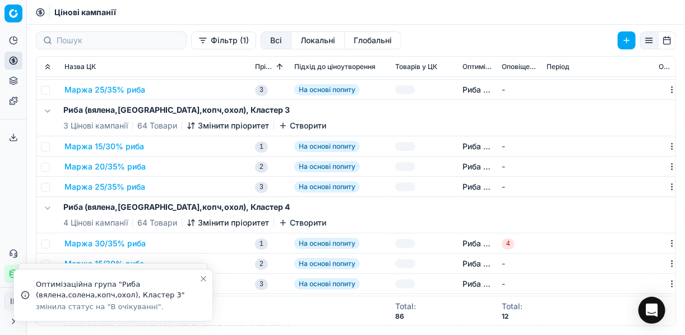
checkbox input "false"
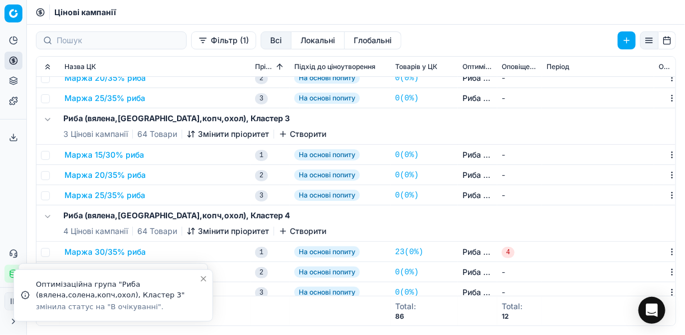
scroll to position [269, 0]
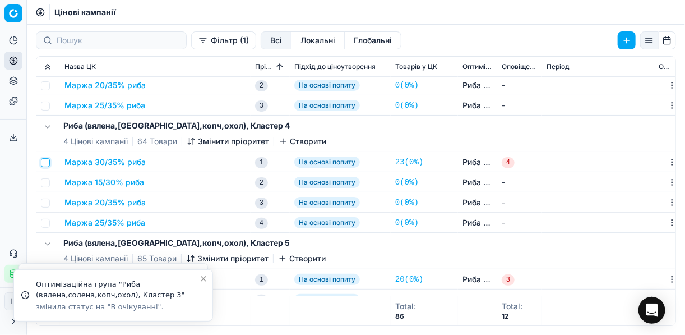
click at [47, 162] on input "checkbox" at bounding box center [45, 162] width 9 height 9
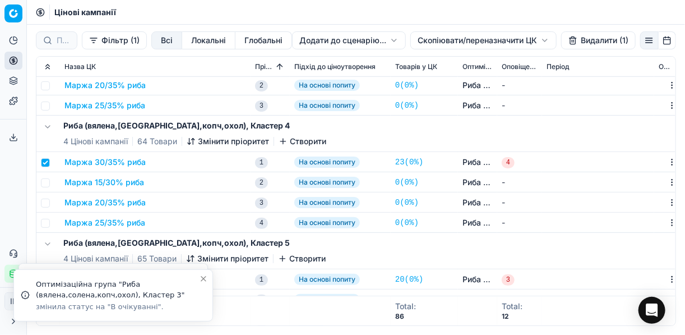
click at [577, 43] on button "Видалити (1)" at bounding box center [598, 40] width 75 height 18
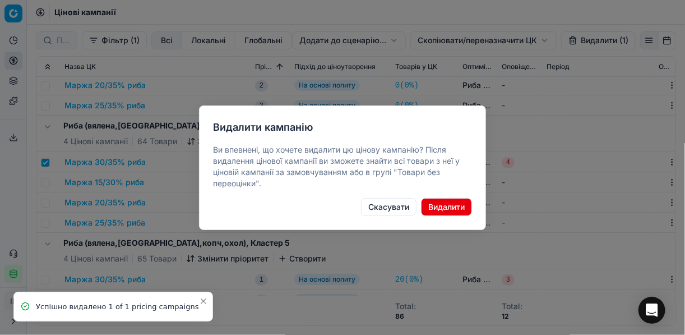
click at [451, 207] on button "Видалити" at bounding box center [446, 207] width 51 height 18
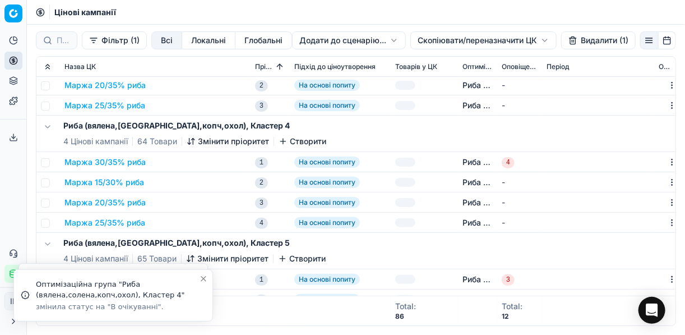
checkbox input "false"
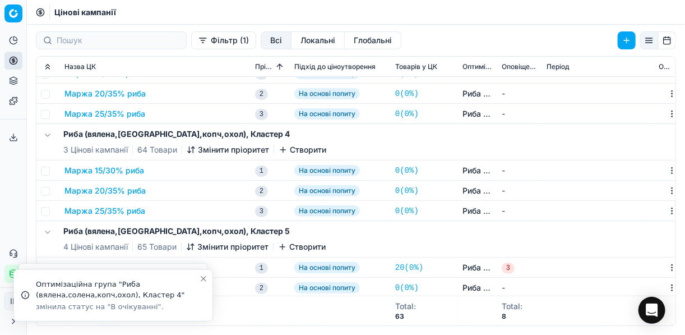
scroll to position [359, 0]
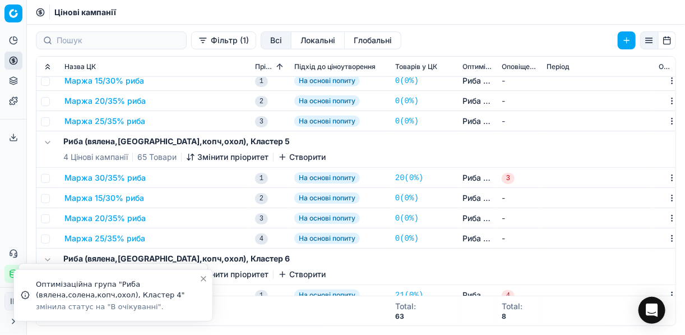
click at [50, 178] on td at bounding box center [48, 178] width 24 height 20
click at [46, 178] on input "checkbox" at bounding box center [45, 178] width 9 height 9
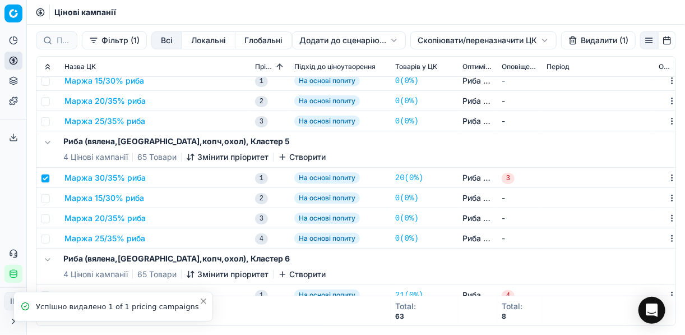
click at [582, 40] on button "Видалити (1)" at bounding box center [598, 40] width 75 height 18
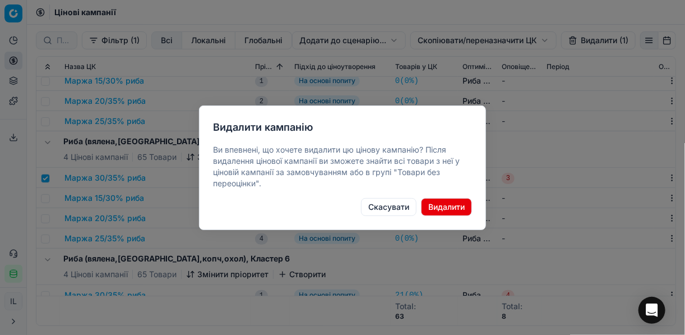
click at [444, 205] on button "Видалити" at bounding box center [446, 207] width 51 height 18
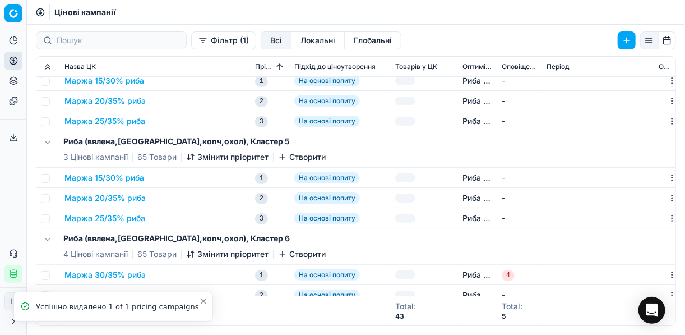
checkbox input "false"
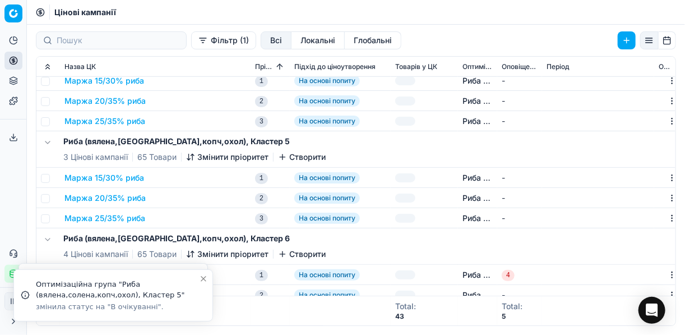
scroll to position [407, 0]
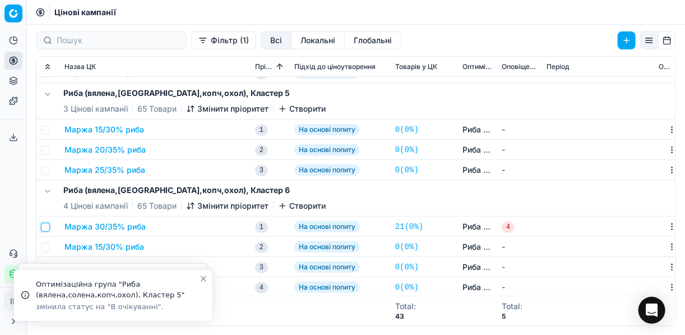
click at [47, 226] on input "checkbox" at bounding box center [45, 227] width 9 height 9
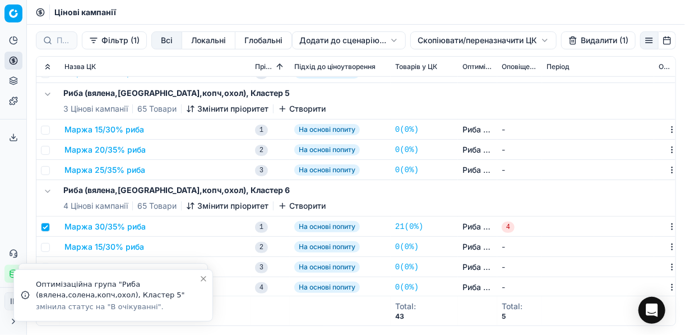
click at [578, 44] on button "Видалити (1)" at bounding box center [598, 40] width 75 height 18
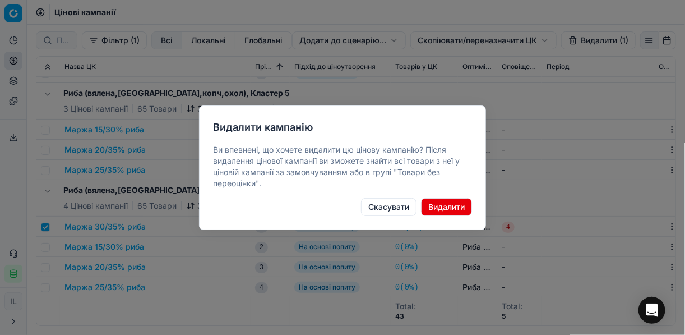
click at [449, 202] on button "Видалити" at bounding box center [446, 207] width 51 height 18
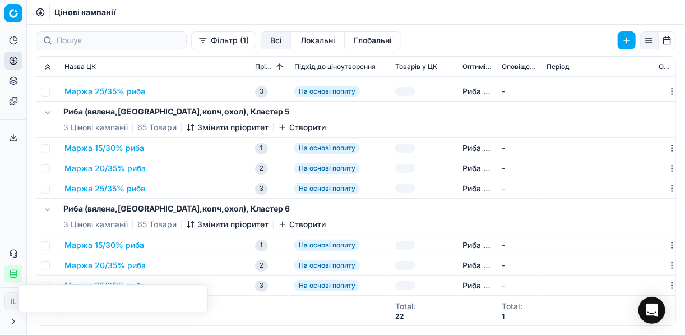
checkbox input "false"
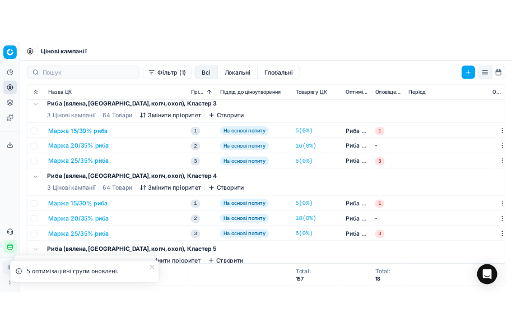
scroll to position [163, 0]
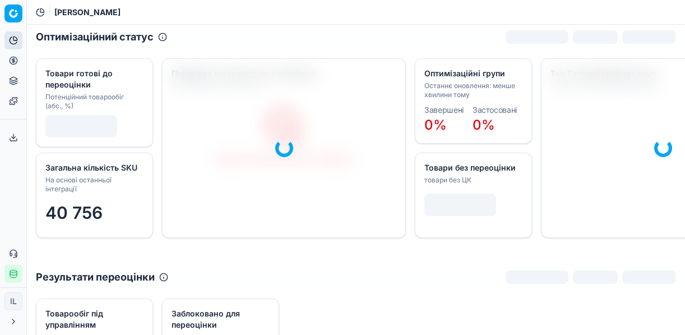
click at [13, 60] on icon at bounding box center [13, 60] width 0 height 4
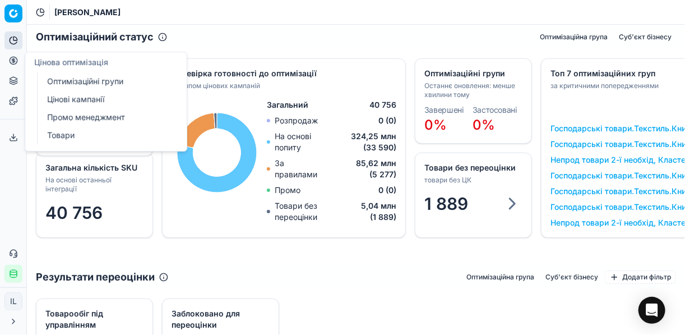
click at [88, 77] on link "Оптимізаційні групи" at bounding box center [108, 81] width 131 height 16
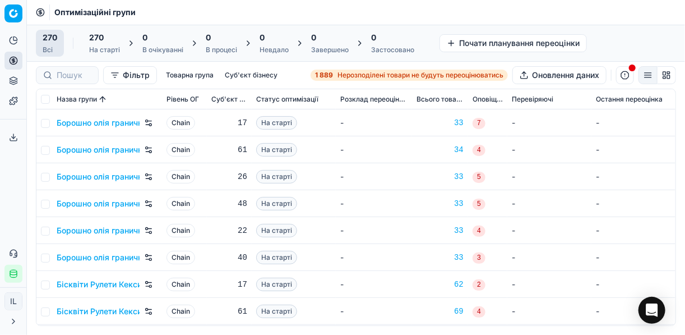
click at [337, 73] on span "Нерозподілені товари не будуть переоцінюватись" at bounding box center [420, 75] width 166 height 9
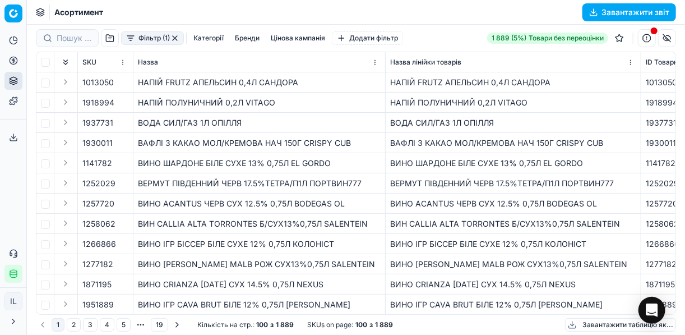
click at [135, 41] on button "Фільтр (1)" at bounding box center [152, 37] width 63 height 13
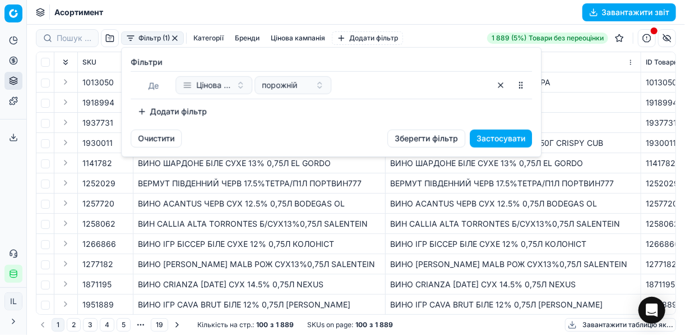
click at [145, 111] on button "Додати фільтр" at bounding box center [172, 112] width 83 height 18
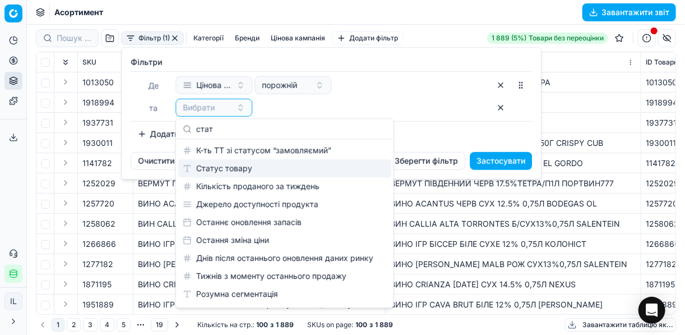
type input "стат"
click at [261, 170] on div "Статус товару" at bounding box center [284, 168] width 213 height 18
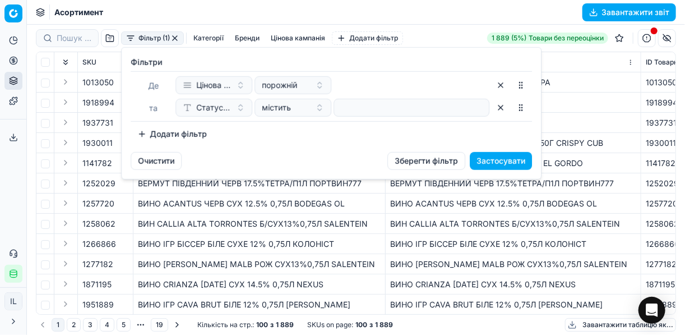
click at [145, 132] on button "Додати фільтр" at bounding box center [172, 134] width 83 height 18
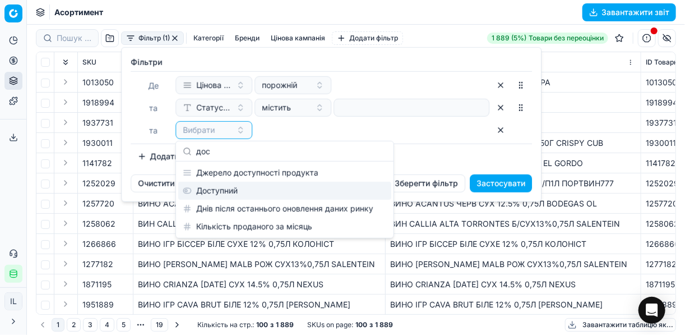
type input "дос"
click at [246, 189] on div "Доступний" at bounding box center [284, 191] width 213 height 18
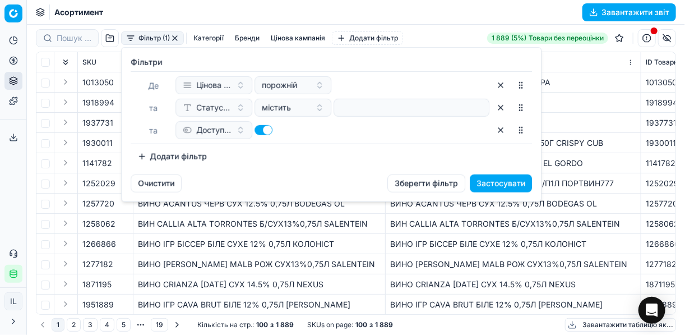
click at [145, 155] on button "Додати фільтр" at bounding box center [172, 156] width 83 height 18
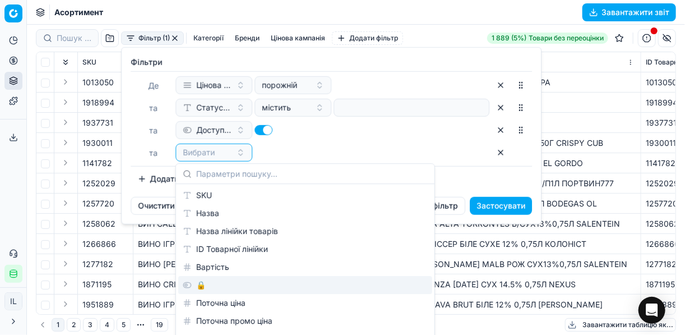
click at [204, 283] on div "🔒" at bounding box center [305, 285] width 254 height 18
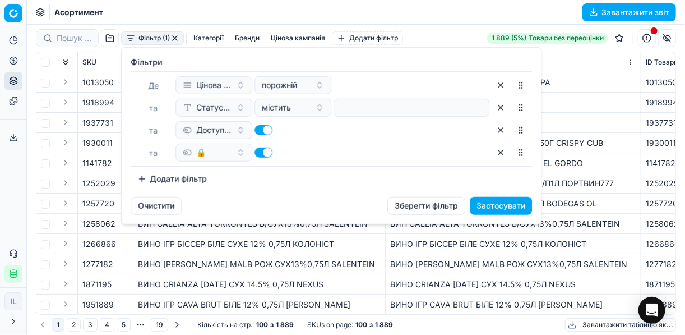
click at [257, 150] on button "button" at bounding box center [263, 152] width 18 height 10
checkbox input "false"
click at [484, 203] on button "Застосувати" at bounding box center [501, 206] width 62 height 18
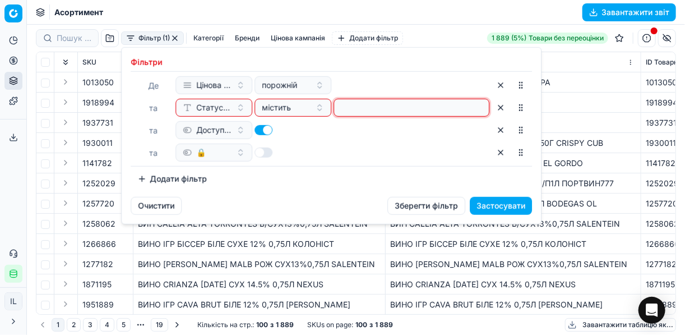
click at [365, 100] on input at bounding box center [412, 107] width 146 height 17
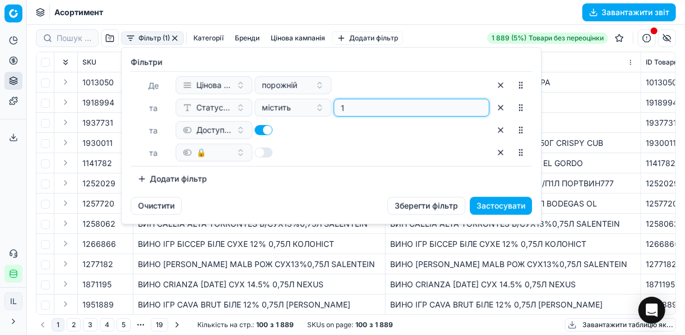
type input "1"
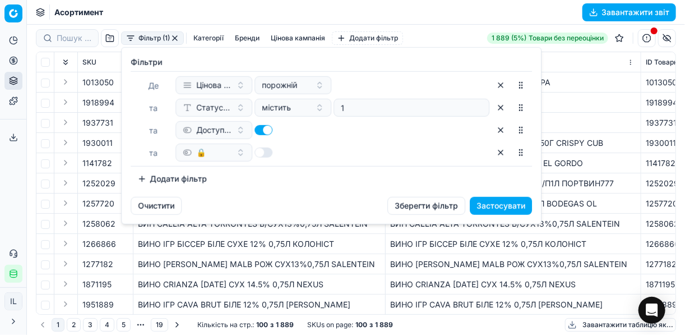
click at [503, 205] on button "Застосувати" at bounding box center [501, 206] width 62 height 18
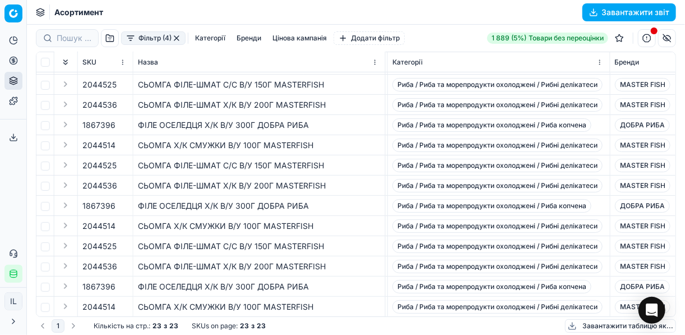
scroll to position [226, 2103]
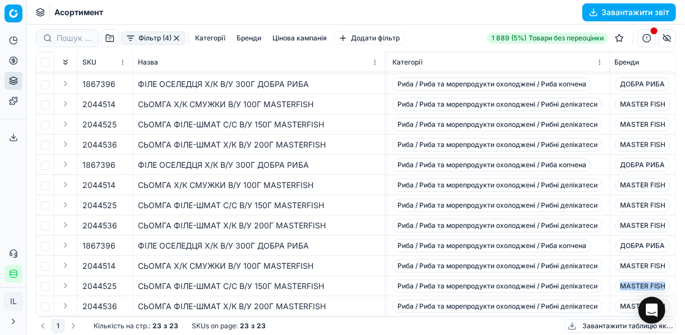
drag, startPoint x: 664, startPoint y: 280, endPoint x: 621, endPoint y: 280, distance: 43.2
click at [621, 280] on span "MASTER FISH" at bounding box center [642, 285] width 55 height 13
drag, startPoint x: 621, startPoint y: 280, endPoint x: 647, endPoint y: 279, distance: 26.4
click at [647, 279] on span "MASTER FISH" at bounding box center [642, 285] width 55 height 13
drag, startPoint x: 647, startPoint y: 279, endPoint x: 615, endPoint y: 276, distance: 32.0
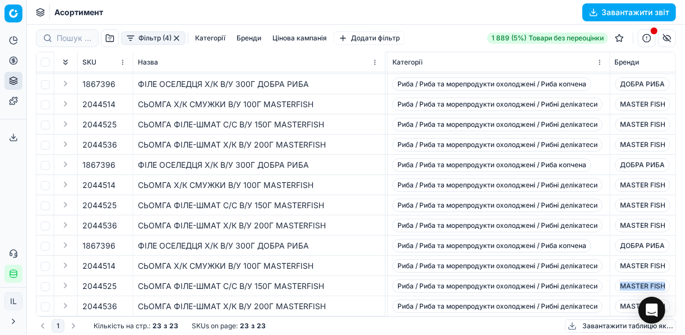
click at [615, 279] on span "MASTER FISH" at bounding box center [642, 285] width 55 height 13
copy span "MASTER FISH"
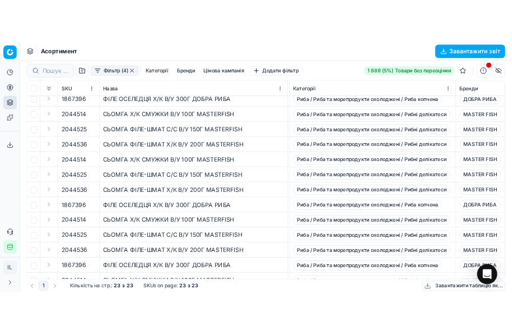
scroll to position [0, 2103]
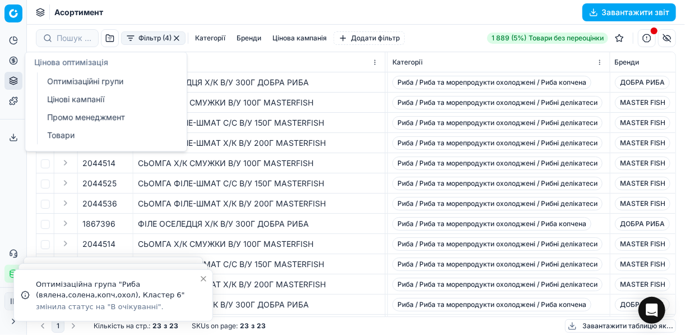
click at [15, 61] on icon at bounding box center [13, 60] width 9 height 9
drag, startPoint x: 71, startPoint y: 75, endPoint x: 113, endPoint y: 70, distance: 42.9
click at [71, 75] on link "Оптимізаційні групи" at bounding box center [108, 81] width 131 height 16
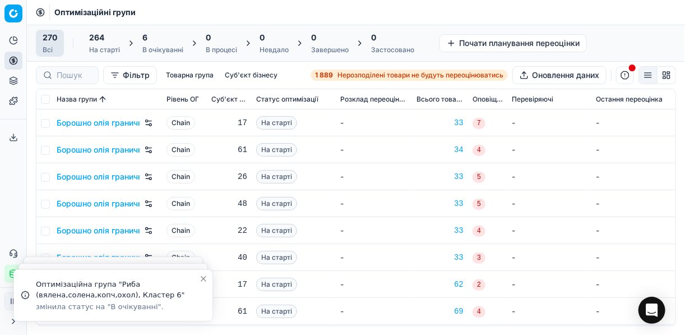
click at [149, 43] on div "6 В очікуванні" at bounding box center [162, 43] width 41 height 22
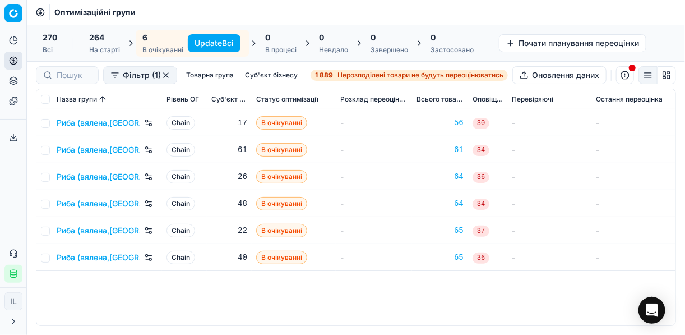
click at [150, 40] on div "6" at bounding box center [162, 37] width 41 height 11
click at [200, 38] on button "Update Всі" at bounding box center [214, 43] width 53 height 18
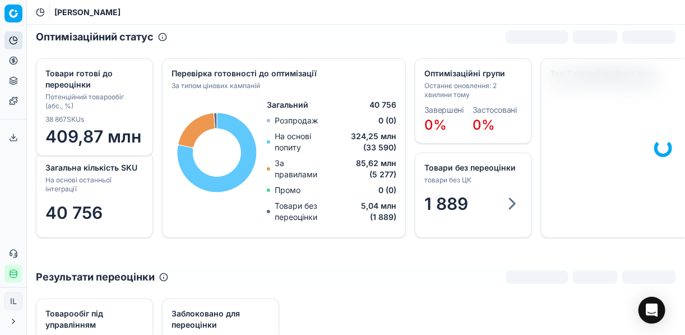
click at [22, 60] on button "Toggle Sidebar" at bounding box center [26, 167] width 9 height 335
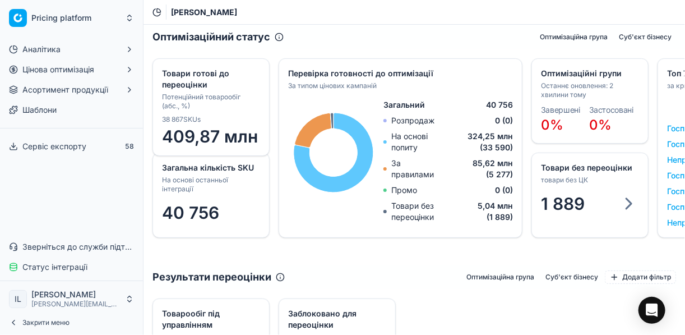
click at [12, 324] on icon at bounding box center [13, 322] width 9 height 9
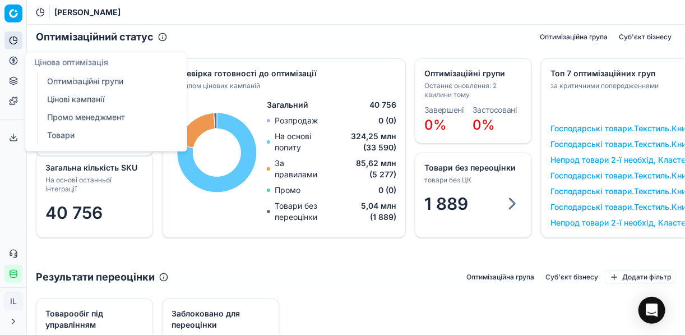
click at [68, 102] on link "Цінові кампанії" at bounding box center [108, 99] width 131 height 16
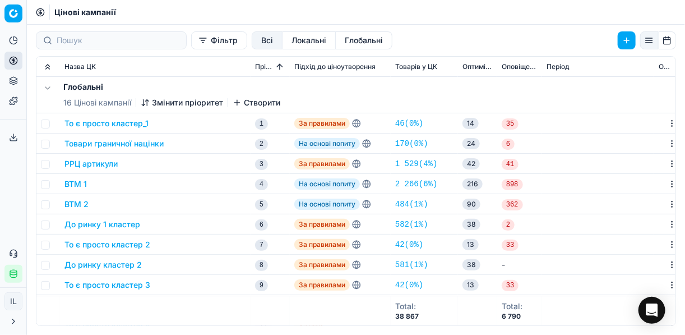
click at [191, 44] on button "Фільтр" at bounding box center [219, 40] width 56 height 18
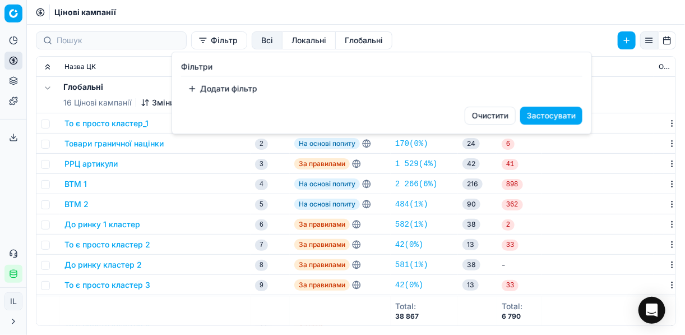
click at [244, 87] on button "Додати фільтр" at bounding box center [222, 89] width 83 height 18
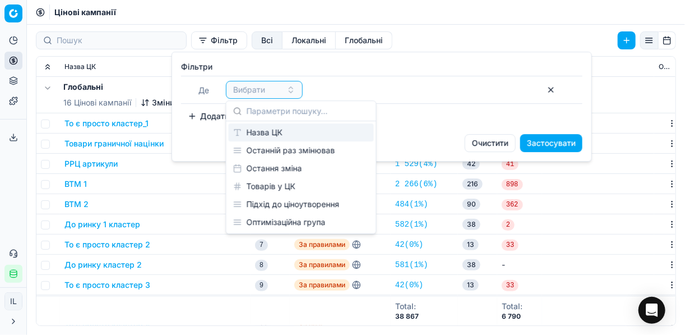
click at [269, 131] on div "Назва ЦК" at bounding box center [301, 132] width 145 height 18
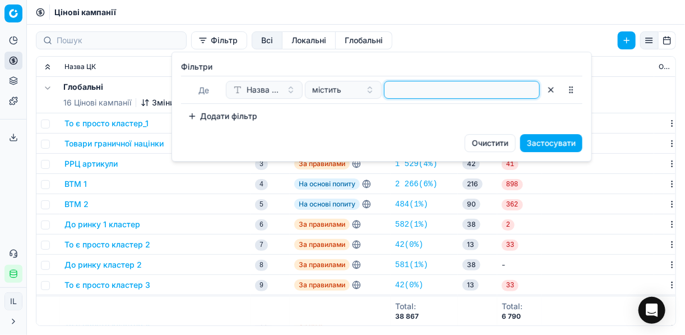
click at [401, 86] on input at bounding box center [462, 89] width 146 height 17
type input "риба"
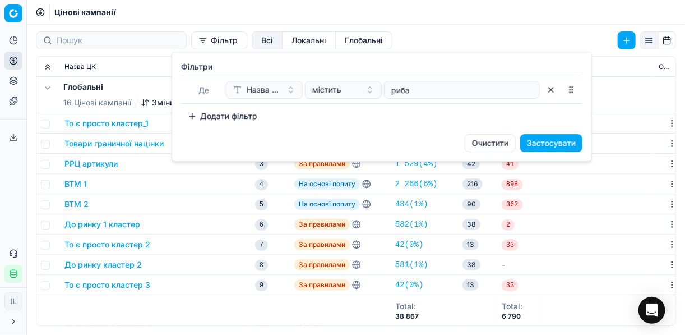
click at [512, 140] on button "Застосувати" at bounding box center [551, 143] width 62 height 18
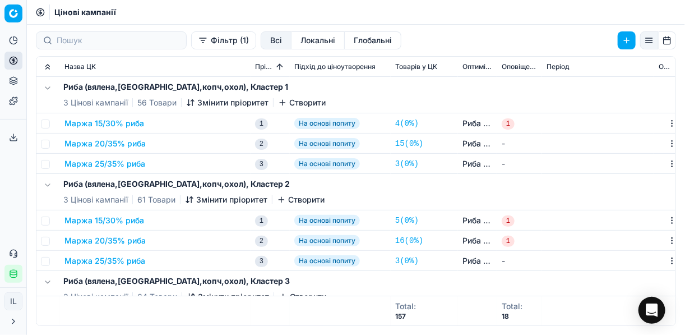
click at [120, 142] on button "Маржа 20/35% риба" at bounding box center [104, 143] width 81 height 11
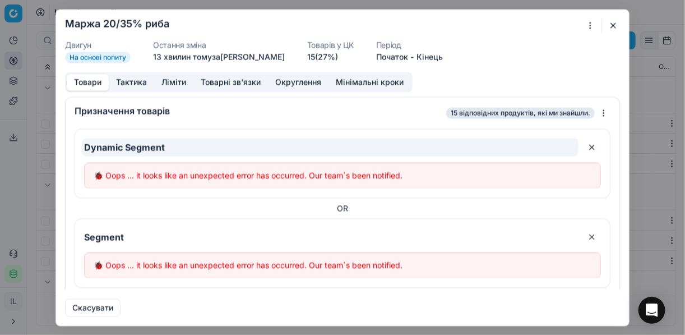
click at [120, 142] on input "Dynamic Segment" at bounding box center [330, 147] width 497 height 18
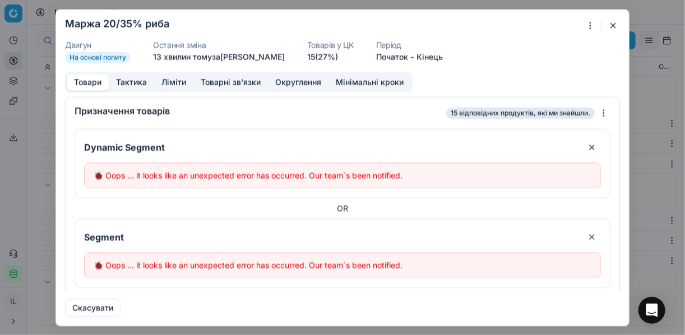
click at [512, 25] on button "button" at bounding box center [612, 24] width 13 height 13
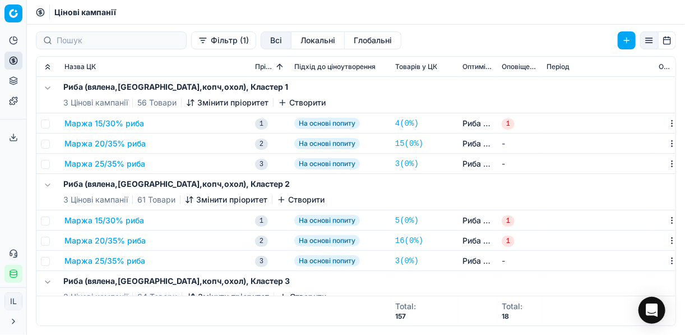
click at [128, 146] on button "Маржа 20/35% риба" at bounding box center [104, 143] width 81 height 11
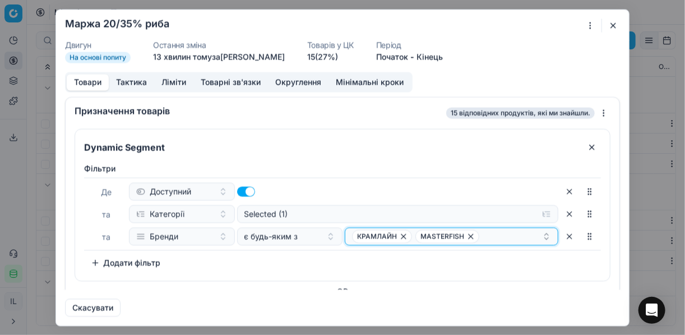
click at [500, 235] on div "КРАМЛАЙН MASTERFISH" at bounding box center [447, 235] width 190 height 13
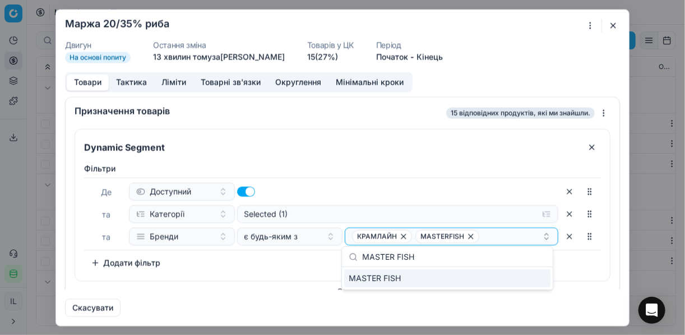
type input "MASTER FISH"
click at [512, 279] on div "MASTER FISH" at bounding box center [447, 278] width 206 height 18
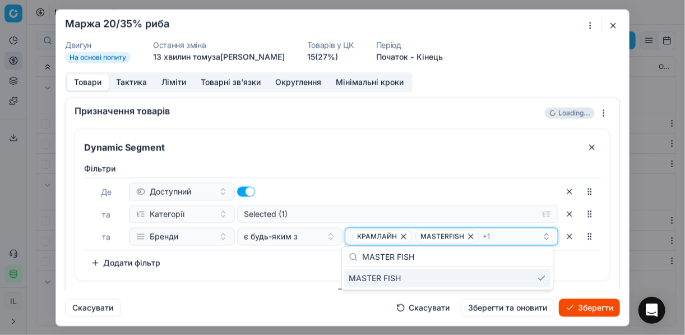
click at [466, 237] on icon "button" at bounding box center [470, 235] width 9 height 9
click at [306, 260] on div "Фiльтри Де Доступний та Категорії Selected (1) та Бренди є будь-яким з КРАМЛАЙН…" at bounding box center [342, 217] width 517 height 109
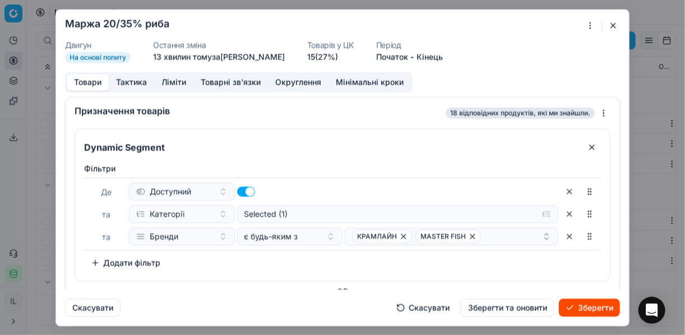
click at [512, 306] on button "Зберегти" at bounding box center [589, 307] width 61 height 18
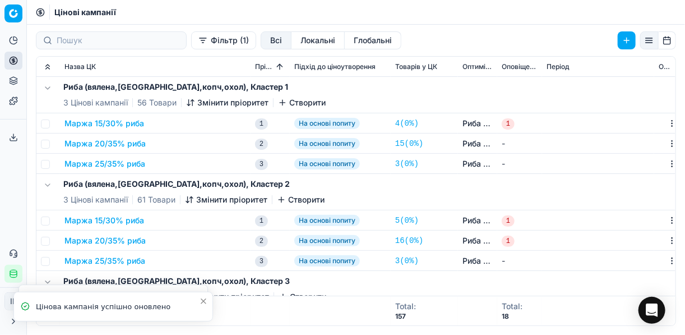
click at [123, 240] on button "Маржа 20/35% риба" at bounding box center [104, 240] width 81 height 11
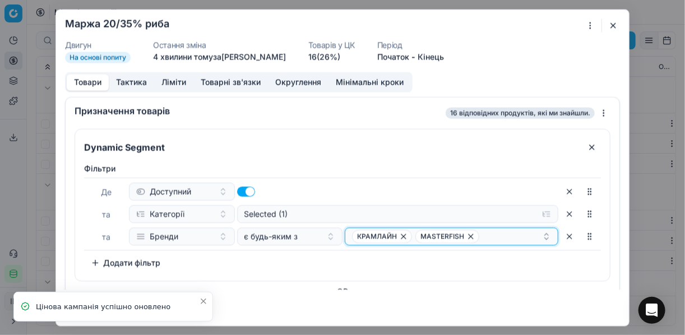
click at [466, 238] on icon "button" at bounding box center [470, 235] width 9 height 9
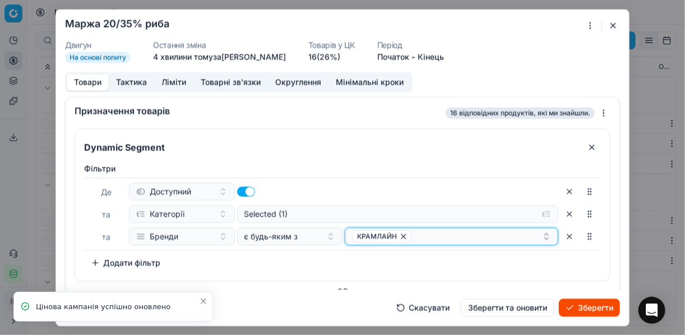
click at [481, 237] on div "КРАМЛАЙН" at bounding box center [447, 235] width 190 height 13
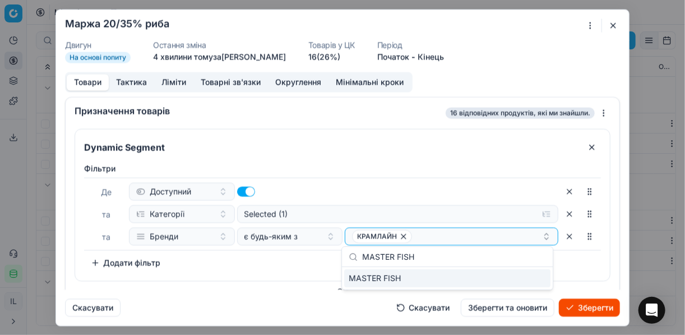
type input "MASTER FISH"
click at [512, 285] on div "MASTER FISH" at bounding box center [447, 278] width 206 height 18
click at [512, 309] on button "Зберегти" at bounding box center [589, 307] width 61 height 18
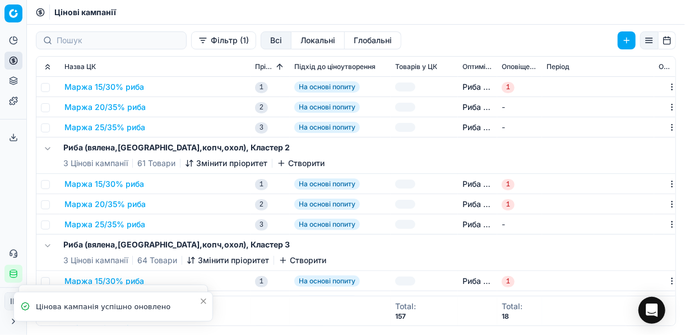
scroll to position [135, 0]
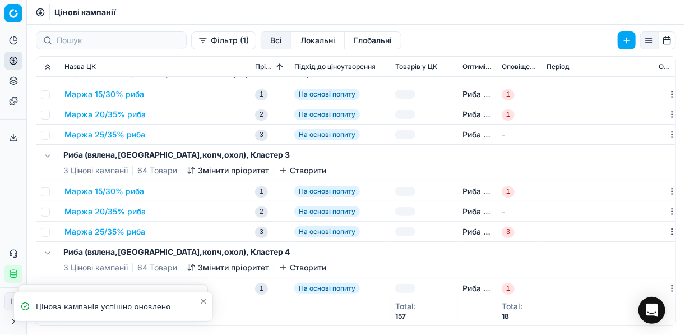
click at [118, 211] on button "Маржа 20/35% риба" at bounding box center [104, 211] width 81 height 11
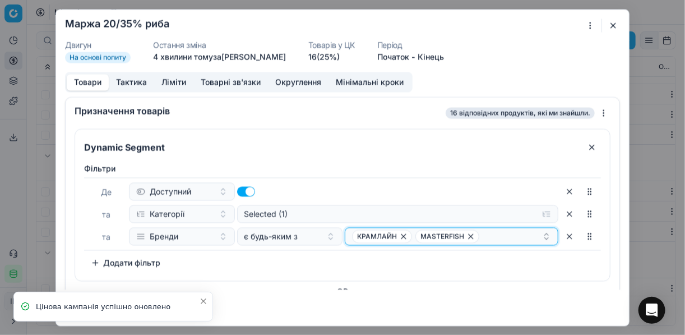
click at [466, 236] on icon "button" at bounding box center [470, 235] width 9 height 9
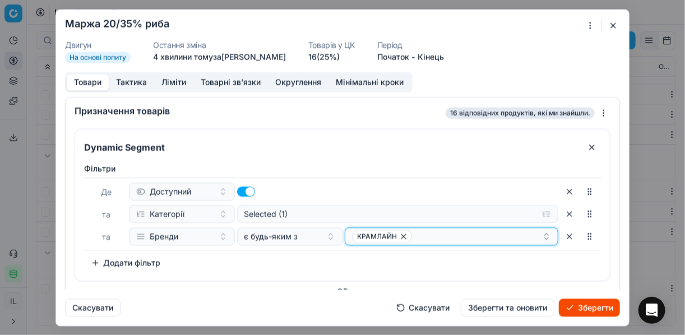
click at [486, 234] on div "КРАМЛАЙН" at bounding box center [447, 235] width 190 height 13
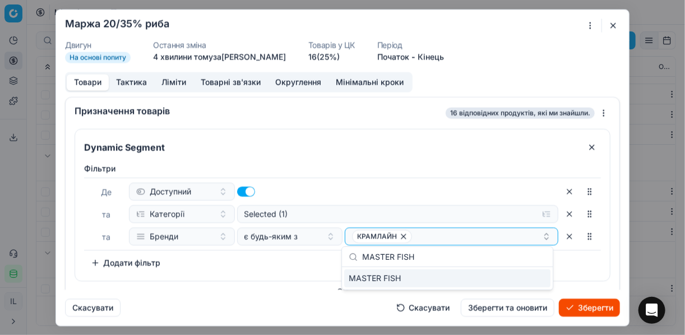
type input "MASTER FISH"
click at [512, 282] on div "MASTER FISH" at bounding box center [447, 278] width 206 height 18
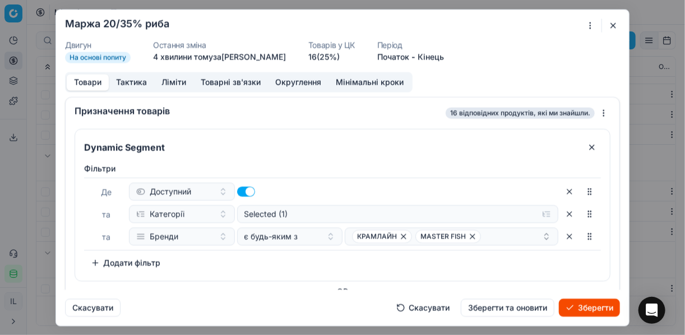
click at [512, 306] on button "Зберегти" at bounding box center [589, 307] width 61 height 18
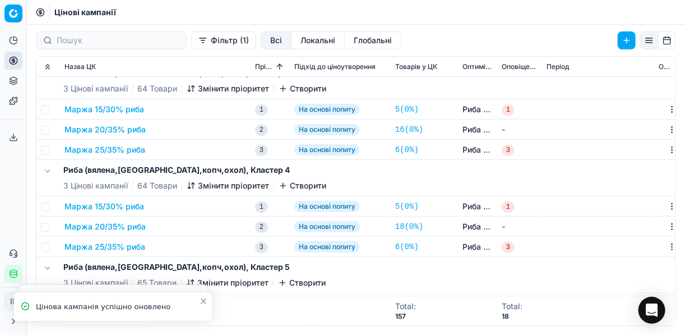
scroll to position [269, 0]
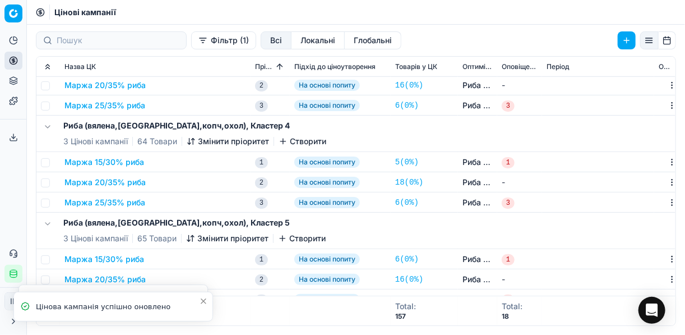
click at [135, 182] on button "Маржа 20/35% риба" at bounding box center [104, 182] width 81 height 11
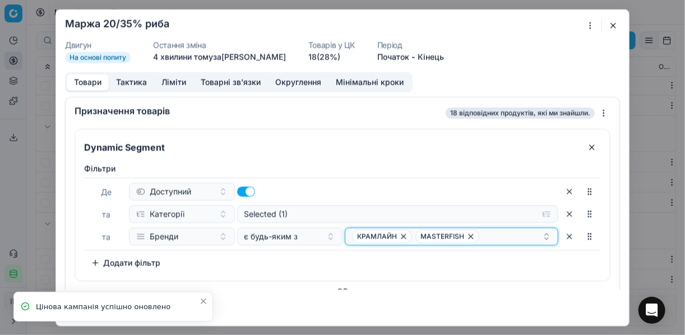
click at [469, 235] on icon "button" at bounding box center [471, 236] width 4 height 4
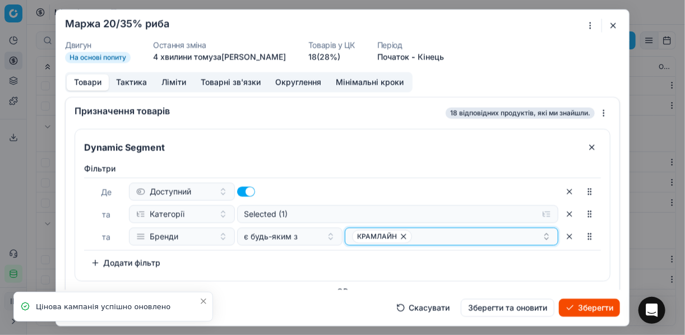
click at [484, 233] on div "КРАМЛАЙН" at bounding box center [447, 235] width 190 height 13
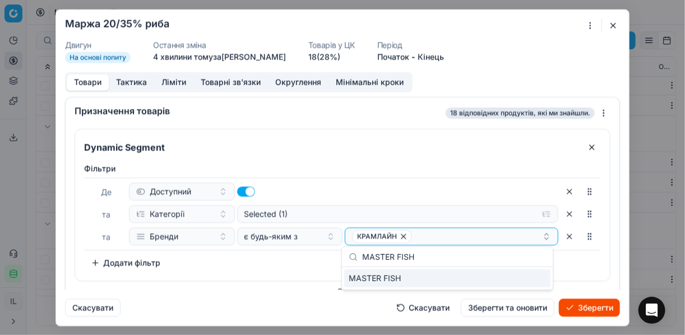
type input "MASTER FISH"
drag, startPoint x: 532, startPoint y: 274, endPoint x: 554, endPoint y: 276, distance: 22.0
click at [512, 274] on div "MASTER FISH" at bounding box center [447, 278] width 206 height 18
click at [512, 309] on button "Зберегти" at bounding box center [589, 307] width 61 height 18
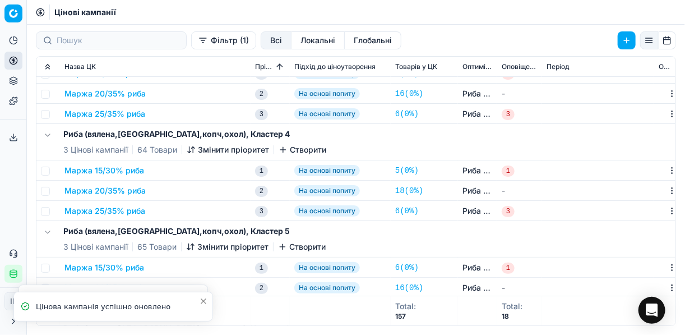
scroll to position [359, 0]
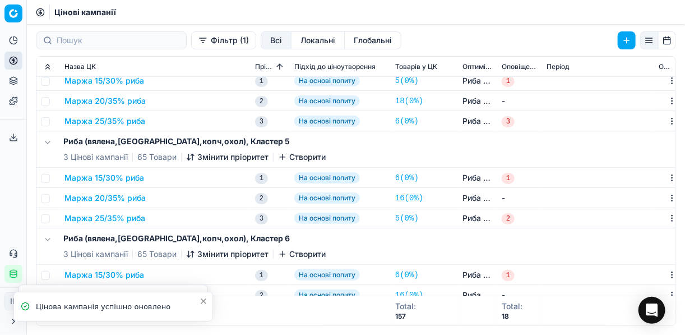
click at [126, 202] on button "Маржа 20/35% риба" at bounding box center [104, 197] width 81 height 11
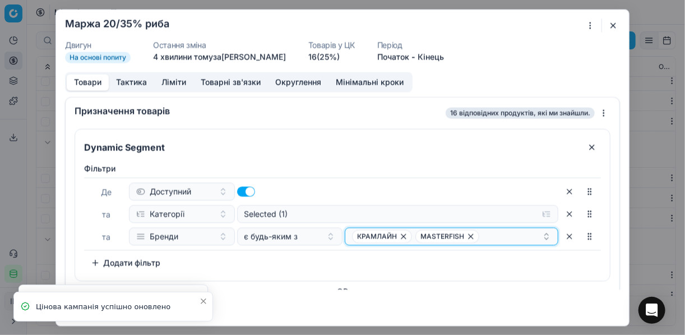
click at [468, 237] on icon "button" at bounding box center [470, 235] width 9 height 9
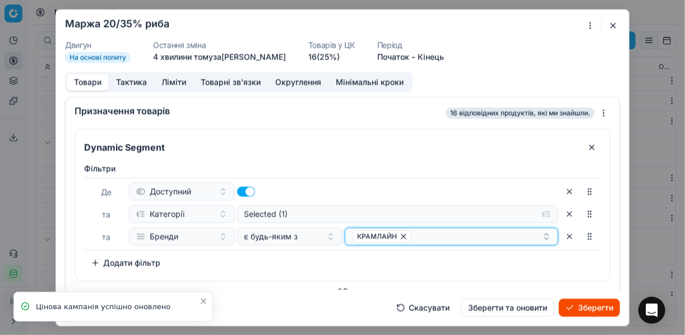
click at [497, 239] on div "КРАМЛАЙН" at bounding box center [447, 235] width 190 height 13
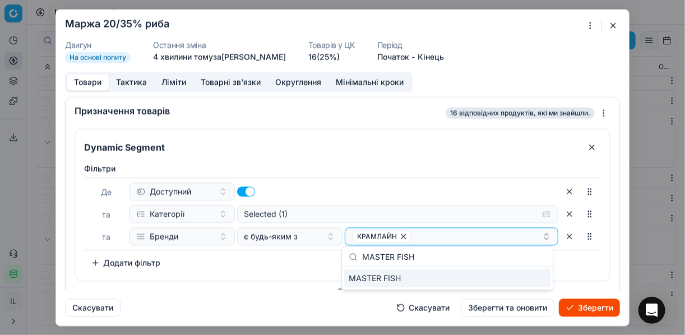
type input "MASTER FISH"
click at [512, 276] on div "MASTER FISH" at bounding box center [447, 278] width 206 height 18
click at [512, 306] on button "Зберегти" at bounding box center [589, 307] width 61 height 18
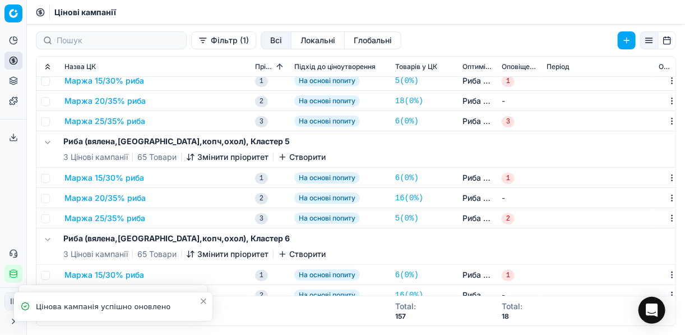
scroll to position [387, 0]
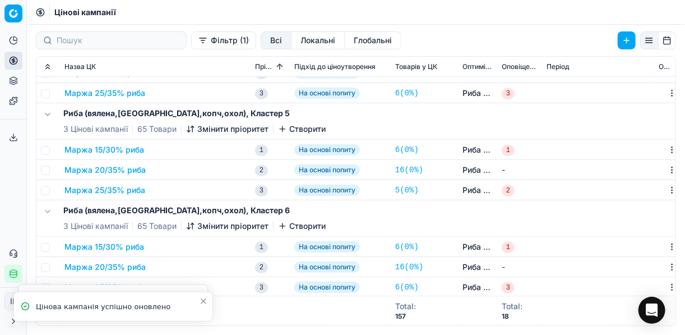
click at [115, 264] on button "Маржа 20/35% риба" at bounding box center [104, 266] width 81 height 11
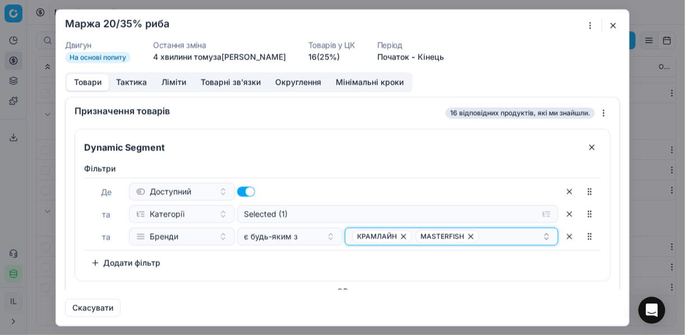
click at [466, 238] on icon "button" at bounding box center [470, 235] width 9 height 9
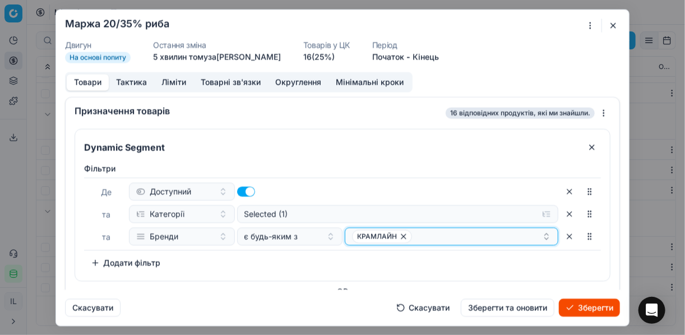
click at [434, 233] on div "КРАМЛАЙН" at bounding box center [447, 235] width 190 height 13
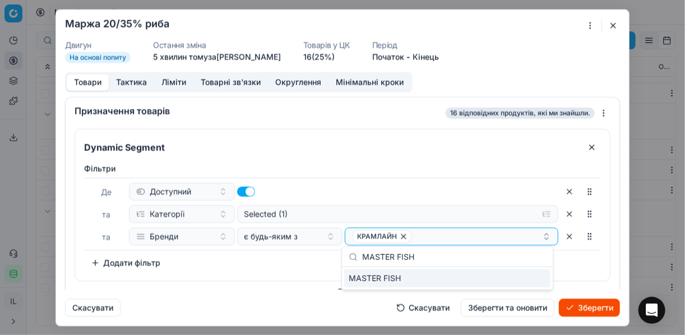
type input "MASTER FISH"
click at [512, 282] on div "MASTER FISH" at bounding box center [447, 278] width 206 height 18
click at [303, 262] on div "Фiльтри Де Доступний та Категорії Selected (1) та Бренди є будь-яким з КРАМЛАЙН…" at bounding box center [342, 217] width 517 height 109
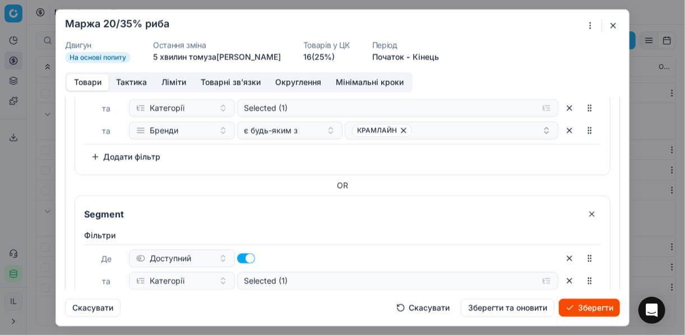
scroll to position [314, 0]
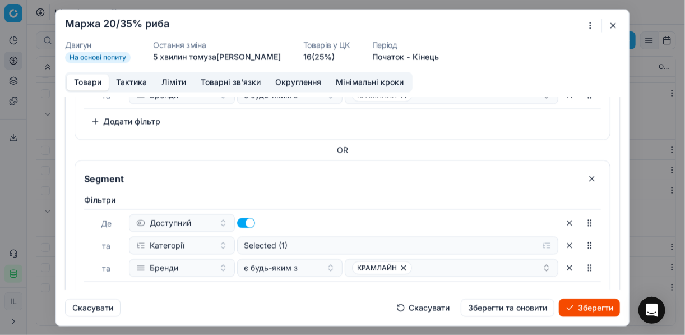
click at [512, 310] on button "Зберегти" at bounding box center [589, 307] width 61 height 18
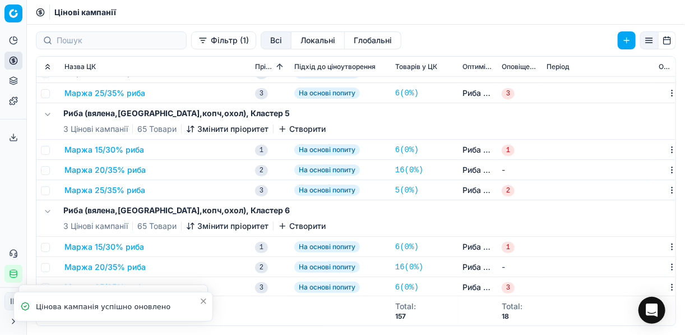
click at [139, 268] on button "Маржа 20/35% риба" at bounding box center [104, 266] width 81 height 11
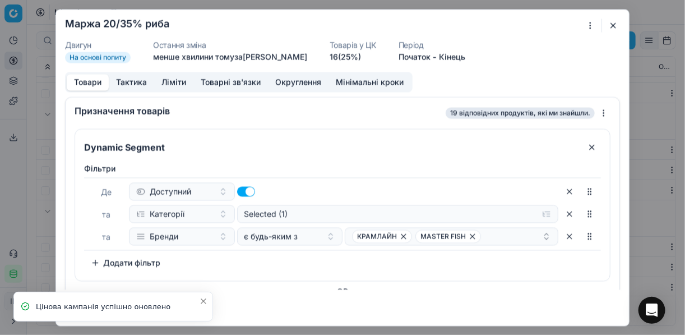
click at [512, 24] on button "button" at bounding box center [612, 24] width 13 height 13
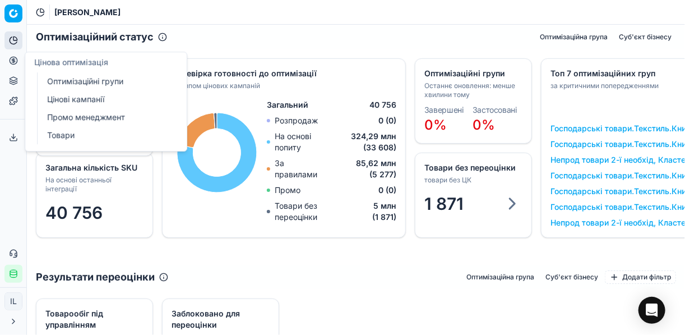
click at [70, 85] on link "Оптимізаційні групи" at bounding box center [108, 81] width 131 height 16
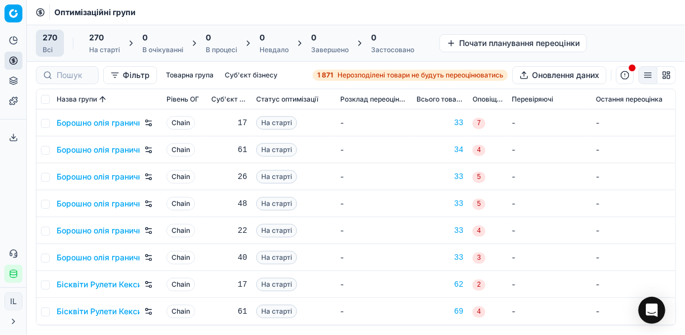
click at [149, 45] on div "В очікуванні" at bounding box center [162, 49] width 41 height 9
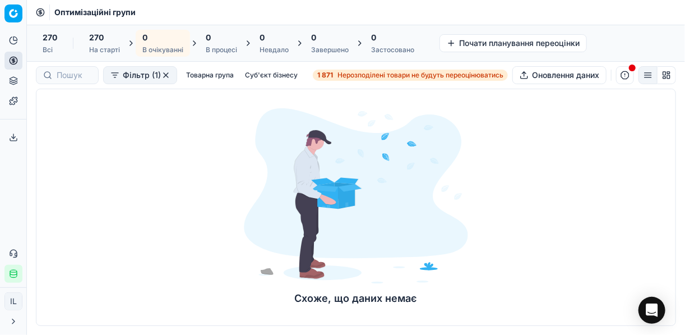
click at [329, 72] on strong "1 871" at bounding box center [325, 75] width 16 height 9
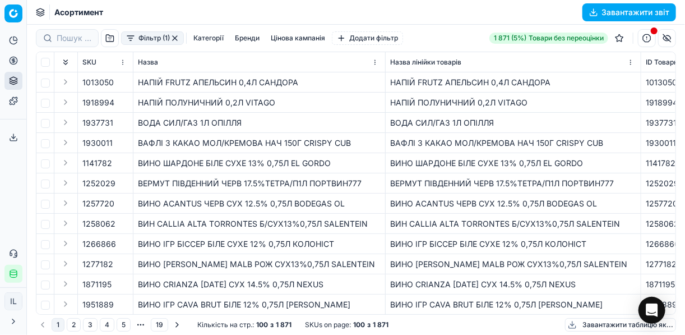
click at [131, 41] on button "Фільтр (1)" at bounding box center [152, 37] width 63 height 13
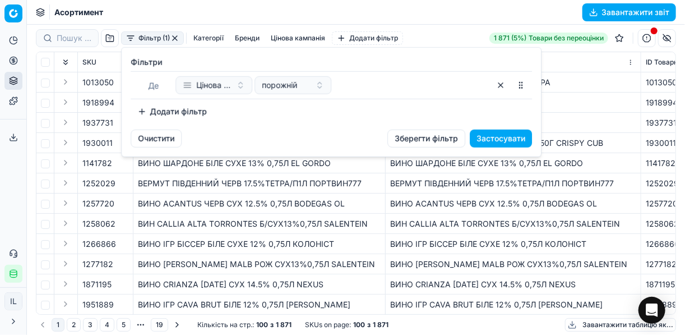
click at [150, 109] on button "Додати фільтр" at bounding box center [172, 112] width 83 height 18
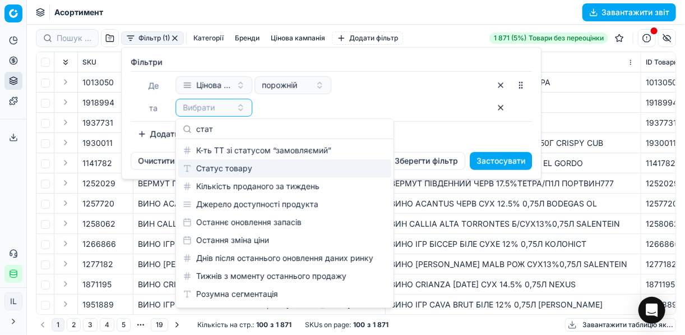
type input "стат"
click at [270, 170] on div "Статус товару" at bounding box center [284, 168] width 213 height 18
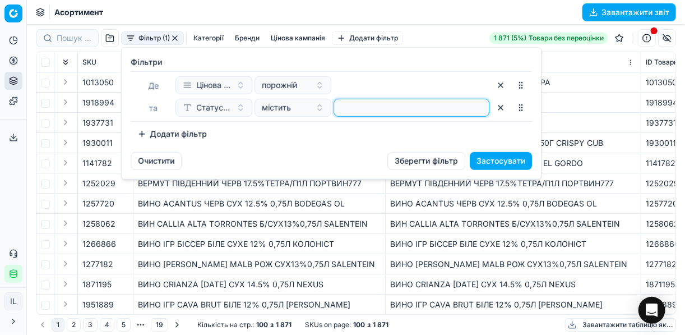
click at [349, 108] on input at bounding box center [412, 107] width 146 height 17
type input "1"
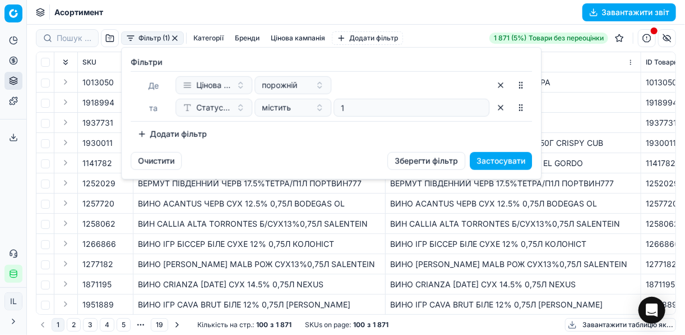
click at [140, 131] on button "Додати фільтр" at bounding box center [172, 134] width 83 height 18
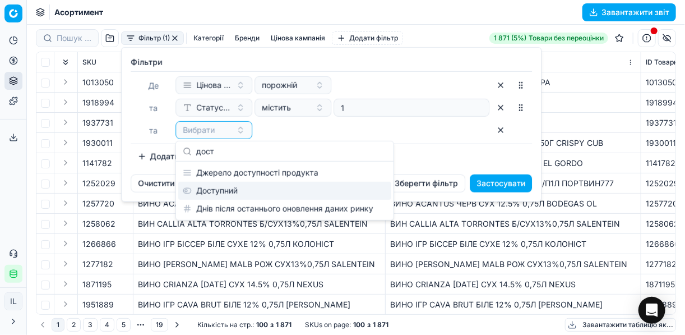
type input "дост"
click at [215, 187] on div "Доступний" at bounding box center [284, 191] width 213 height 18
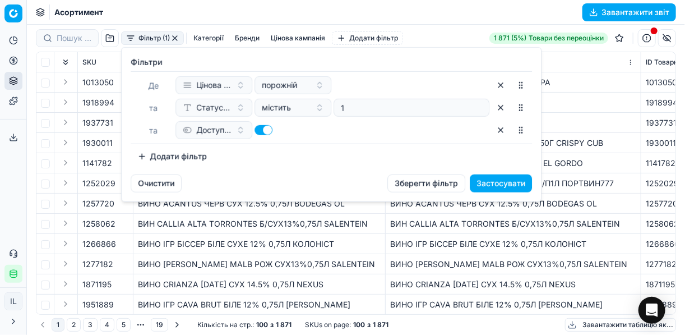
click at [139, 161] on button "Додати фільтр" at bounding box center [172, 156] width 83 height 18
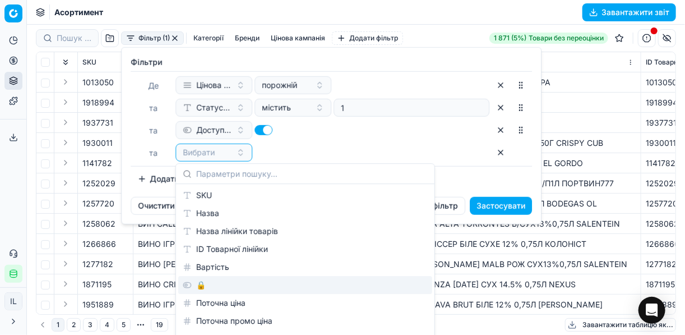
drag, startPoint x: 209, startPoint y: 284, endPoint x: 261, endPoint y: 214, distance: 87.3
click at [209, 283] on div "🔒" at bounding box center [305, 285] width 254 height 18
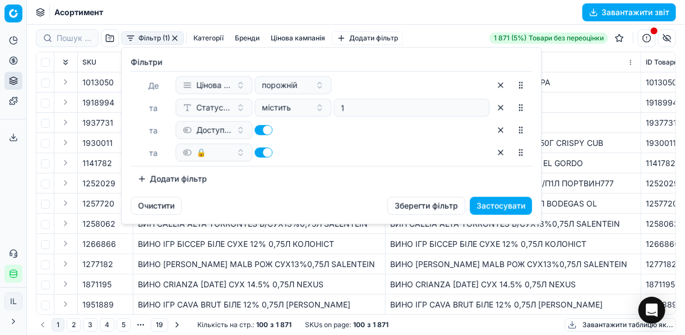
click at [257, 152] on button "button" at bounding box center [263, 152] width 18 height 10
checkbox input "false"
click at [488, 200] on button "Застосувати" at bounding box center [501, 206] width 62 height 18
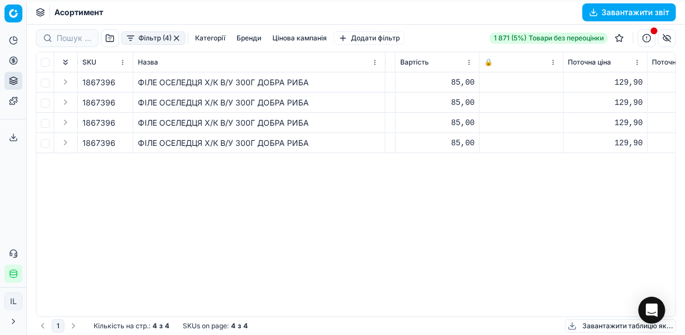
scroll to position [0, 351]
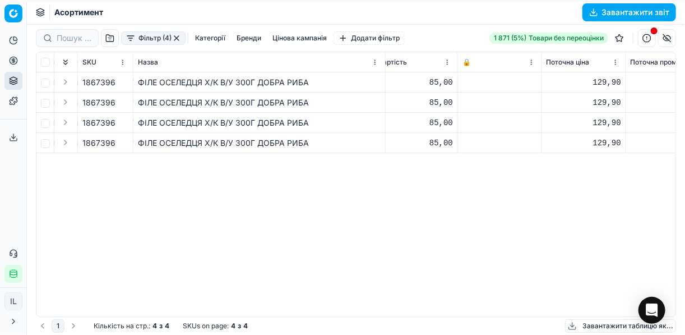
click at [363, 193] on div "SKU Назва Назва лінійки товарів ID Товарної лінійки Вартість 🔒 Поточна ціна Пот…" at bounding box center [355, 184] width 639 height 264
click at [311, 82] on div "ФІЛЕ ОСЕЛЕДЦЯ Х/К В/У 300Г ДОБРА РИБА" at bounding box center [259, 82] width 243 height 11
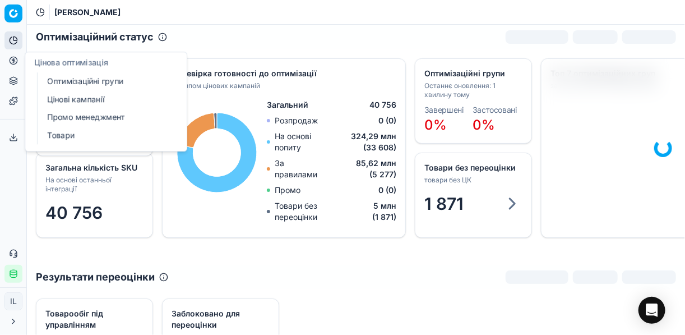
click at [73, 99] on link "Цінові кампанії" at bounding box center [108, 99] width 131 height 16
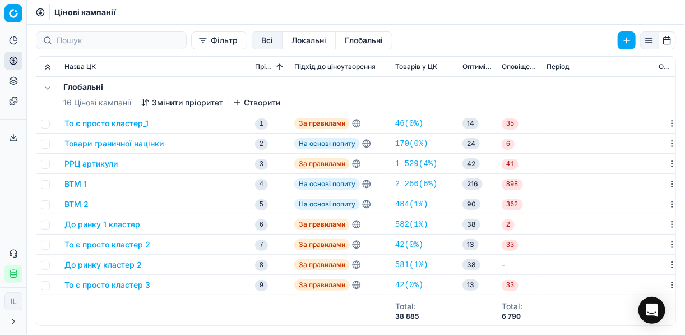
click at [191, 47] on button "Фільтр" at bounding box center [219, 40] width 56 height 18
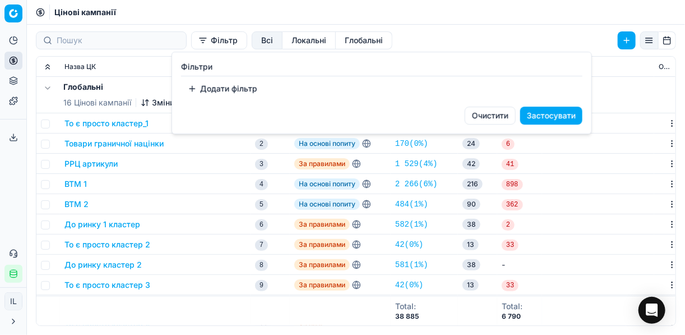
click at [195, 84] on button "Додати фільтр" at bounding box center [222, 89] width 83 height 18
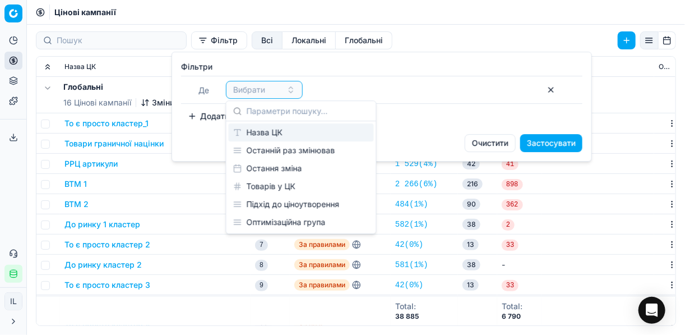
click at [266, 135] on div "Назва ЦК" at bounding box center [301, 132] width 145 height 18
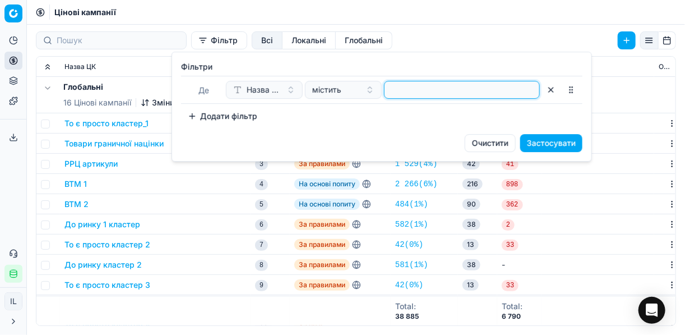
click at [421, 96] on input at bounding box center [462, 89] width 146 height 17
type input "риба"
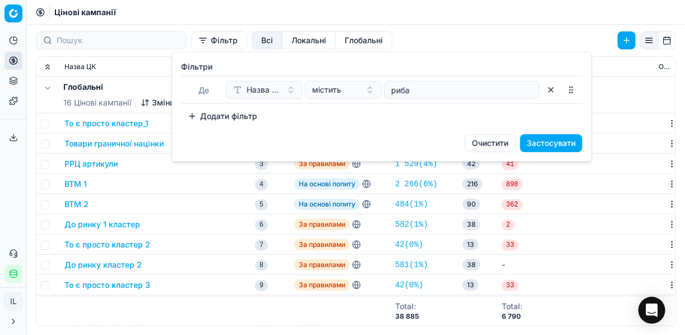
click at [542, 137] on button "Застосувати" at bounding box center [551, 143] width 62 height 18
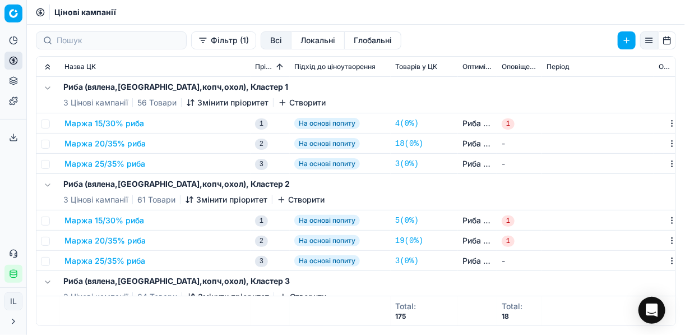
click at [127, 147] on button "Маржа 20/35% риба" at bounding box center [104, 143] width 81 height 11
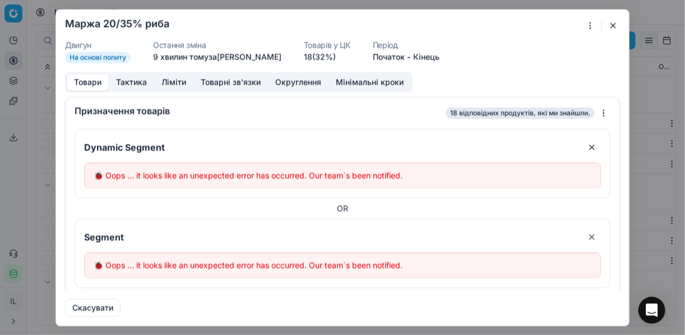
click at [614, 29] on button "button" at bounding box center [612, 24] width 13 height 13
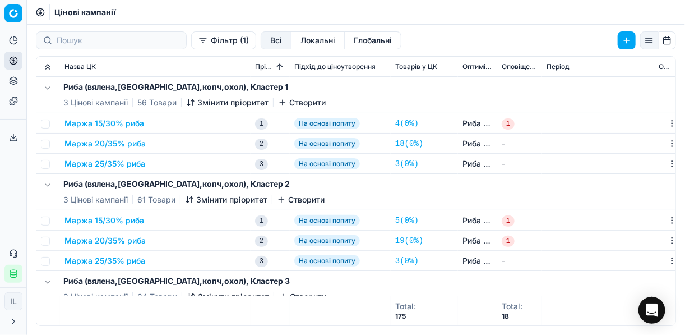
click at [122, 143] on button "Маржа 20/35% риба" at bounding box center [104, 143] width 81 height 11
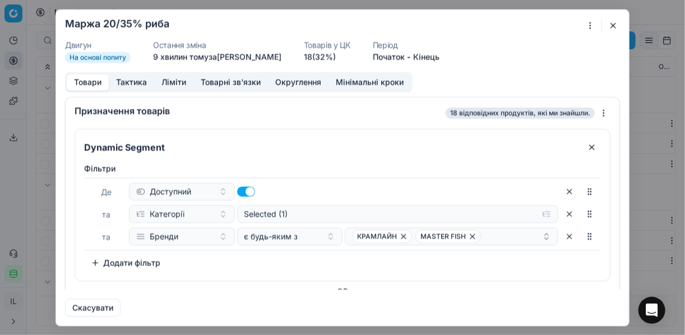
click at [612, 21] on button "button" at bounding box center [612, 24] width 13 height 13
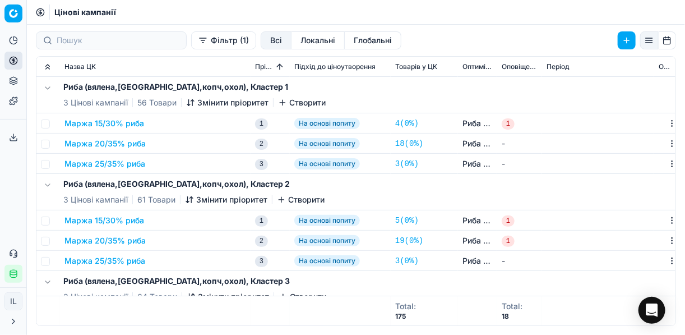
click at [132, 145] on button "Маржа 20/35% риба" at bounding box center [104, 143] width 81 height 11
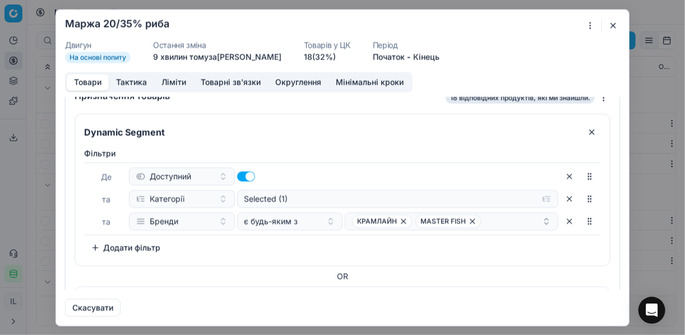
scroll to position [6, 0]
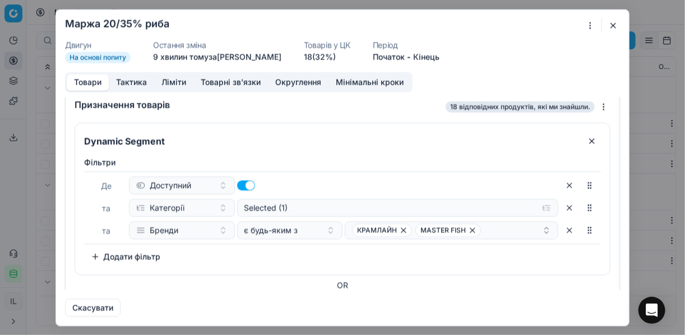
click at [610, 27] on button "button" at bounding box center [612, 24] width 13 height 13
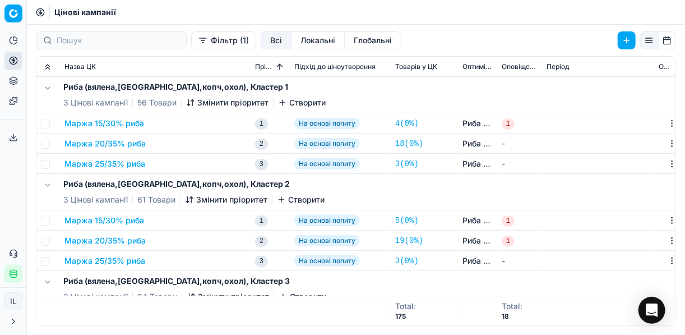
click at [105, 164] on button "Маржа 25/35% риба" at bounding box center [104, 163] width 81 height 11
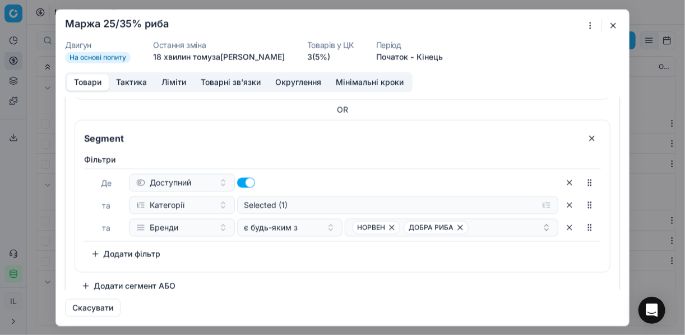
scroll to position [537, 0]
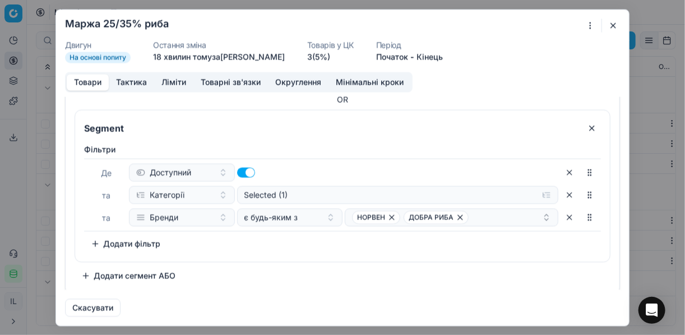
click at [88, 270] on button "Додати сегмент АБО" at bounding box center [129, 275] width 108 height 18
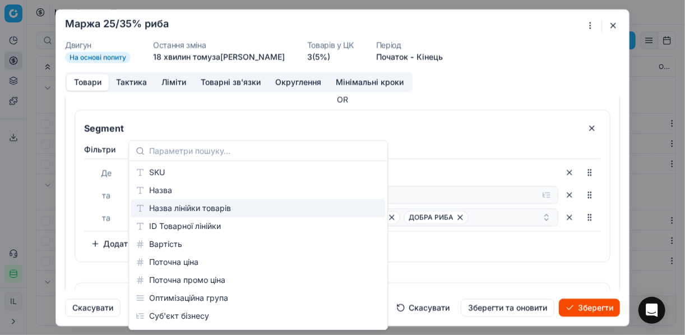
click at [526, 251] on div "Фiльтри [PERSON_NAME] та Категорії Selected (1) та Бренди є будь-яким з НОРВЕН …" at bounding box center [342, 200] width 535 height 122
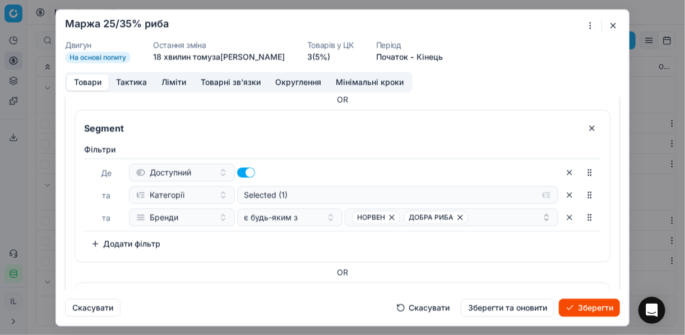
scroll to position [664, 0]
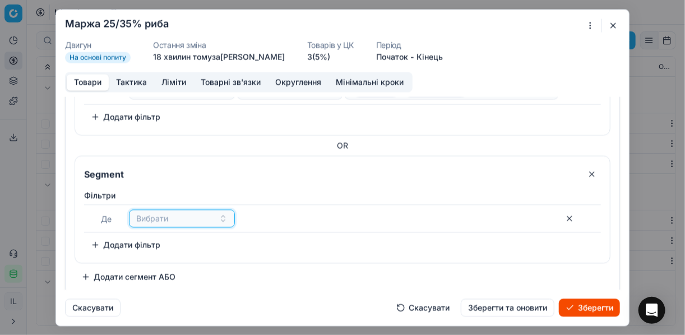
click at [226, 214] on button "Вибрати" at bounding box center [182, 218] width 106 height 18
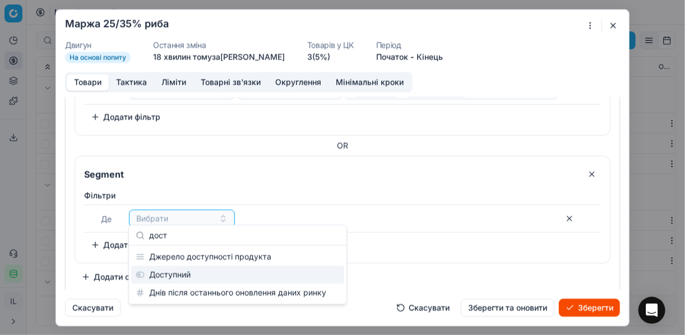
type input "дост"
click at [212, 276] on div "Доступний" at bounding box center [237, 275] width 213 height 18
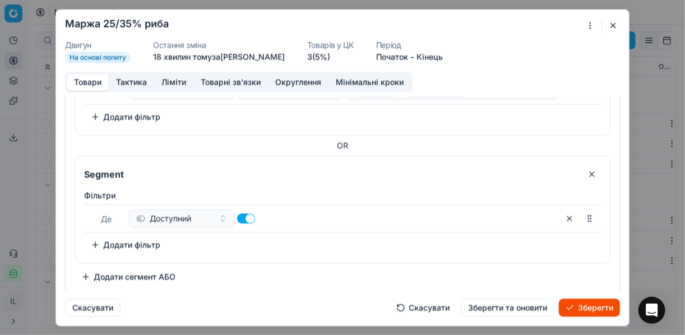
click at [84, 237] on div "Фiльтри Де Доступний To pick up a sortable item, press space or enter. While dr…" at bounding box center [342, 223] width 535 height 77
click at [105, 243] on button "Додати фільтр" at bounding box center [125, 244] width 83 height 18
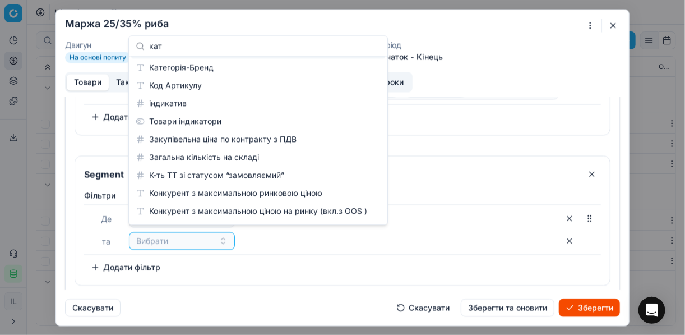
scroll to position [0, 0]
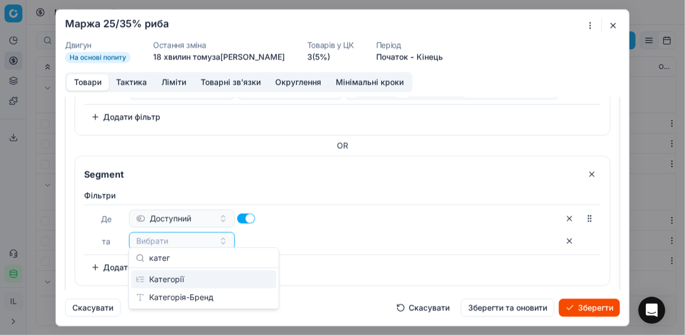
type input "катег"
click at [200, 281] on div "Категорії" at bounding box center [203, 279] width 145 height 18
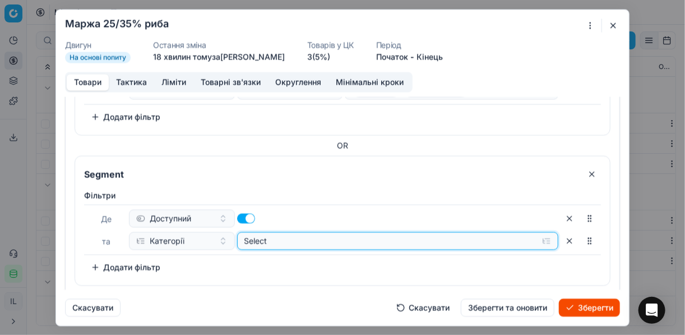
click at [540, 234] on button "Select" at bounding box center [398, 240] width 322 height 18
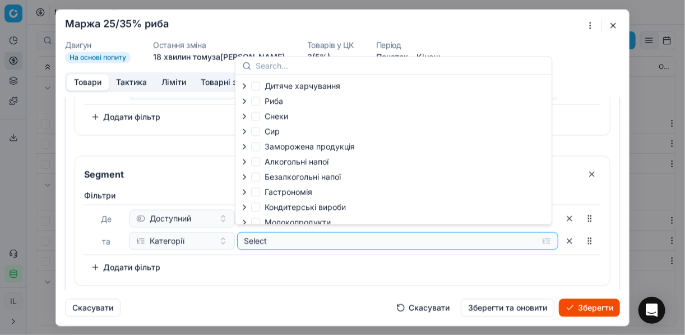
click at [246, 101] on icon "button" at bounding box center [244, 100] width 9 height 9
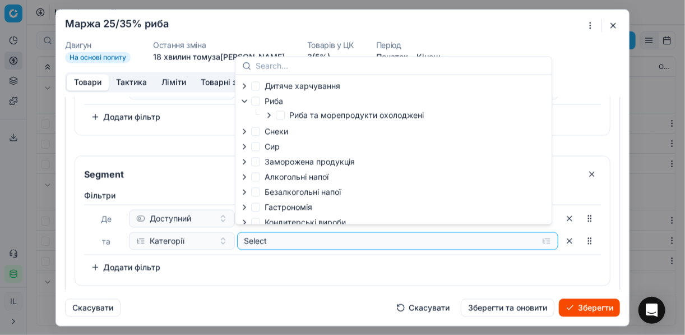
click at [269, 113] on icon "button" at bounding box center [269, 114] width 9 height 9
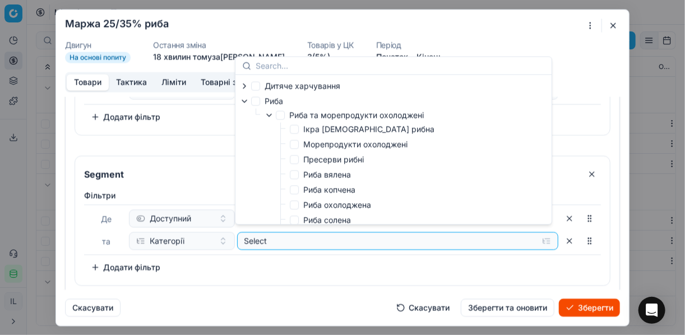
scroll to position [45, 0]
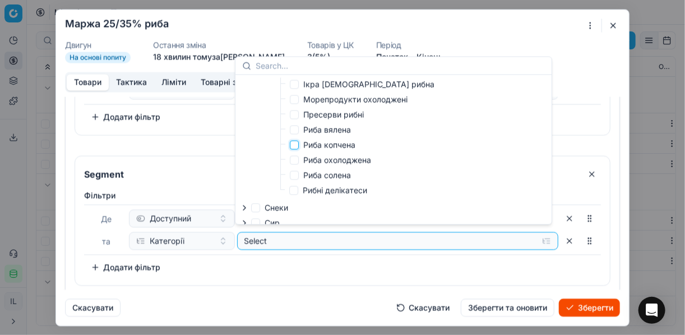
click at [296, 143] on input "Риба копчена" at bounding box center [294, 144] width 9 height 9
checkbox input "true"
click at [369, 263] on div "[PERSON_NAME] та Категорії Selected (1) To pick up a sortable item, press space…" at bounding box center [342, 232] width 517 height 86
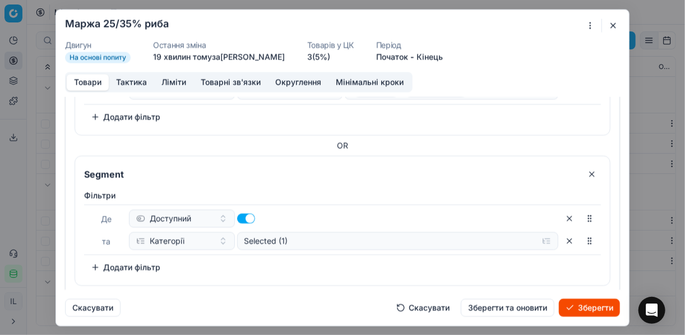
click at [91, 262] on button "Додати фільтр" at bounding box center [125, 267] width 83 height 18
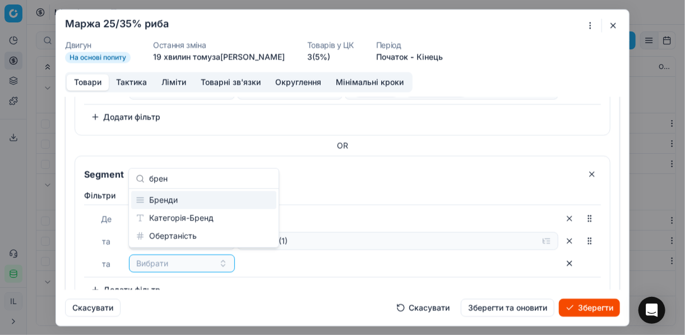
type input "брен"
click at [188, 205] on div "Бренди" at bounding box center [203, 200] width 145 height 18
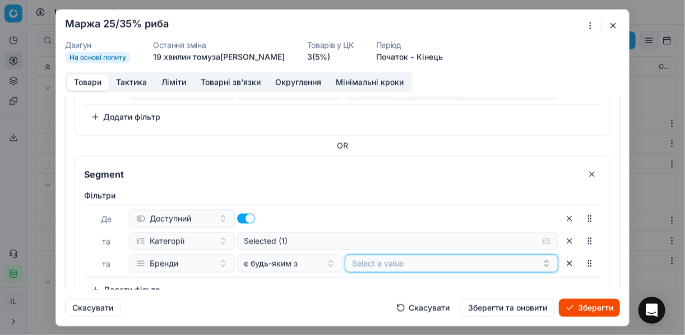
click at [423, 265] on button "Select a value" at bounding box center [452, 263] width 214 height 18
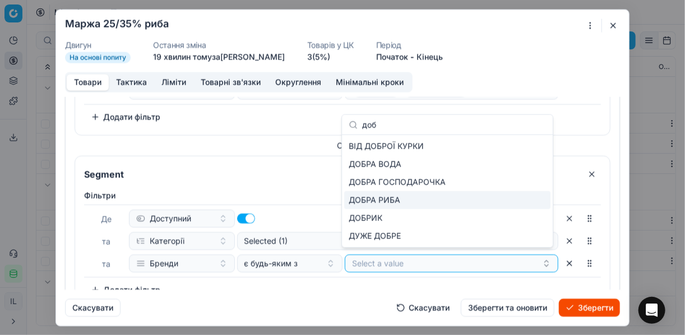
type input "доб"
click at [484, 194] on div "ДОБРА РИБА" at bounding box center [447, 200] width 206 height 18
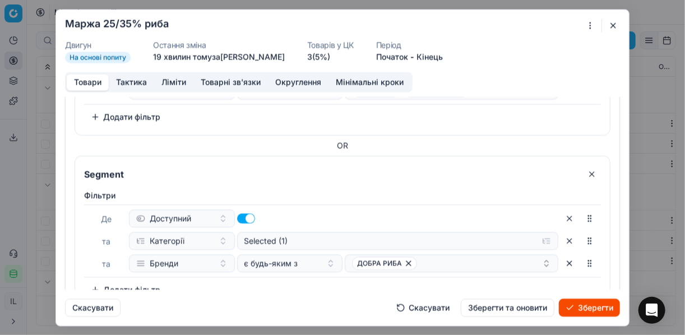
click at [350, 279] on div "[PERSON_NAME] та Категорії Selected (1) та Бренди є будь-яким з ДОБРА РИБА To p…" at bounding box center [342, 243] width 517 height 109
click at [578, 306] on button "Зберегти" at bounding box center [589, 307] width 61 height 18
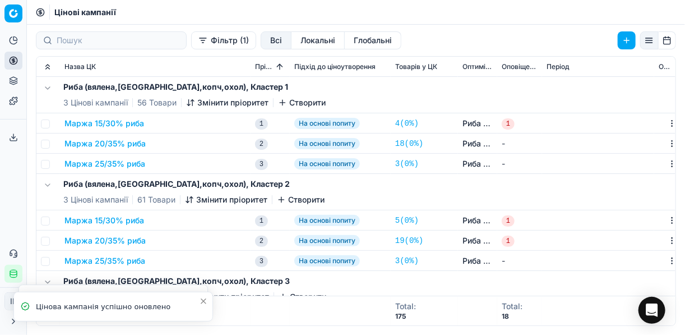
click at [137, 164] on button "Маржа 25/35% риба" at bounding box center [104, 163] width 81 height 11
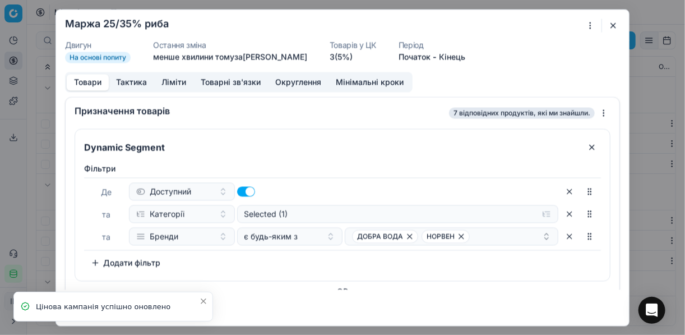
click at [597, 114] on div "Ми зберігаємо налаштування ЦК. Будь ласка, зачекайте, це може зайняти декілька …" at bounding box center [342, 167] width 685 height 335
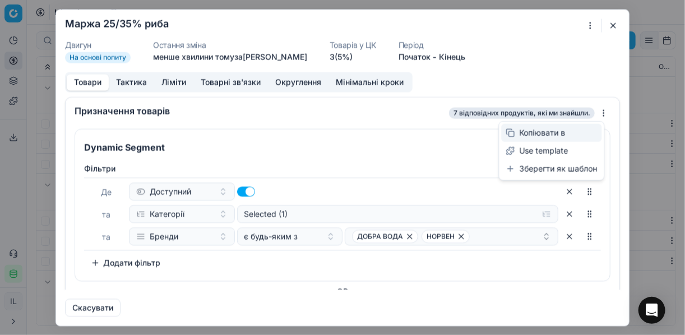
click at [556, 133] on div "Копіювати в" at bounding box center [552, 133] width 100 height 18
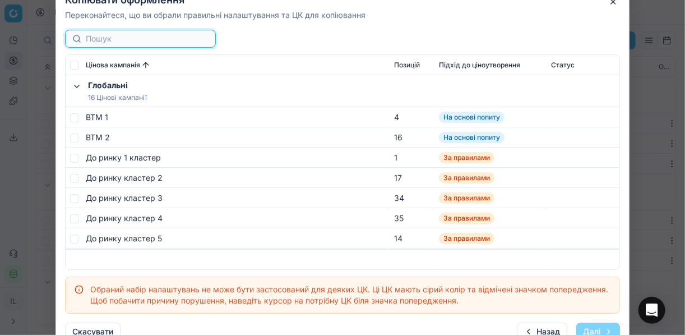
click at [117, 42] on input at bounding box center [147, 38] width 123 height 11
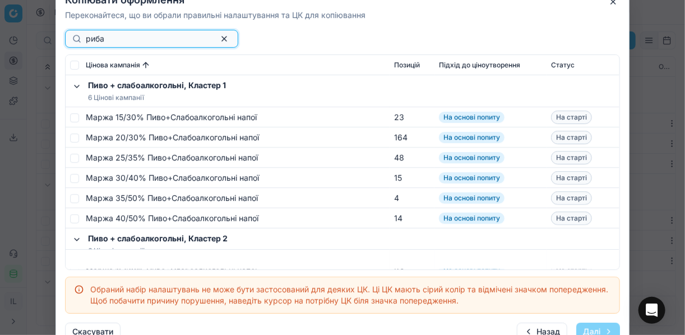
type input "риба"
click at [614, 3] on button "button" at bounding box center [612, 1] width 13 height 13
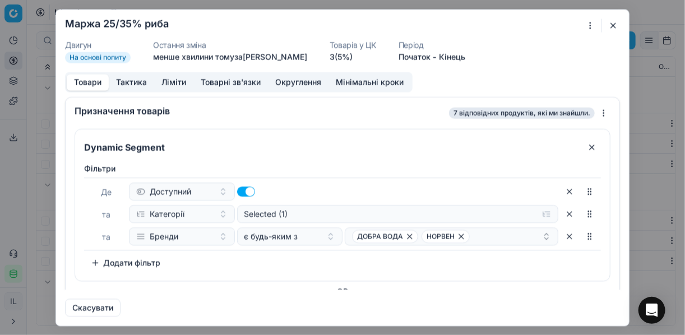
scroll to position [0, 0]
click at [598, 112] on div "Ми зберігаємо налаштування ЦК. Будь ласка, зачекайте, це може зайняти декілька …" at bounding box center [342, 167] width 685 height 335
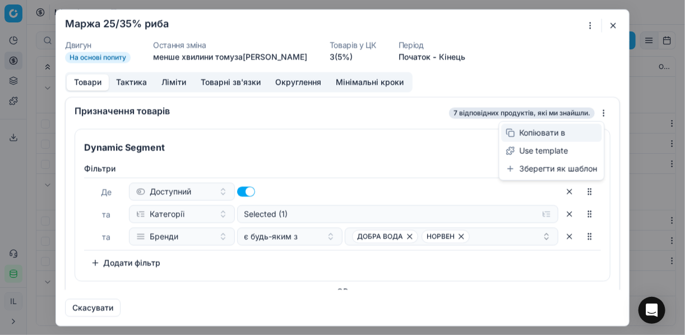
click at [536, 135] on div "Копіювати в" at bounding box center [552, 133] width 100 height 18
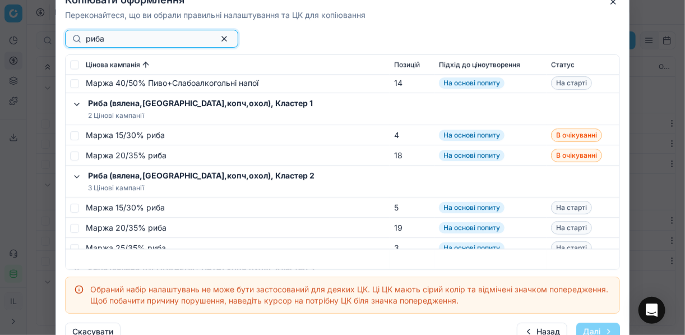
scroll to position [942, 0]
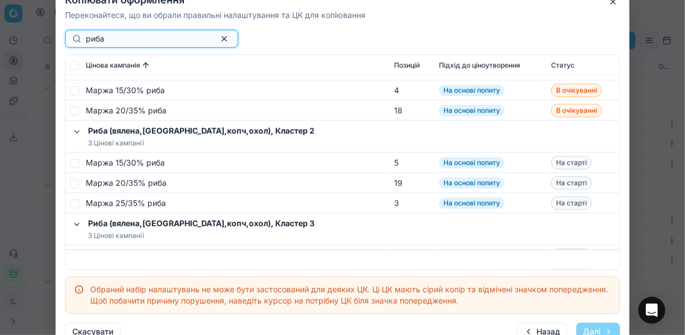
type input "риба"
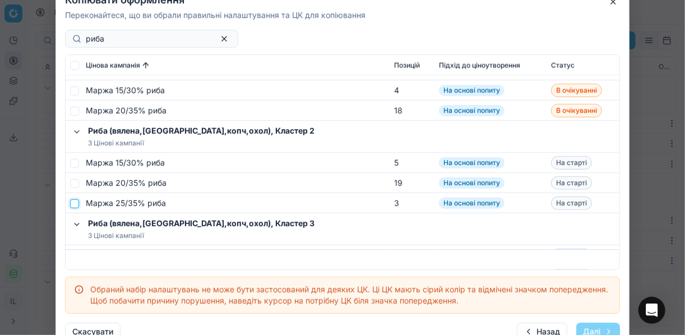
click at [76, 203] on input "checkbox" at bounding box center [74, 202] width 9 height 9
checkbox input "true"
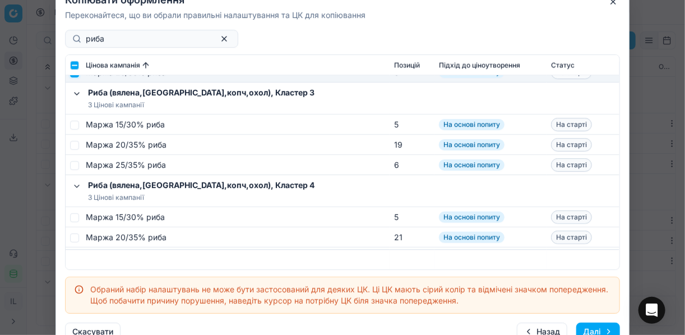
scroll to position [1076, 0]
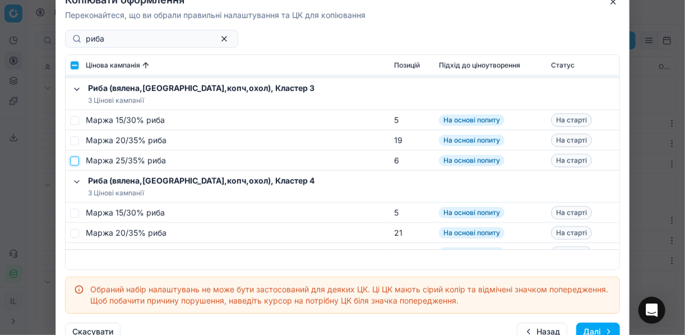
click at [75, 161] on input "checkbox" at bounding box center [74, 160] width 9 height 9
checkbox input "true"
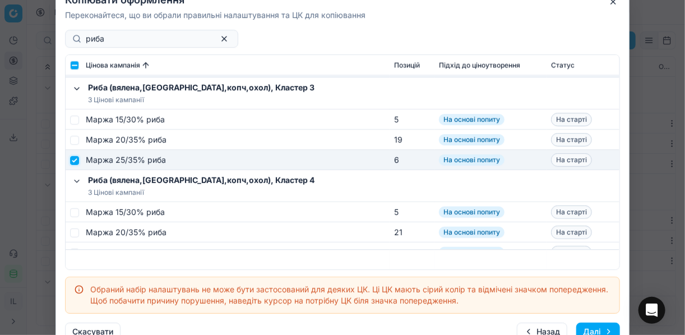
scroll to position [1166, 0]
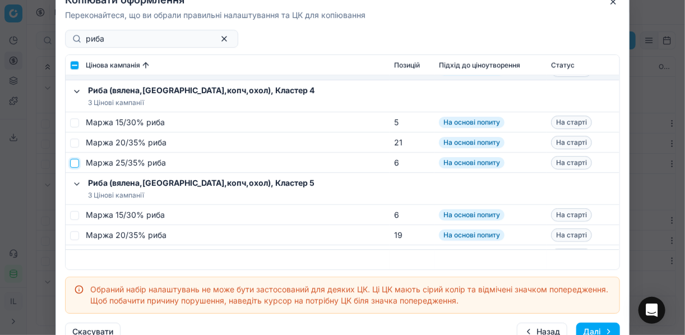
click at [77, 162] on input "checkbox" at bounding box center [74, 162] width 9 height 9
checkbox input "true"
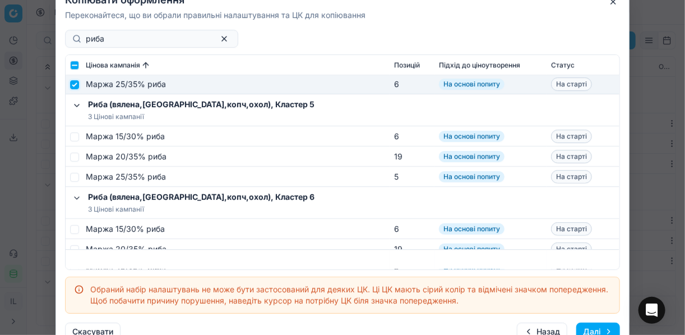
scroll to position [1255, 0]
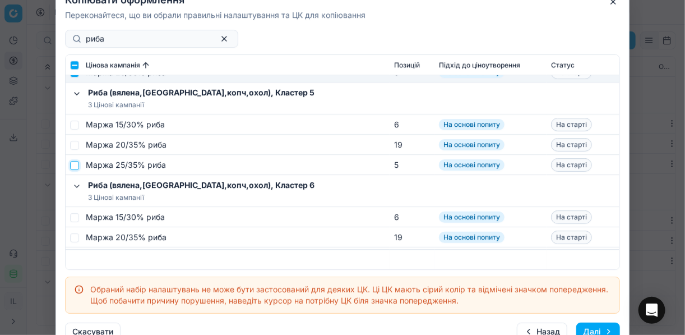
click at [77, 165] on input "checkbox" at bounding box center [74, 164] width 9 height 9
checkbox input "true"
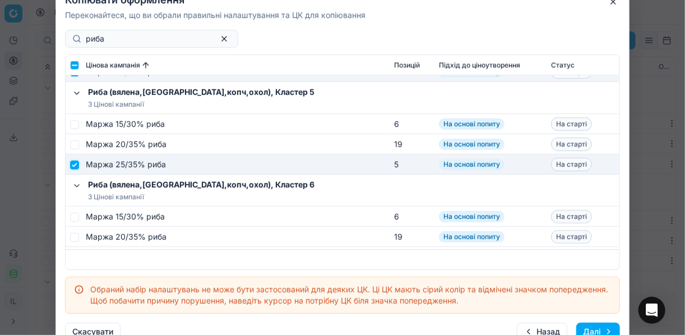
scroll to position [1272, 0]
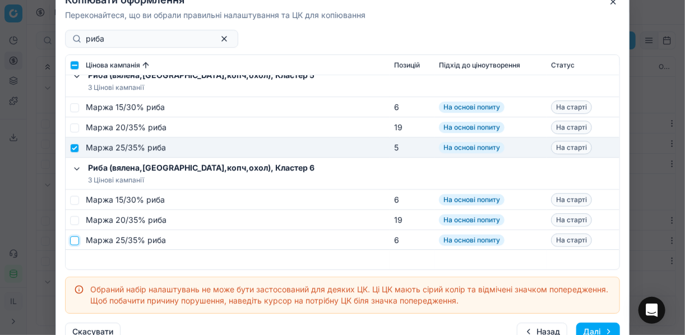
click at [72, 240] on input "checkbox" at bounding box center [74, 239] width 9 height 9
checkbox input "true"
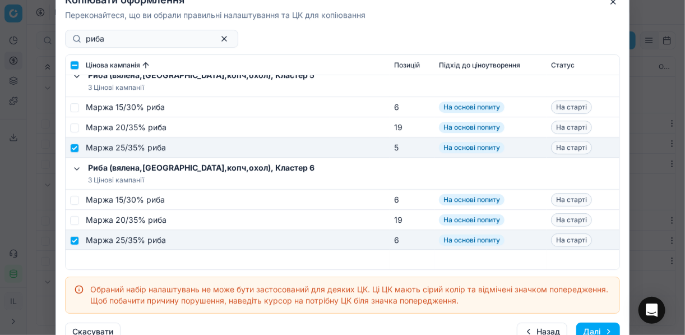
click at [594, 325] on button "Далі" at bounding box center [598, 331] width 44 height 18
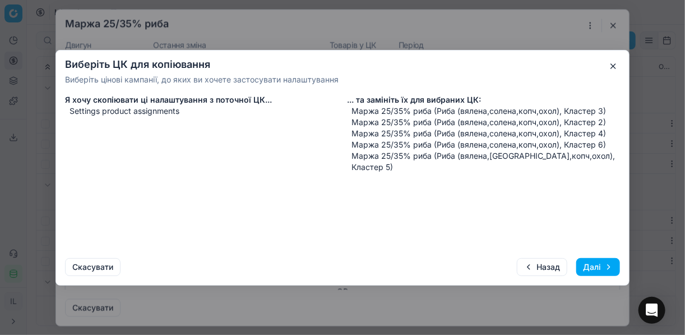
click at [597, 267] on button "Далі" at bounding box center [598, 267] width 44 height 18
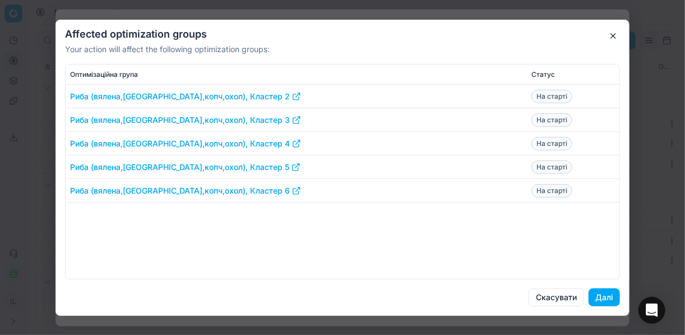
click at [607, 297] on button "Далі" at bounding box center [604, 297] width 31 height 18
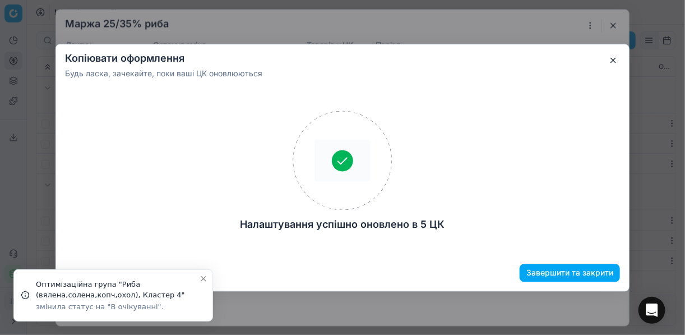
click at [574, 274] on button "Завершити та закрити" at bounding box center [570, 272] width 100 height 18
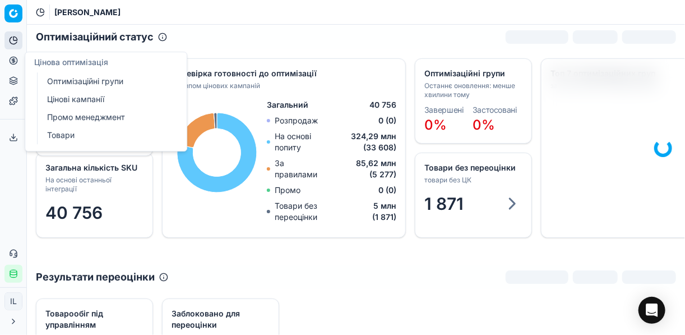
click at [90, 80] on link "Оптимізаційні групи" at bounding box center [108, 81] width 131 height 16
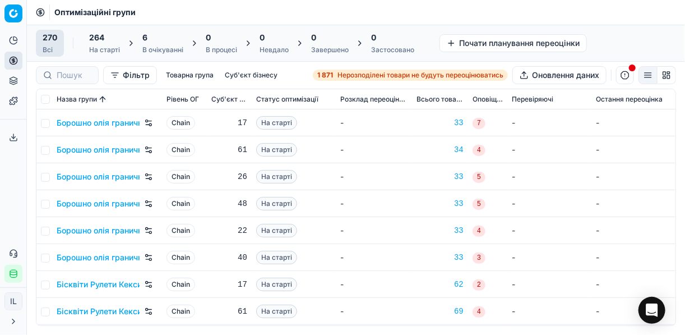
click at [154, 39] on div "6" at bounding box center [162, 37] width 41 height 11
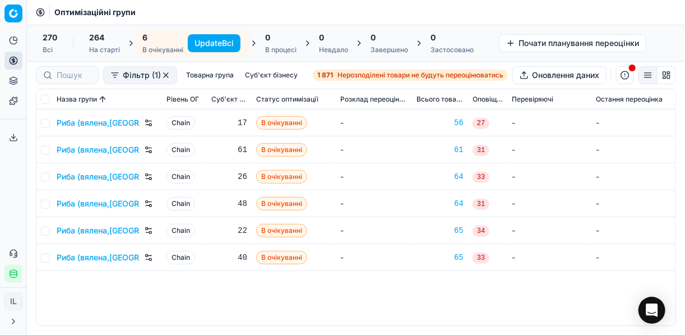
click at [212, 40] on button "Update Всі" at bounding box center [214, 43] width 53 height 18
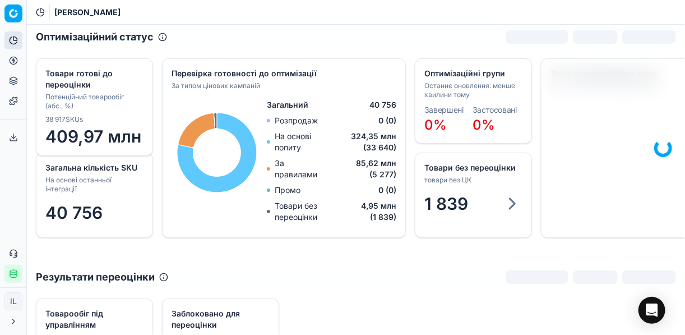
click at [16, 61] on icon at bounding box center [13, 60] width 9 height 9
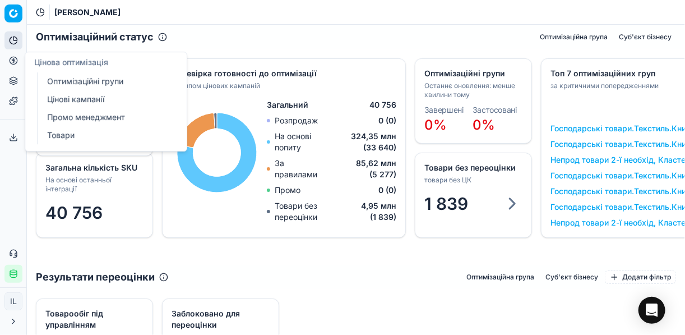
click at [95, 84] on link "Оптимізаційні групи" at bounding box center [108, 81] width 131 height 16
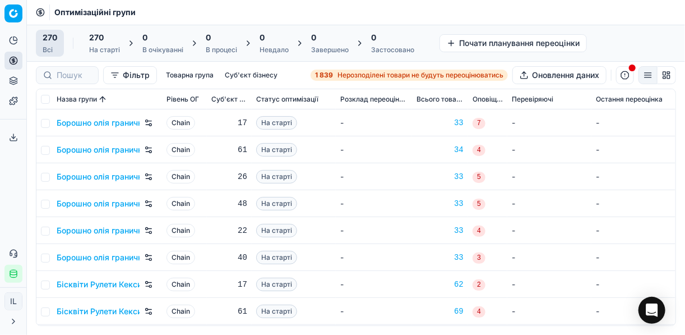
click at [331, 77] on strong "1 839" at bounding box center [324, 75] width 18 height 9
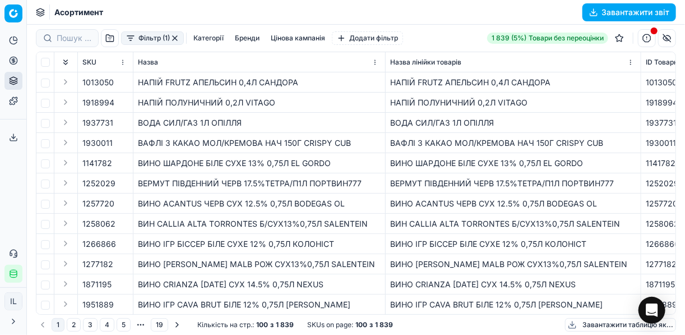
click at [128, 37] on button "Фільтр (1)" at bounding box center [152, 37] width 63 height 13
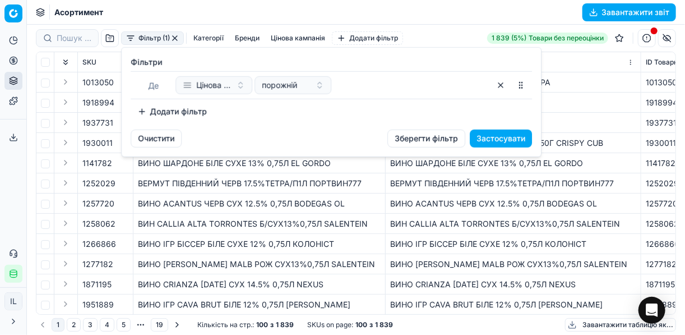
click at [143, 107] on button "Додати фільтр" at bounding box center [172, 112] width 83 height 18
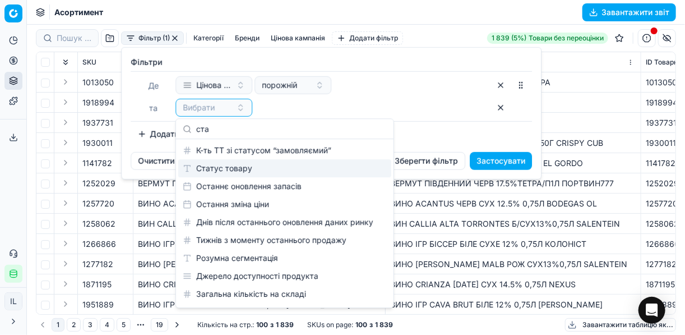
type input "ста"
click at [247, 170] on div "Статус товару" at bounding box center [284, 168] width 213 height 18
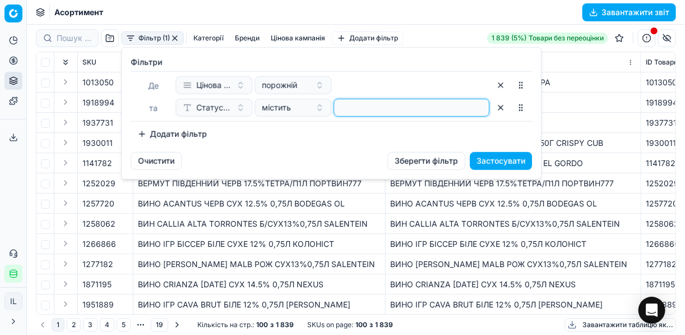
click at [372, 104] on input at bounding box center [412, 107] width 146 height 17
type input "1"
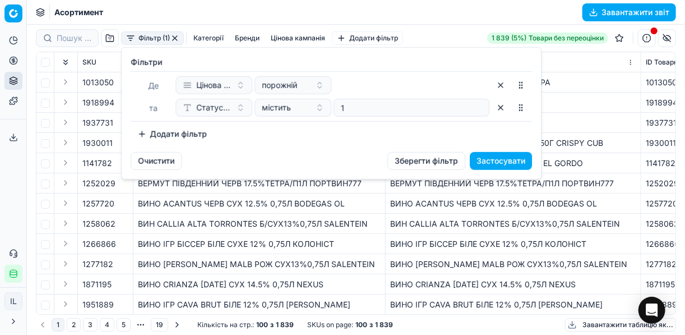
click at [144, 137] on button "Додати фільтр" at bounding box center [172, 134] width 83 height 18
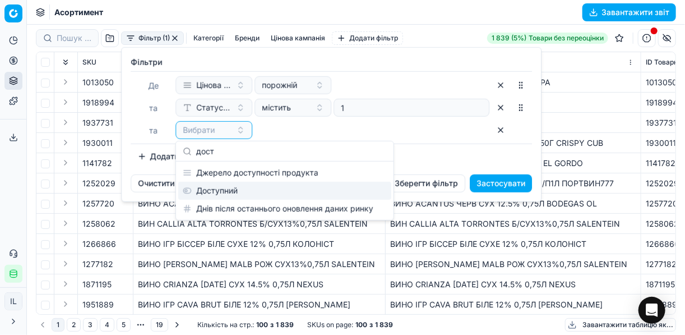
type input "дост"
click at [213, 188] on div "Доступний" at bounding box center [284, 191] width 213 height 18
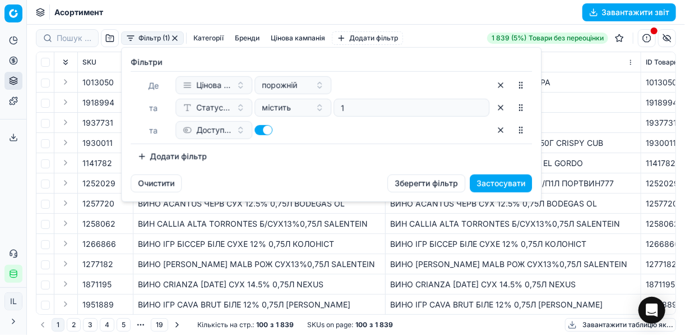
click at [146, 156] on button "Додати фільтр" at bounding box center [172, 156] width 83 height 18
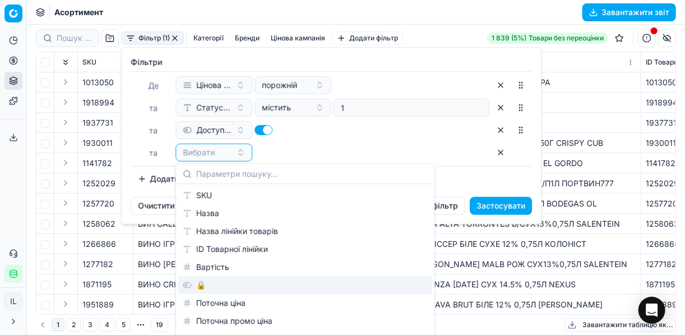
click at [192, 285] on div "🔒" at bounding box center [305, 285] width 254 height 18
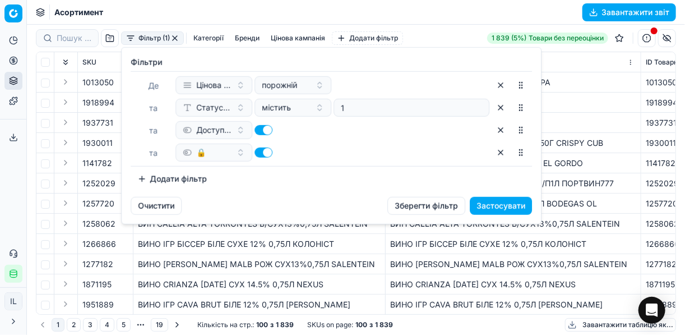
click at [259, 152] on button "button" at bounding box center [263, 152] width 18 height 10
checkbox input "false"
click at [495, 207] on button "Застосувати" at bounding box center [501, 206] width 62 height 18
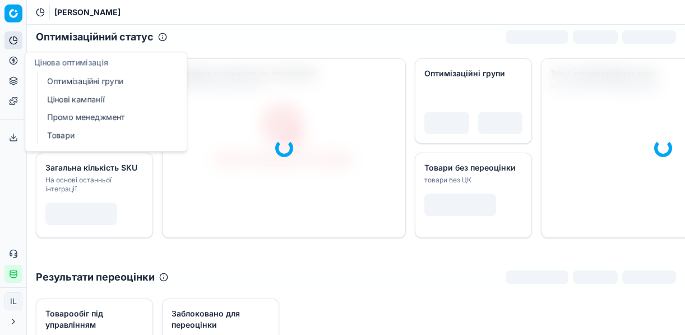
click at [13, 60] on icon at bounding box center [13, 60] width 9 height 9
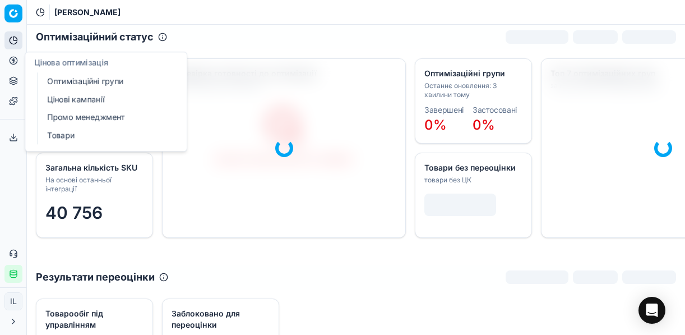
click at [96, 84] on link "Оптимізаційні групи" at bounding box center [108, 81] width 131 height 16
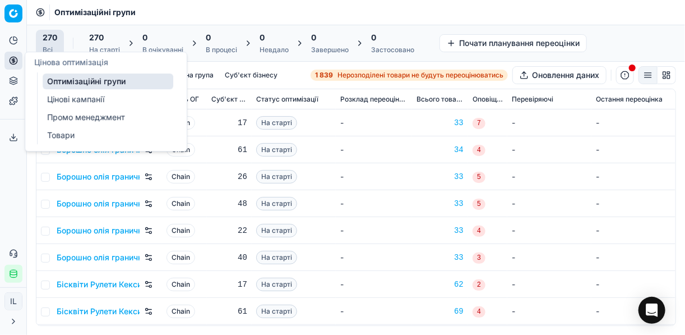
click at [70, 101] on link "Цінові кампанії" at bounding box center [108, 99] width 131 height 16
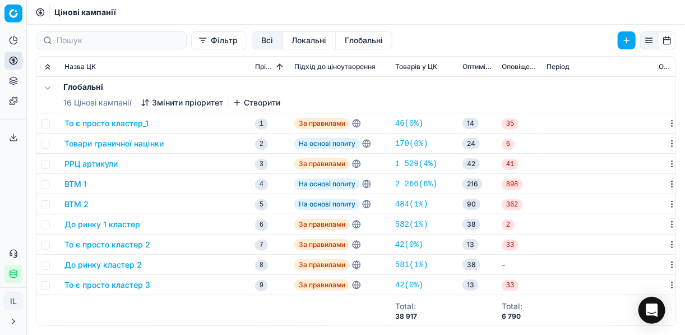
click at [191, 44] on button "Фільтр" at bounding box center [219, 40] width 56 height 18
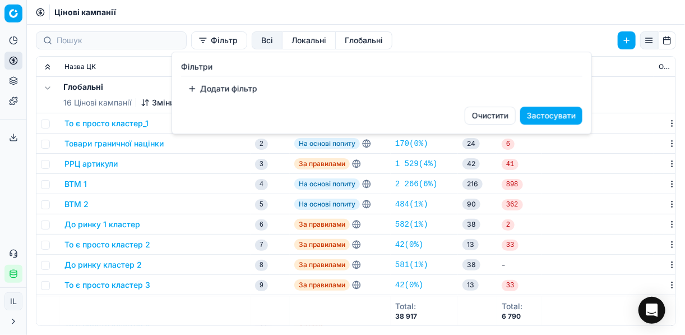
click at [200, 91] on button "Додати фільтр" at bounding box center [222, 89] width 83 height 18
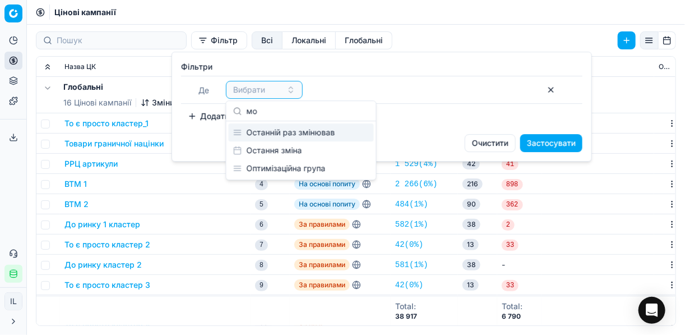
type input "м"
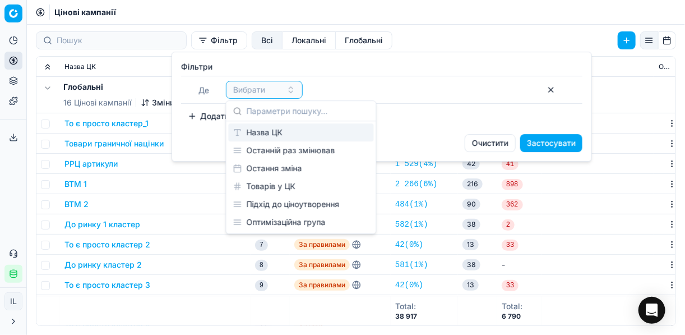
click at [306, 128] on div "Назва ЦК" at bounding box center [301, 132] width 145 height 18
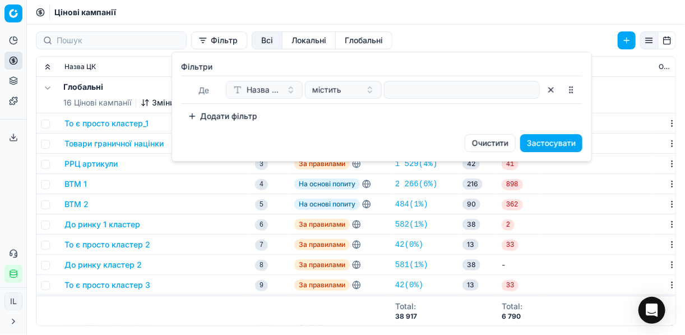
click at [413, 99] on div "Де Назва ЦК містить" at bounding box center [381, 90] width 401 height 28
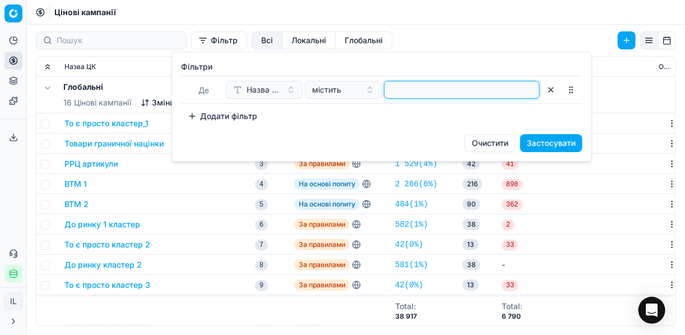
click at [410, 90] on input at bounding box center [462, 89] width 146 height 17
type input "морепроду"
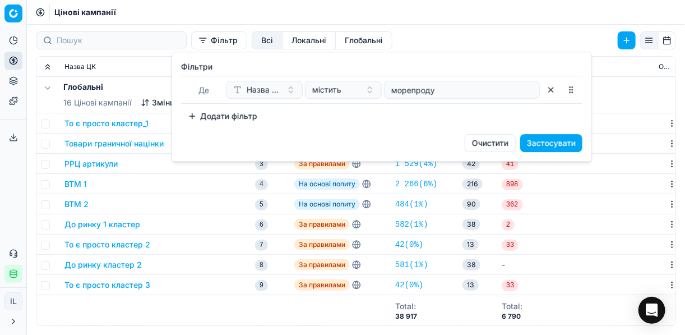
click at [552, 143] on button "Застосувати" at bounding box center [551, 143] width 62 height 18
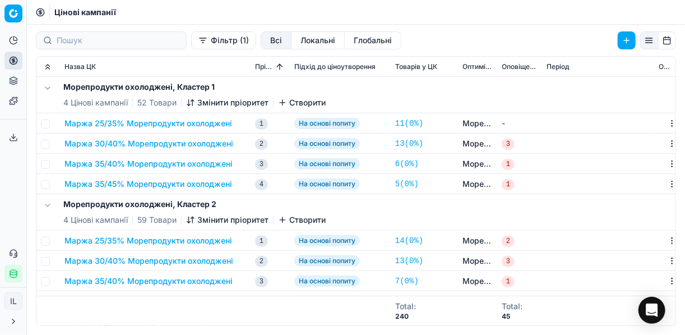
click at [134, 122] on button "Маржа 25/35% Морепродукти охолоджені" at bounding box center [148, 123] width 168 height 11
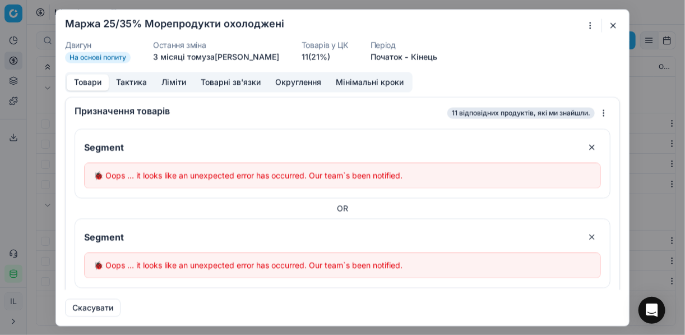
click at [614, 25] on button "button" at bounding box center [612, 24] width 13 height 13
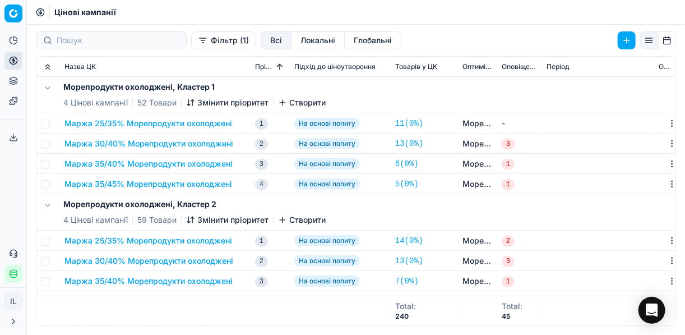
click at [156, 123] on button "Маржа 25/35% Морепродукти охолоджені" at bounding box center [148, 123] width 168 height 11
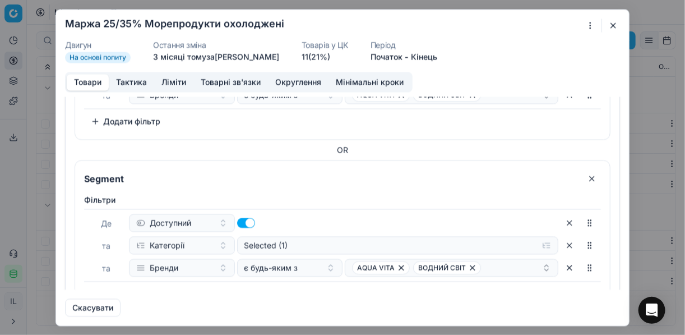
scroll to position [365, 0]
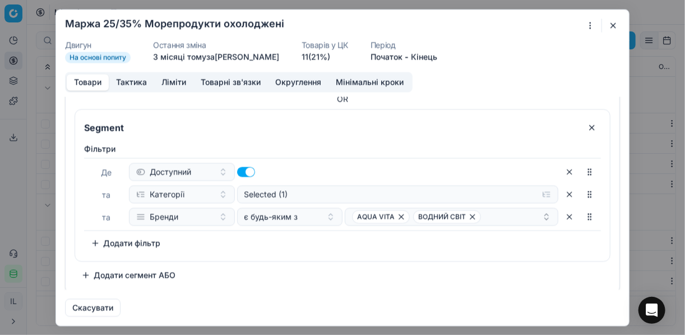
click at [610, 24] on button "button" at bounding box center [612, 24] width 13 height 13
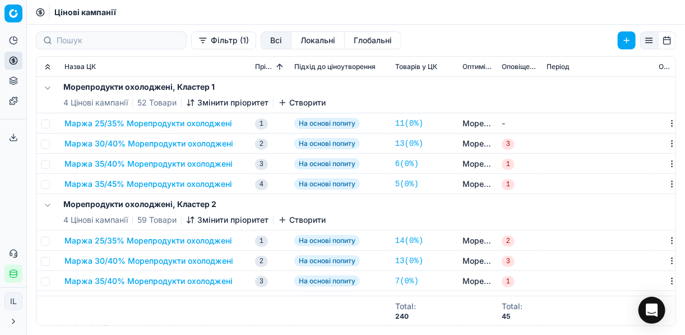
click at [191, 45] on button "Фільтр (1)" at bounding box center [223, 40] width 65 height 18
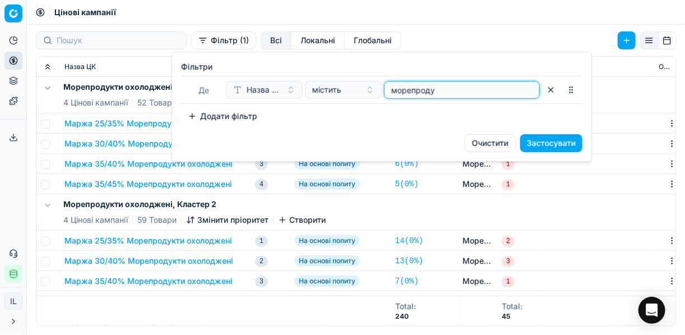
drag, startPoint x: 449, startPoint y: 94, endPoint x: 376, endPoint y: 86, distance: 73.8
click at [376, 86] on div "Назва ЦК містить морепроду" at bounding box center [383, 90] width 314 height 18
type input "овочі"
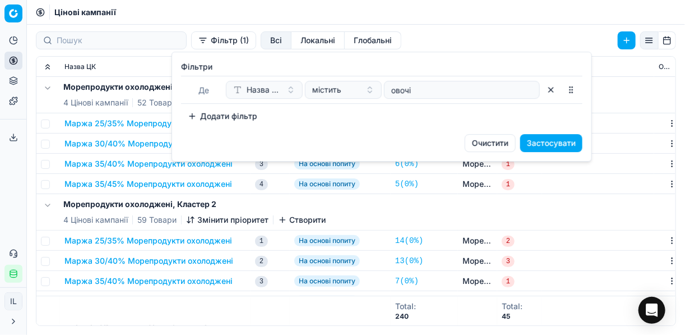
click at [558, 147] on button "Застосувати" at bounding box center [551, 143] width 62 height 18
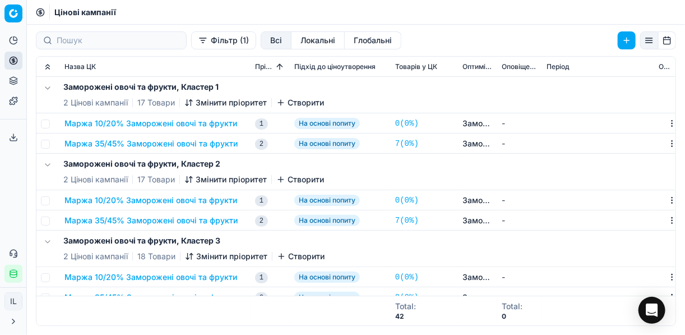
click at [157, 119] on button "Маржа 10/20% Заморожені овочі та фрукти" at bounding box center [150, 123] width 173 height 11
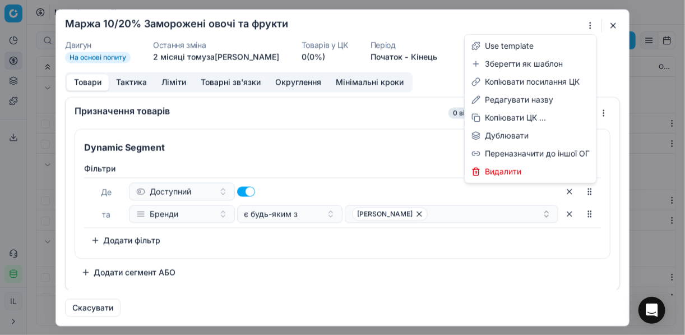
click at [589, 26] on div "Ми зберігаємо налаштування ЦК. Будь ласка, зачекайте, це може зайняти декілька …" at bounding box center [342, 167] width 685 height 335
click at [508, 98] on div "Редагувати назву" at bounding box center [530, 100] width 127 height 18
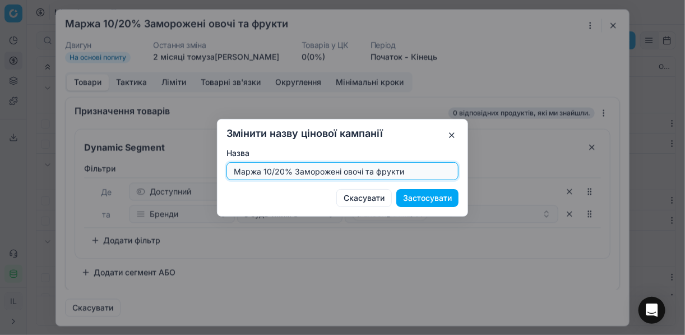
click at [281, 170] on input "Маржа 10/20% Заморожені овочі та фрукти" at bounding box center [342, 171] width 222 height 17
type input "Маржа 30/50% Заморожені овочі та фрукти"
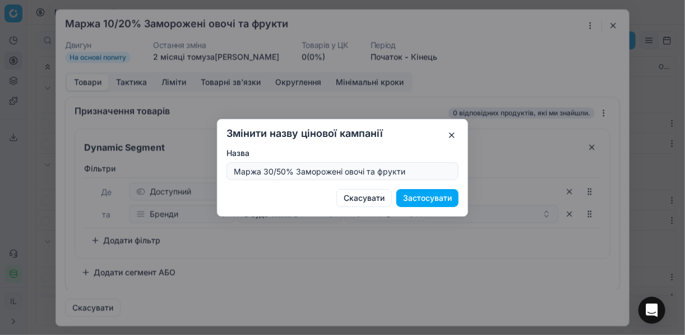
click at [441, 194] on button "Застосувати" at bounding box center [427, 198] width 62 height 18
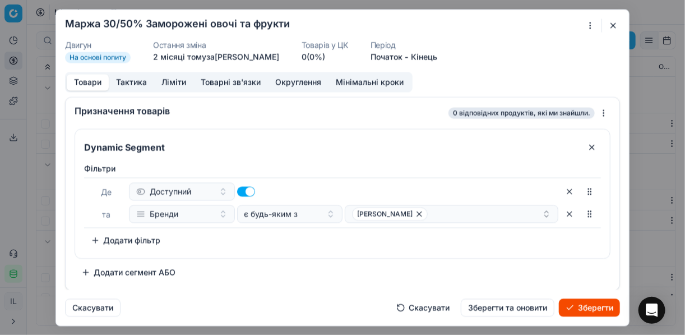
click at [173, 82] on button "Ліміти" at bounding box center [173, 82] width 39 height 16
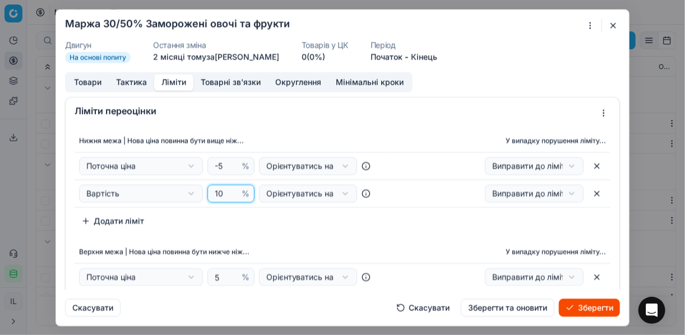
click at [223, 188] on input "10" at bounding box center [225, 193] width 27 height 17
type input "1"
type input "30"
click at [237, 217] on div "Нижня межа | Нова ціна повинна бути вище ніж... У випадку порушення ліміту... П…" at bounding box center [343, 179] width 536 height 100
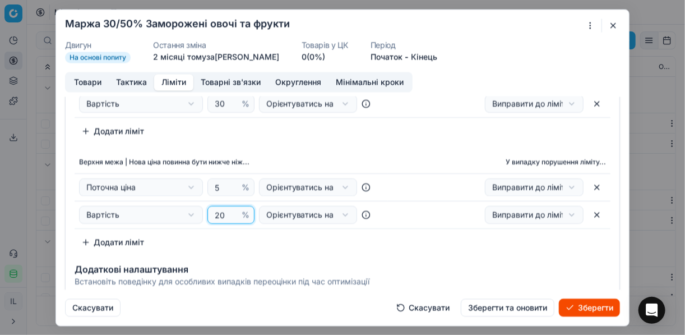
click at [223, 209] on input "20" at bounding box center [225, 214] width 27 height 17
type input "2"
type input "50"
click at [308, 142] on div "Нижня межа | Нова ціна повинна бути вище ніж... У випадку порушення ліміту... П…" at bounding box center [343, 145] width 554 height 220
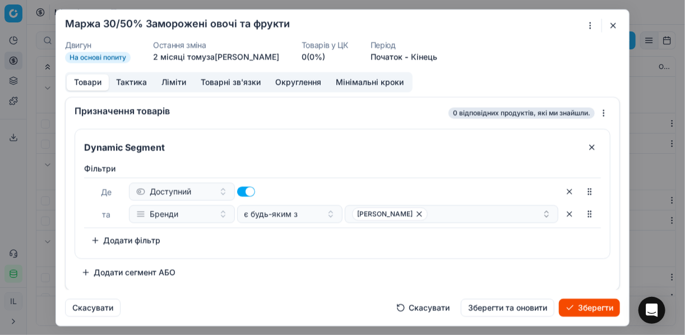
click at [84, 82] on button "Товари" at bounding box center [88, 82] width 42 height 16
click at [415, 214] on icon "button" at bounding box center [419, 213] width 9 height 9
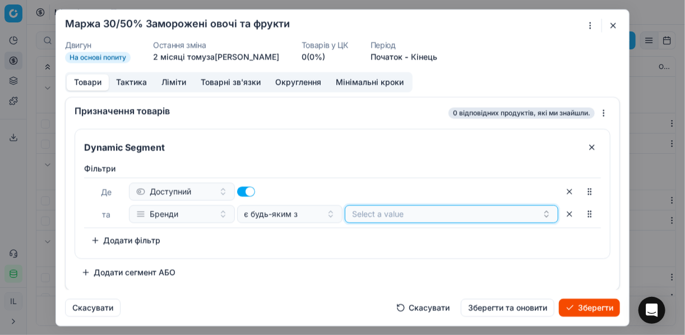
click at [379, 217] on button "Select a value" at bounding box center [452, 214] width 214 height 18
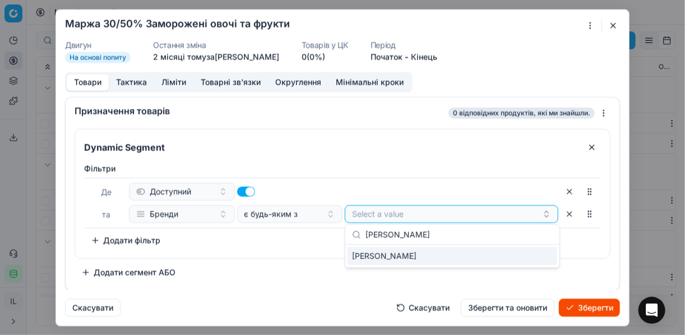
type input "РУДЬ"
drag, startPoint x: 531, startPoint y: 257, endPoint x: 284, endPoint y: 231, distance: 248.0
click at [527, 257] on div "РУДЬ" at bounding box center [453, 256] width 210 height 18
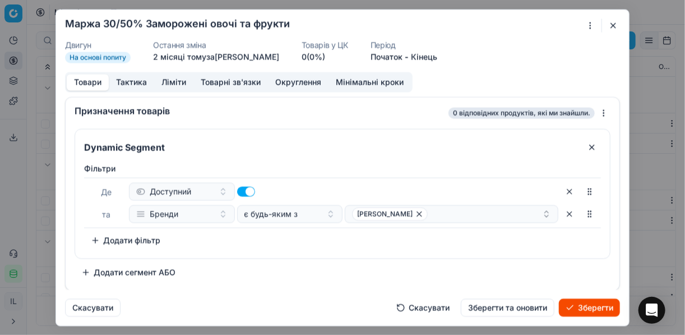
click at [251, 259] on div "Dynamic Segment Фiльтри Де Доступний та Бренди є будь-яким з РУДЬ To pick up a …" at bounding box center [343, 204] width 536 height 152
click at [433, 216] on div "РУДЬ" at bounding box center [447, 213] width 190 height 13
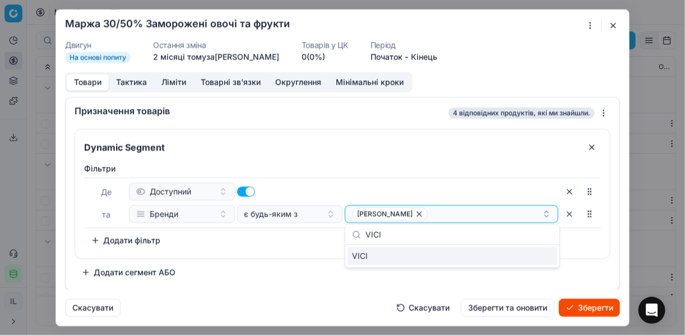
type input "VICI"
drag, startPoint x: 552, startPoint y: 259, endPoint x: 541, endPoint y: 257, distance: 10.9
click at [551, 259] on div "VICI" at bounding box center [453, 256] width 210 height 18
click at [267, 260] on div "Dynamic Segment Фiльтри Де Доступний та Бренди є будь-яким з РУДЬ VICI To pick …" at bounding box center [343, 204] width 536 height 152
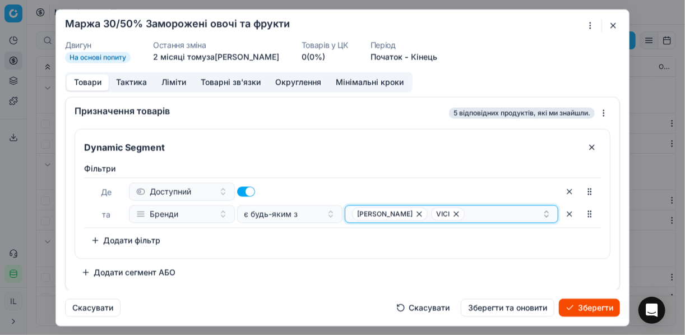
click at [488, 215] on div "РУДЬ VICI" at bounding box center [447, 213] width 190 height 13
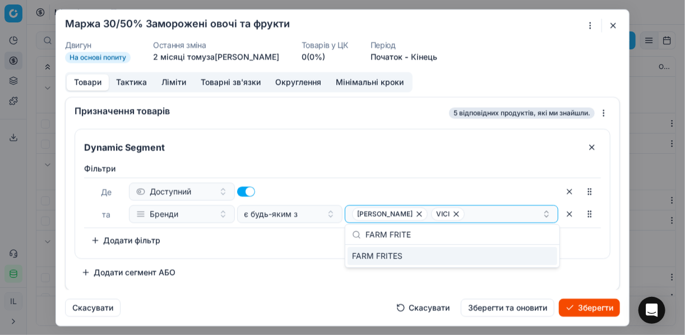
type input "FARM FRITE"
click at [549, 253] on div "FARM FRITES" at bounding box center [453, 256] width 210 height 18
click at [241, 249] on div "Фiльтри Де Доступний та Бренди є будь-яким з РУДЬ VICI + 1 To pick up a sortabl…" at bounding box center [342, 208] width 535 height 100
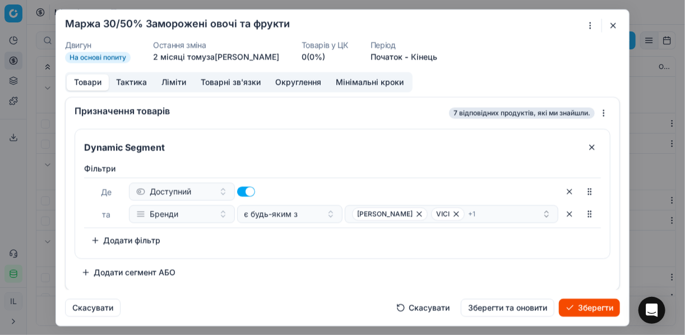
click at [592, 308] on button "Зберегти" at bounding box center [589, 307] width 61 height 18
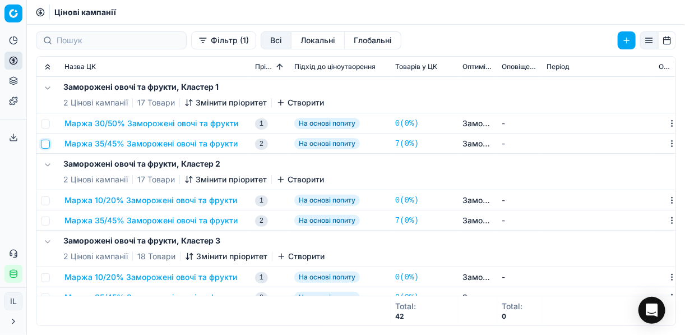
click at [45, 145] on input "checkbox" at bounding box center [45, 144] width 9 height 9
checkbox input "true"
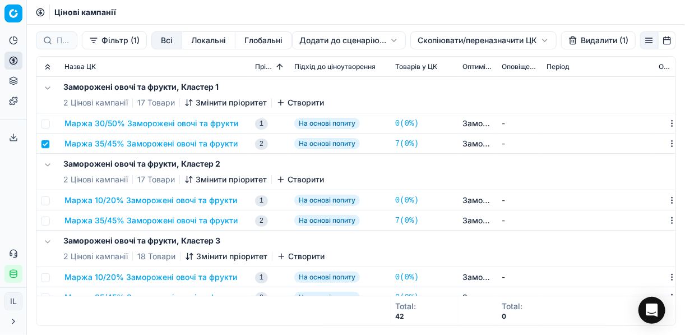
click at [578, 42] on button "Видалити (1)" at bounding box center [598, 40] width 75 height 18
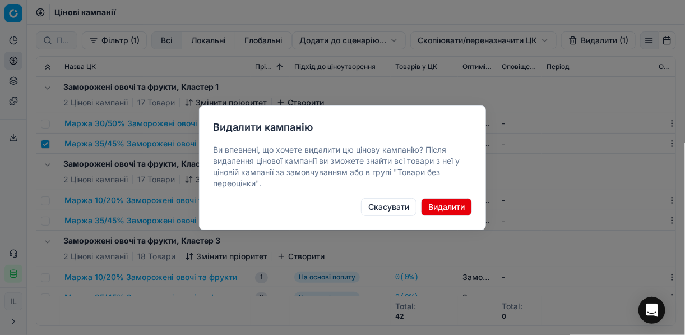
click at [452, 206] on button "Видалити" at bounding box center [446, 207] width 51 height 18
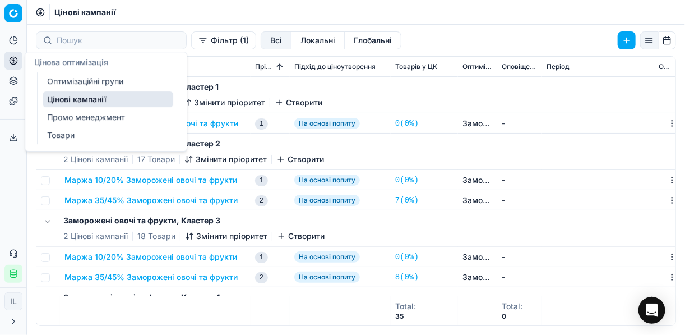
click at [15, 61] on icon at bounding box center [13, 60] width 3 height 3
click at [84, 96] on link "Цінові кампанії" at bounding box center [108, 99] width 131 height 16
click at [76, 94] on link "Цінові кампанії" at bounding box center [108, 99] width 131 height 16
click at [63, 97] on link "Цінові кампанії" at bounding box center [108, 99] width 131 height 16
click at [114, 95] on link "Цінові кампанії" at bounding box center [108, 99] width 131 height 16
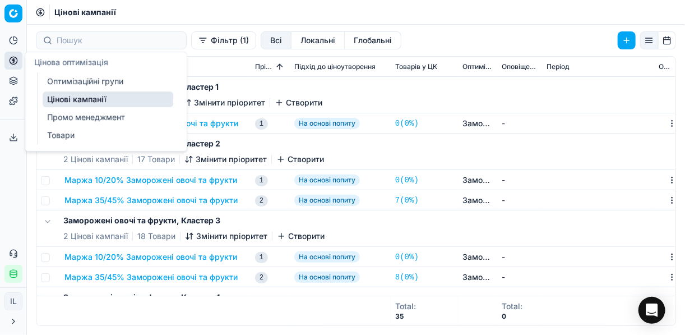
click at [143, 96] on link "Цінові кампанії" at bounding box center [108, 99] width 131 height 16
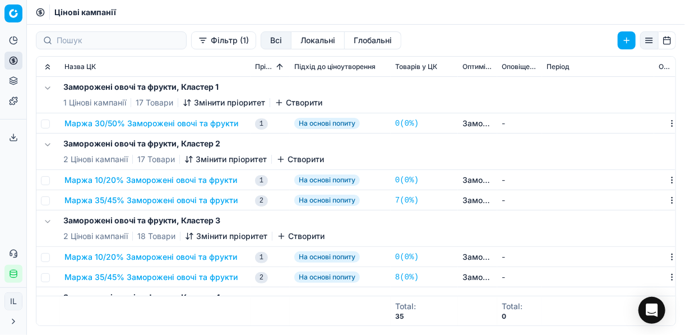
drag, startPoint x: 333, startPoint y: 102, endPoint x: 315, endPoint y: 91, distance: 21.2
click at [332, 102] on div "Заморожені овочі та фрукти, Кластер 1 1 Цінові кампанії 17 Товари Змінити пріор…" at bounding box center [356, 95] width 630 height 36
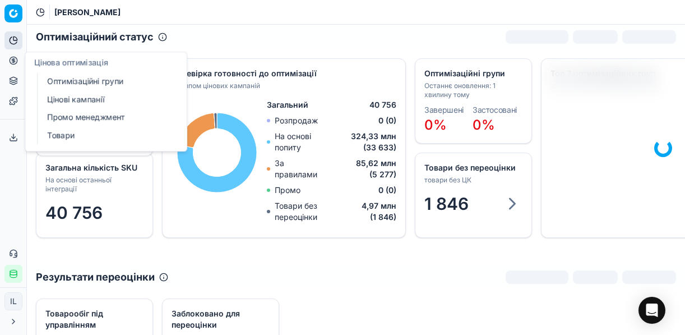
click at [66, 99] on link "Цінові кампанії" at bounding box center [108, 99] width 131 height 16
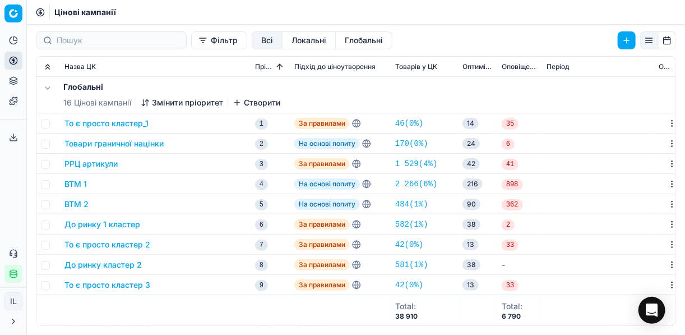
scroll to position [90, 0]
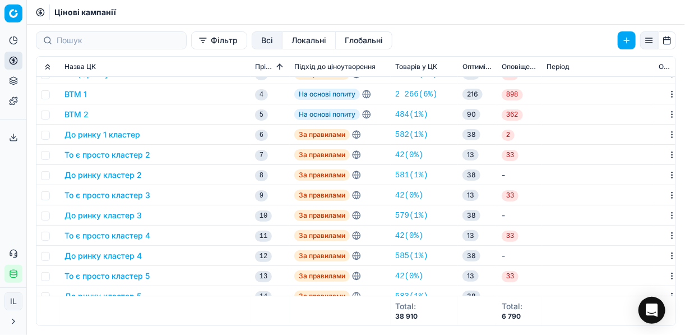
click at [104, 253] on button "До ринку кластер 4" at bounding box center [102, 255] width 77 height 11
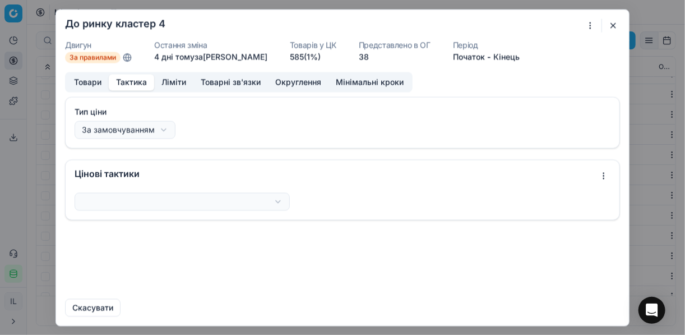
click at [140, 82] on button "Тактика" at bounding box center [131, 82] width 45 height 16
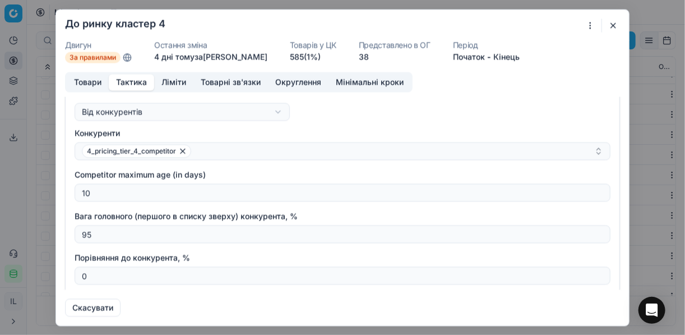
scroll to position [135, 0]
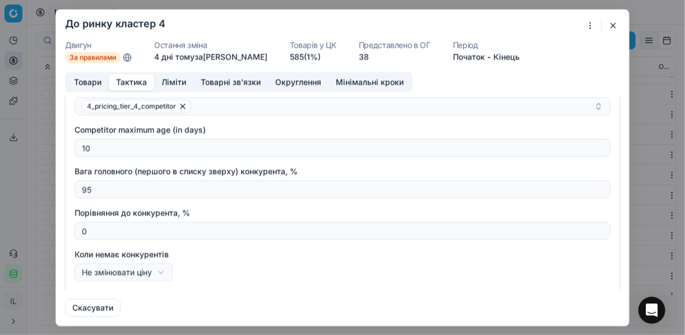
click at [610, 24] on button "button" at bounding box center [612, 24] width 13 height 13
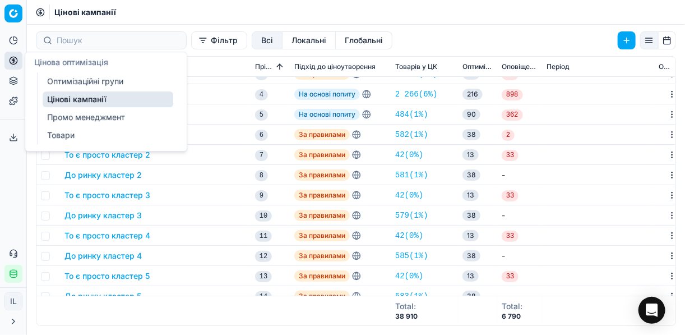
click at [59, 102] on link "Цінові кампанії" at bounding box center [108, 99] width 131 height 16
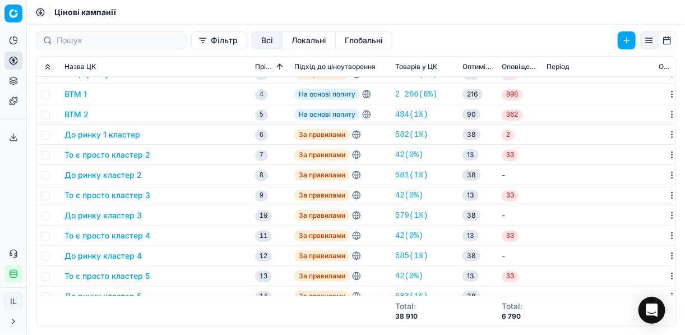
click at [191, 41] on button "Фільтр" at bounding box center [219, 40] width 56 height 18
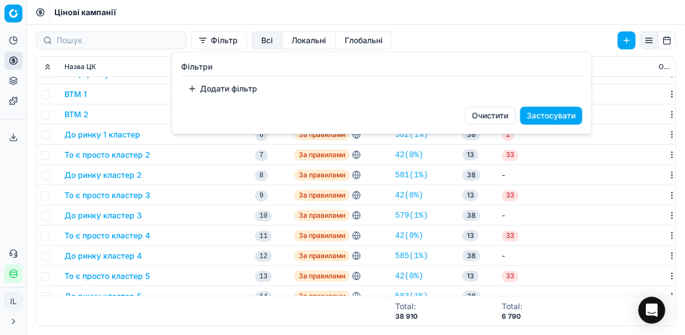
click at [196, 91] on button "Додати фільтр" at bounding box center [222, 89] width 83 height 18
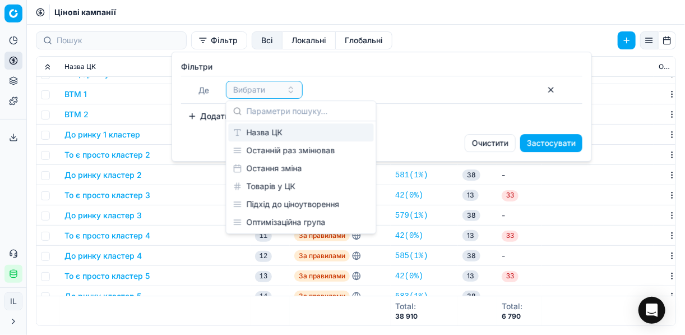
click at [284, 133] on div "Назва ЦК" at bounding box center [301, 132] width 145 height 18
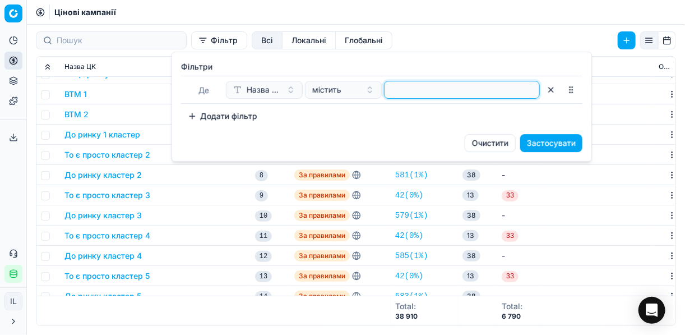
click at [405, 93] on input at bounding box center [462, 89] width 146 height 17
type input "овочі"
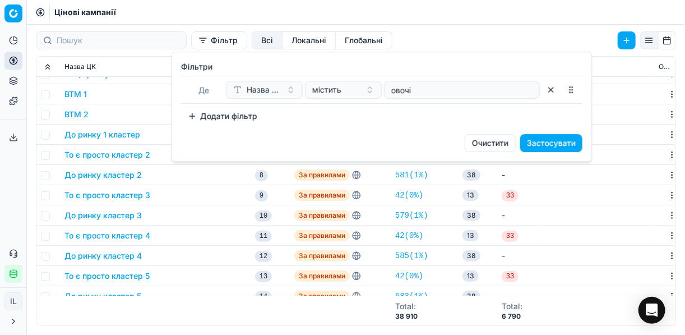
click at [537, 137] on button "Застосувати" at bounding box center [551, 143] width 62 height 18
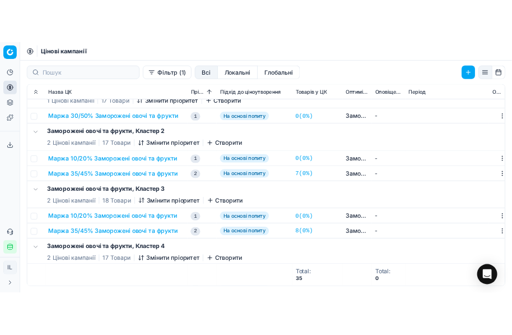
scroll to position [0, 0]
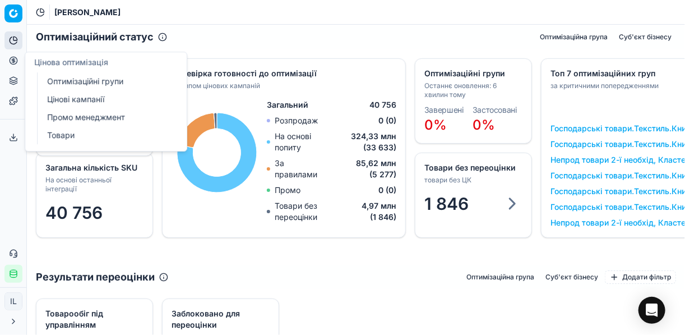
click at [91, 80] on link "Оптимізаційні групи" at bounding box center [108, 81] width 131 height 16
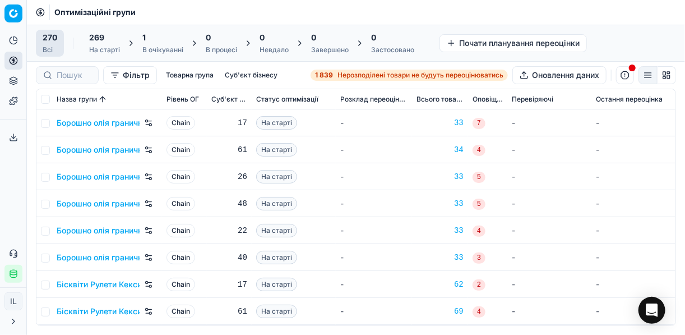
click at [164, 44] on div "1 В очікуванні" at bounding box center [162, 43] width 41 height 22
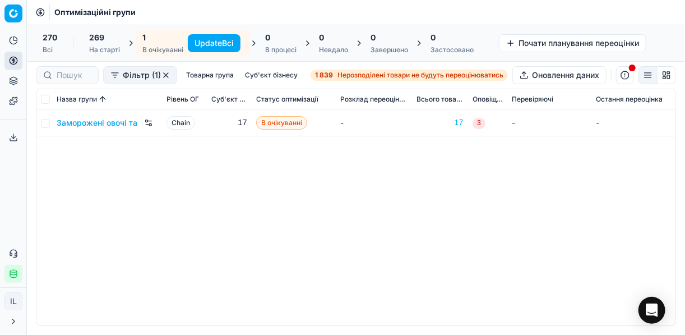
click at [205, 36] on button "Update Всі" at bounding box center [214, 43] width 53 height 18
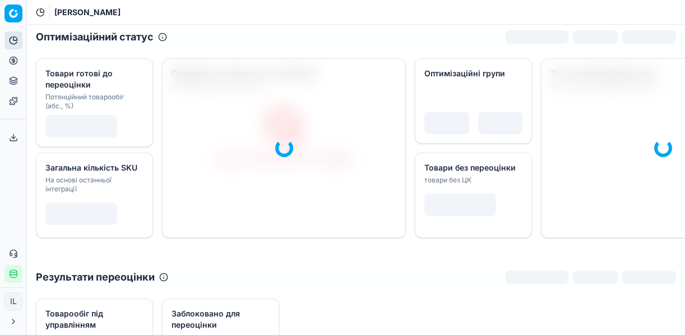
click at [9, 61] on icon at bounding box center [13, 60] width 9 height 9
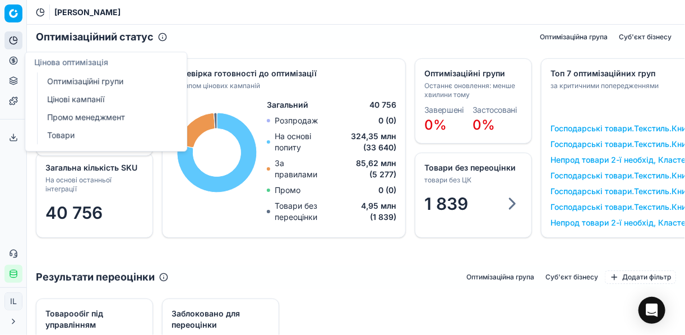
click at [67, 81] on link "Оптимізаційні групи" at bounding box center [108, 81] width 131 height 16
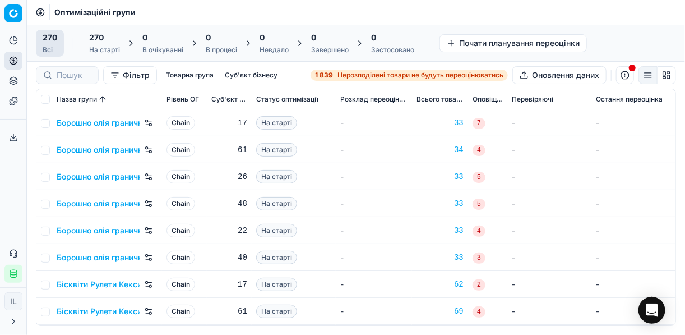
click at [359, 72] on span "Нерозподілені товари не будуть переоцінюватись" at bounding box center [420, 75] width 166 height 9
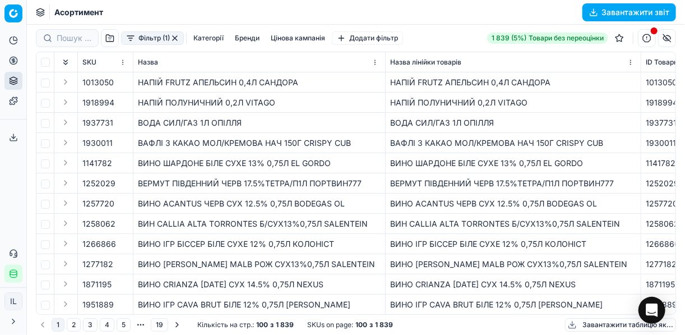
click at [125, 40] on button "Фільтр (1)" at bounding box center [152, 37] width 63 height 13
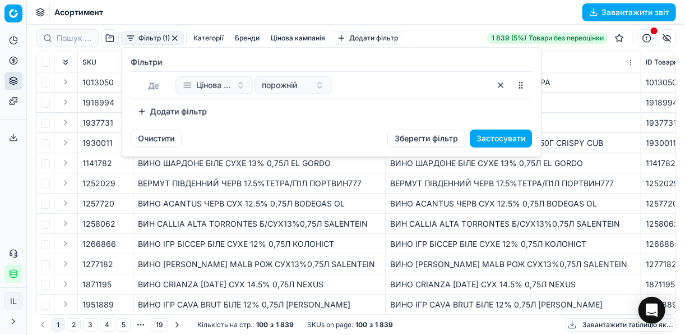
click at [142, 112] on button "Додати фільтр" at bounding box center [172, 112] width 83 height 18
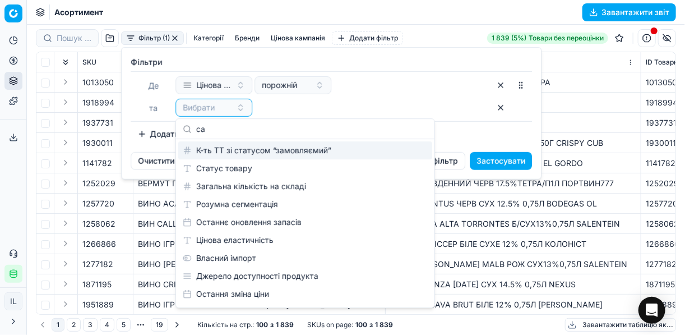
type input "с"
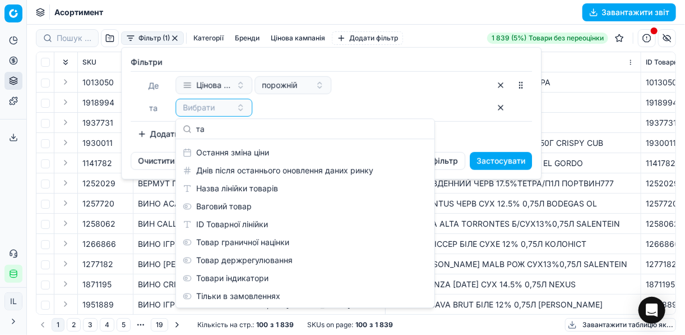
scroll to position [18, 0]
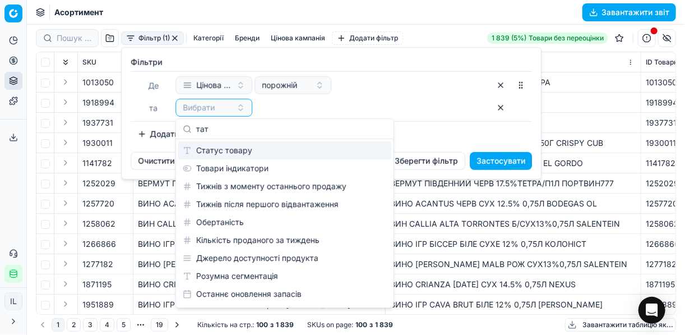
type input "тат"
click at [241, 152] on div "Статус товару" at bounding box center [284, 150] width 213 height 18
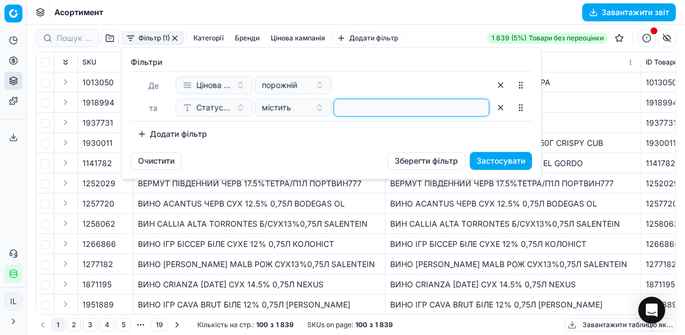
click at [373, 109] on input at bounding box center [412, 107] width 146 height 17
type input "1"
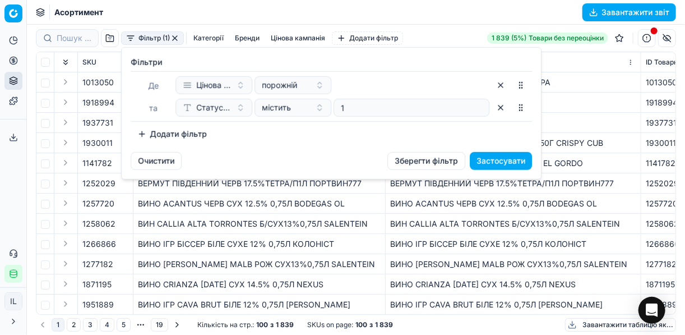
click at [141, 136] on button "Додати фільтр" at bounding box center [172, 134] width 83 height 18
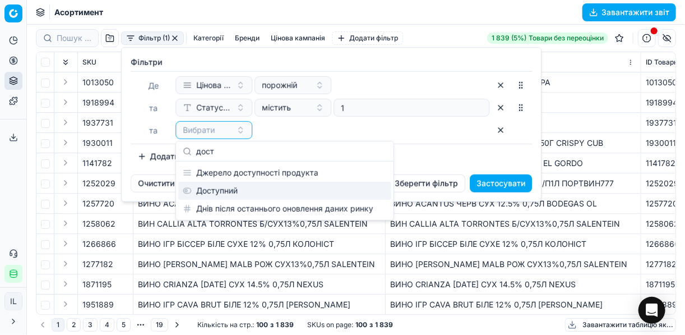
type input "дост"
click at [220, 191] on div "Доступний" at bounding box center [284, 191] width 213 height 18
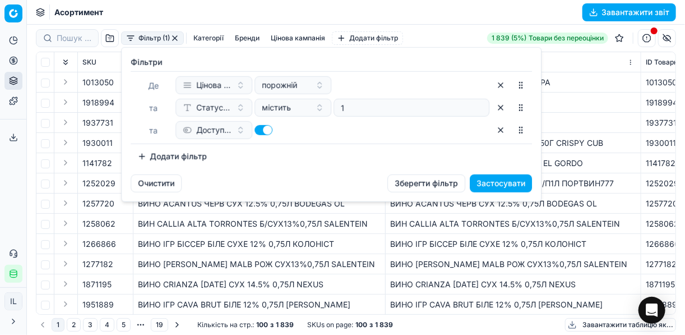
click at [143, 156] on button "Додати фільтр" at bounding box center [172, 156] width 83 height 18
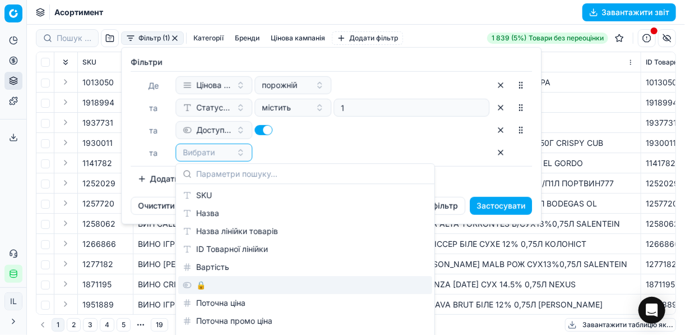
click at [203, 282] on div "🔒" at bounding box center [305, 285] width 254 height 18
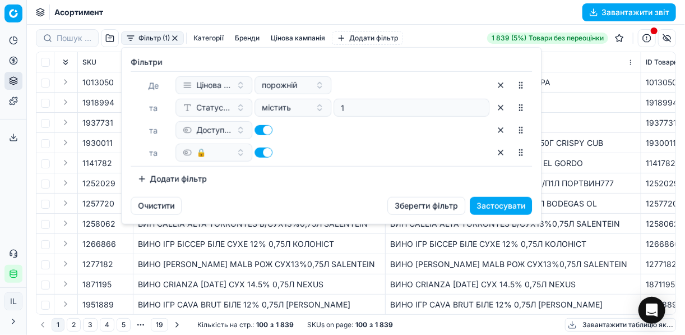
click at [261, 152] on button "button" at bounding box center [263, 152] width 18 height 10
checkbox input "false"
click at [497, 200] on button "Застосувати" at bounding box center [501, 206] width 62 height 18
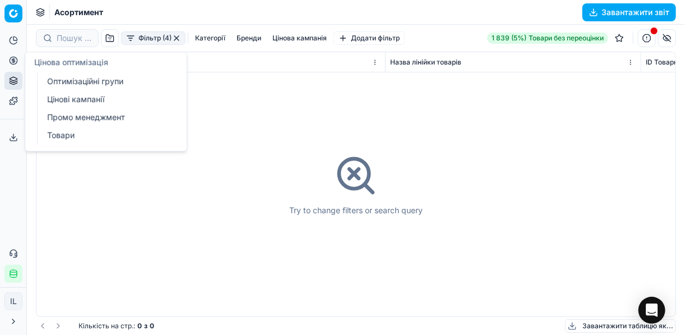
click at [76, 97] on link "Цінові кампанії" at bounding box center [108, 99] width 131 height 16
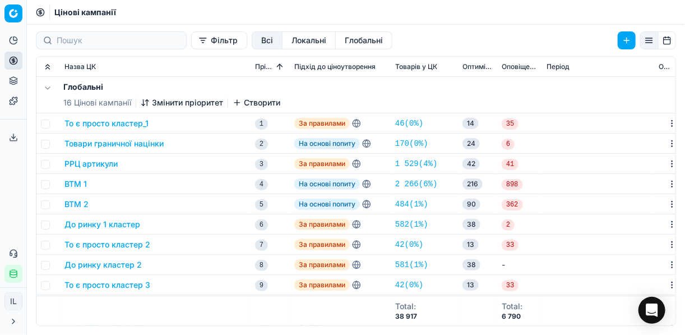
click at [191, 39] on button "Фільтр" at bounding box center [219, 40] width 56 height 18
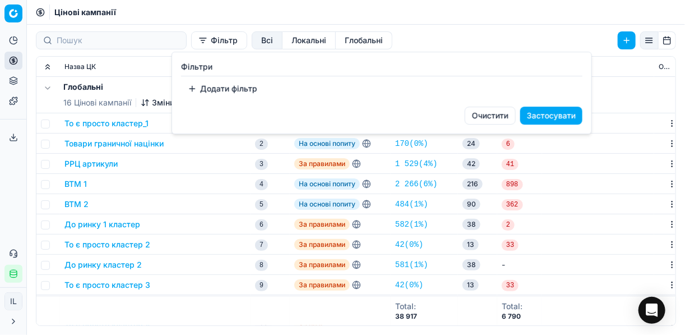
click at [198, 94] on button "Додати фільтр" at bounding box center [222, 89] width 83 height 18
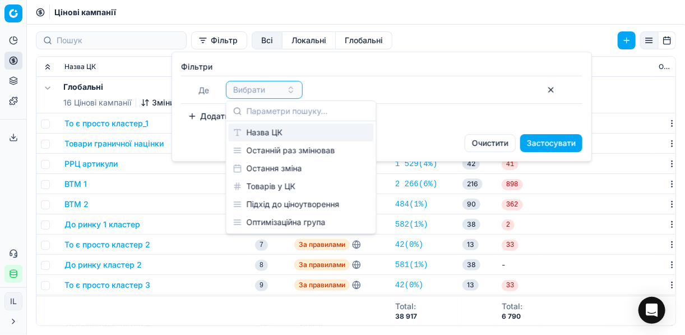
click at [254, 127] on div "Назва ЦК" at bounding box center [301, 132] width 145 height 18
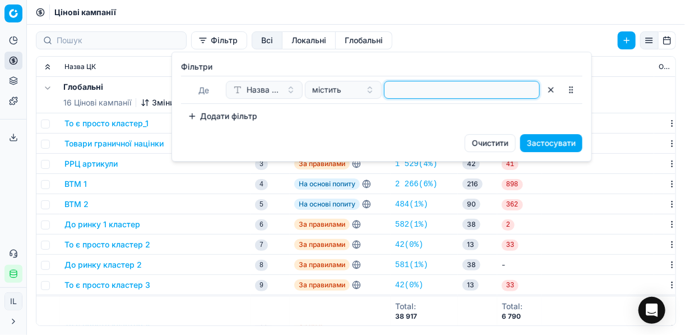
click at [393, 90] on input at bounding box center [462, 89] width 146 height 17
type input "овочі"
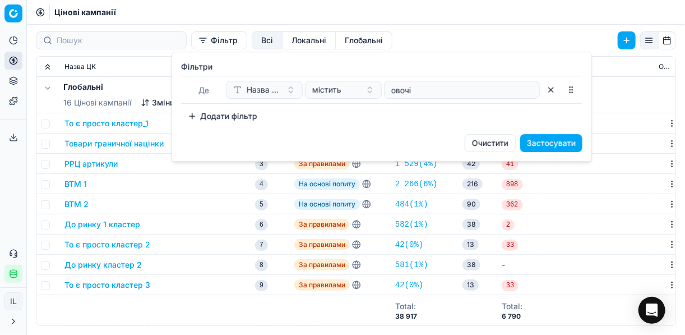
click at [538, 145] on button "Застосувати" at bounding box center [551, 143] width 62 height 18
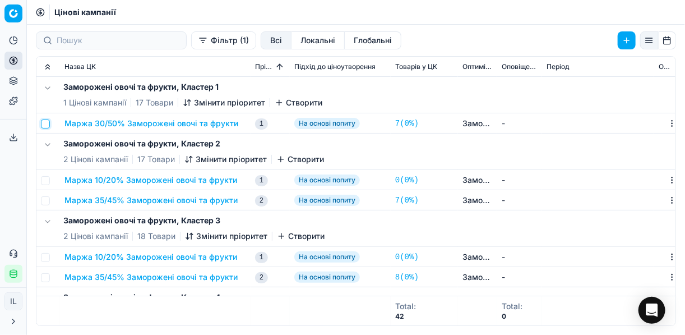
click at [45, 122] on input "checkbox" at bounding box center [45, 123] width 9 height 9
checkbox input "true"
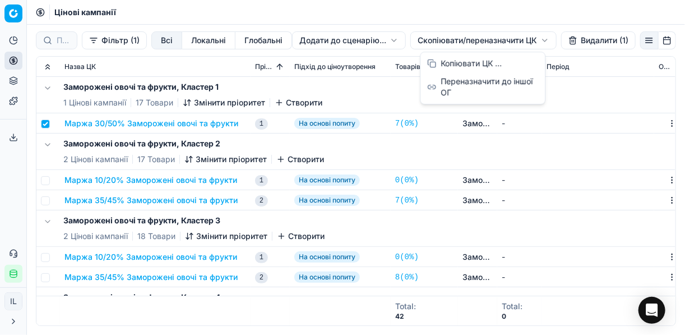
click at [442, 40] on html "Pricing platform Аналітика Цінова оптимізація Асортимент продукції Шаблони Серв…" at bounding box center [342, 167] width 685 height 335
click at [461, 64] on div "Копіювати ЦК ..." at bounding box center [483, 63] width 120 height 18
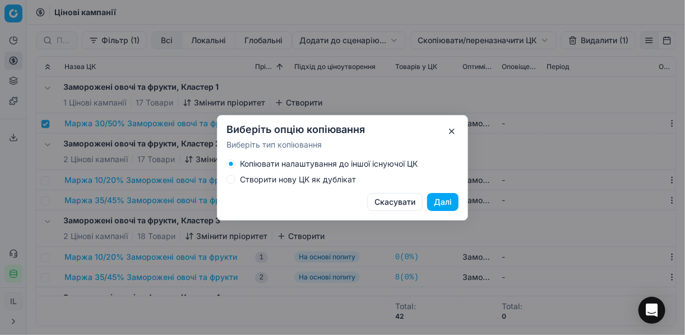
click at [231, 179] on button "Створити нову ЦК як дублікат" at bounding box center [230, 179] width 9 height 9
click at [439, 199] on button "Далі" at bounding box center [442, 202] width 31 height 18
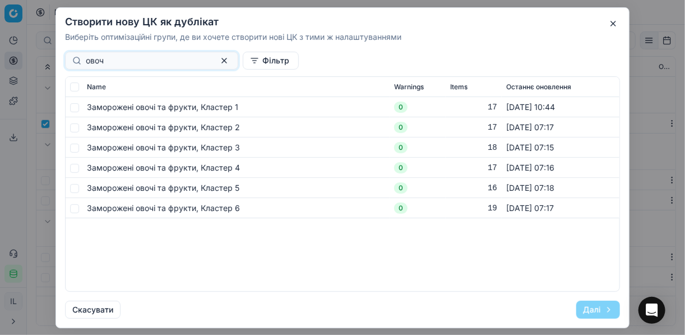
type input "овоч"
click at [71, 130] on input "checkbox" at bounding box center [74, 127] width 9 height 9
checkbox input "true"
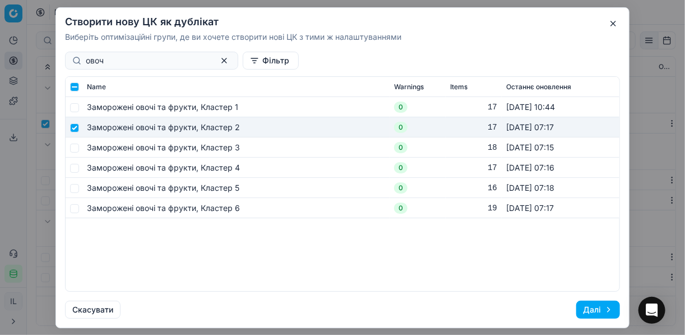
click at [80, 152] on td at bounding box center [74, 147] width 17 height 20
click at [72, 147] on input "checkbox" at bounding box center [74, 147] width 9 height 9
checkbox input "true"
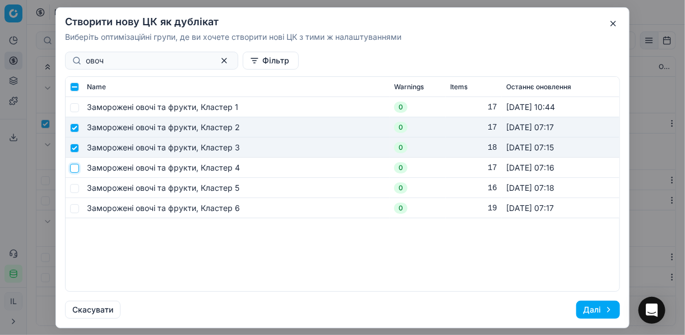
click at [77, 166] on input "checkbox" at bounding box center [74, 167] width 9 height 9
checkbox input "true"
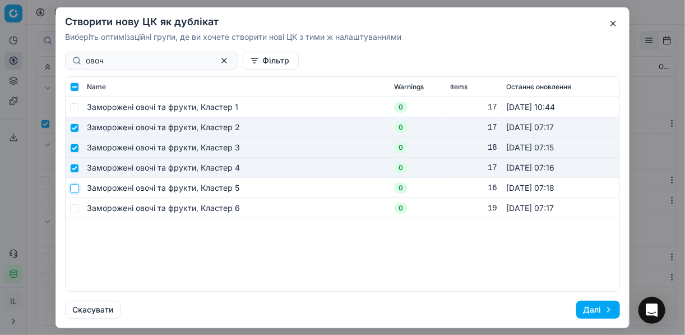
drag, startPoint x: 74, startPoint y: 188, endPoint x: 75, endPoint y: 193, distance: 5.7
click at [75, 188] on input "checkbox" at bounding box center [74, 187] width 9 height 9
checkbox input "true"
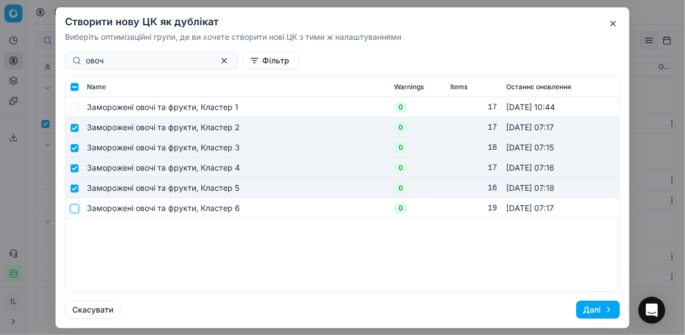
click at [75, 207] on input "checkbox" at bounding box center [74, 207] width 9 height 9
checkbox input "true"
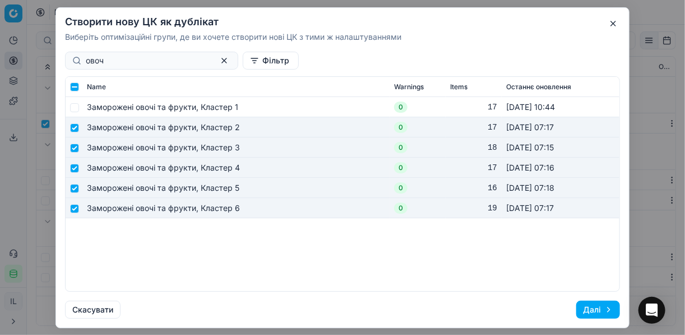
click at [596, 311] on button "Далі" at bounding box center [598, 309] width 44 height 18
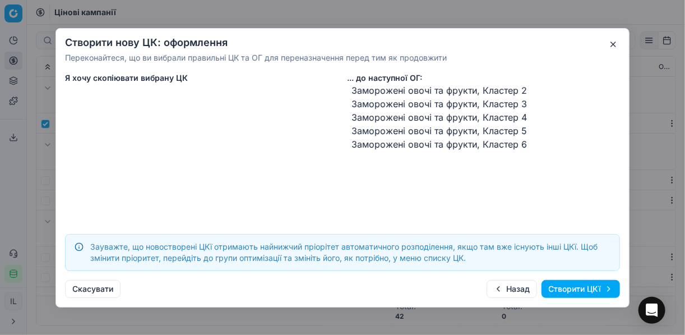
click at [575, 291] on button "Створити ЦКї" at bounding box center [580, 289] width 78 height 18
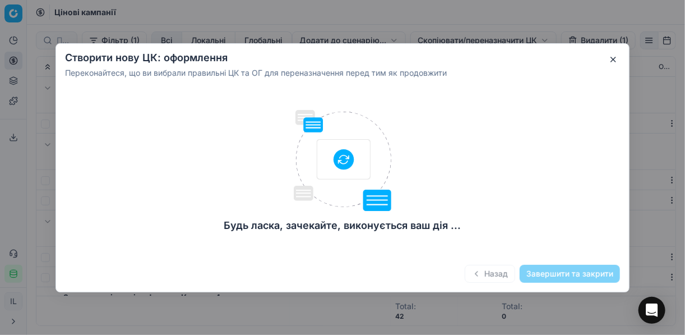
checkbox input "false"
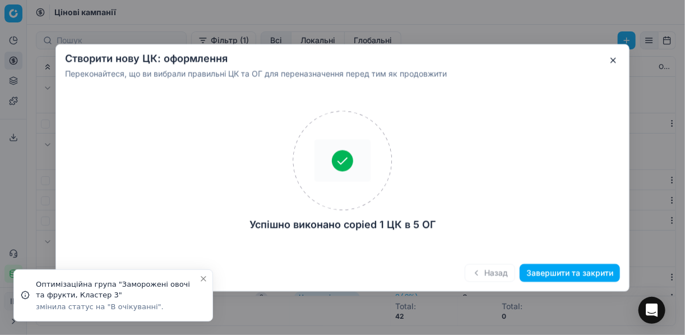
click at [564, 271] on button "Завершити та закрити" at bounding box center [570, 272] width 100 height 18
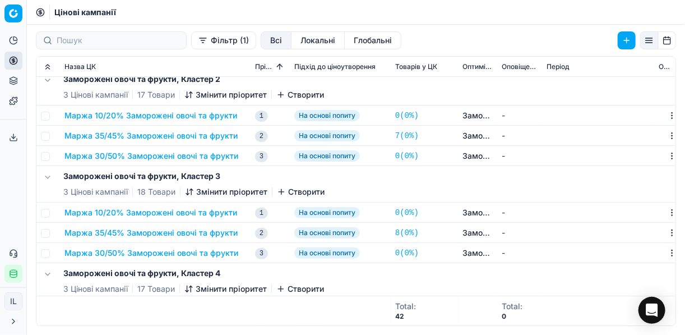
scroll to position [45, 0]
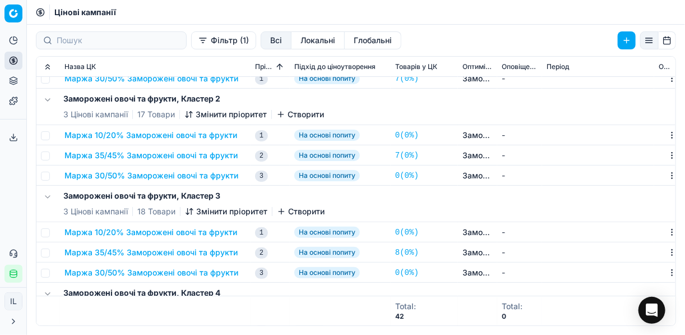
click at [49, 136] on td at bounding box center [48, 135] width 24 height 20
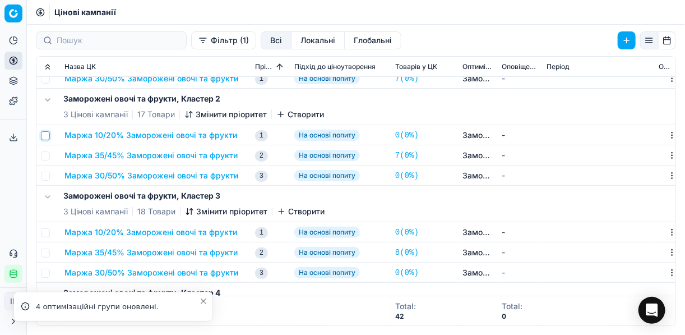
drag, startPoint x: 43, startPoint y: 136, endPoint x: 49, endPoint y: 154, distance: 19.2
click at [45, 139] on input "checkbox" at bounding box center [45, 135] width 9 height 9
checkbox input "true"
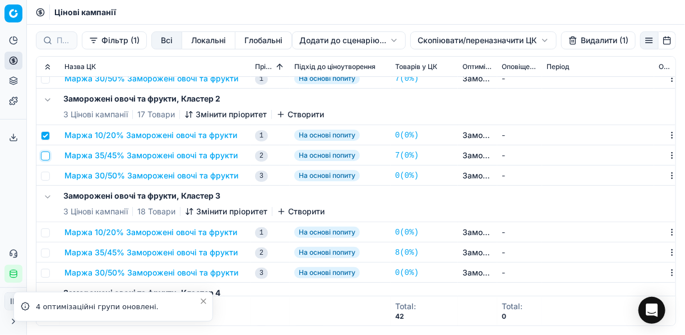
click at [45, 152] on input "checkbox" at bounding box center [45, 155] width 9 height 9
checkbox input "true"
click at [581, 45] on button "Видалити (2)" at bounding box center [597, 40] width 76 height 18
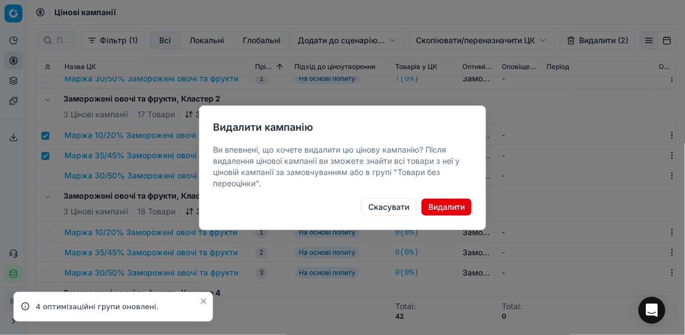
click at [453, 203] on button "Видалити" at bounding box center [446, 207] width 51 height 18
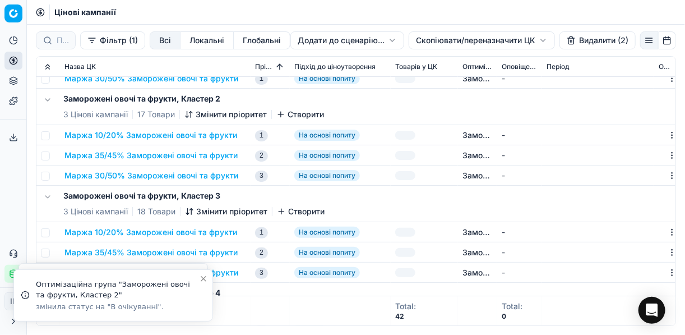
checkbox input "false"
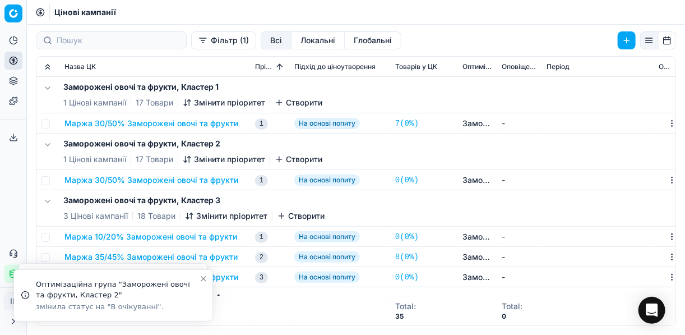
scroll to position [90, 0]
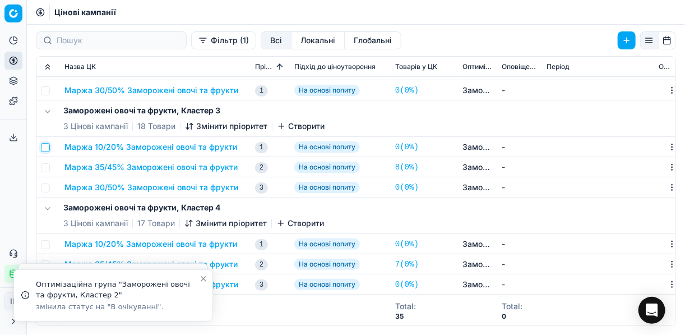
click at [48, 145] on input "checkbox" at bounding box center [45, 147] width 9 height 9
checkbox input "true"
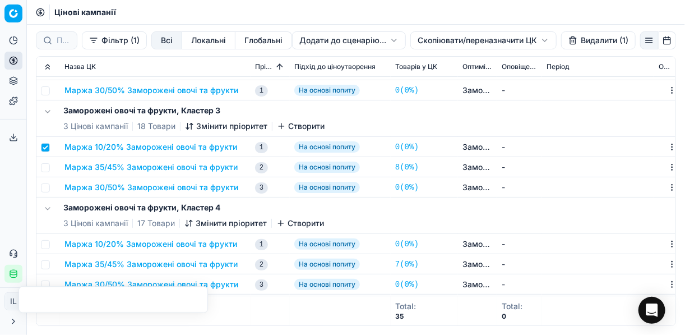
click at [49, 170] on td at bounding box center [48, 167] width 24 height 20
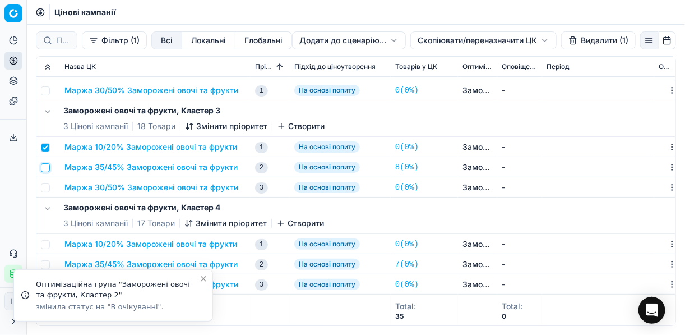
click at [47, 165] on input "checkbox" at bounding box center [45, 167] width 9 height 9
checkbox input "true"
click at [587, 41] on button "Видалити (2)" at bounding box center [597, 40] width 76 height 18
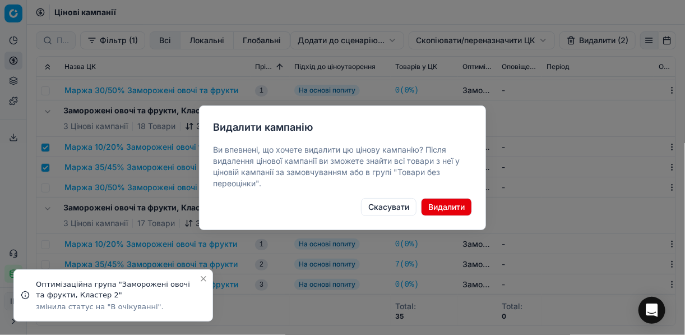
click at [448, 203] on button "Видалити" at bounding box center [446, 207] width 51 height 18
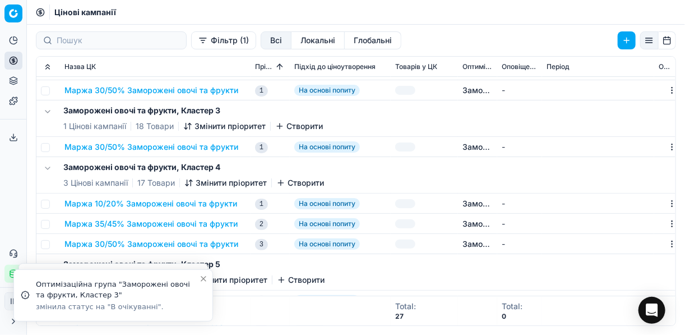
checkbox input "false"
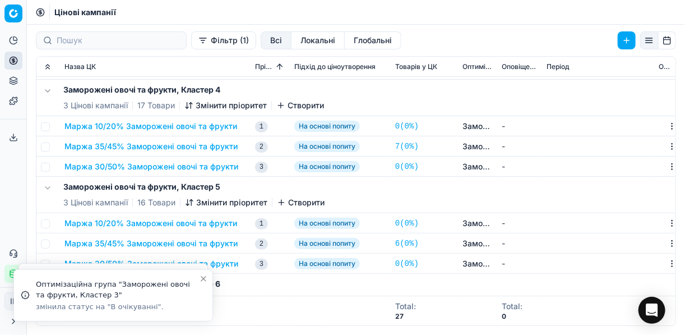
scroll to position [179, 0]
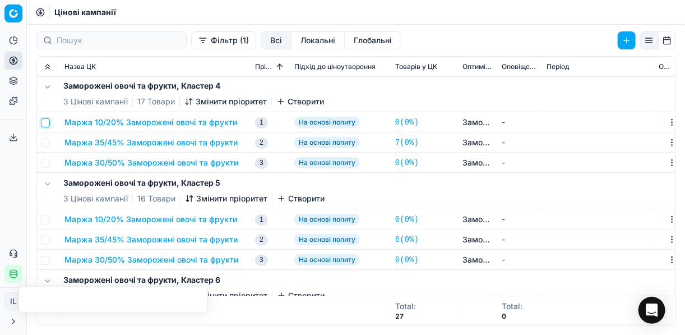
drag, startPoint x: 46, startPoint y: 123, endPoint x: 46, endPoint y: 132, distance: 9.0
click at [46, 123] on input "checkbox" at bounding box center [45, 122] width 9 height 9
checkbox input "true"
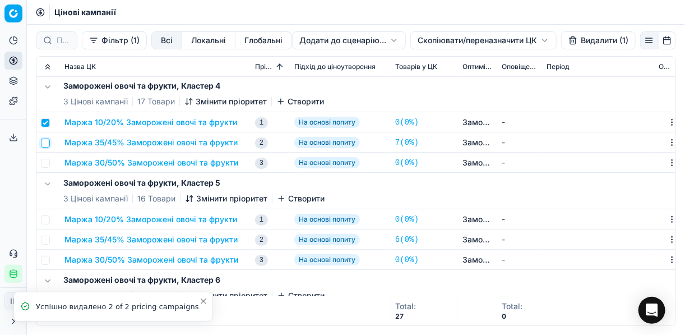
click at [47, 141] on input "checkbox" at bounding box center [45, 142] width 9 height 9
checkbox input "true"
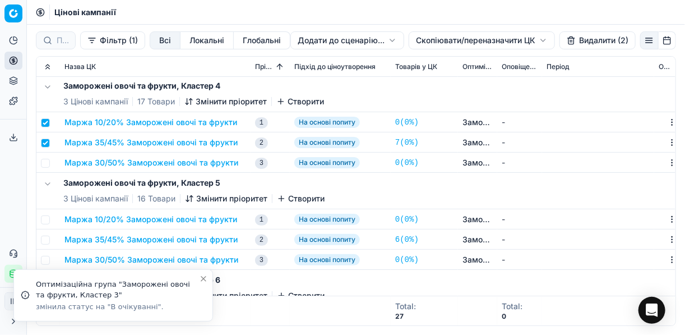
click at [595, 36] on button "Видалити (2)" at bounding box center [597, 40] width 76 height 18
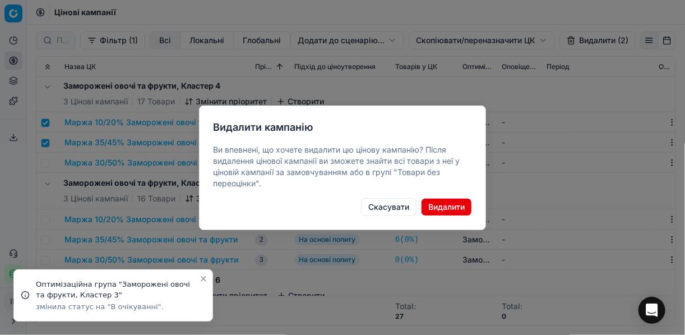
click at [447, 205] on button "Видалити" at bounding box center [446, 207] width 51 height 18
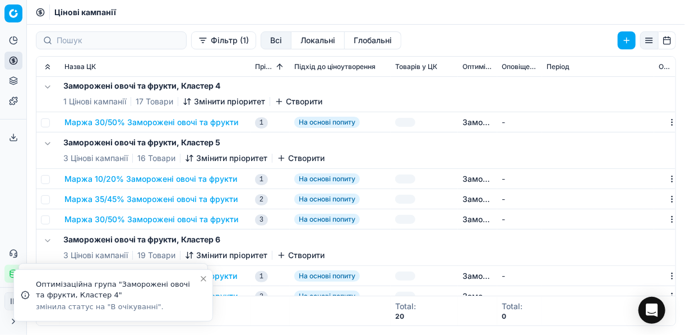
checkbox input "false"
click at [48, 177] on input "checkbox" at bounding box center [45, 179] width 9 height 9
checkbox input "true"
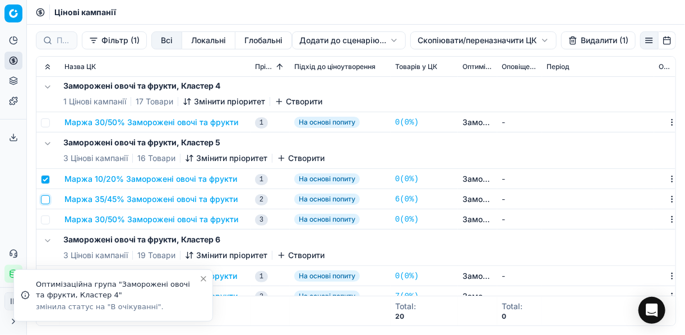
click at [47, 201] on input "checkbox" at bounding box center [45, 199] width 9 height 9
checkbox input "true"
click at [580, 38] on button "Видалити (2)" at bounding box center [597, 40] width 76 height 18
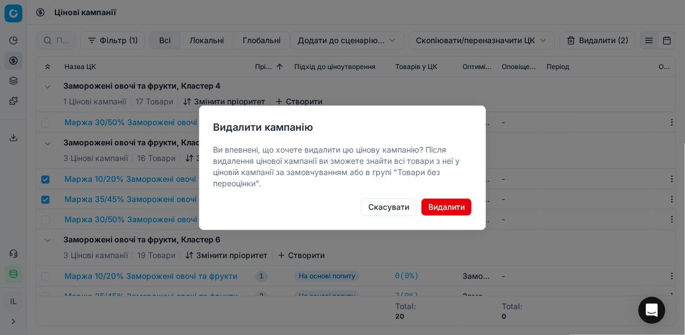
click at [450, 209] on button "Видалити" at bounding box center [446, 207] width 51 height 18
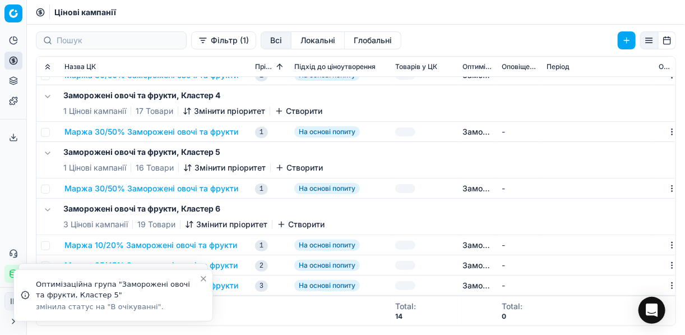
checkbox input "false"
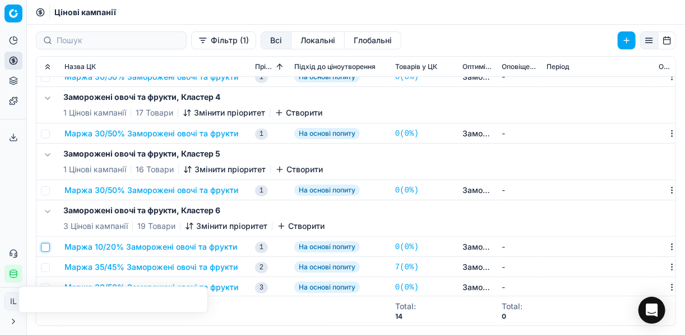
click at [45, 245] on input "checkbox" at bounding box center [45, 247] width 9 height 9
checkbox input "true"
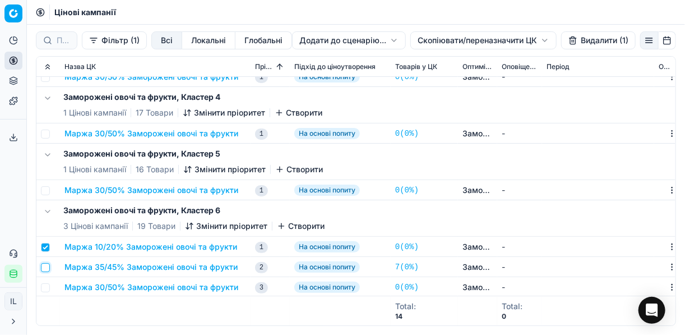
click at [45, 263] on input "checkbox" at bounding box center [45, 267] width 9 height 9
checkbox input "true"
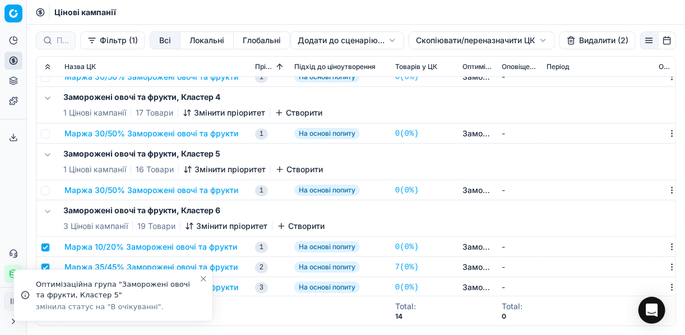
click at [590, 42] on button "Видалити (2)" at bounding box center [597, 40] width 76 height 18
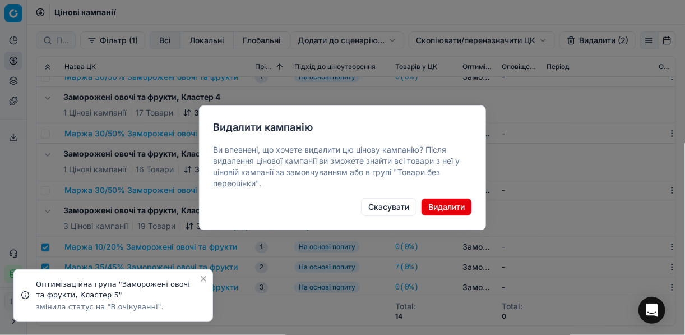
click at [451, 206] on button "Видалити" at bounding box center [446, 207] width 51 height 18
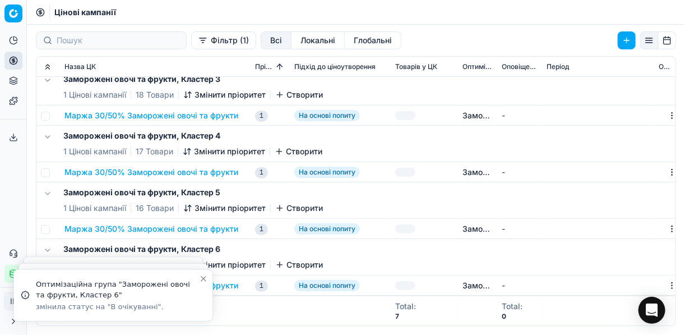
checkbox input "false"
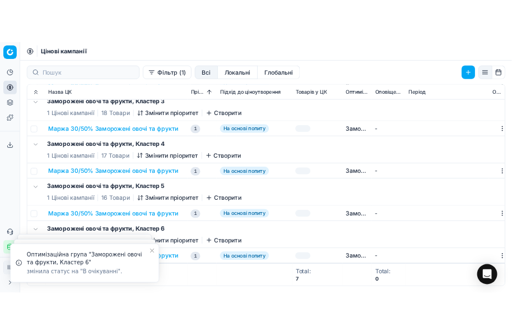
scroll to position [119, 0]
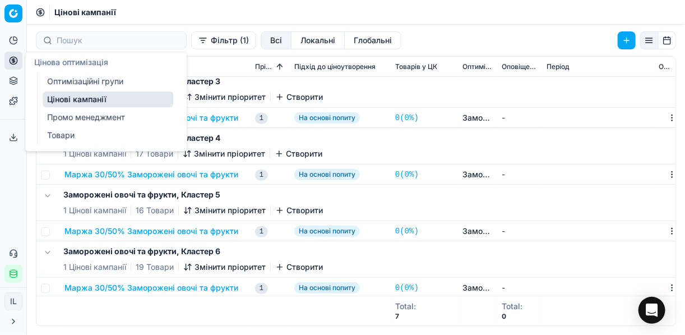
click at [96, 83] on link "Оптимізаційні групи" at bounding box center [108, 81] width 131 height 16
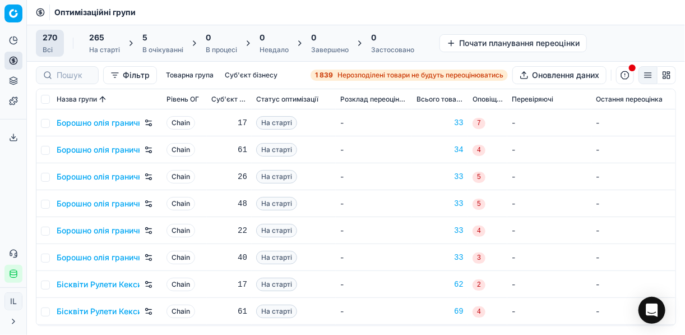
click at [148, 43] on div "5 В очікуванні" at bounding box center [162, 43] width 41 height 22
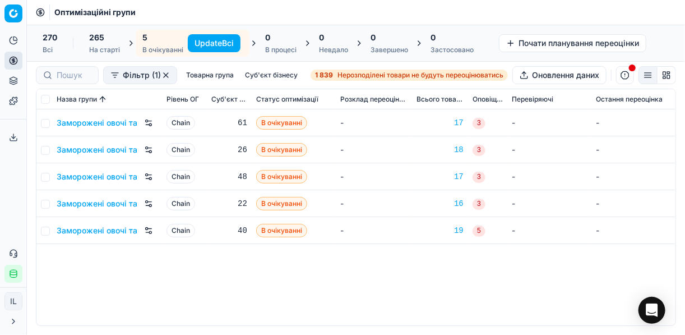
click at [216, 39] on button "Update Всі" at bounding box center [214, 43] width 53 height 18
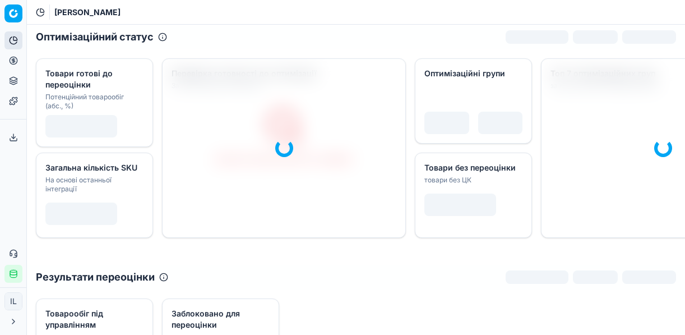
click at [13, 63] on icon at bounding box center [13, 60] width 0 height 4
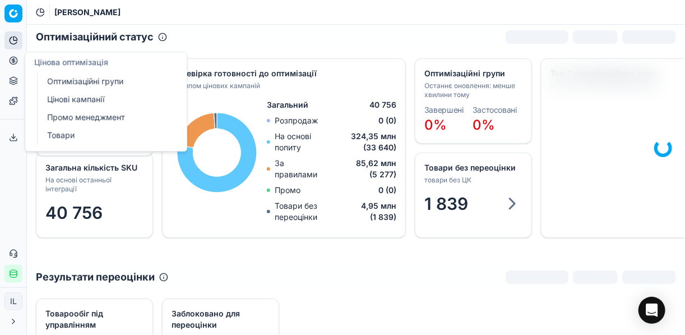
click at [106, 78] on link "Оптимізаційні групи" at bounding box center [108, 81] width 131 height 16
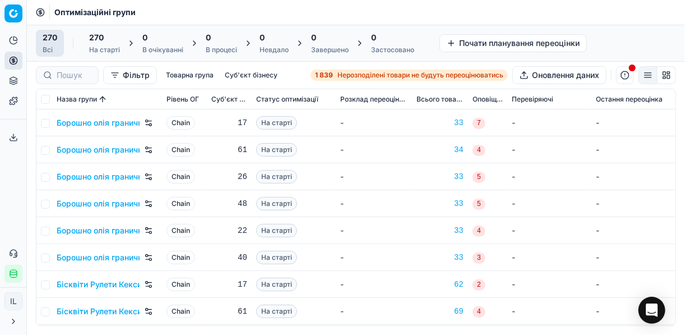
click at [342, 76] on span "Нерозподілені товари не будуть переоцінюватись" at bounding box center [420, 75] width 166 height 9
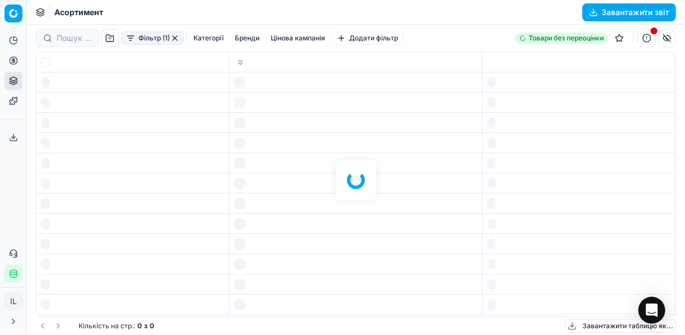
click at [342, 76] on div at bounding box center [356, 180] width 658 height 310
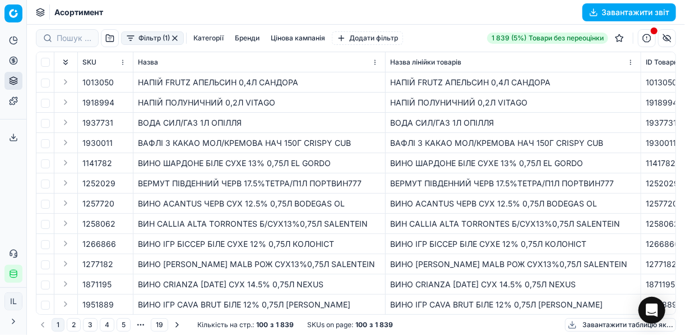
click at [131, 42] on button "Фільтр (1)" at bounding box center [152, 37] width 63 height 13
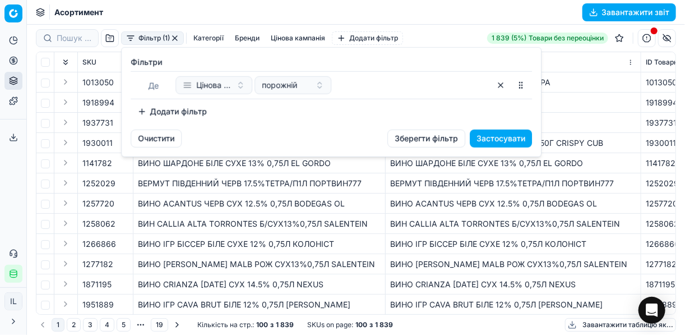
click at [144, 114] on button "Додати фільтр" at bounding box center [172, 112] width 83 height 18
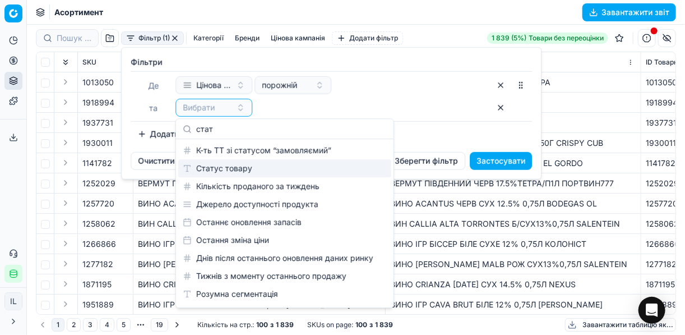
type input "стат"
drag, startPoint x: 244, startPoint y: 174, endPoint x: 302, endPoint y: 147, distance: 63.2
click at [245, 174] on div "Статус товару" at bounding box center [284, 168] width 213 height 18
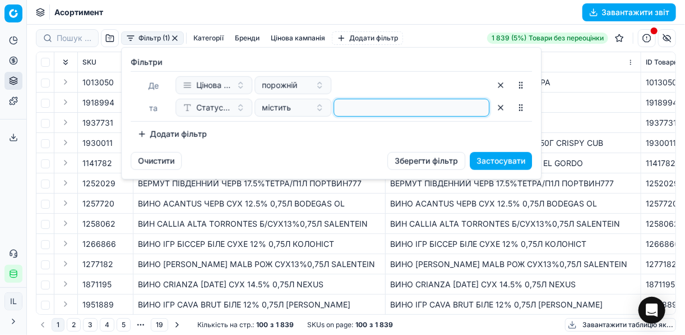
click at [359, 105] on input at bounding box center [412, 107] width 146 height 17
type input "1"
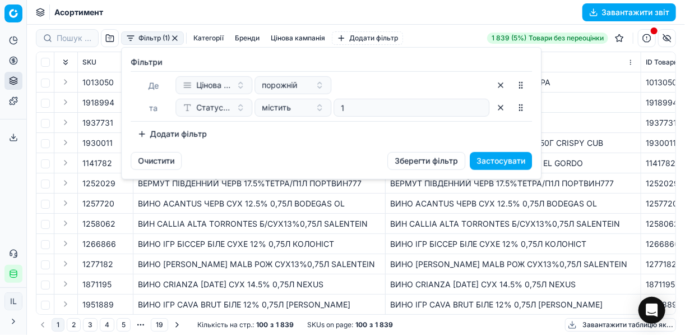
click at [143, 133] on button "Додати фільтр" at bounding box center [172, 134] width 83 height 18
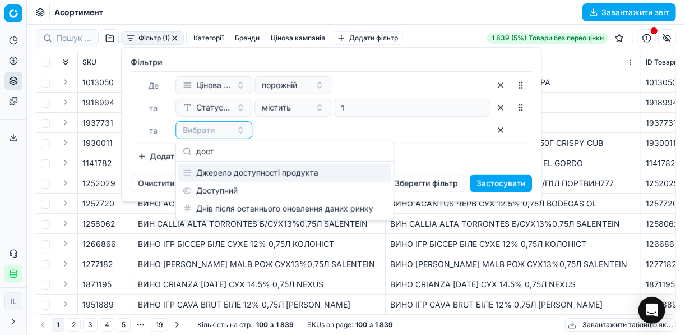
type input "дост"
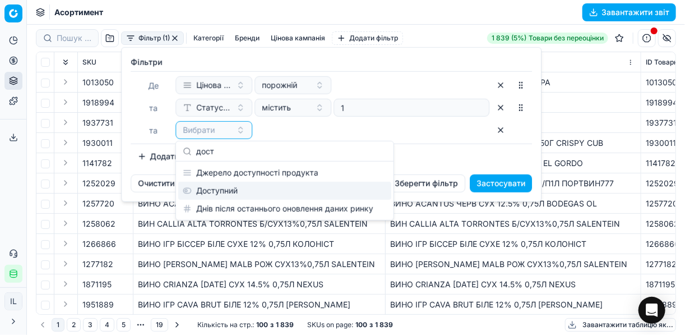
click at [212, 183] on div "Доступний" at bounding box center [284, 191] width 213 height 18
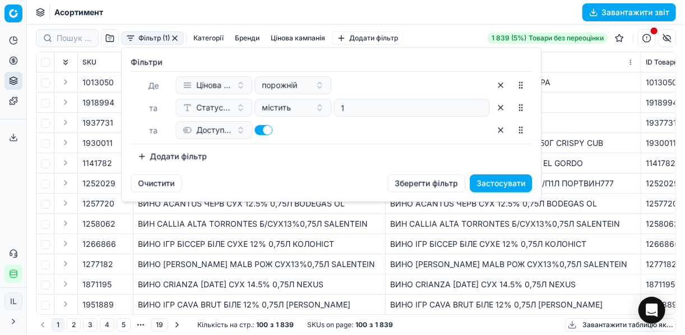
click at [143, 154] on button "Додати фільтр" at bounding box center [172, 156] width 83 height 18
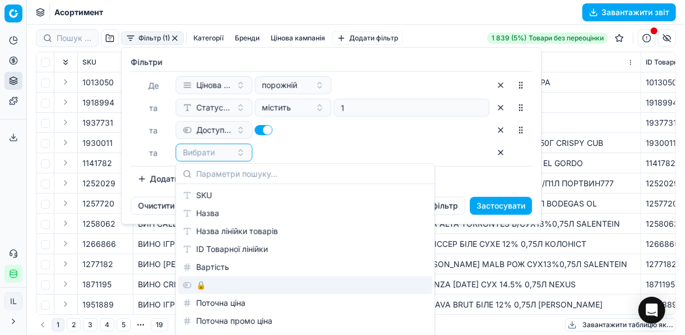
click at [202, 283] on div "🔒" at bounding box center [305, 285] width 254 height 18
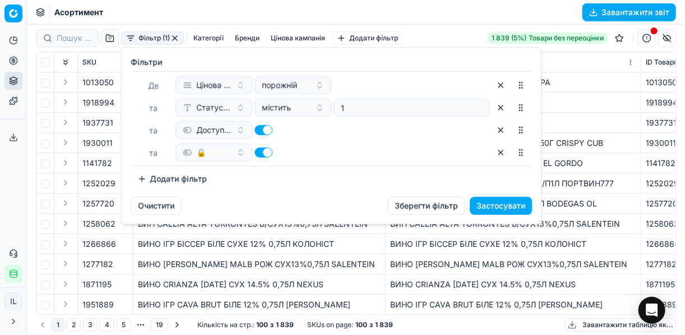
click at [258, 146] on div at bounding box center [292, 152] width 77 height 18
click at [261, 154] on button "button" at bounding box center [263, 152] width 18 height 10
checkbox input "false"
click at [494, 206] on button "Застосувати" at bounding box center [501, 206] width 62 height 18
